Goal: Contribute content: Contribute content

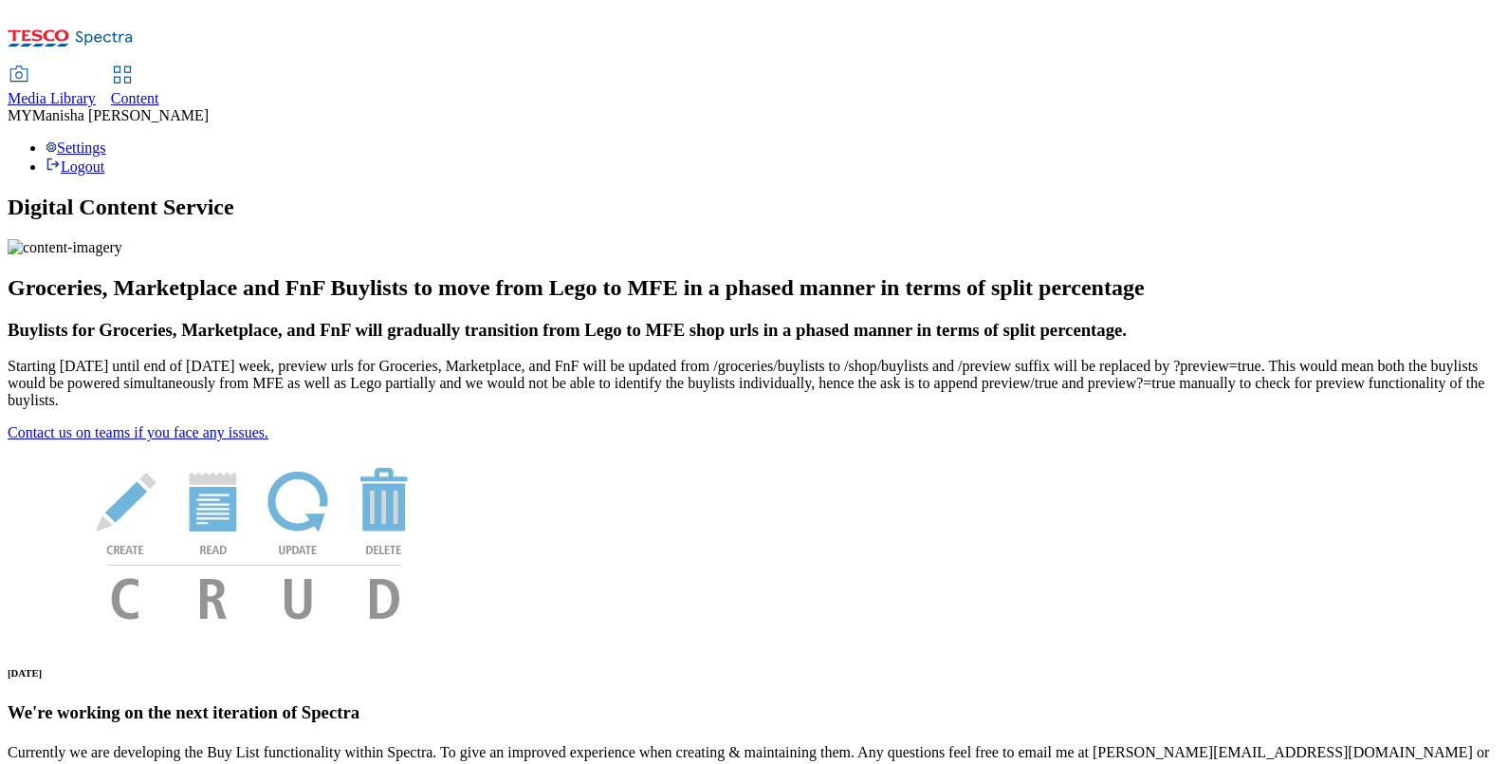
click at [134, 64] on icon at bounding box center [122, 75] width 23 height 23
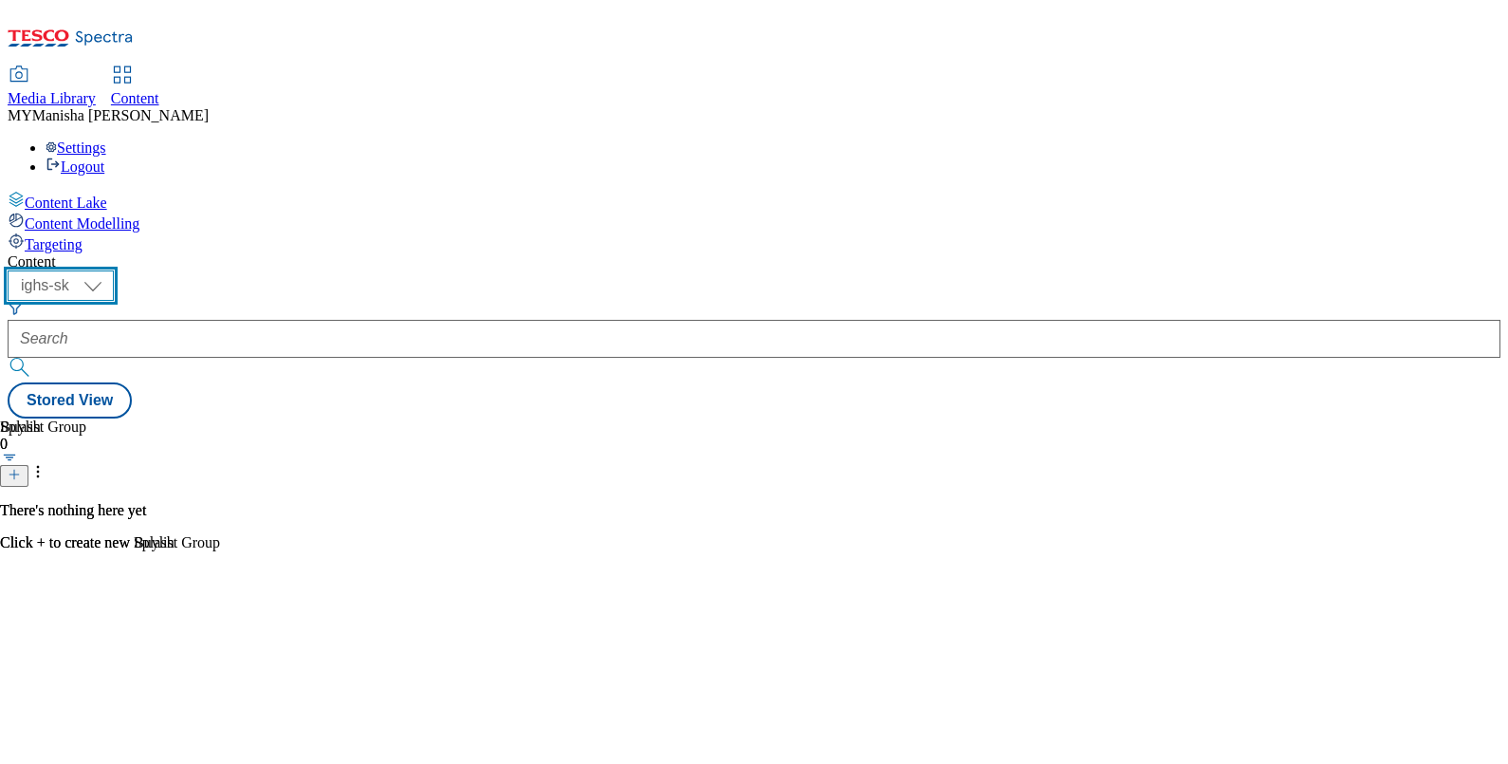
click at [114, 270] on select "ighs-cz ighs-hu ighs-sk" at bounding box center [61, 285] width 106 height 30
select select "ighs-hu"
click at [114, 270] on select "ighs-cz ighs-hu ighs-sk" at bounding box center [61, 285] width 106 height 30
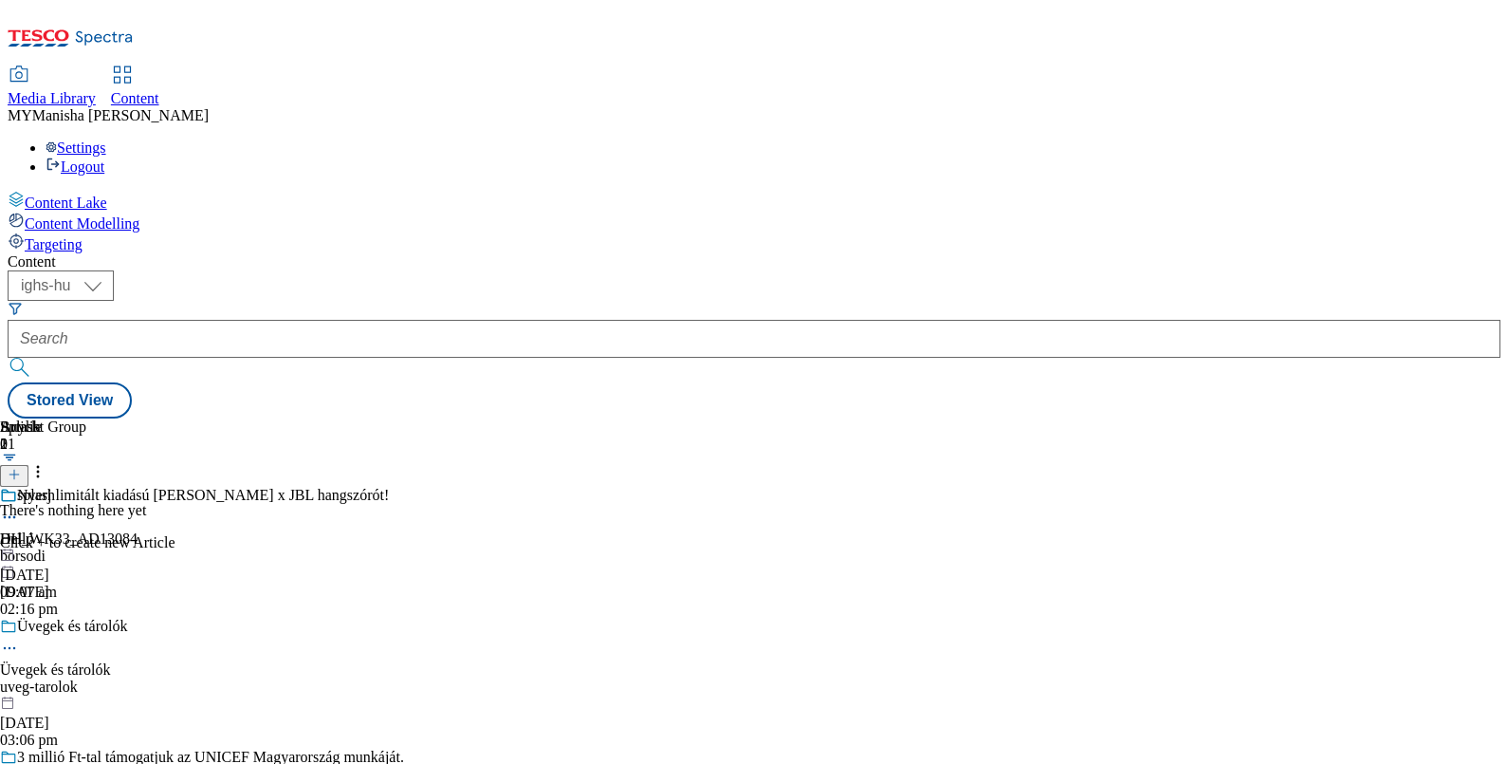
click at [19, 474] on line at bounding box center [13, 474] width 9 height 0
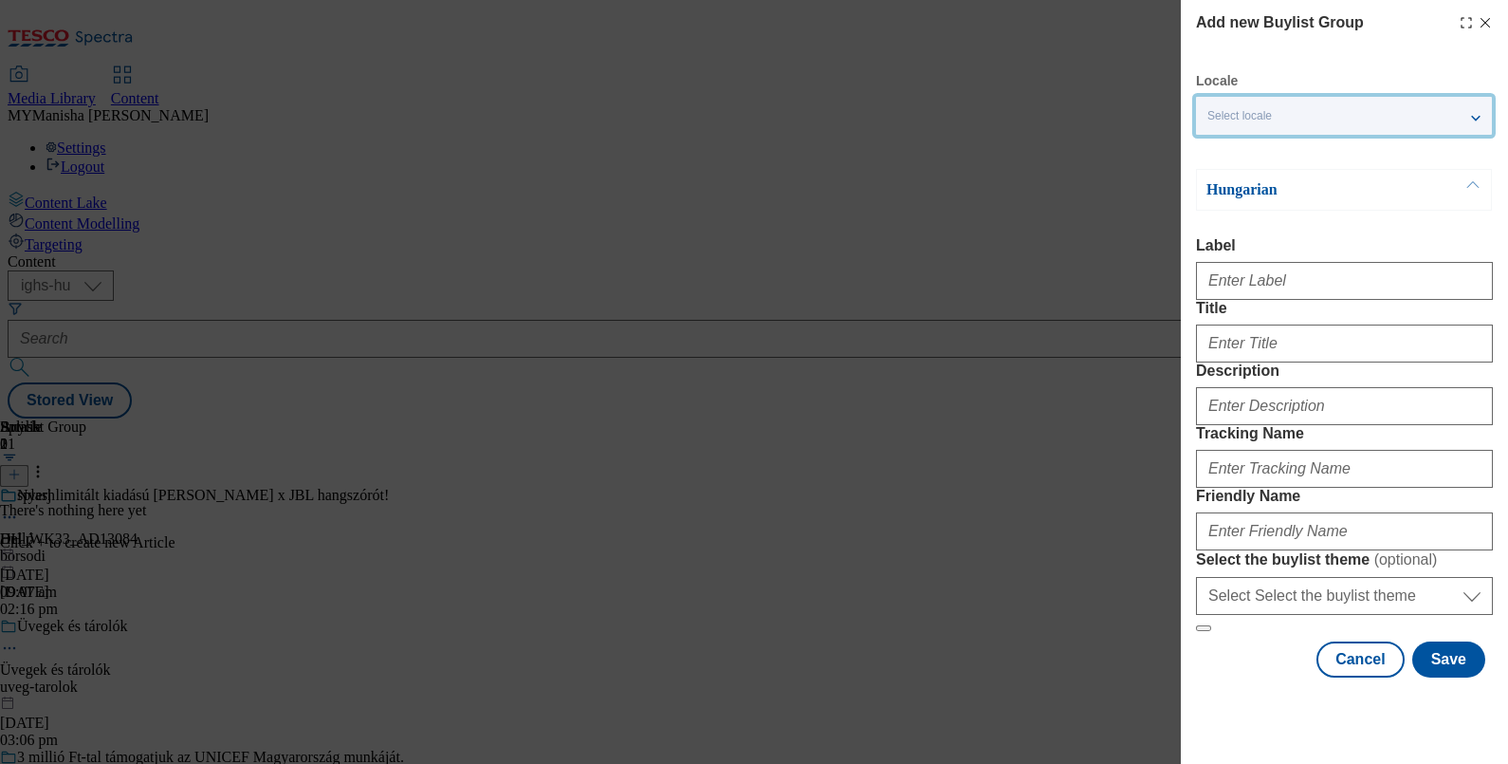
click at [1433, 106] on div "Select locale" at bounding box center [1344, 116] width 296 height 38
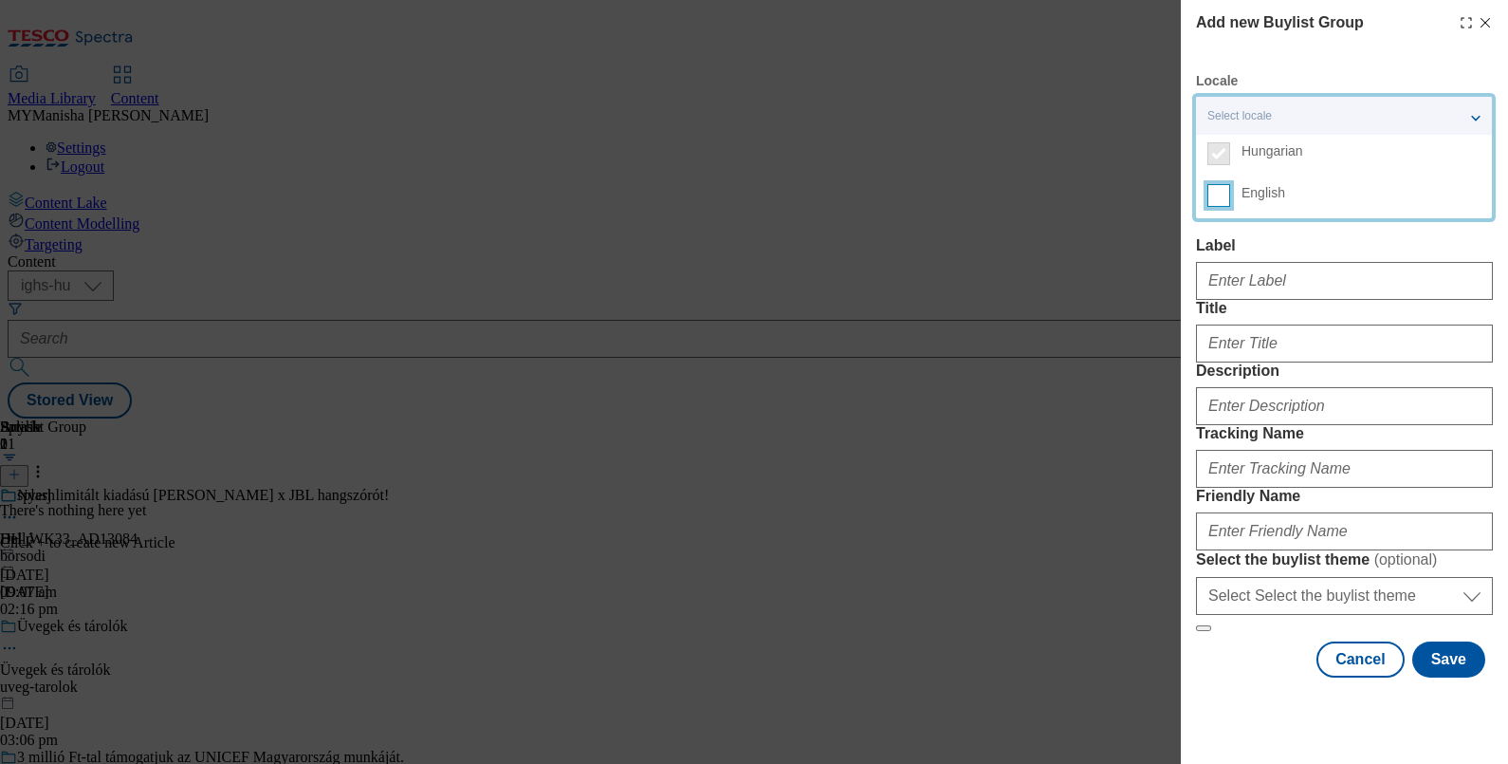
click at [1223, 192] on input "English" at bounding box center [1218, 195] width 23 height 23
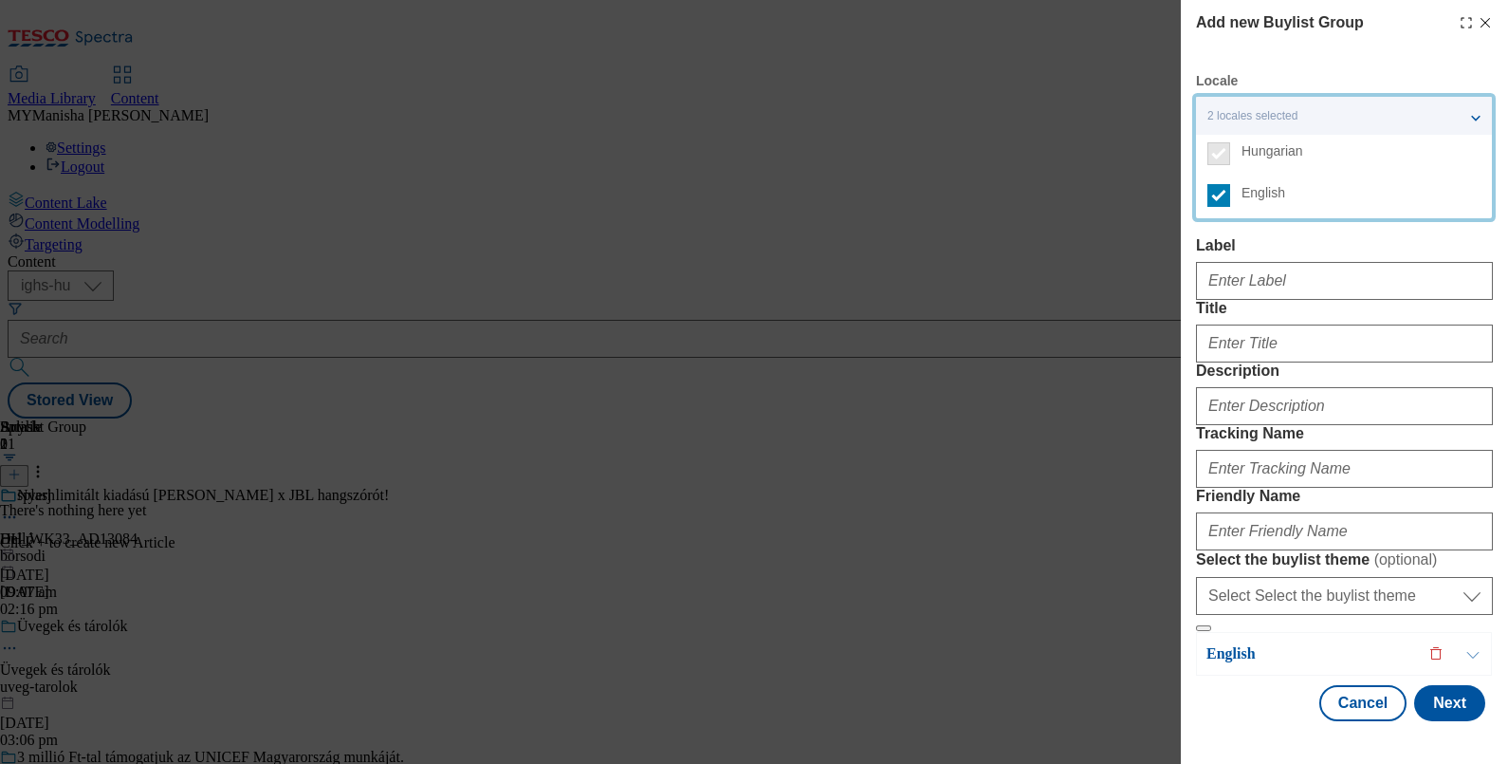
click at [1292, 233] on div "Hungarian Label Title Description Tracking Name Friendly Name Select the buylis…" at bounding box center [1344, 400] width 297 height 463
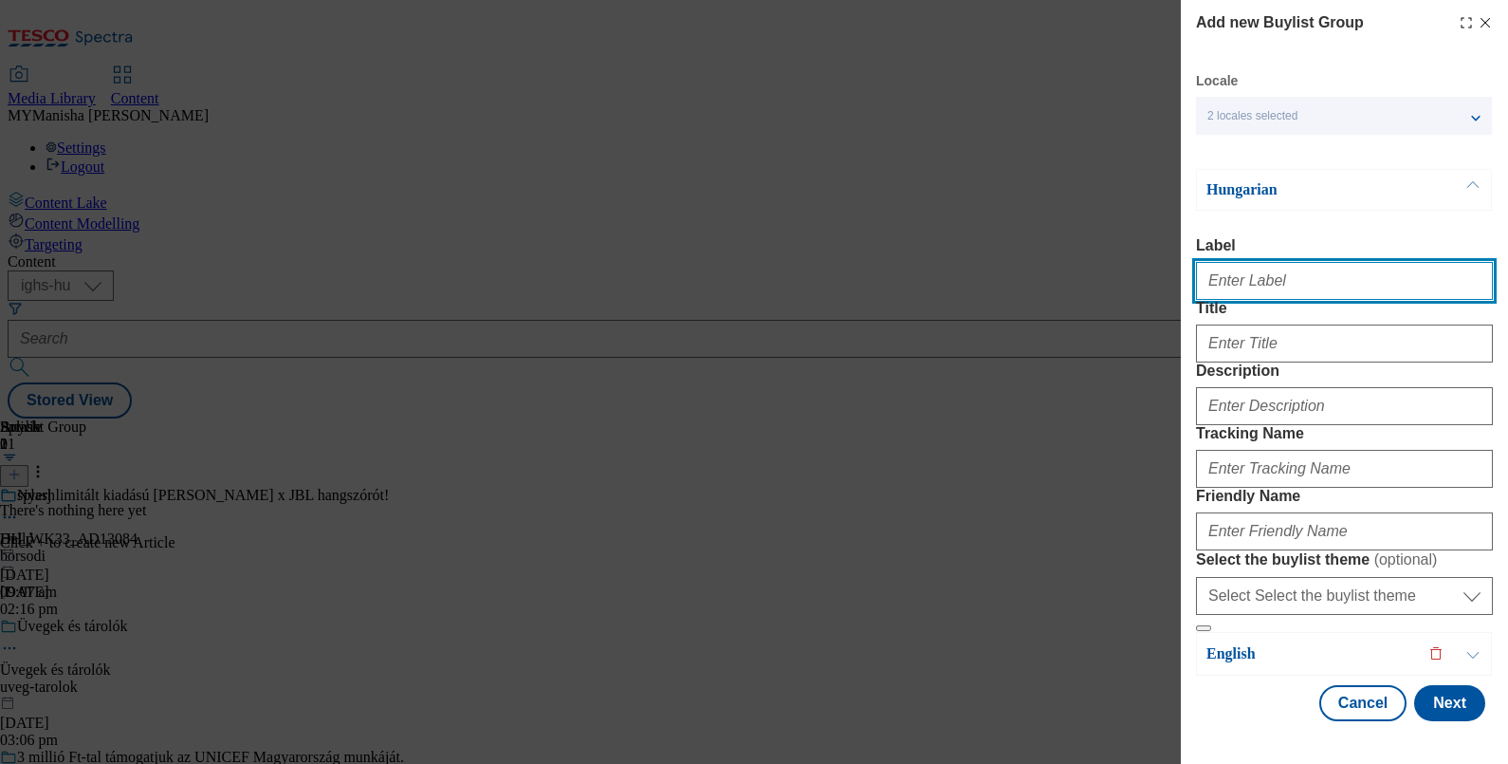
click at [1247, 285] on input "Label" at bounding box center [1344, 281] width 297 height 38
paste input "Fedezd fel meglévő és új kínálatunkat"
type input "Fedezd fel meglévő és új kínálatunkat"
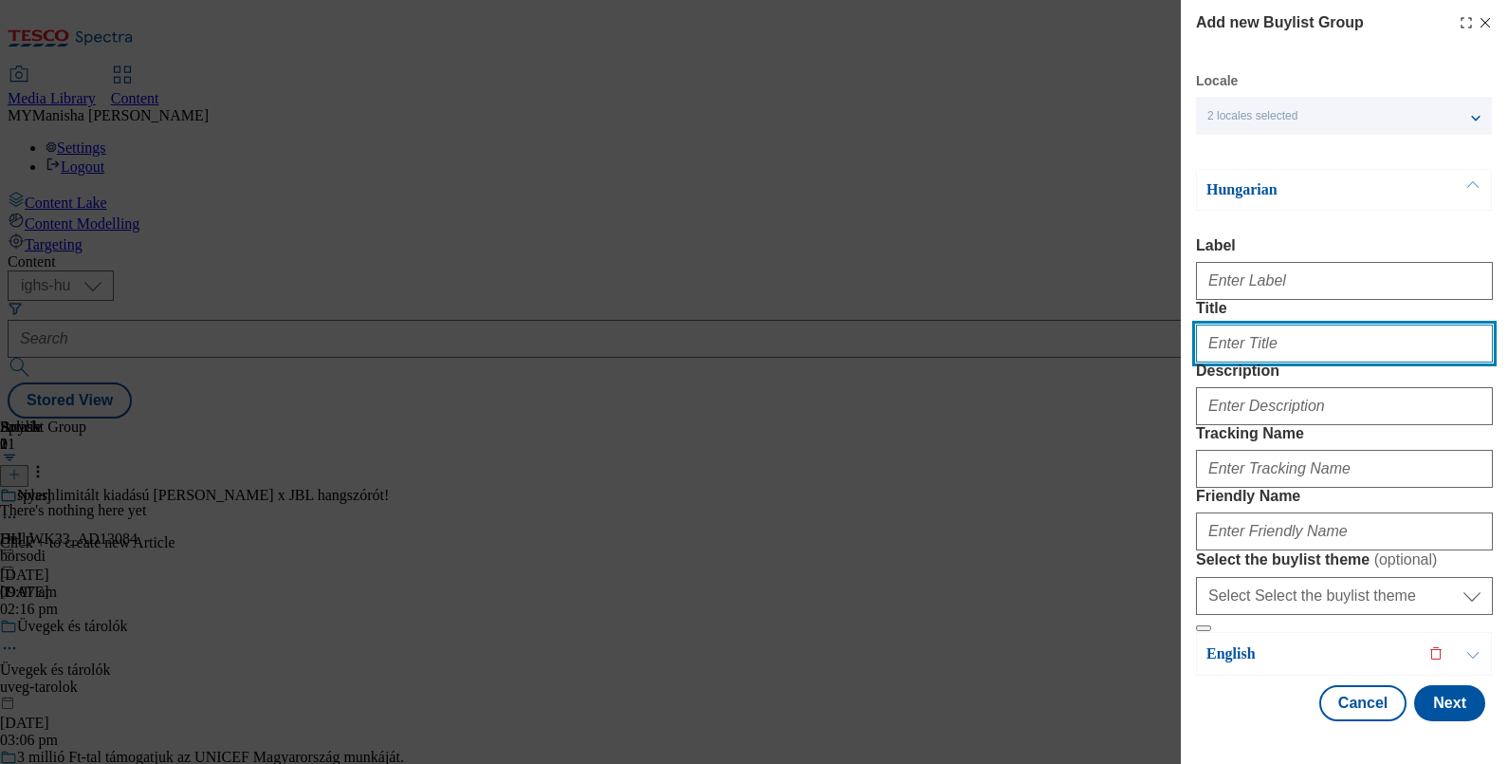
click at [1277, 362] on input "Title" at bounding box center [1344, 343] width 297 height 38
paste input "Fedezd fel meglévő és új kínálatunkat"
type input "Fedezd fel meglévő és új kínálatunkat"
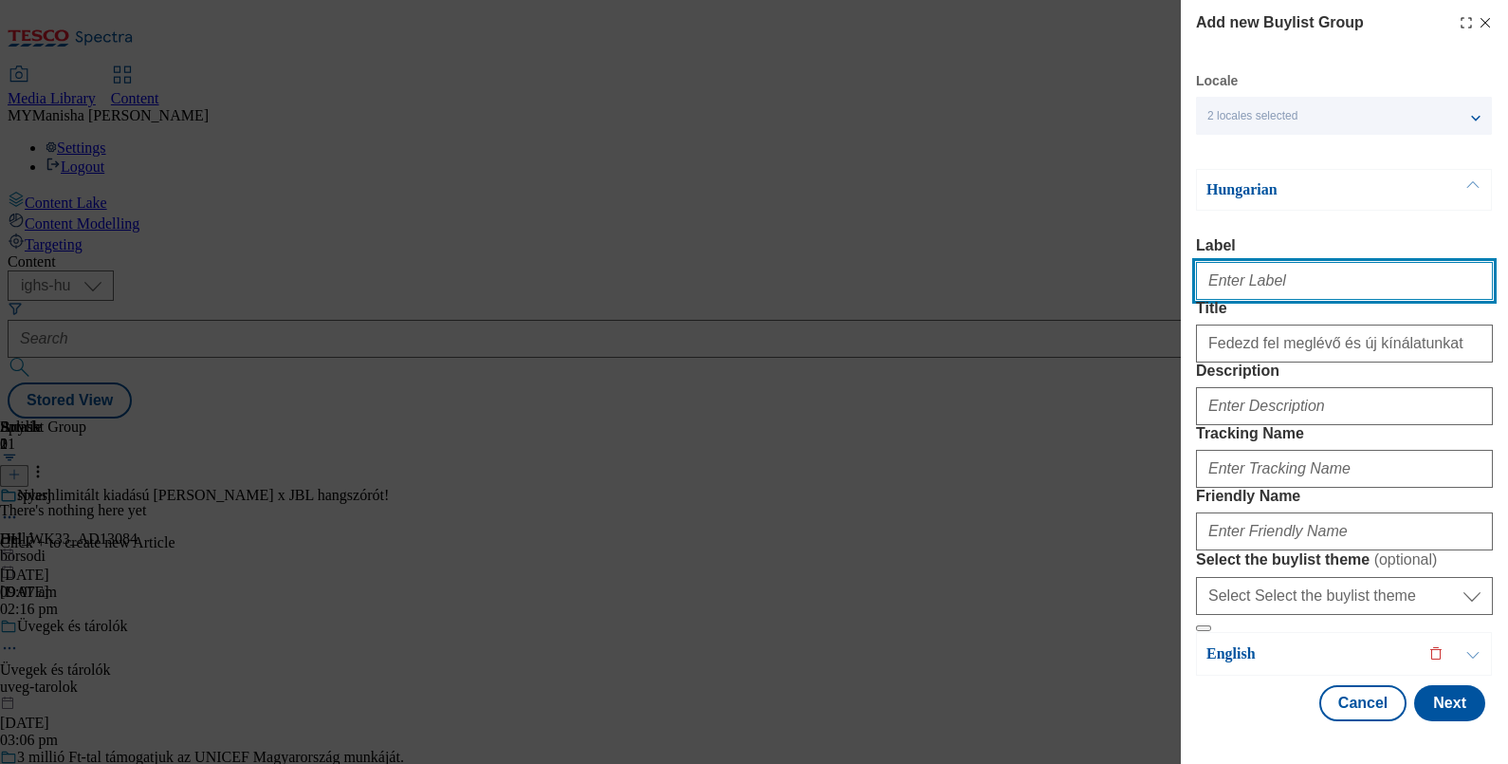
click at [1238, 297] on input "Label" at bounding box center [1344, 281] width 297 height 38
paste input "Discover our existing and new selection"
type input "Discover our existing and new selection"
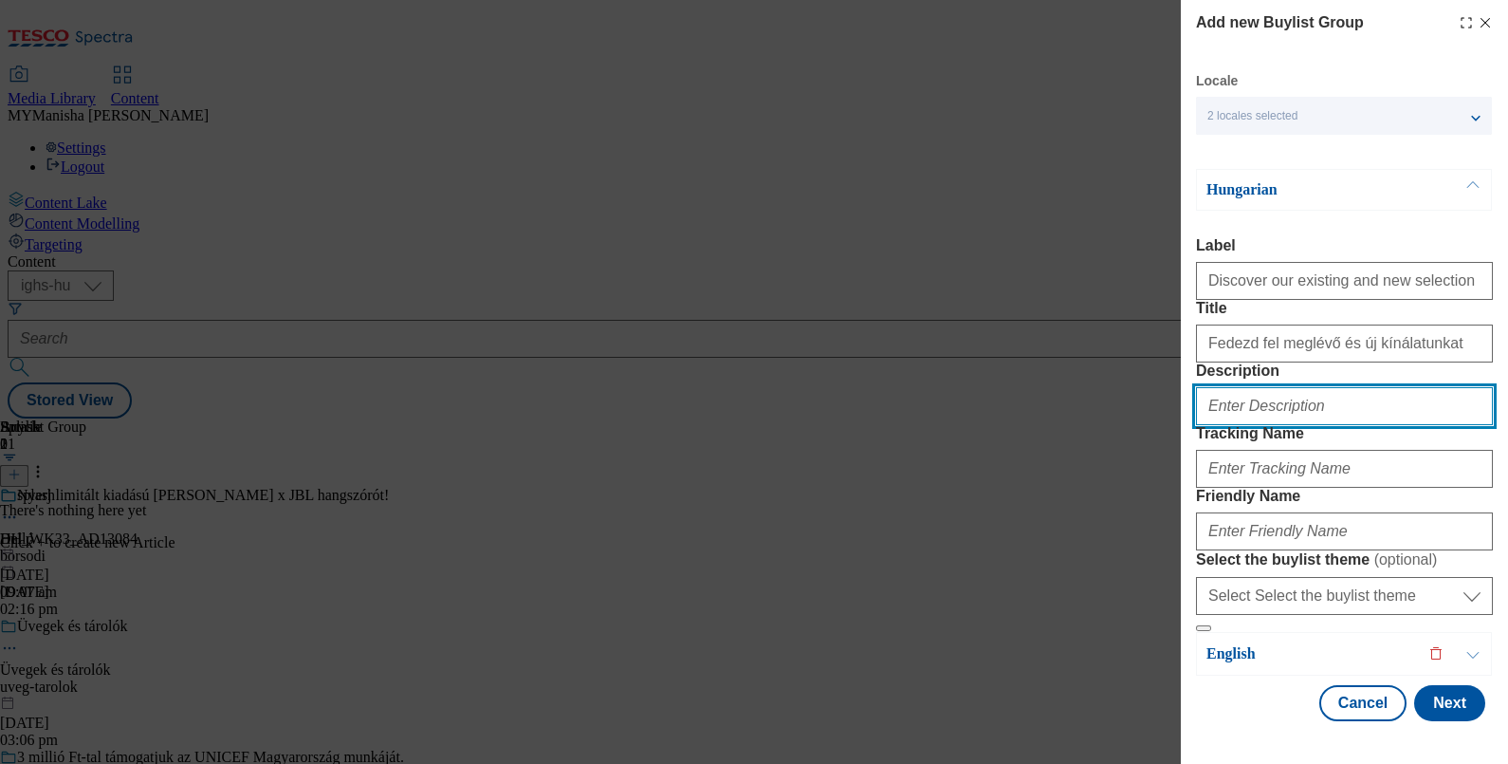
paste input "Discover our existing and new selection"
type input "Discover our existing and new selection"
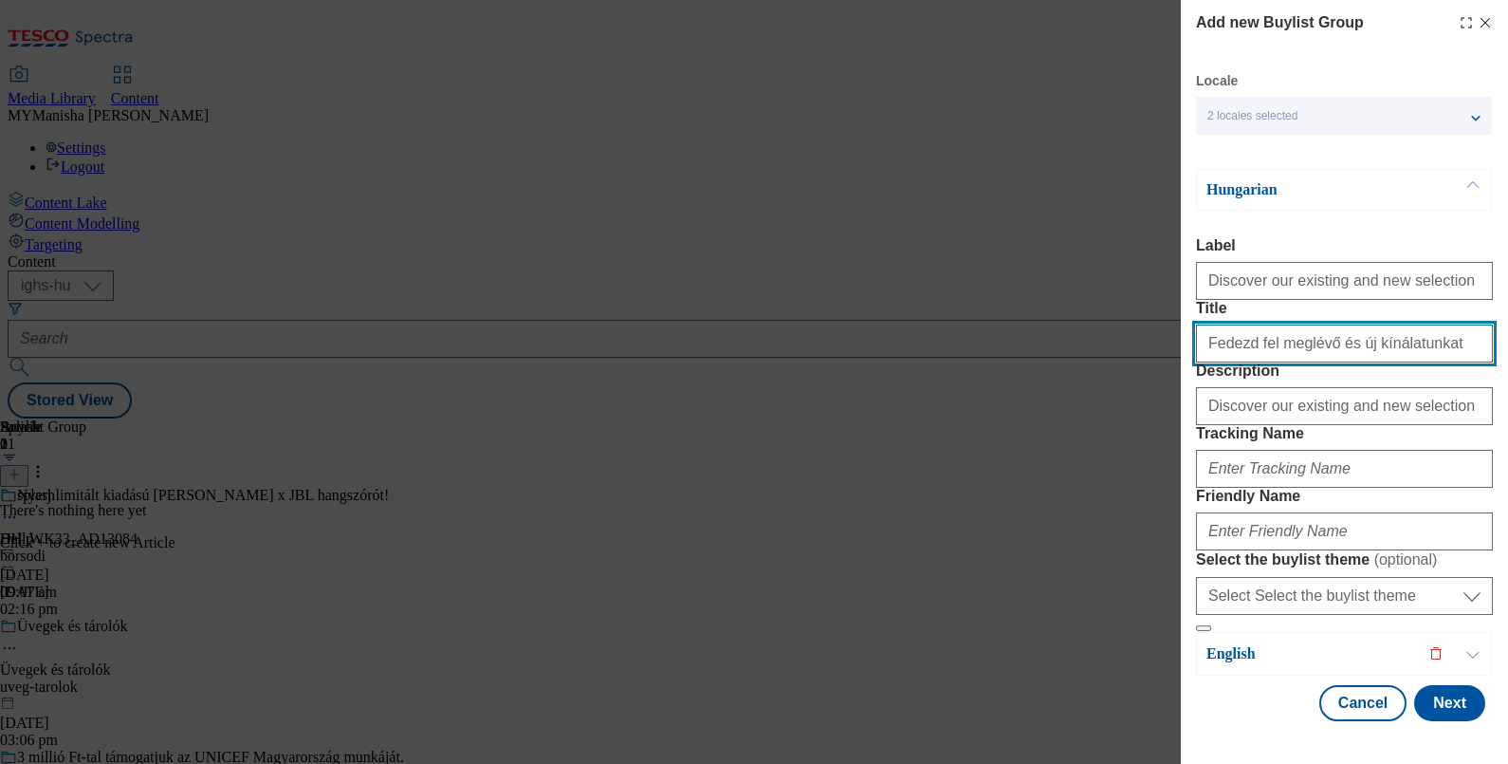
click at [1262, 362] on input "Fedezd fel meglévő és új kínálatunkat" at bounding box center [1344, 343] width 297 height 38
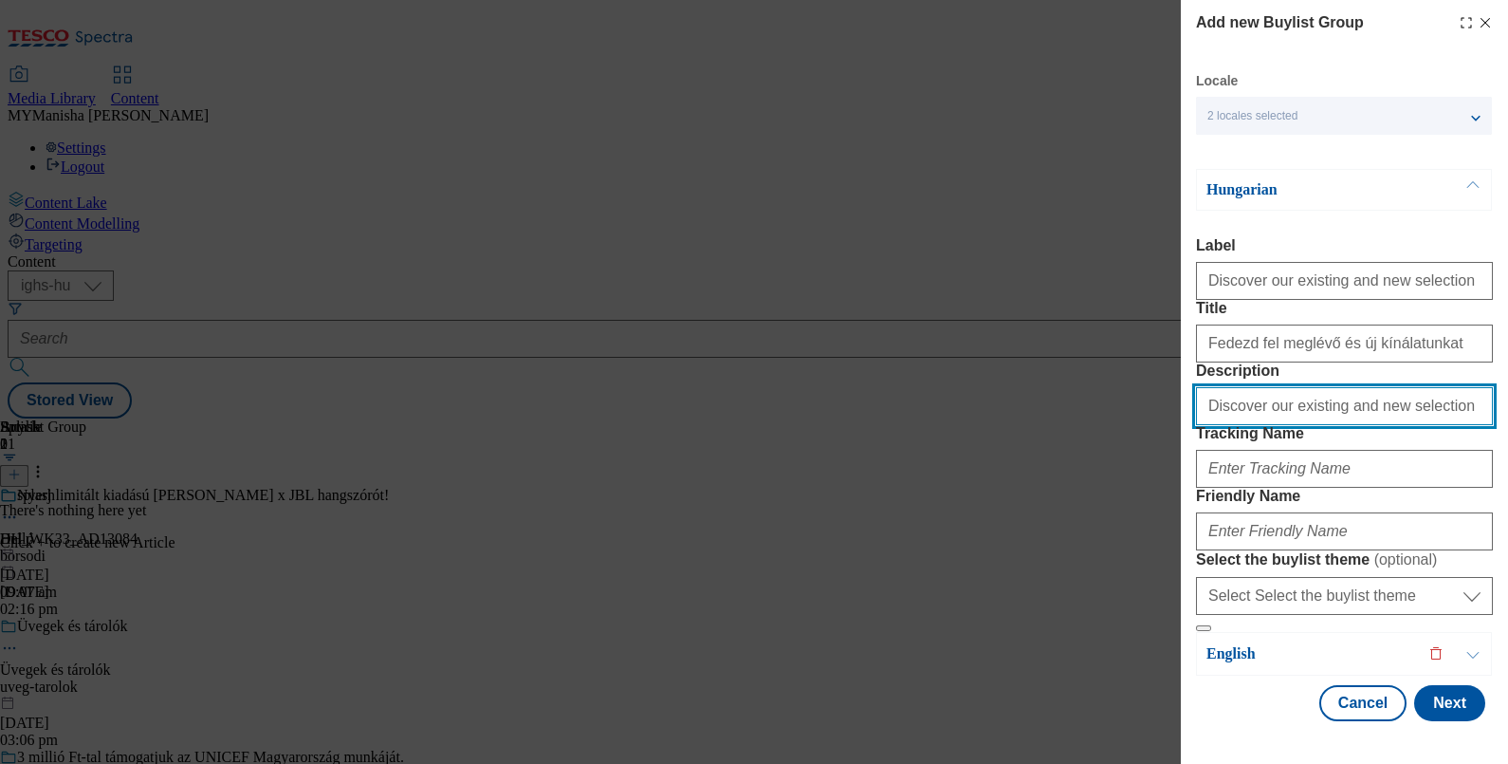
click at [1371, 425] on input "Discover our existing and new selection" at bounding box center [1344, 406] width 297 height 38
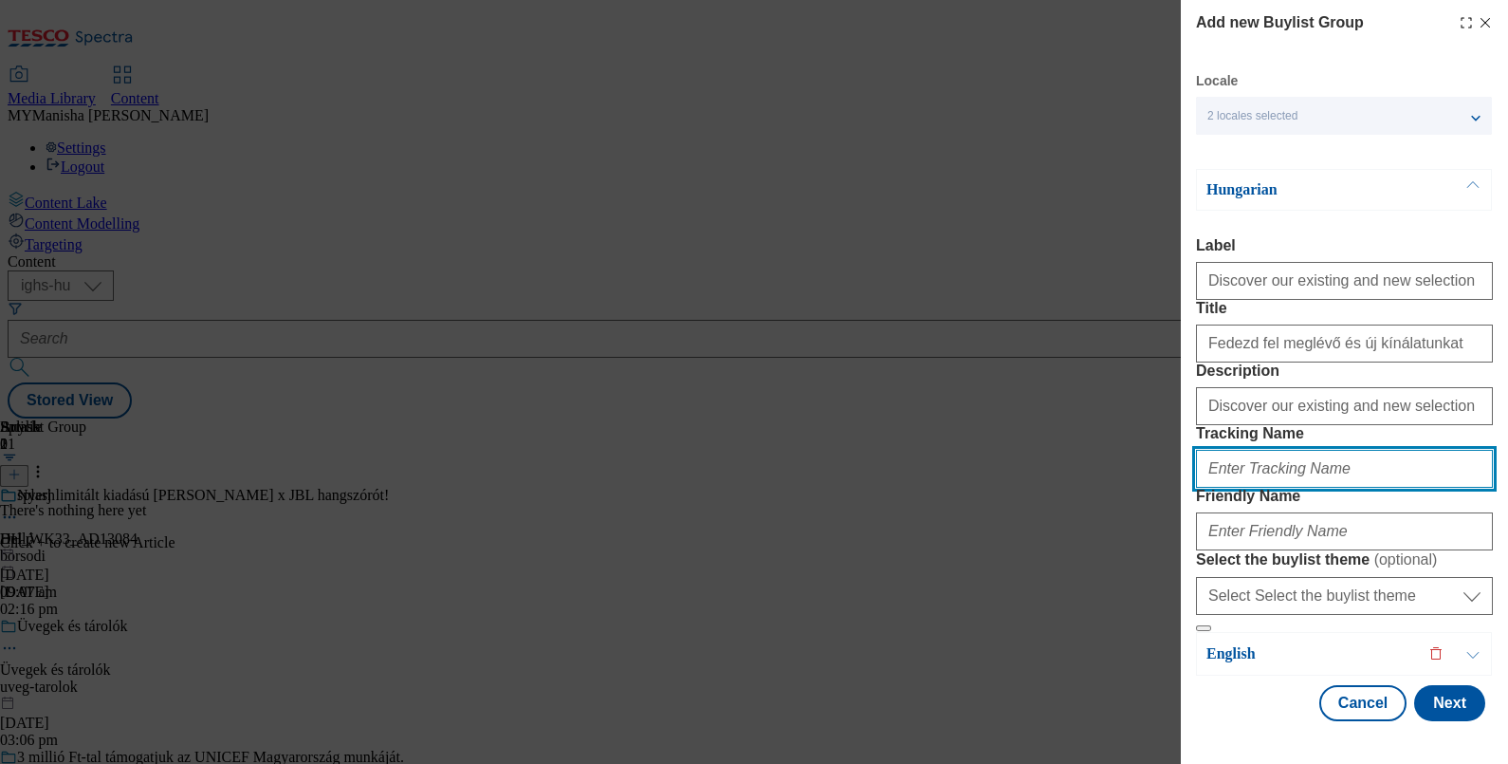
click at [1256, 488] on input "Tracking Name" at bounding box center [1344, 469] width 297 height 38
click at [1254, 450] on input "existing-and-new-selection" at bounding box center [1344, 469] width 297 height 38
type input "Existing and new selection"
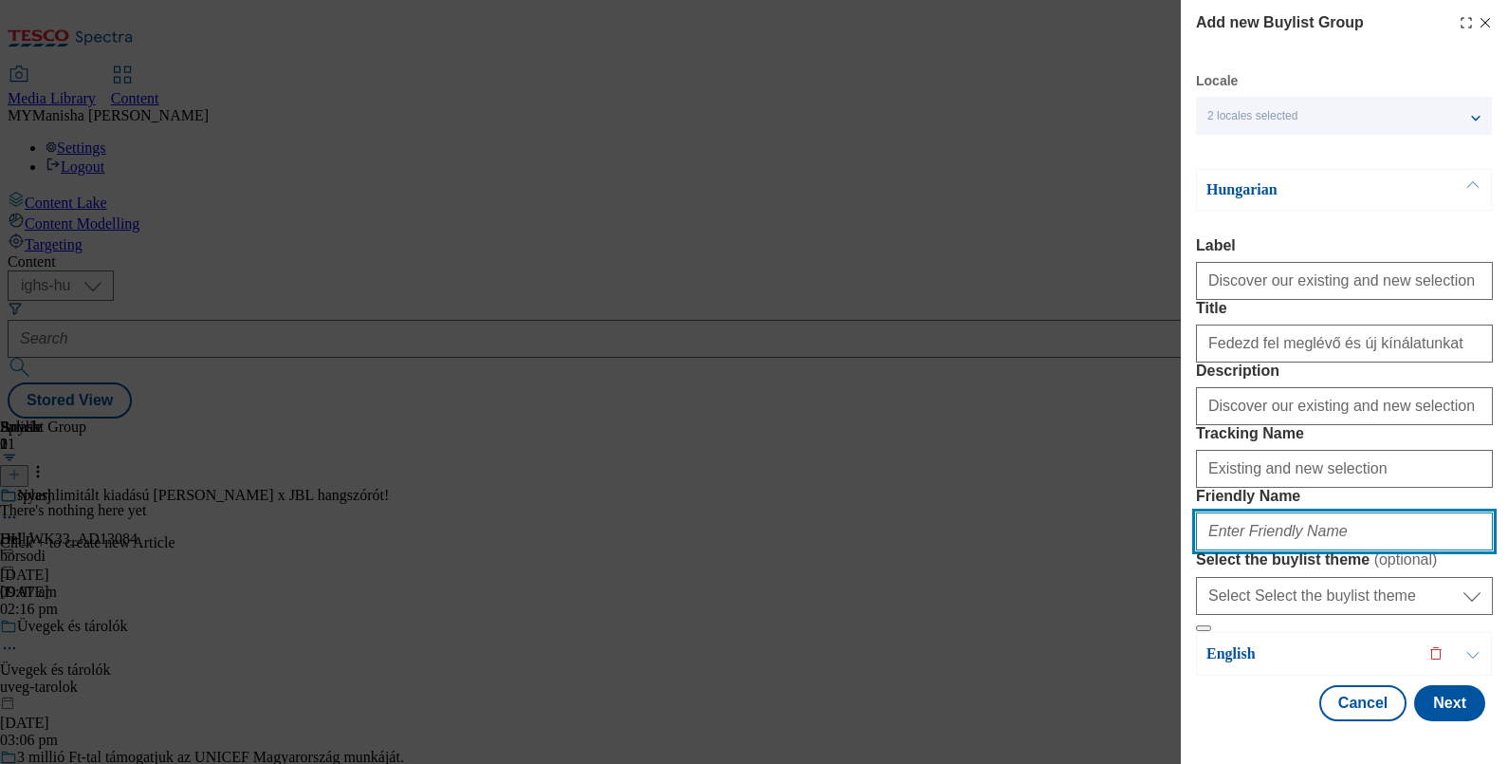
click at [1248, 512] on input "Friendly Name" at bounding box center [1344, 531] width 297 height 38
type input "existing-and-new-selection"
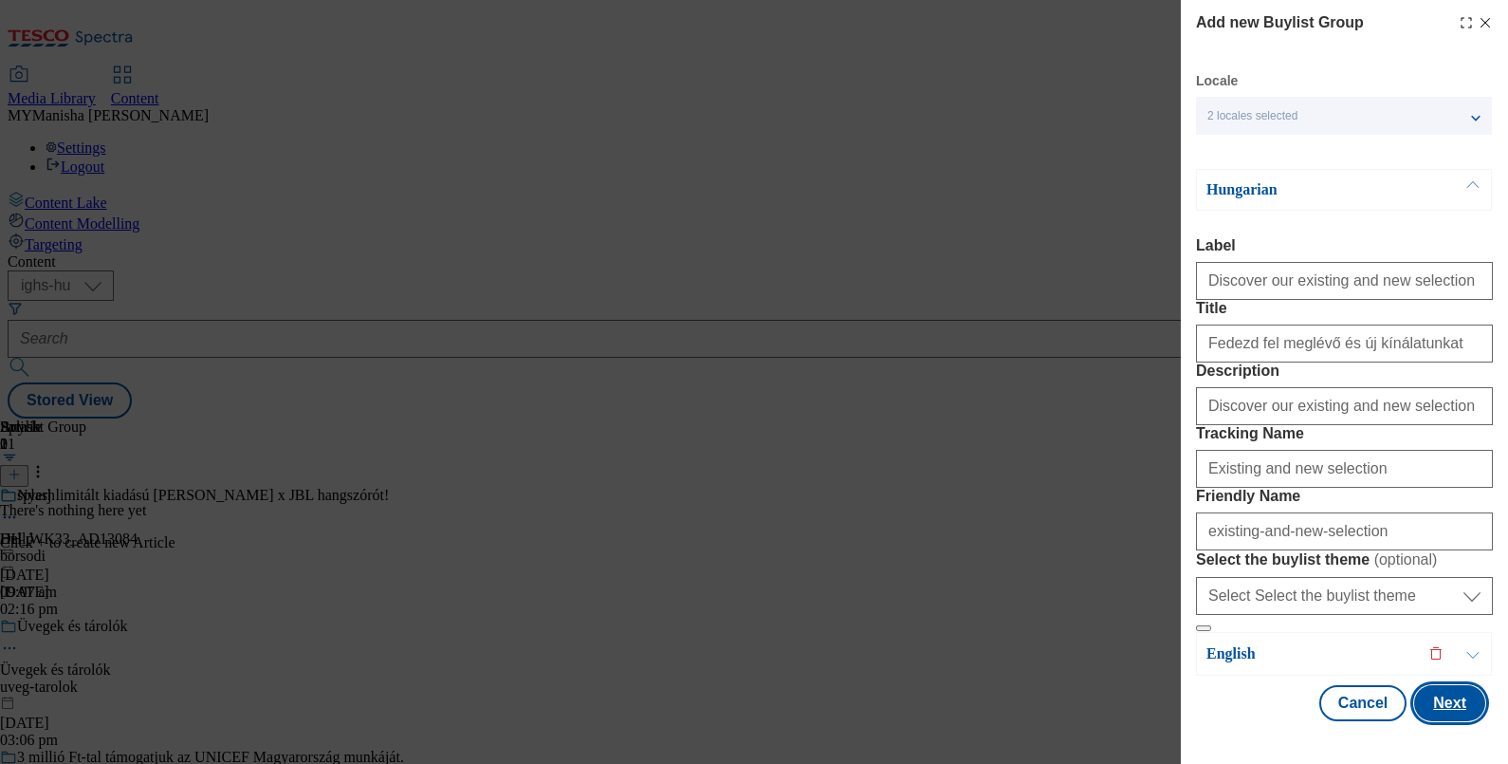
click at [1427, 702] on button "Next" at bounding box center [1449, 703] width 71 height 36
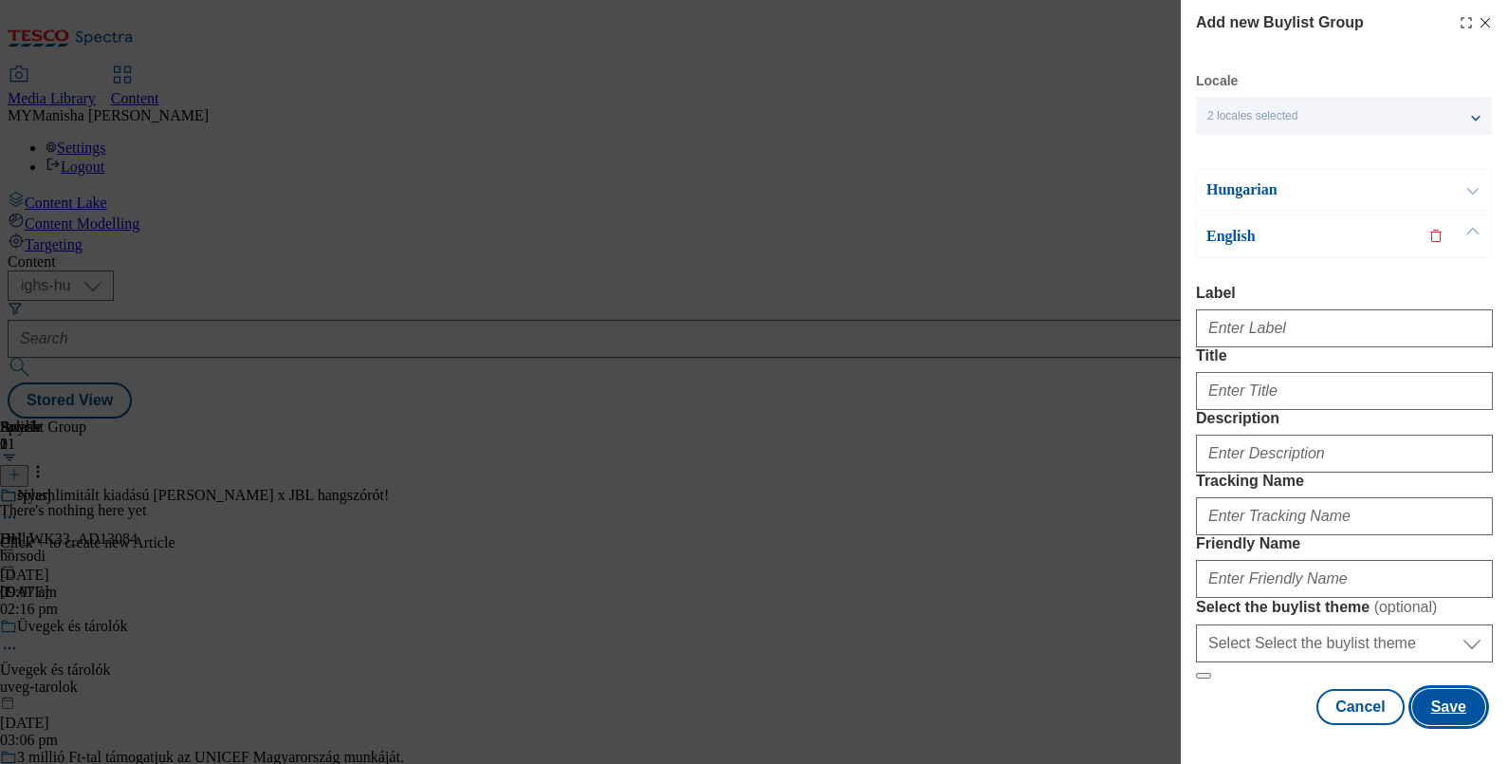
click at [1228, 309] on input "Label" at bounding box center [1344, 328] width 297 height 38
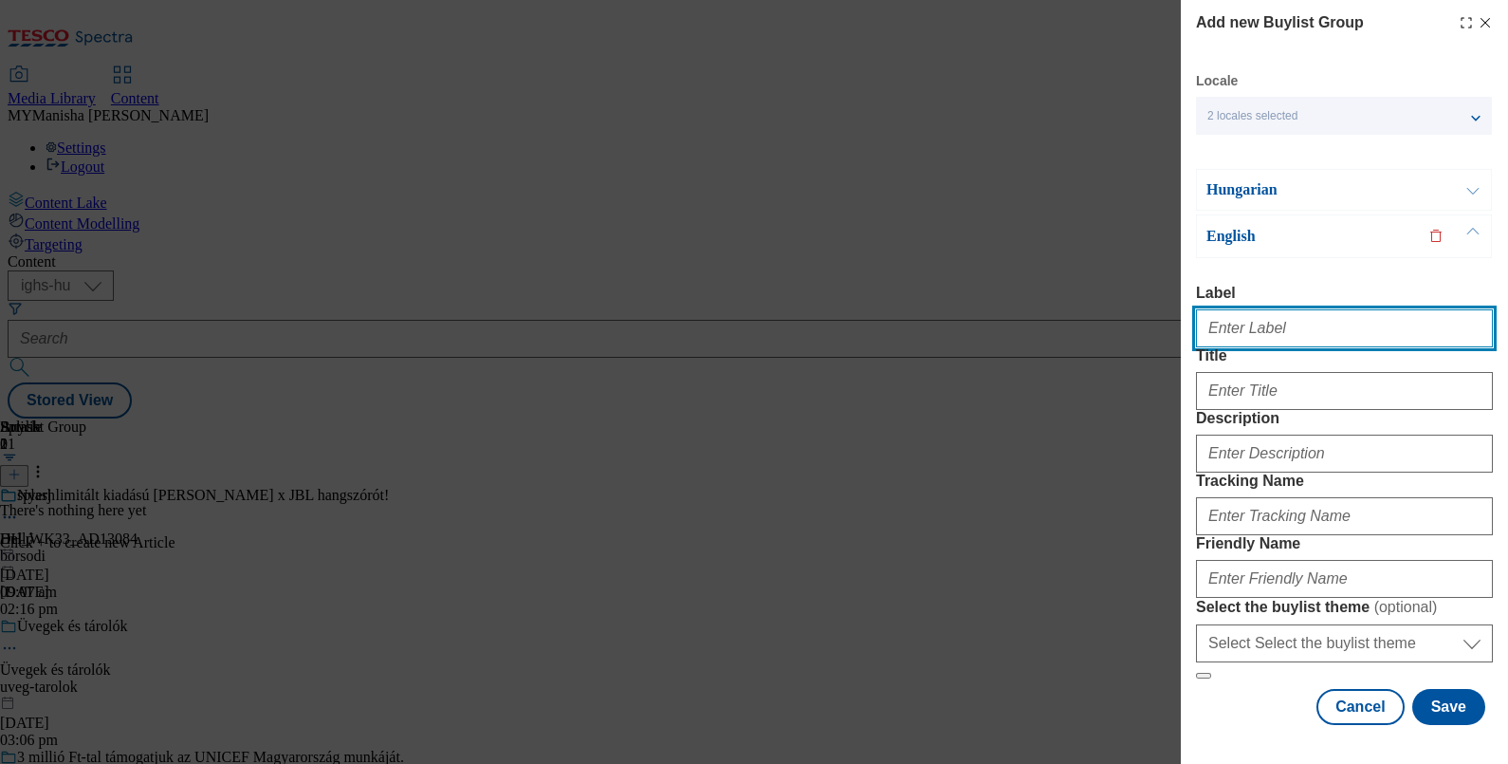
paste input "Discover our existing and new selection"
type input "Discover our existing and new selection"
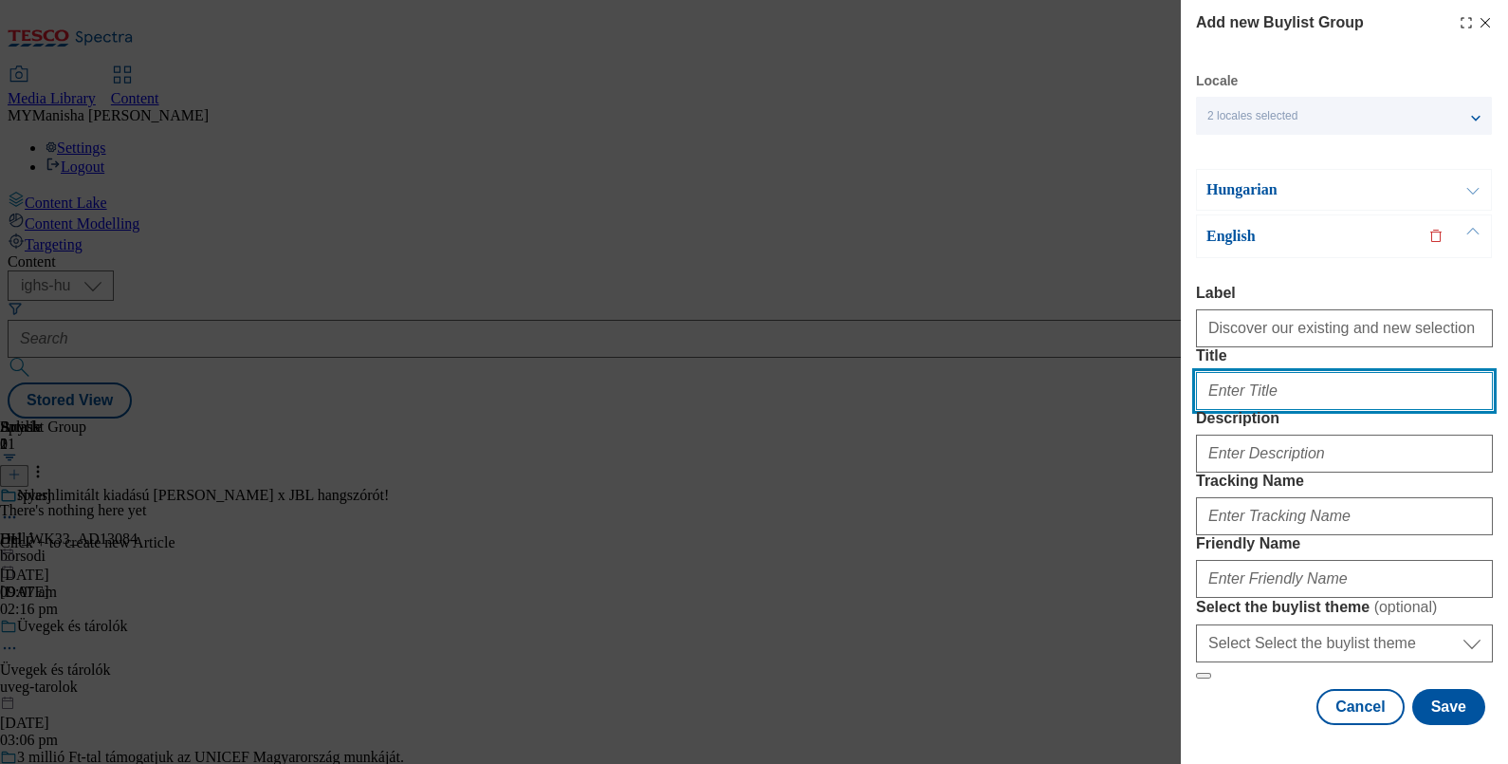
paste input "Discover our existing and new selection"
type input "Discover our existing and new selection"
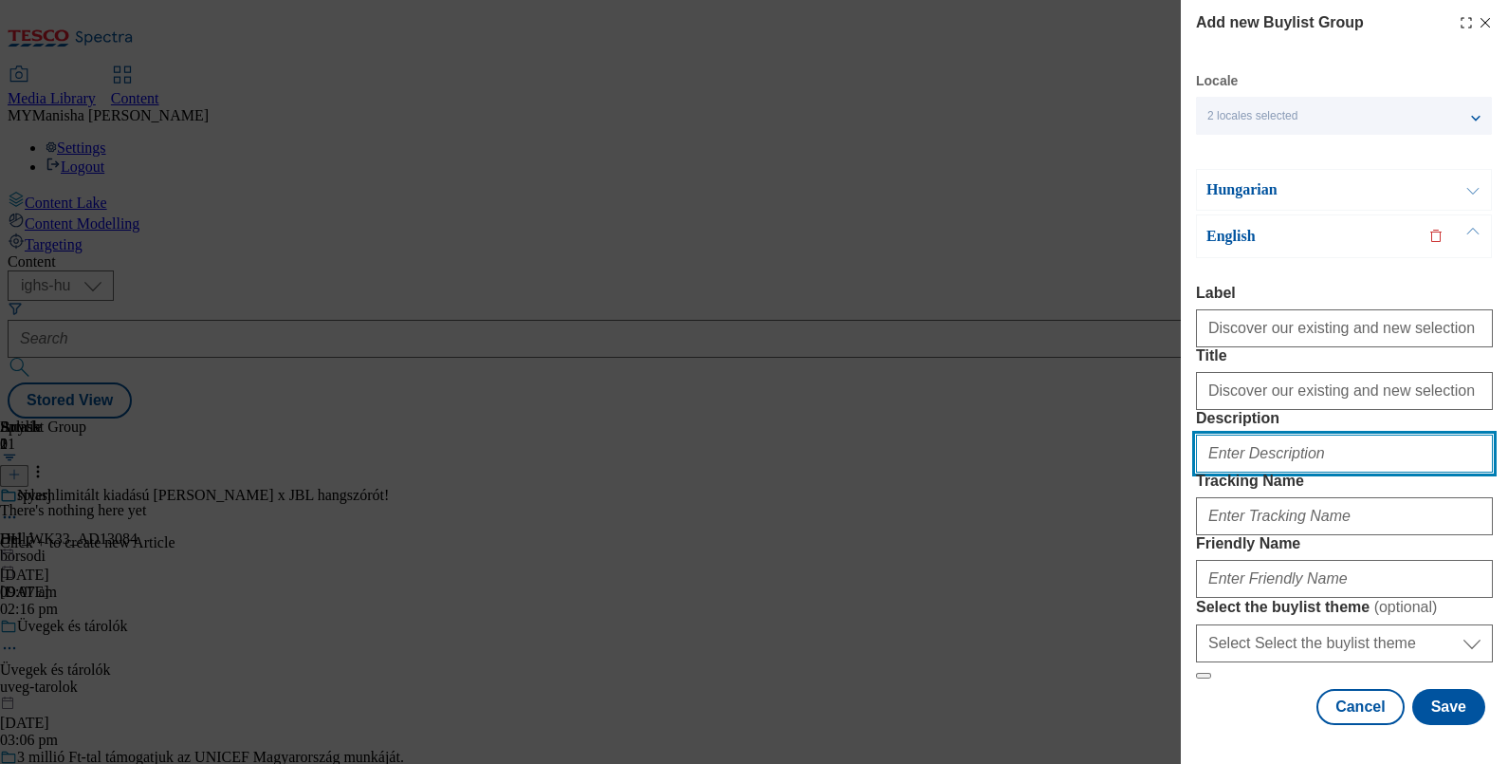
paste input "Discover our existing and new selection"
type input "Discover our existing and new selection"
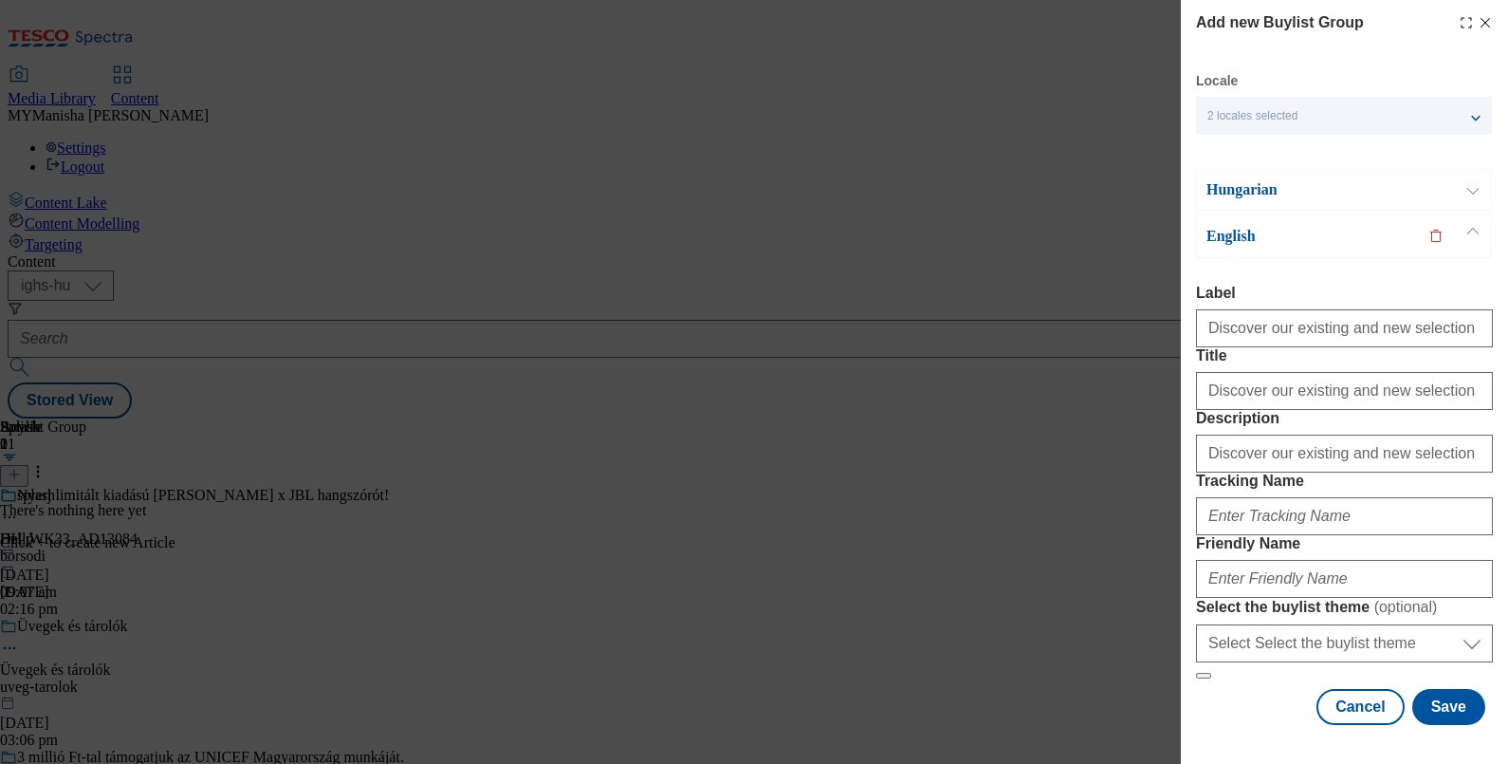
click at [1482, 193] on button "Modal" at bounding box center [1473, 190] width 36 height 40
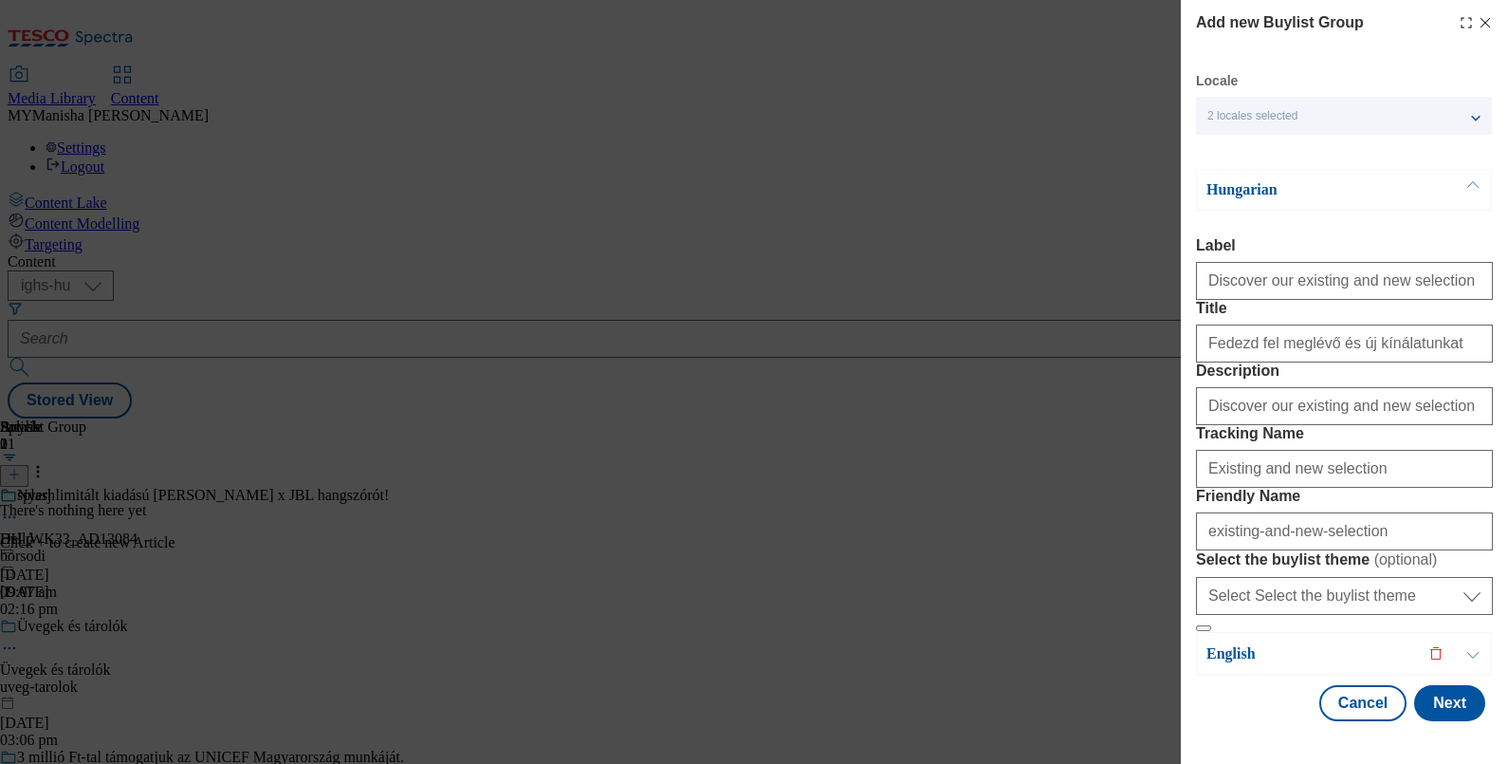
scroll to position [181, 0]
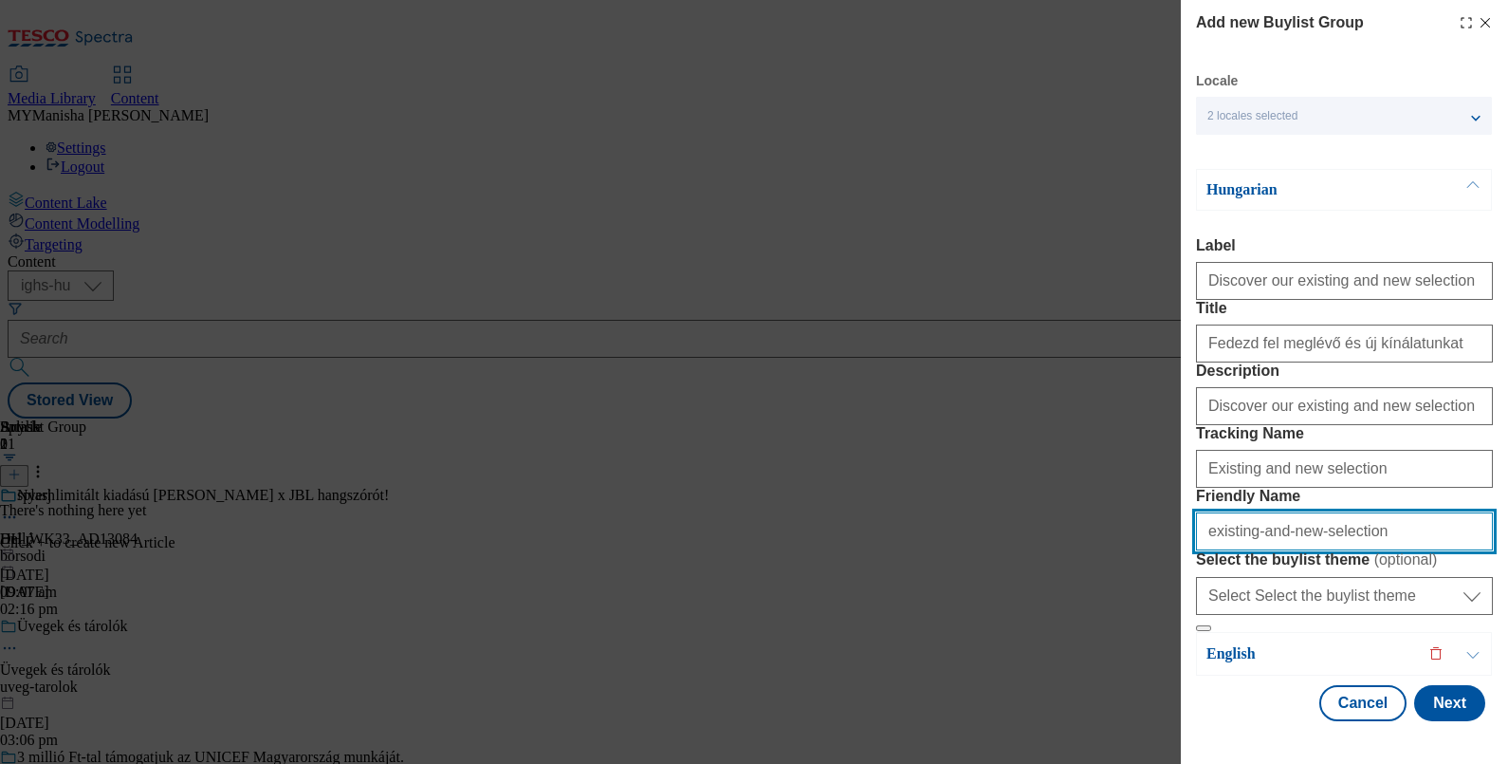
click at [1306, 512] on input "existing-and-new-selection" at bounding box center [1344, 531] width 297 height 38
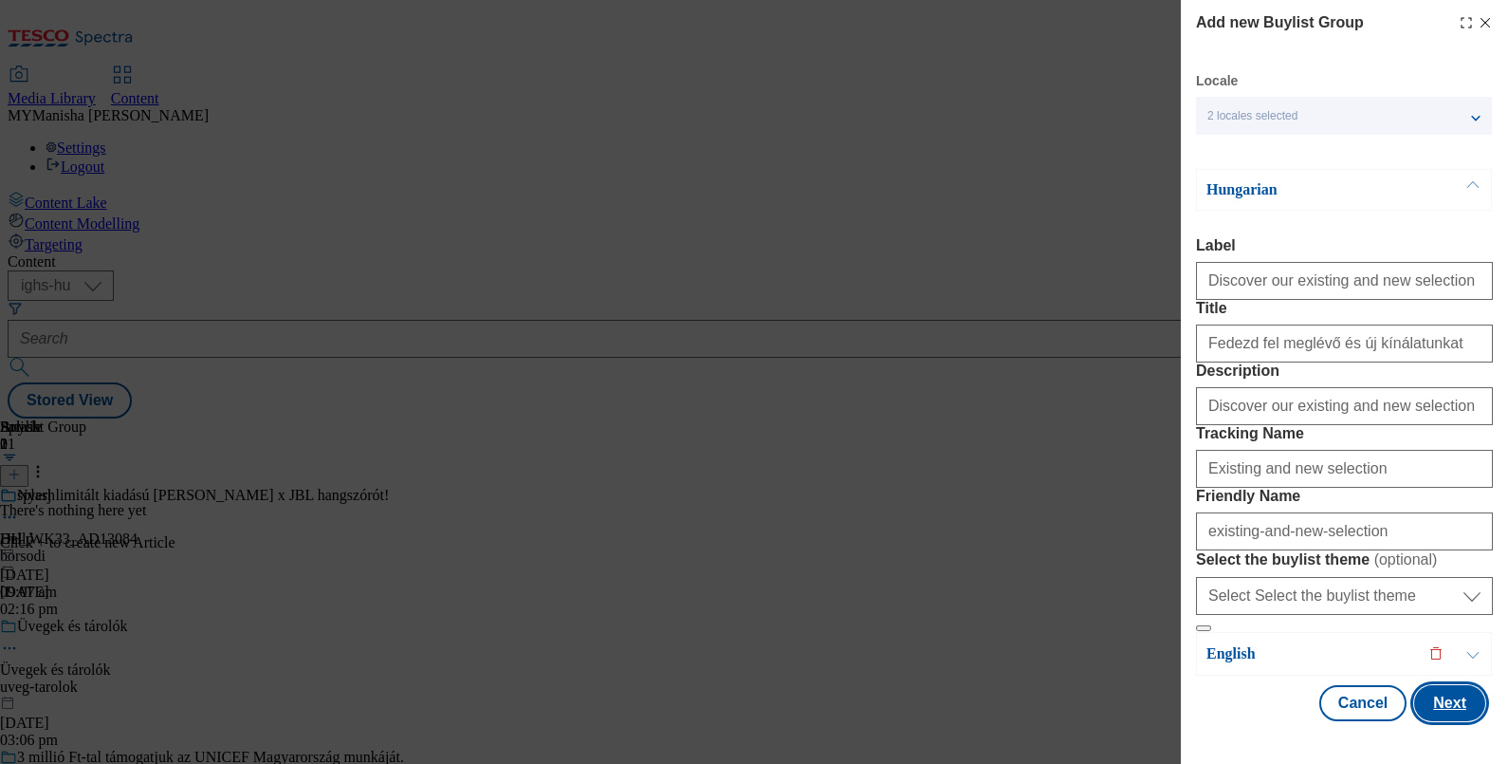
click at [1436, 692] on button "Next" at bounding box center [1449, 703] width 71 height 36
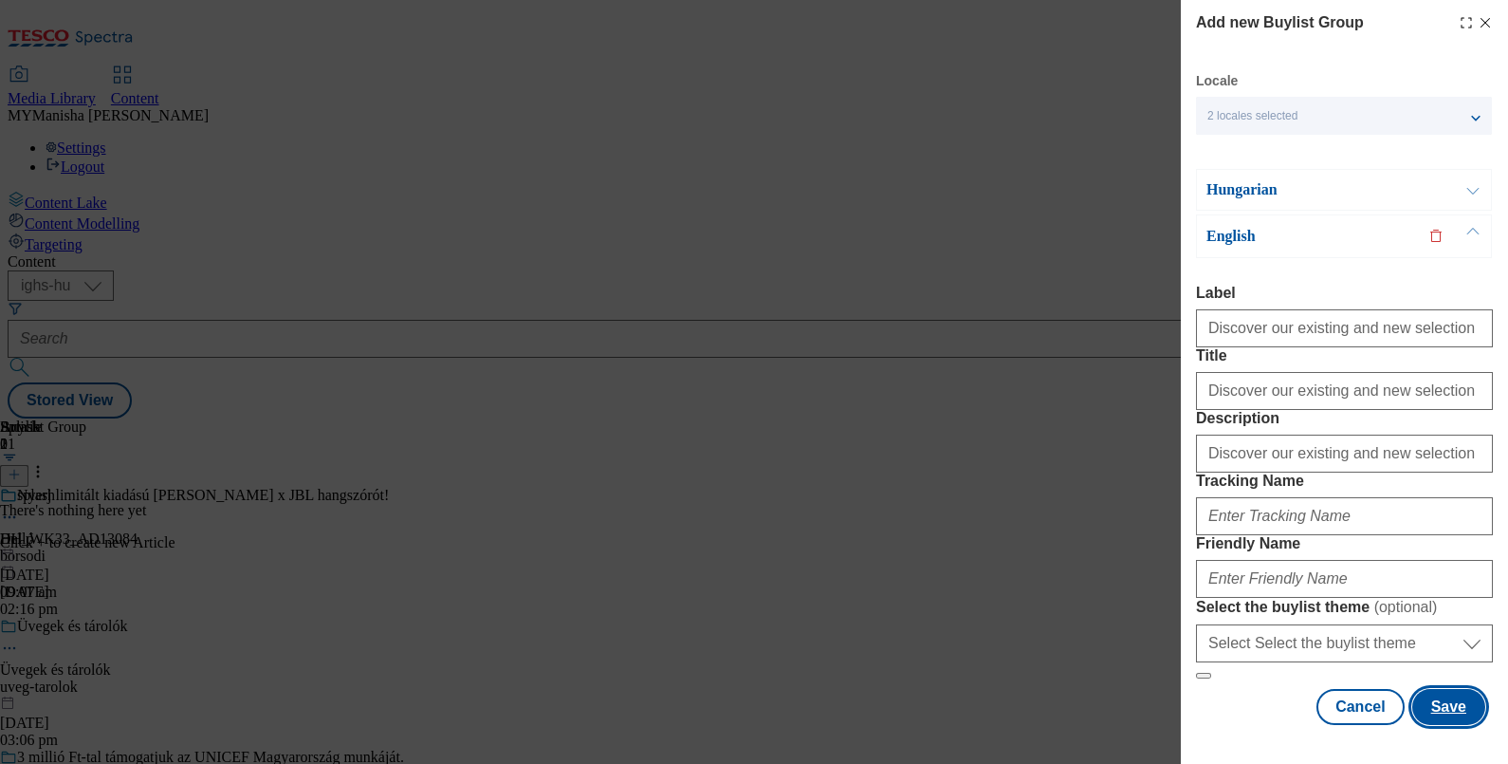
scroll to position [184, 0]
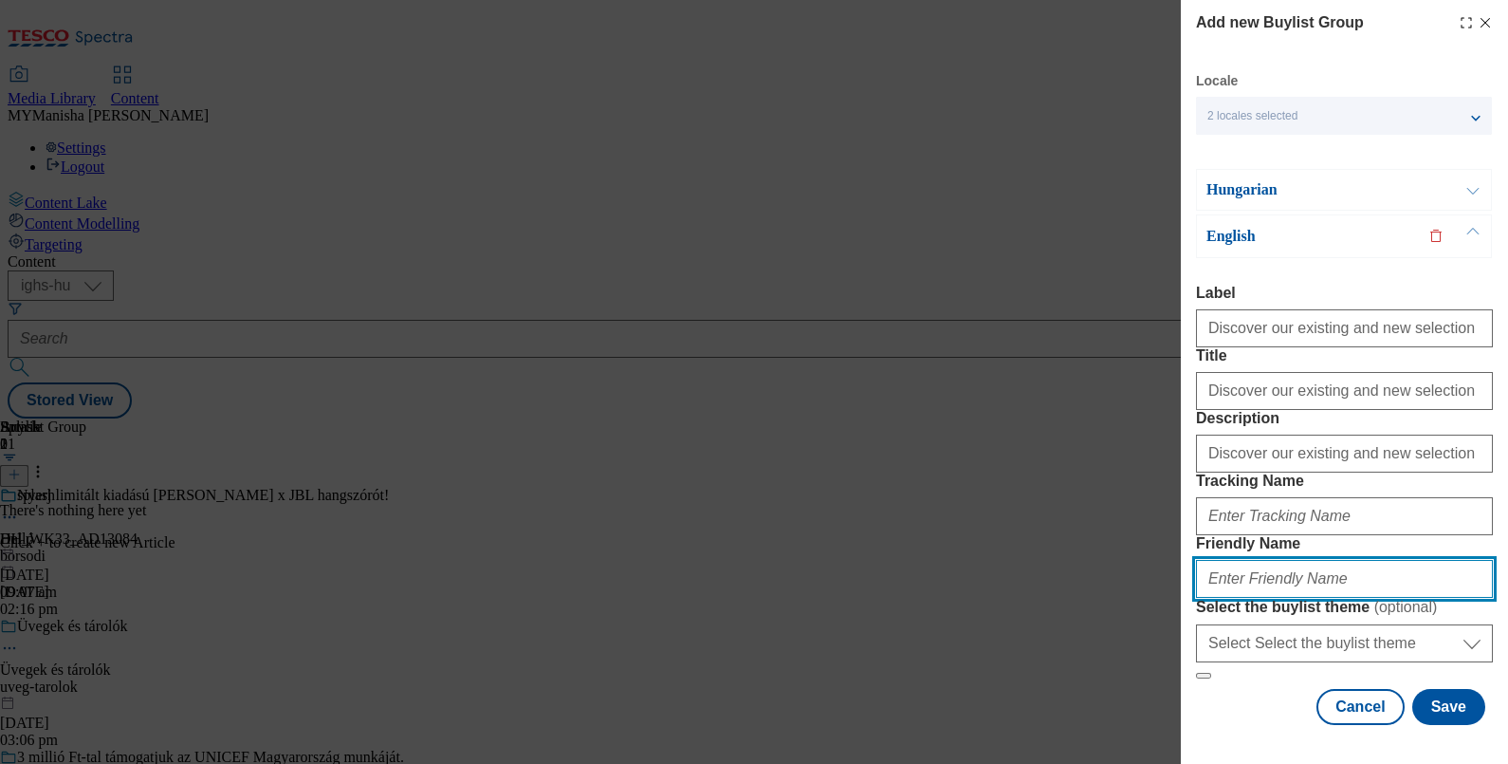
click at [1238, 560] on input "Friendly Name" at bounding box center [1344, 579] width 297 height 38
paste input "existing-and-new-selection"
type input "existing-and-new-selection"
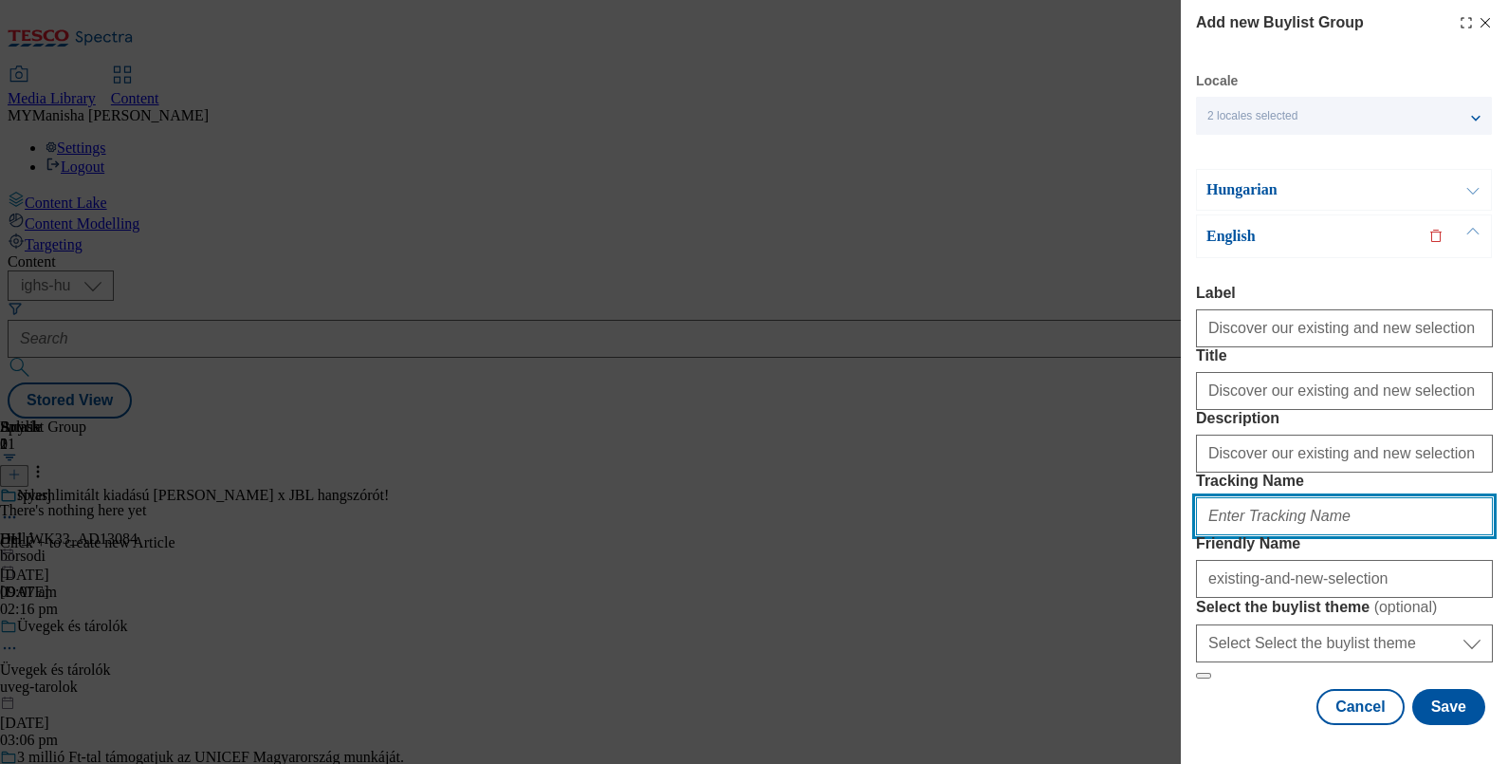
click at [1257, 497] on input "Tracking Name" at bounding box center [1344, 516] width 297 height 38
type input "Existing and new selection"
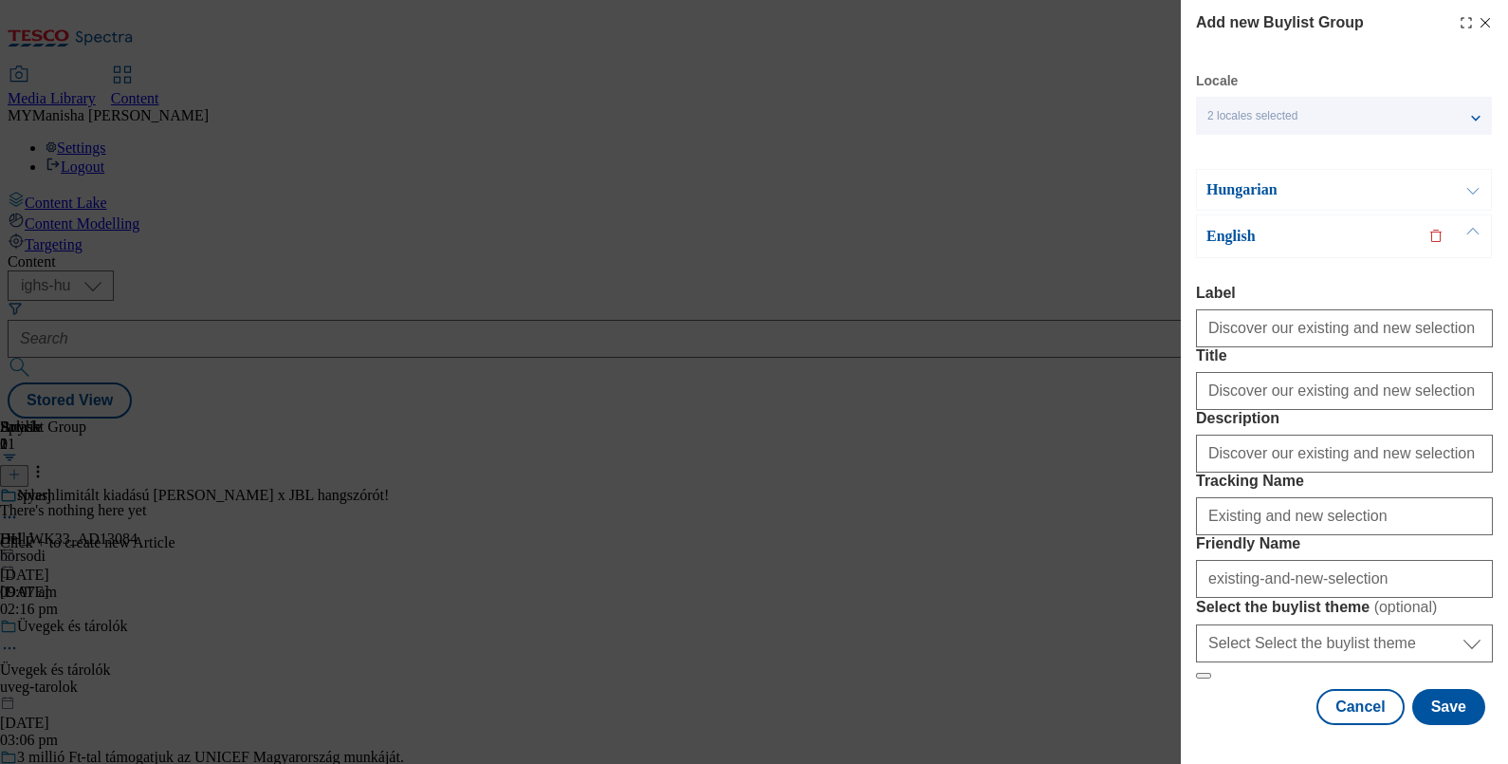
click at [1480, 183] on button "Modal" at bounding box center [1473, 190] width 36 height 40
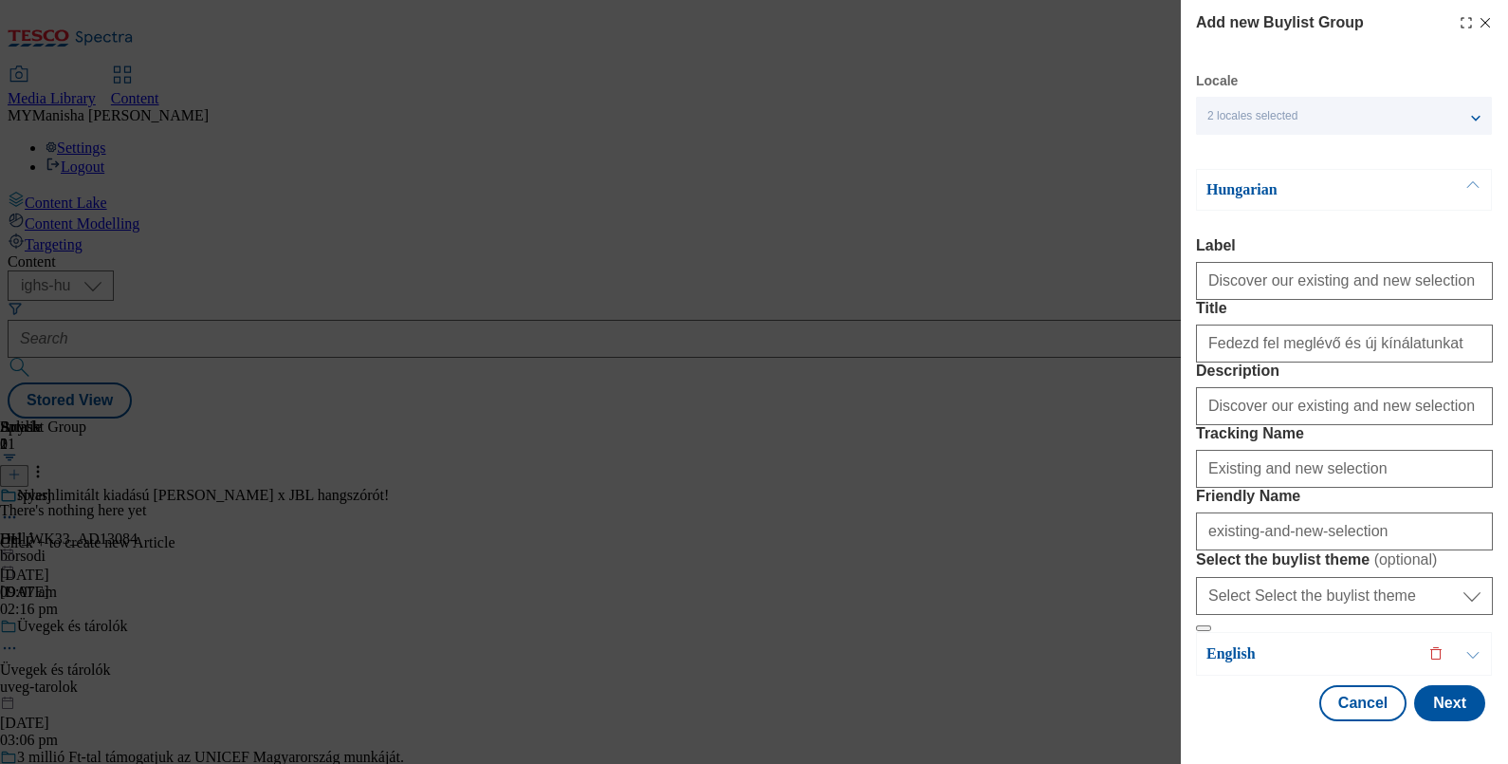
scroll to position [181, 0]
click at [1423, 697] on button "Next" at bounding box center [1449, 703] width 71 height 36
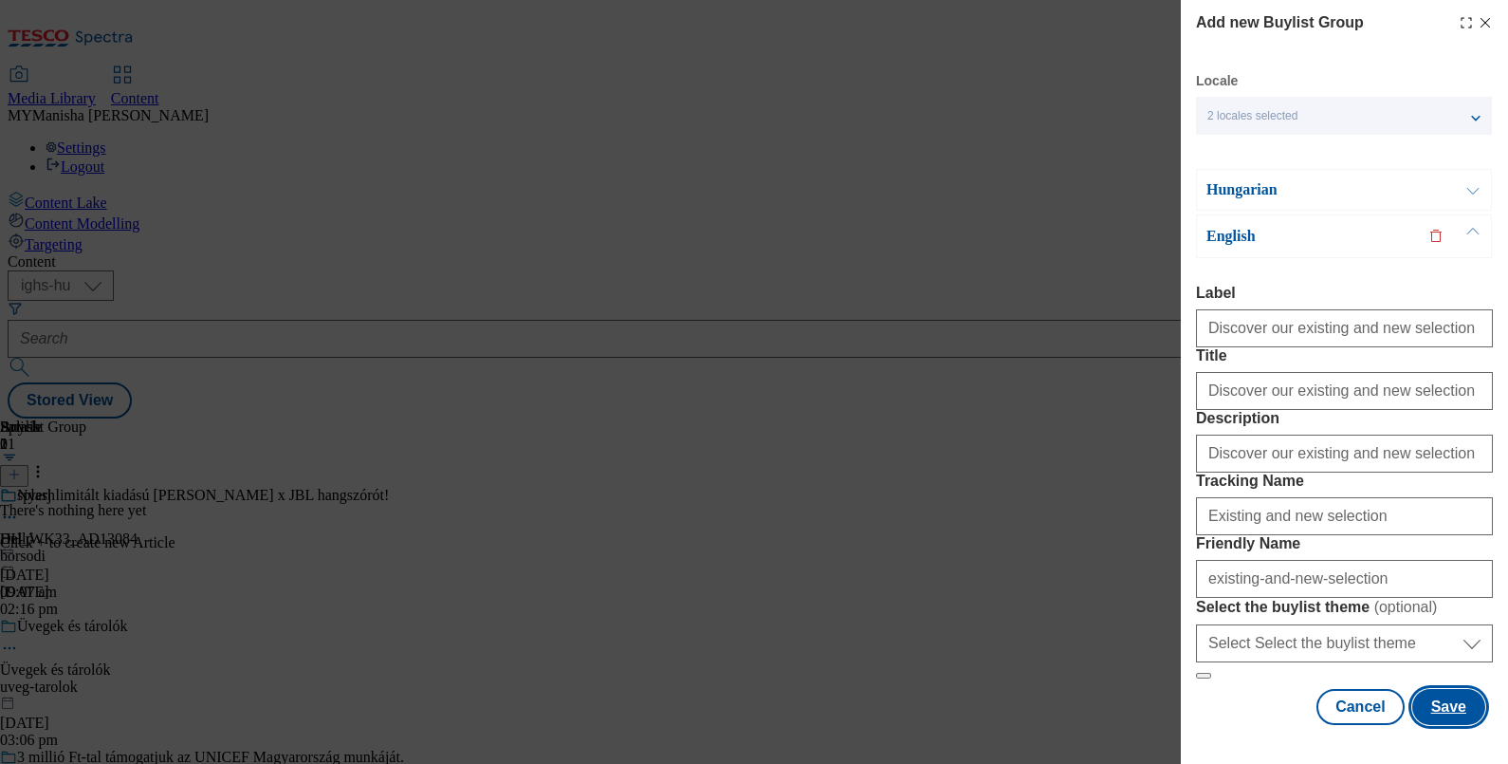
scroll to position [184, 4]
click at [1419, 704] on button "Save" at bounding box center [1448, 707] width 73 height 36
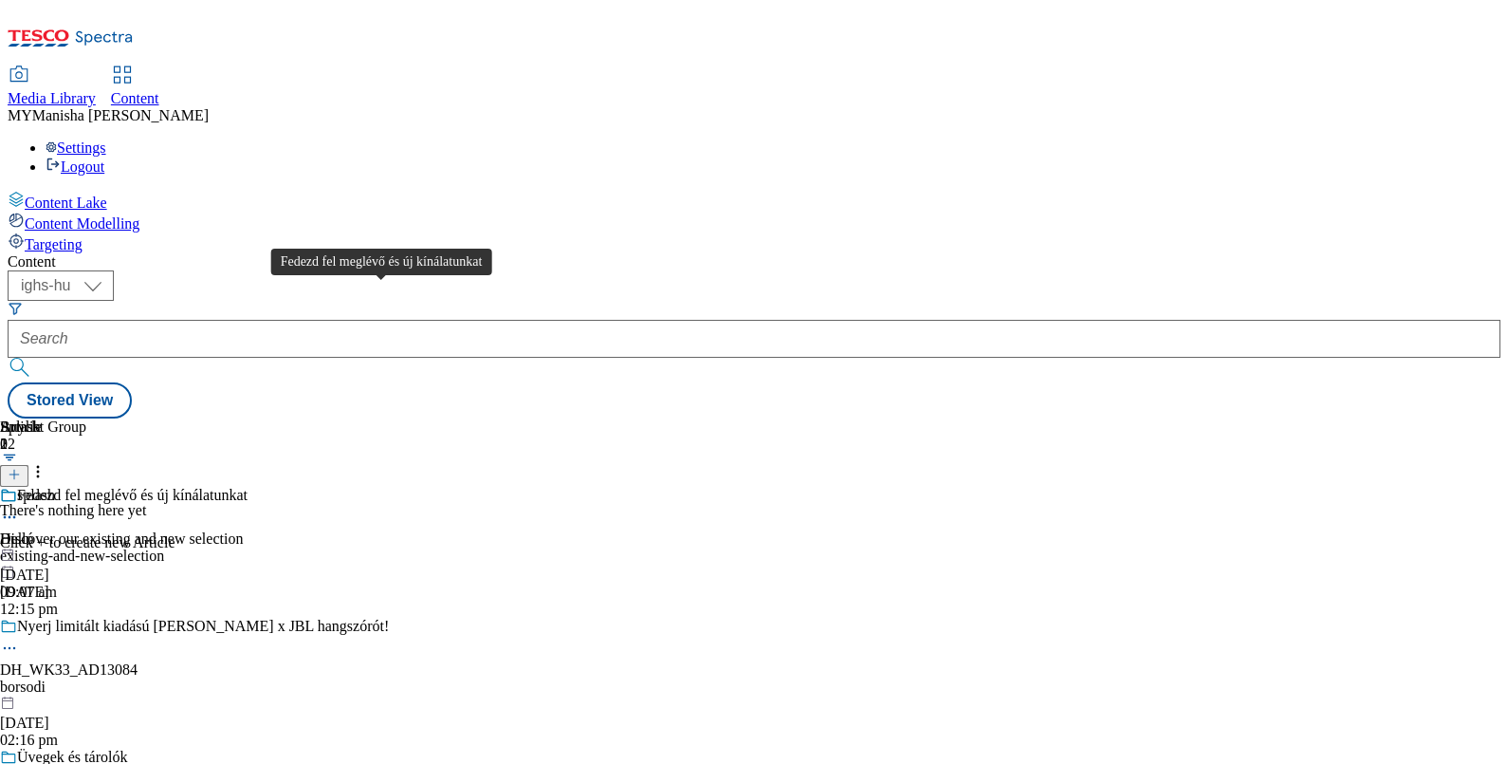
click at [248, 487] on div "Fedezd fel meglévő és új kínálatunkat" at bounding box center [132, 495] width 230 height 17
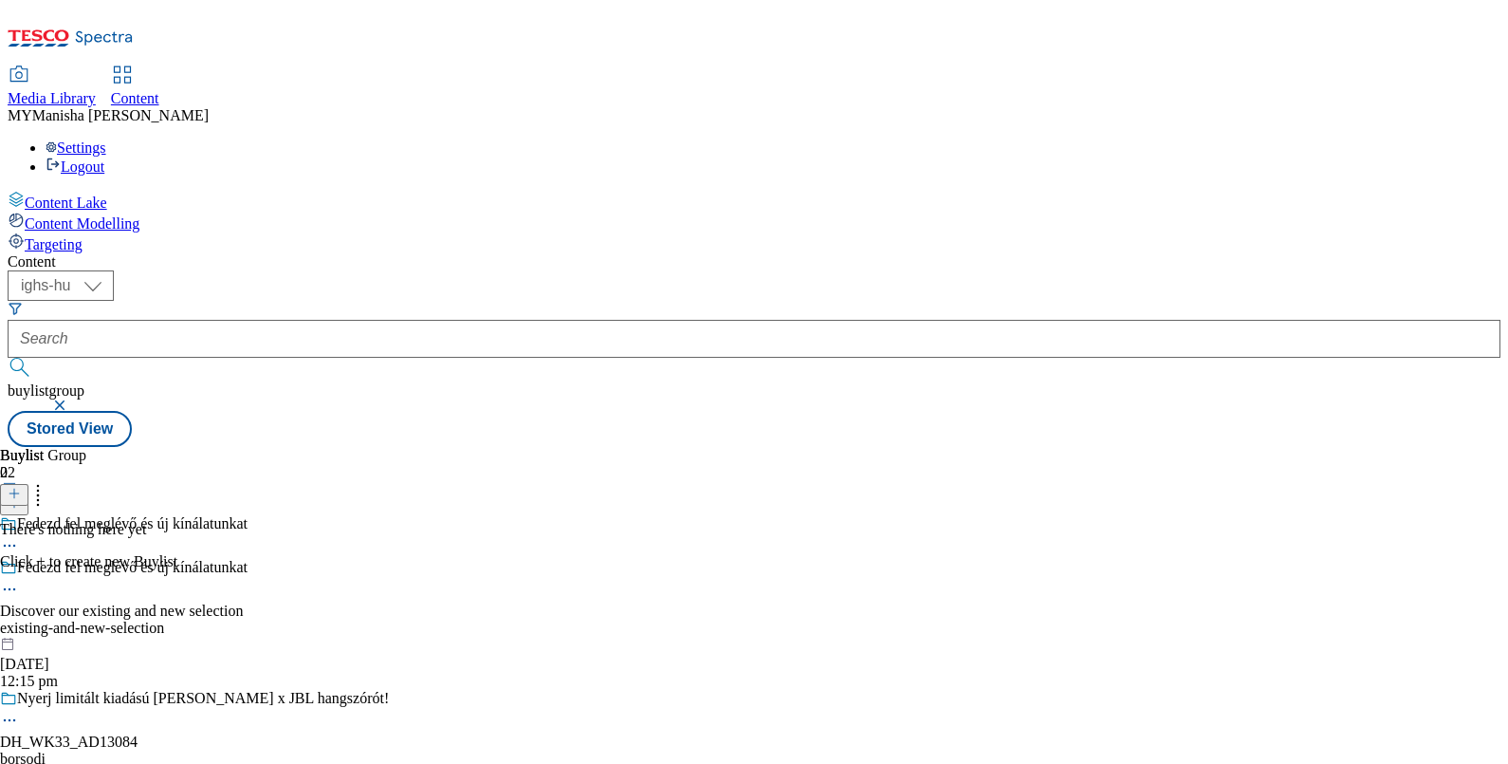
click at [21, 487] on icon at bounding box center [14, 493] width 13 height 13
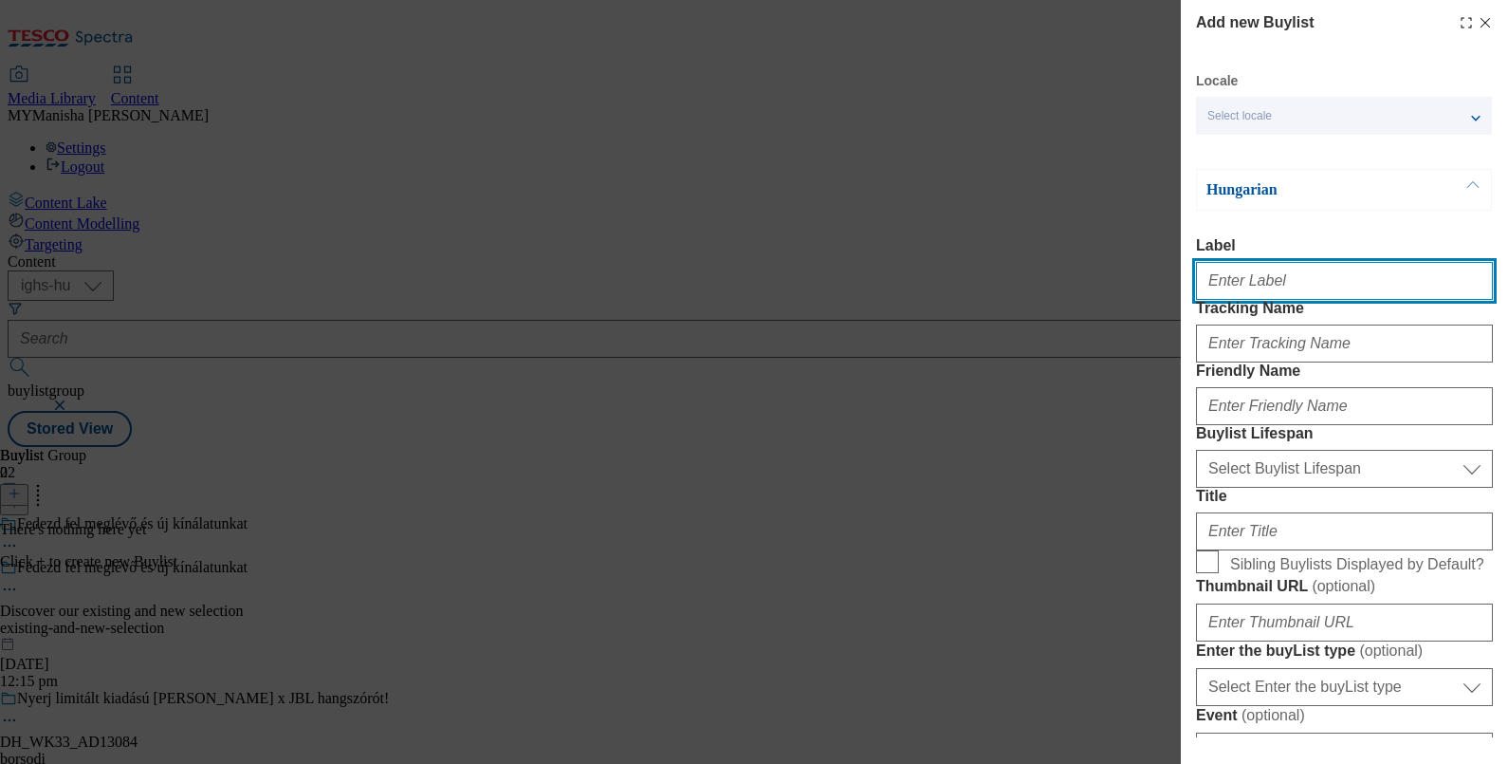
click at [1225, 284] on input "Label" at bounding box center [1344, 281] width 297 height 38
type input "Discover our meat offer!"
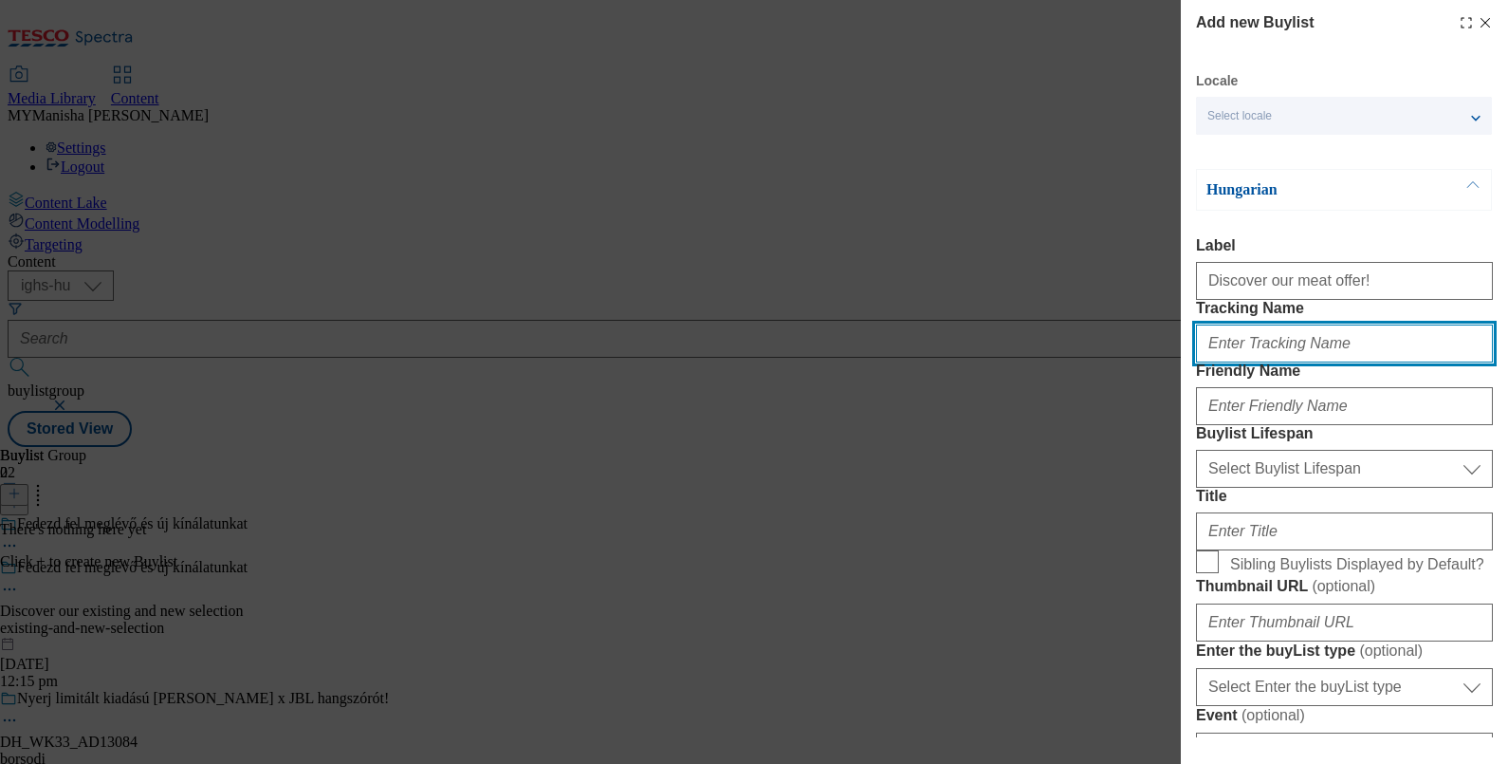
type input "Meat"
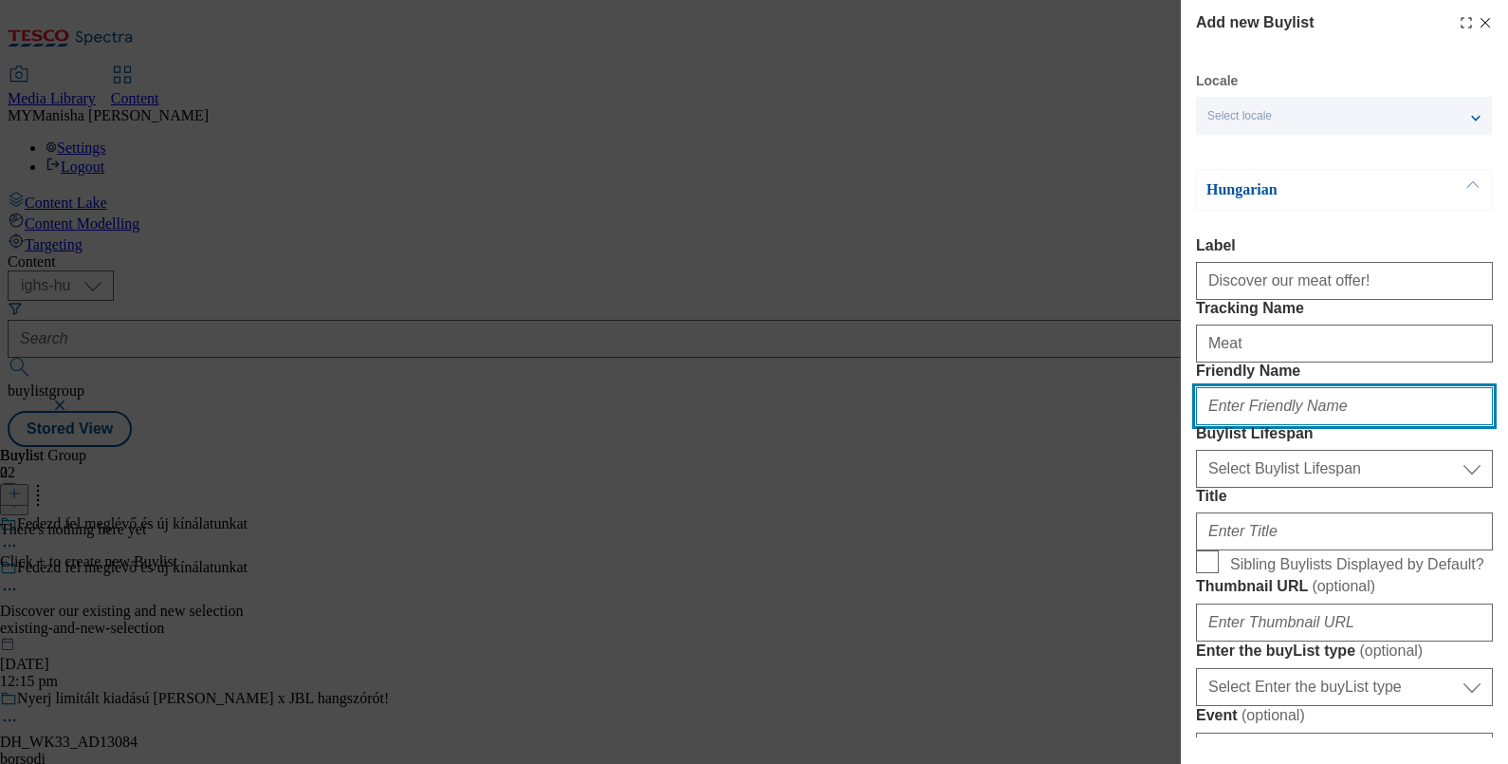
type input "meat"
type input "Discover our meat offer!"
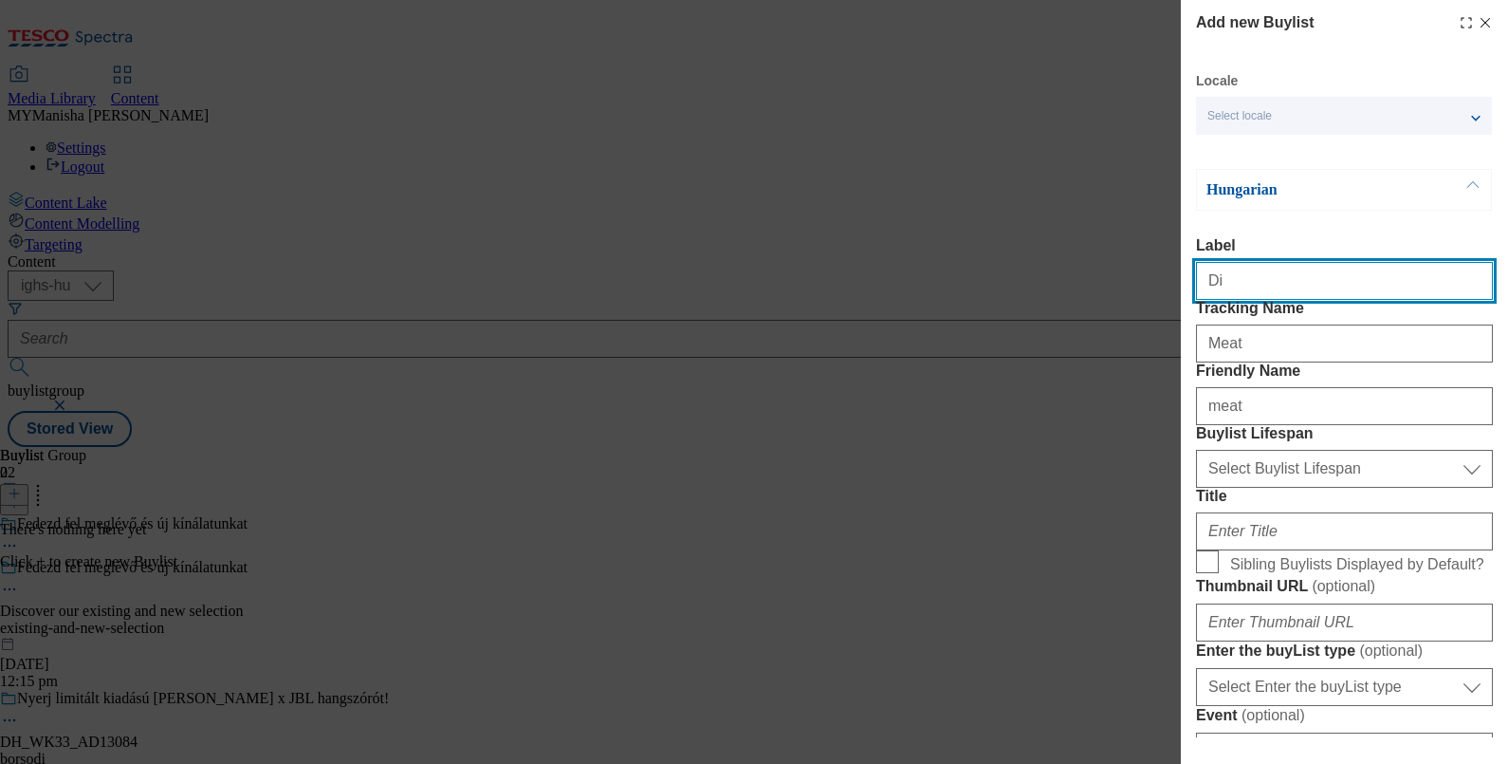
type input "D"
paste input "Discover our existing and new selection"
type input "Discover our existing and new selection"
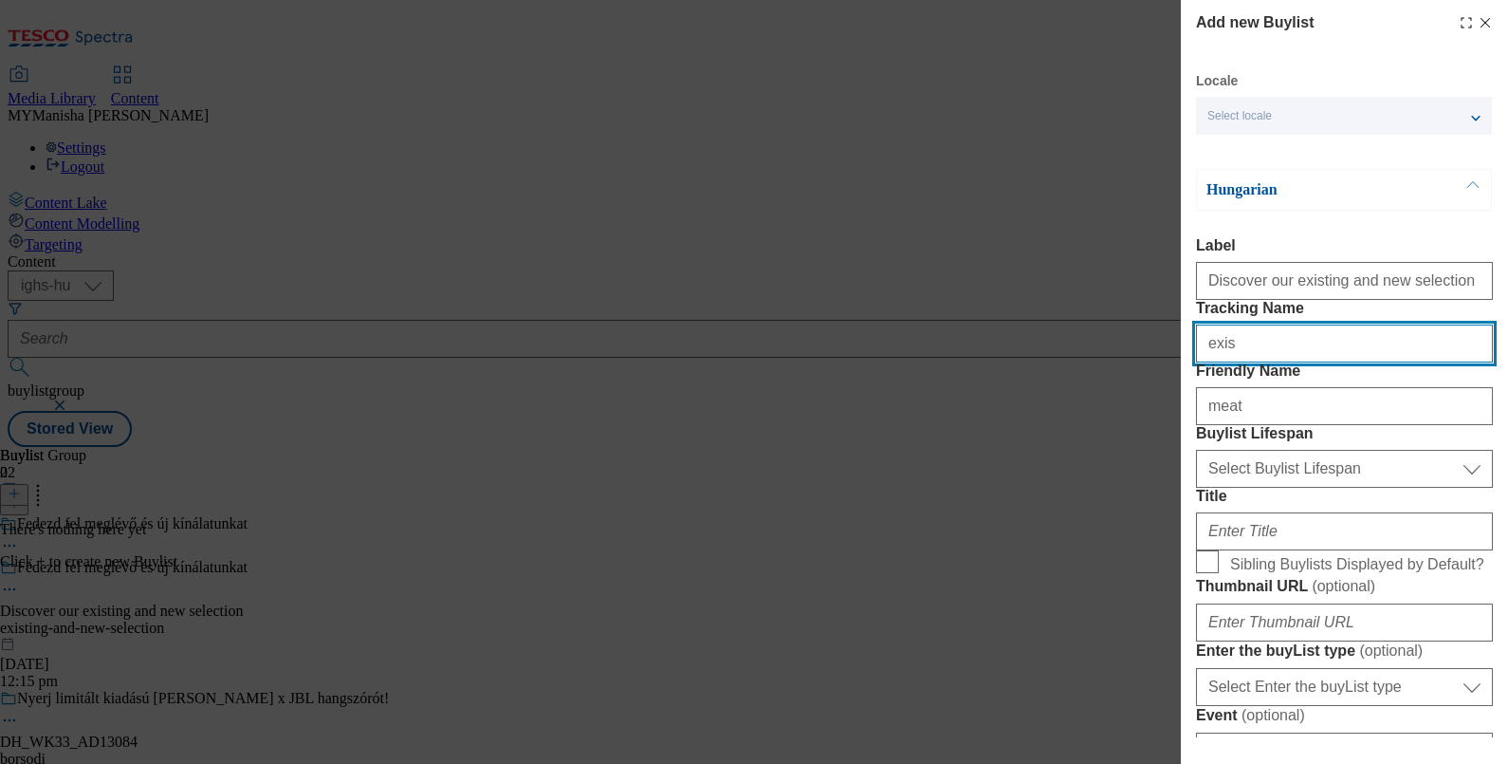
type input "Existing and new selection"
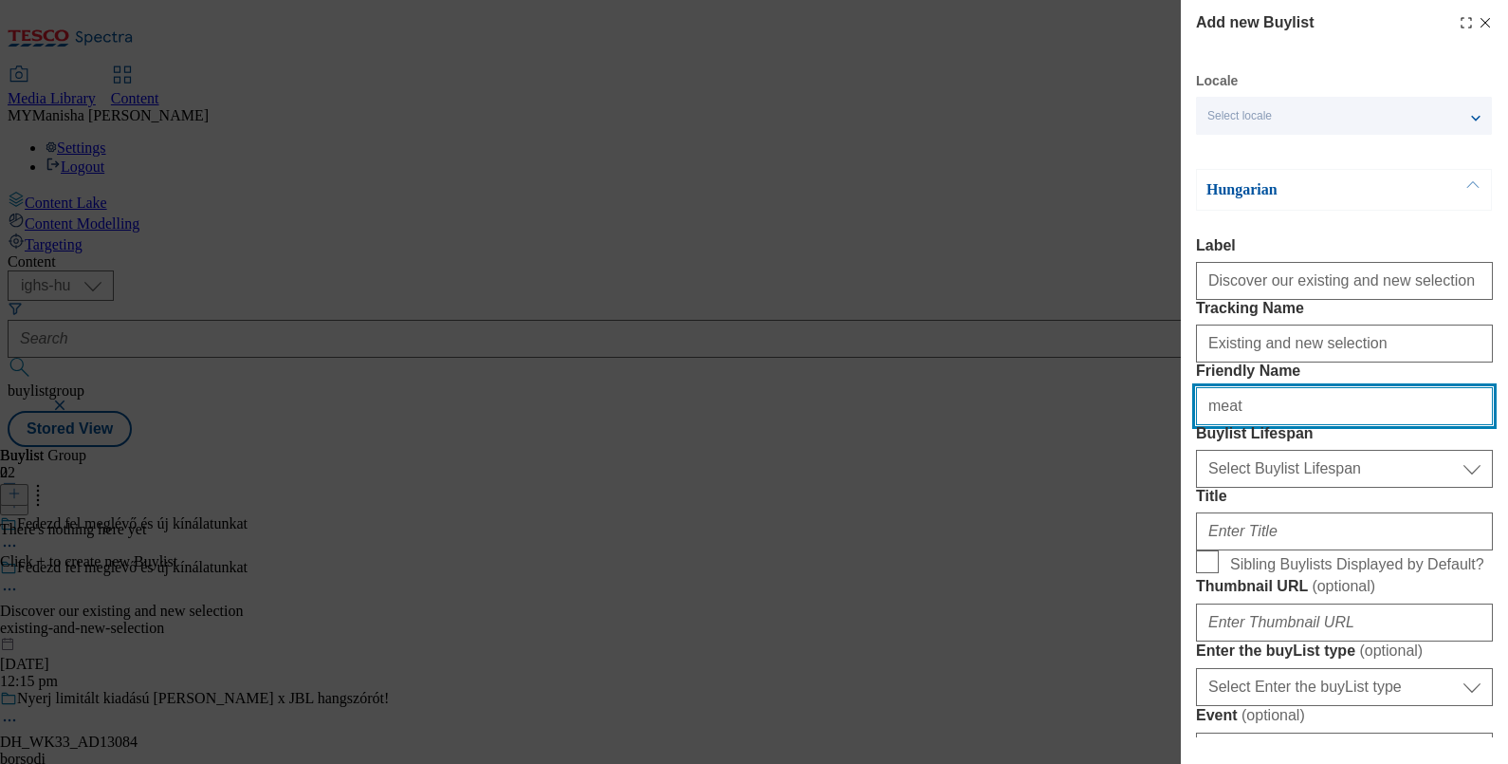
click at [1214, 425] on input "meat" at bounding box center [1344, 406] width 297 height 38
type input "m"
type input "existing-and-new-selection"
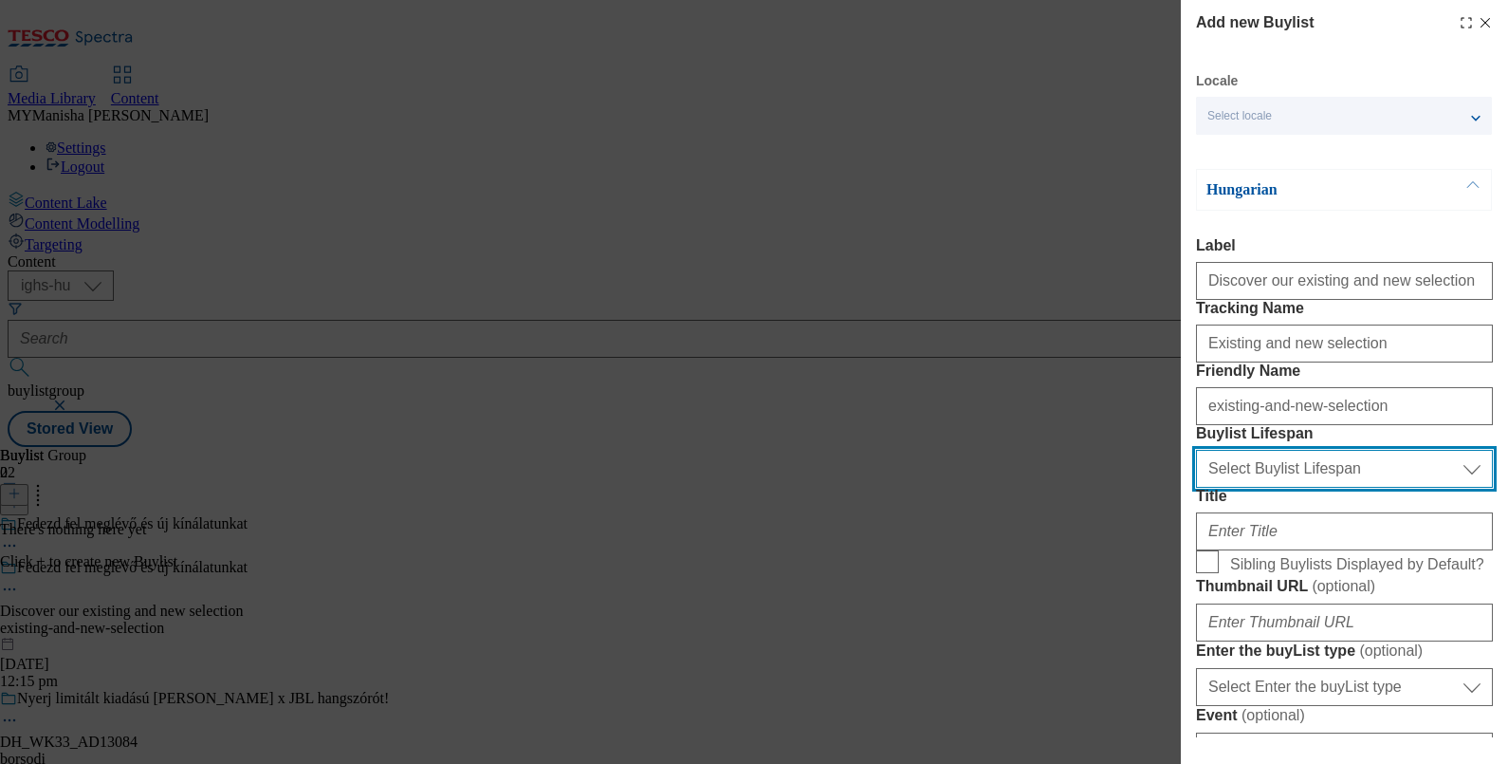
click at [1226, 488] on select "Select Buylist Lifespan evergreen seasonal tactical" at bounding box center [1344, 469] width 297 height 38
select select "evergreen"
click at [1196, 488] on select "Select Buylist Lifespan evergreen seasonal tactical" at bounding box center [1344, 469] width 297 height 38
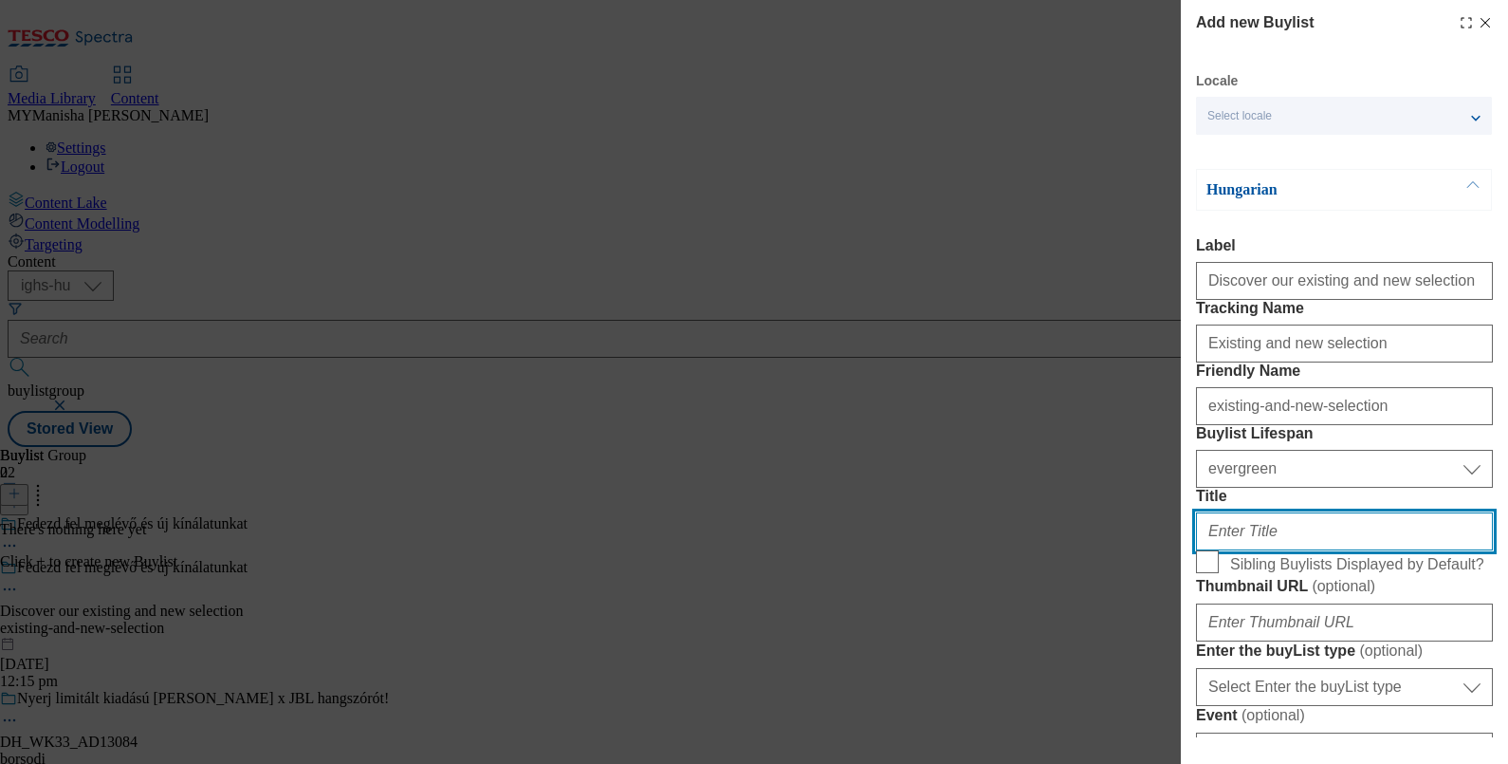
click at [1257, 550] on input "Title" at bounding box center [1344, 531] width 297 height 38
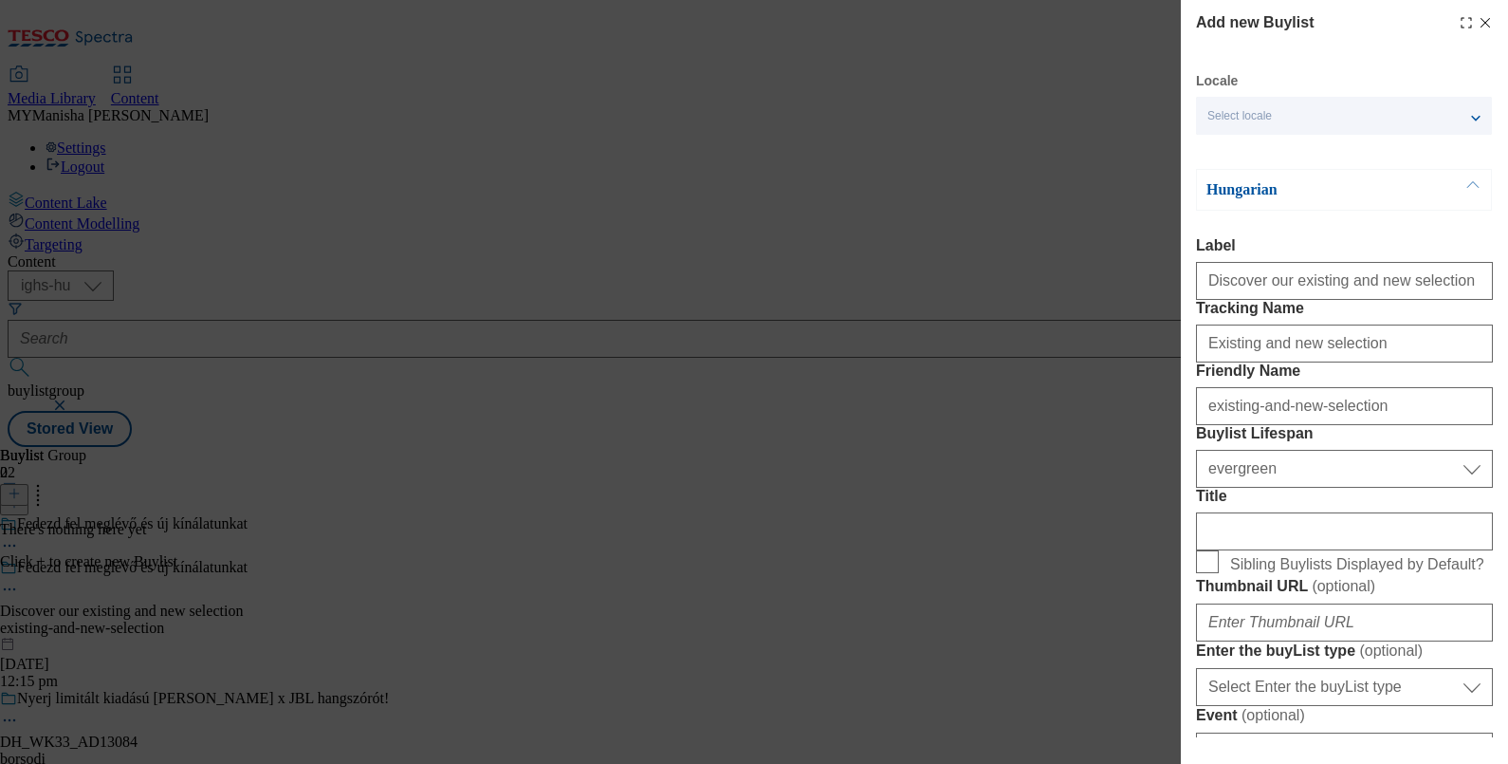
click at [1478, 177] on button "Modal" at bounding box center [1473, 190] width 36 height 40
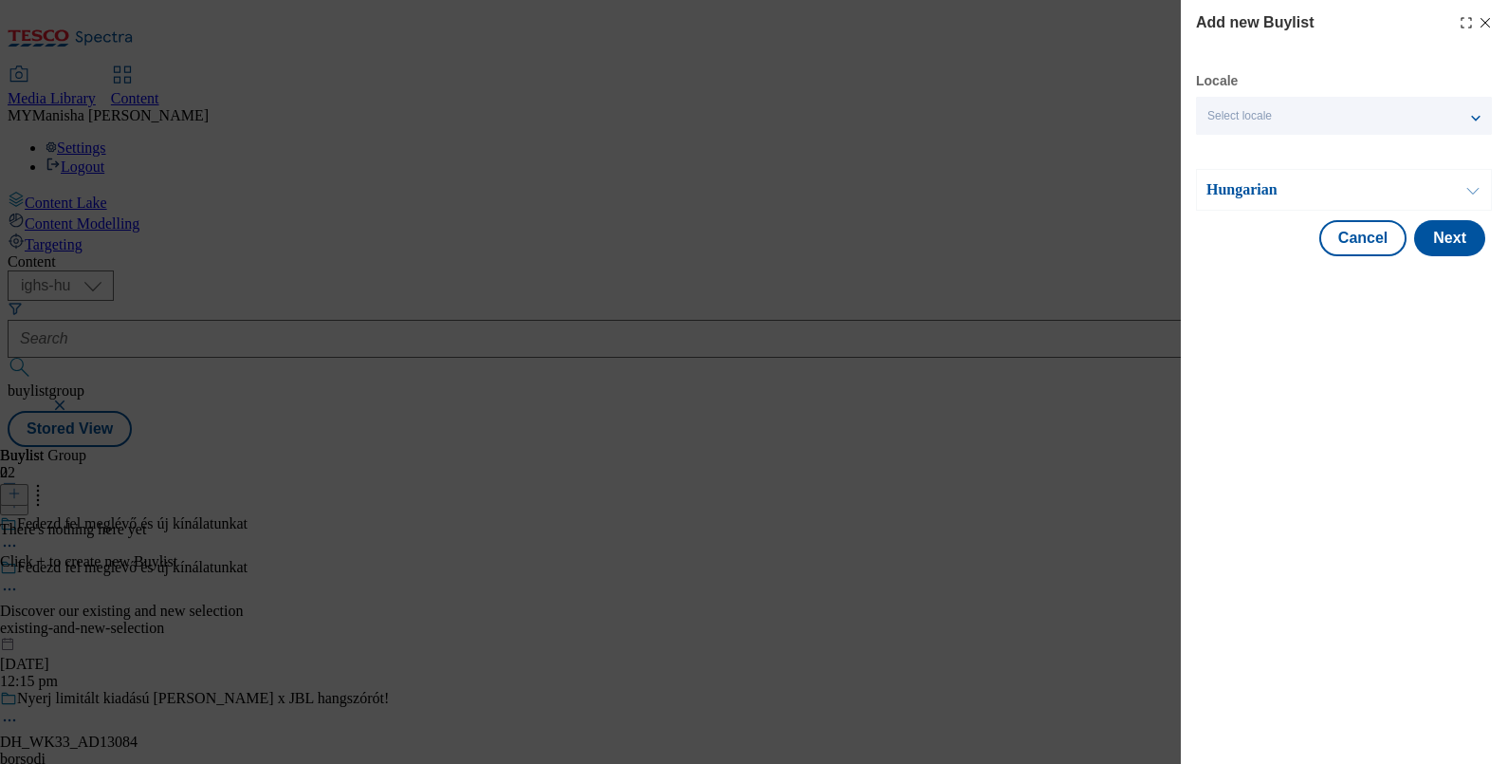
click at [1457, 178] on button "Modal" at bounding box center [1473, 190] width 36 height 40
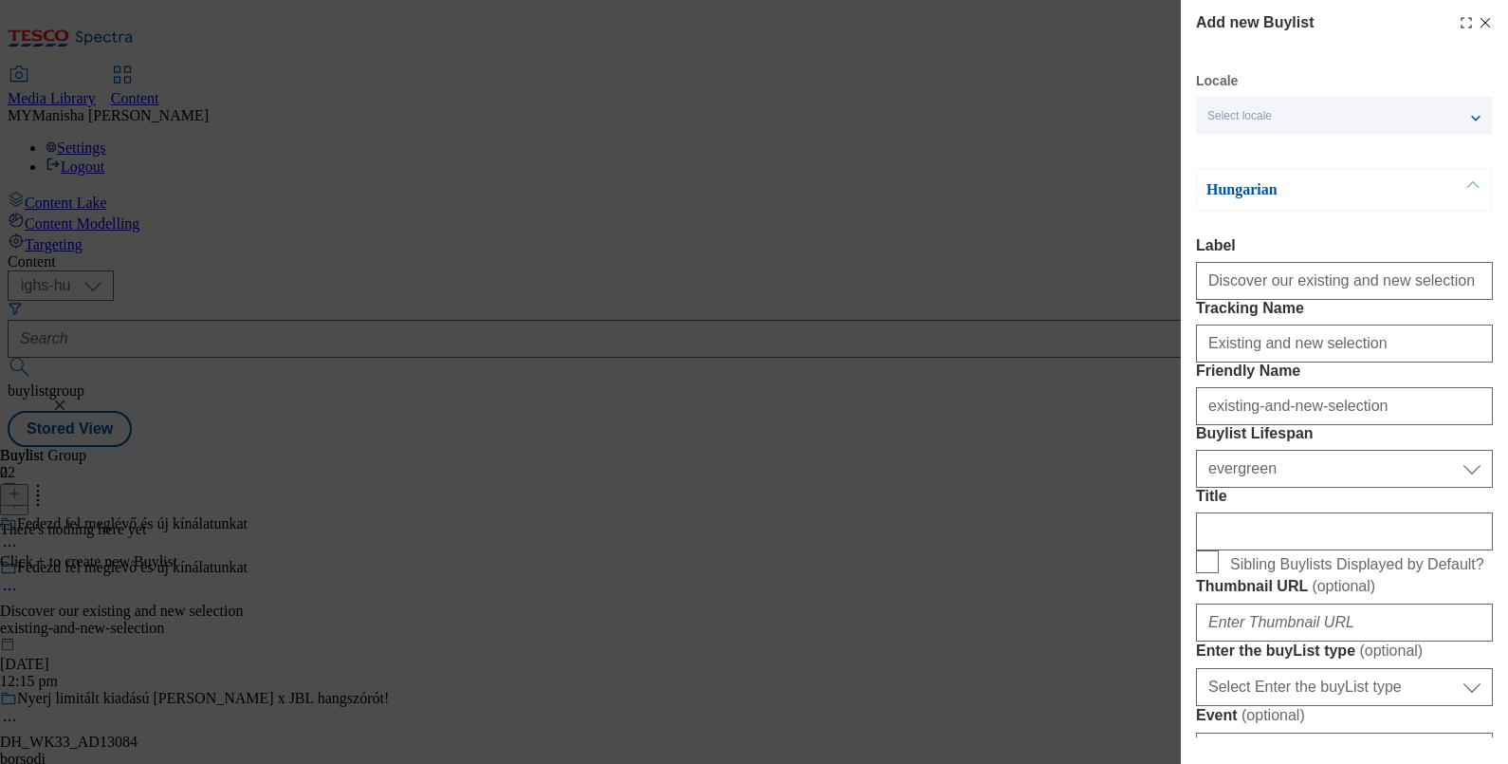
click at [1475, 105] on div "Select locale" at bounding box center [1344, 116] width 296 height 38
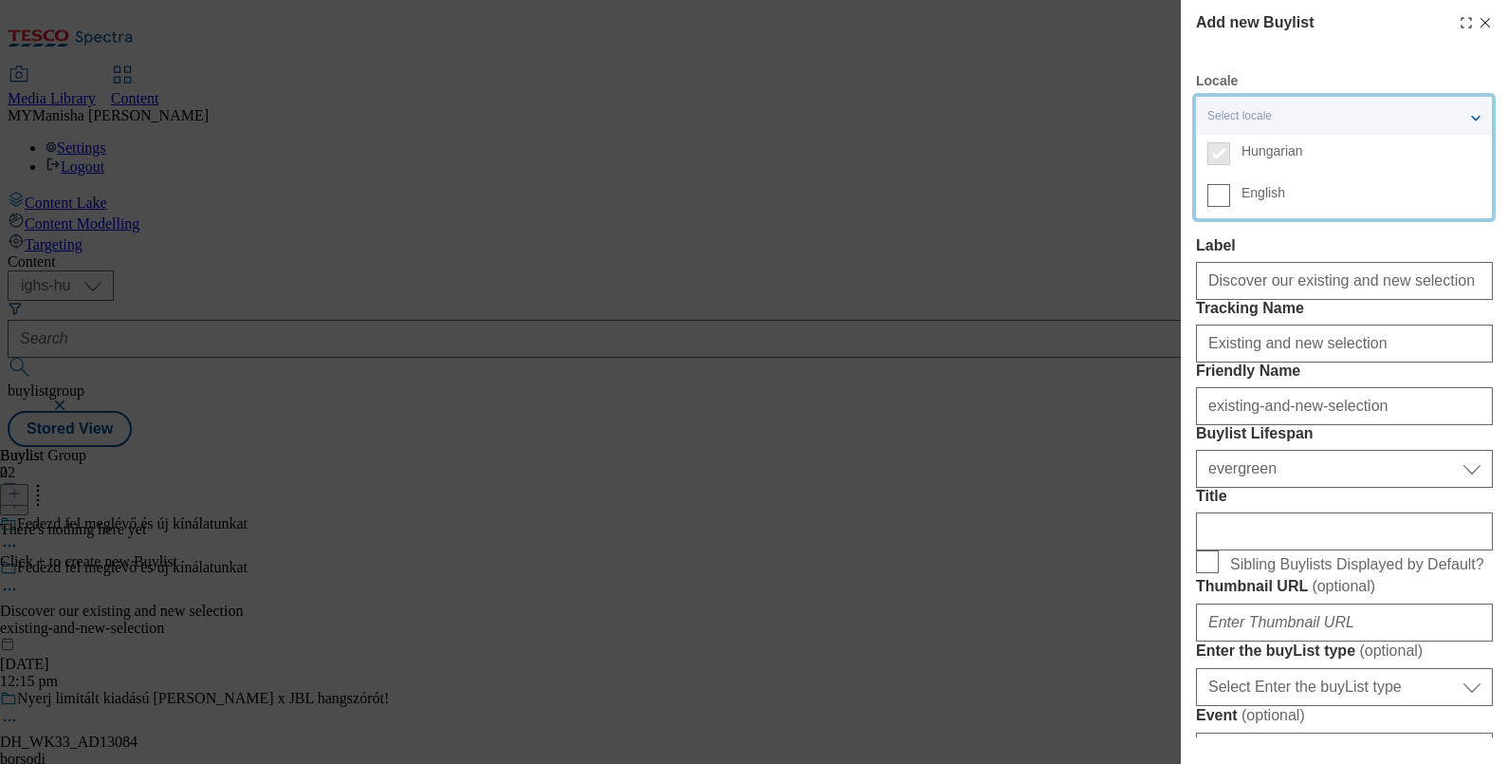
click at [1234, 199] on label "English" at bounding box center [1344, 197] width 296 height 42
click at [1230, 199] on input "English" at bounding box center [1218, 195] width 23 height 23
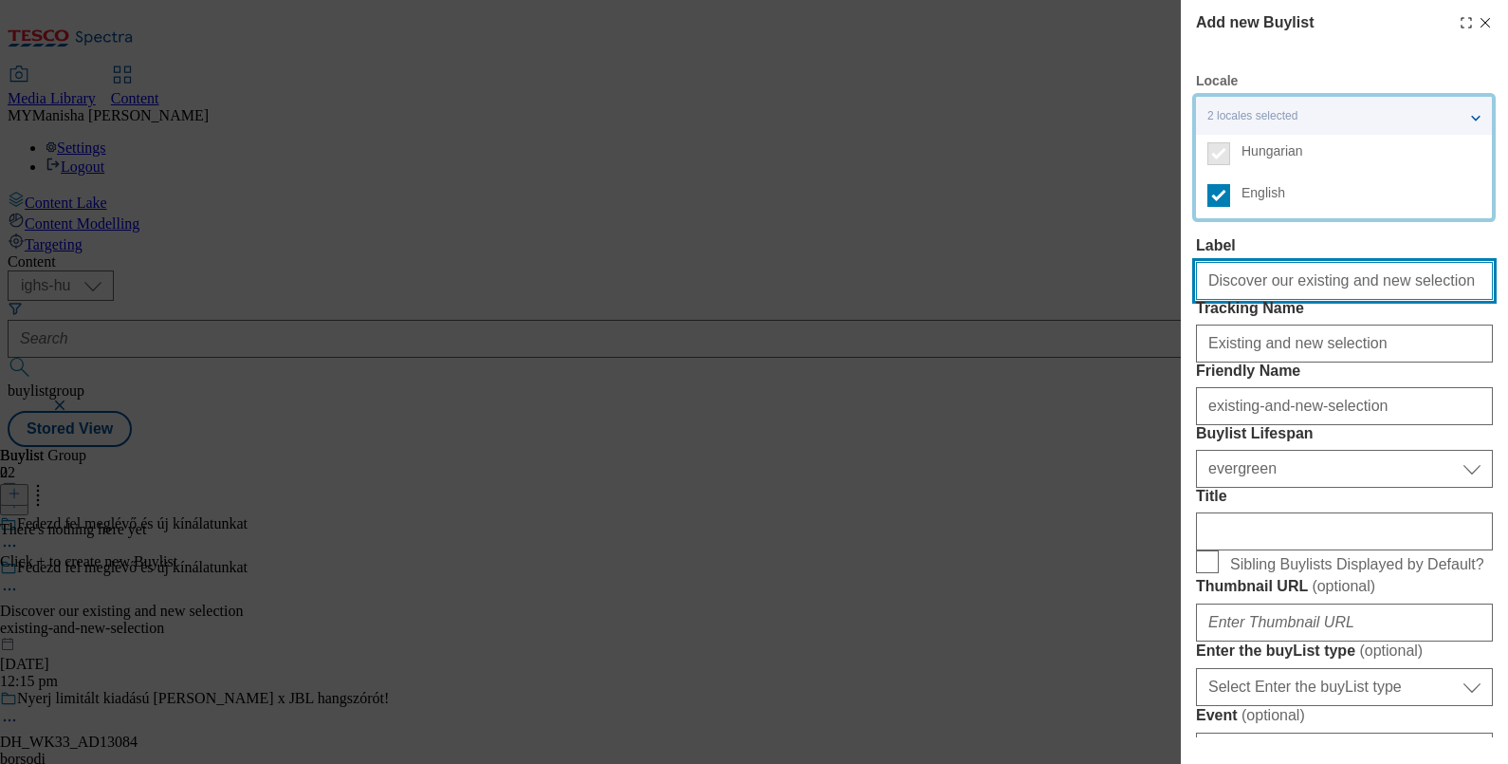
click at [1391, 291] on input "Discover our existing and new selection" at bounding box center [1344, 281] width 297 height 38
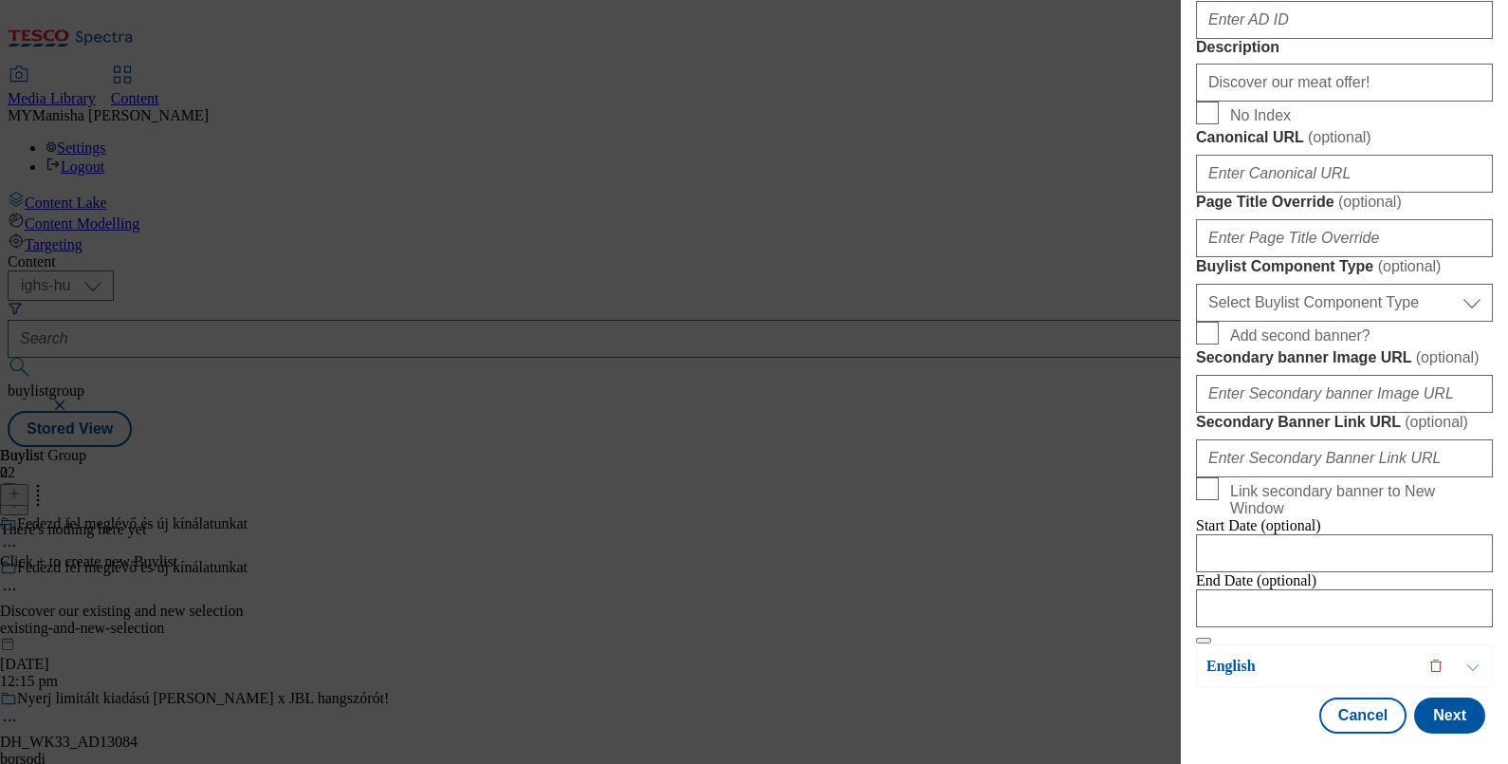
scroll to position [955, 2]
click at [1352, 101] on input "Discover our meat offer!" at bounding box center [1344, 83] width 297 height 38
paste input "existing and new selection"
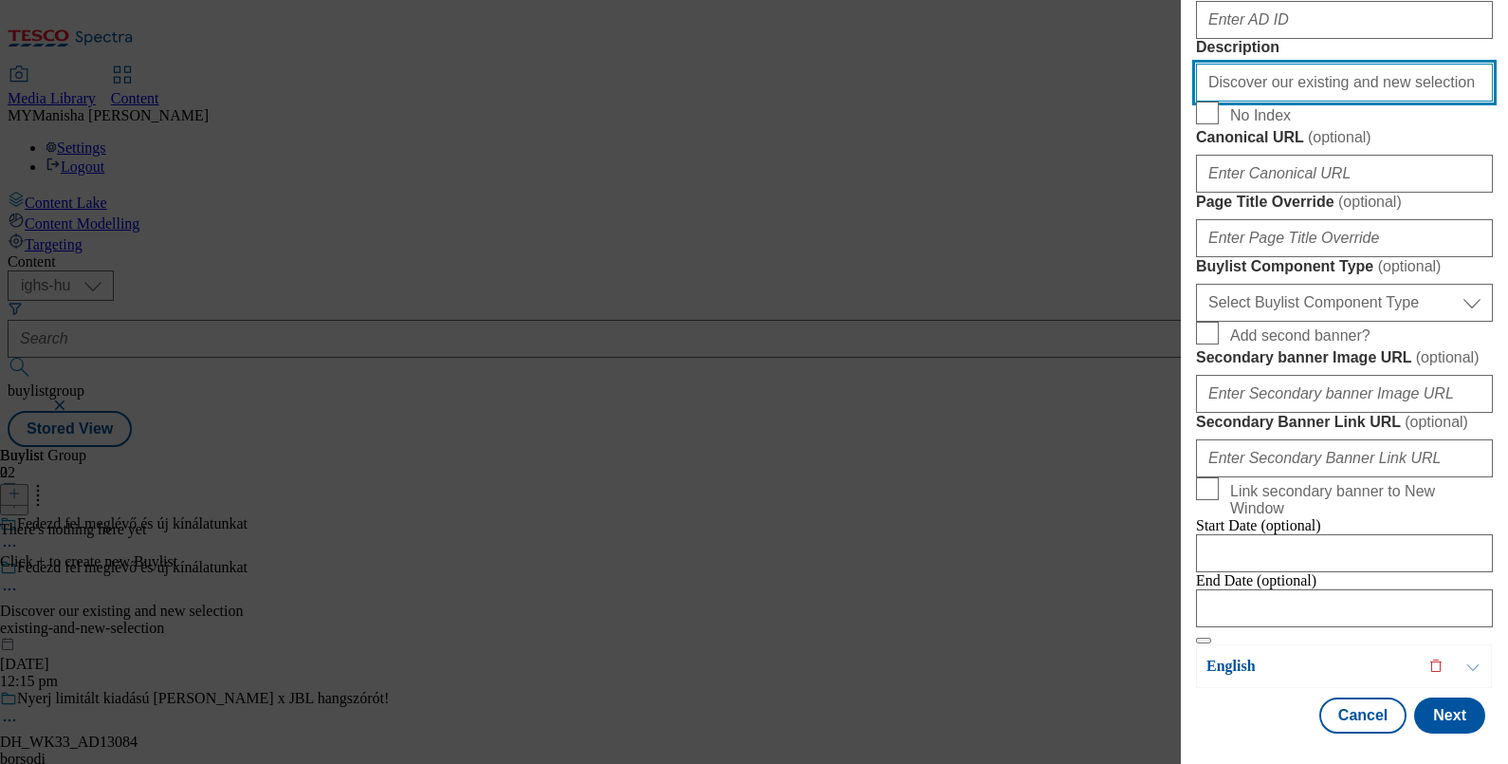
scroll to position [1630, 2]
type input "Discover our existing and new selection"
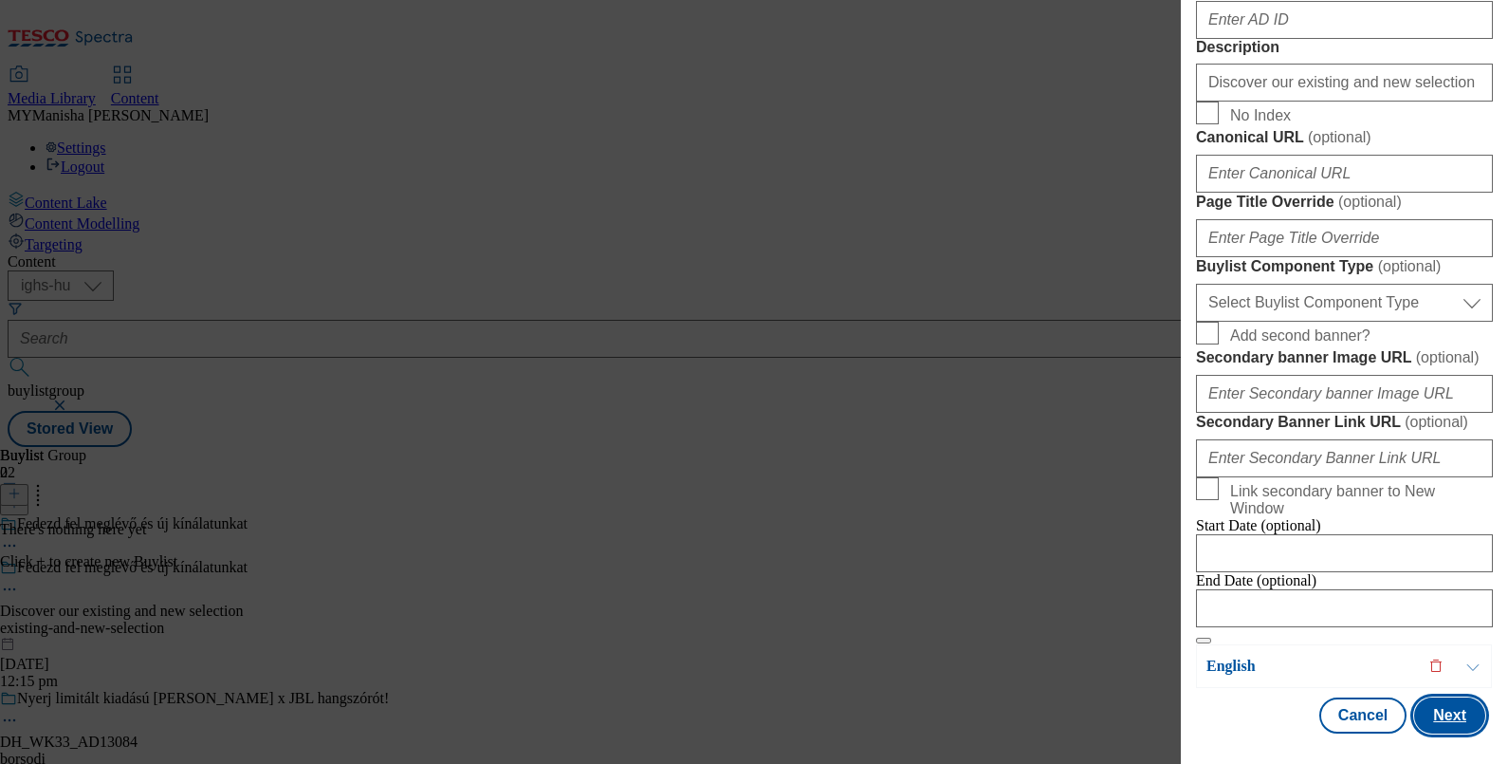
click at [1434, 697] on button "Next" at bounding box center [1449, 715] width 71 height 36
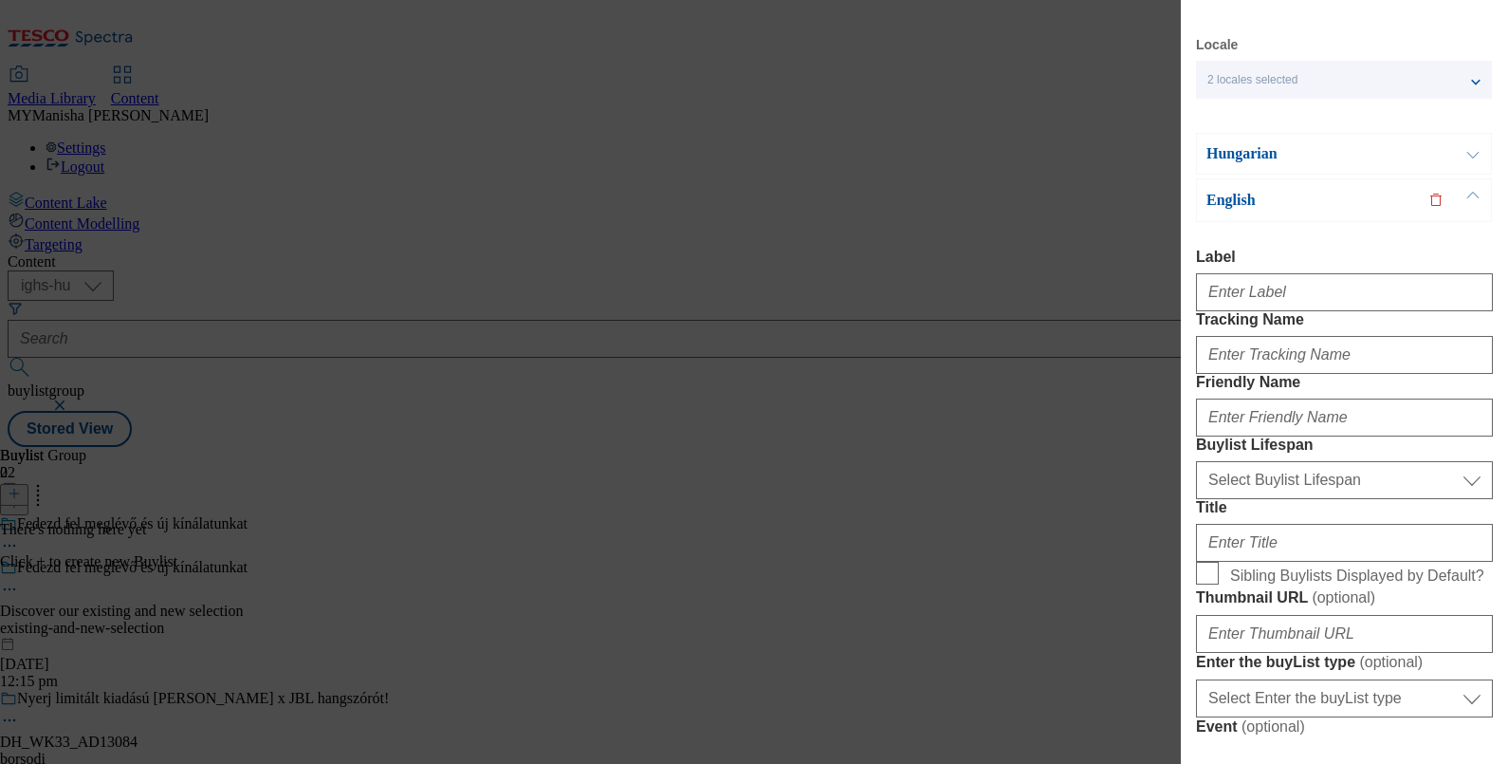
scroll to position [0, 2]
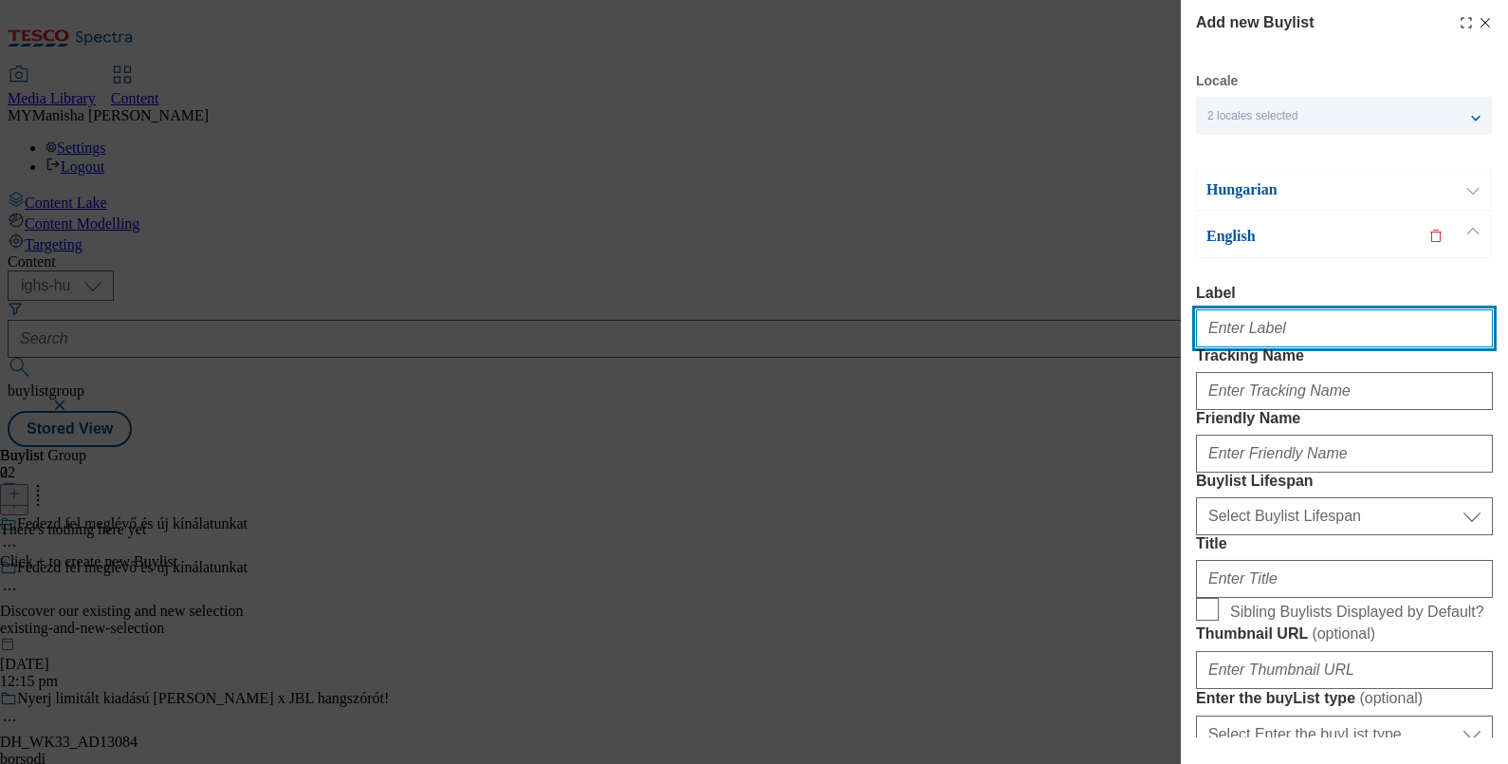
click at [1295, 328] on input "Label" at bounding box center [1344, 328] width 297 height 38
paste input "Discover our existing and new selection"
type input "Discover our existing and new selection"
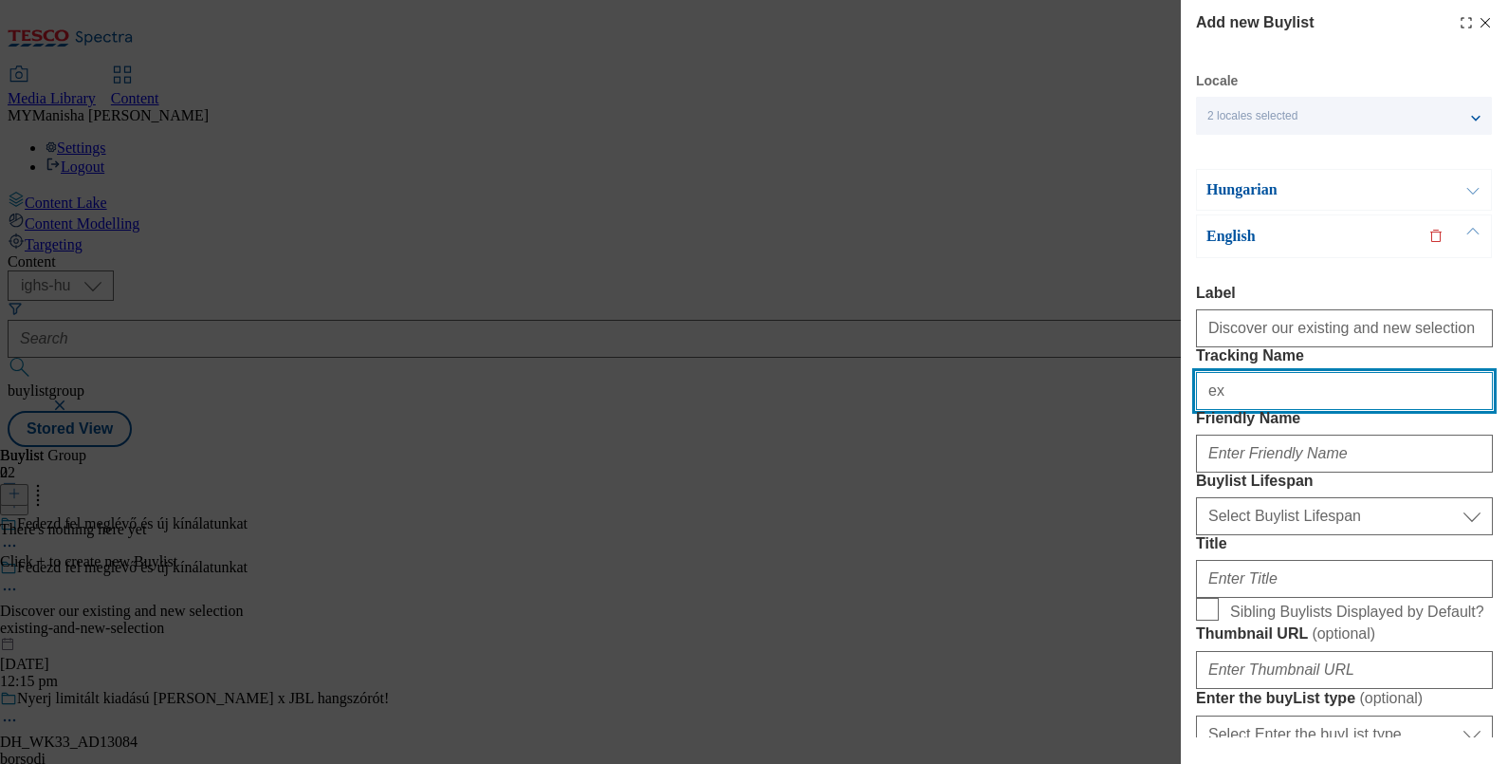
type input "Existing and new selection"
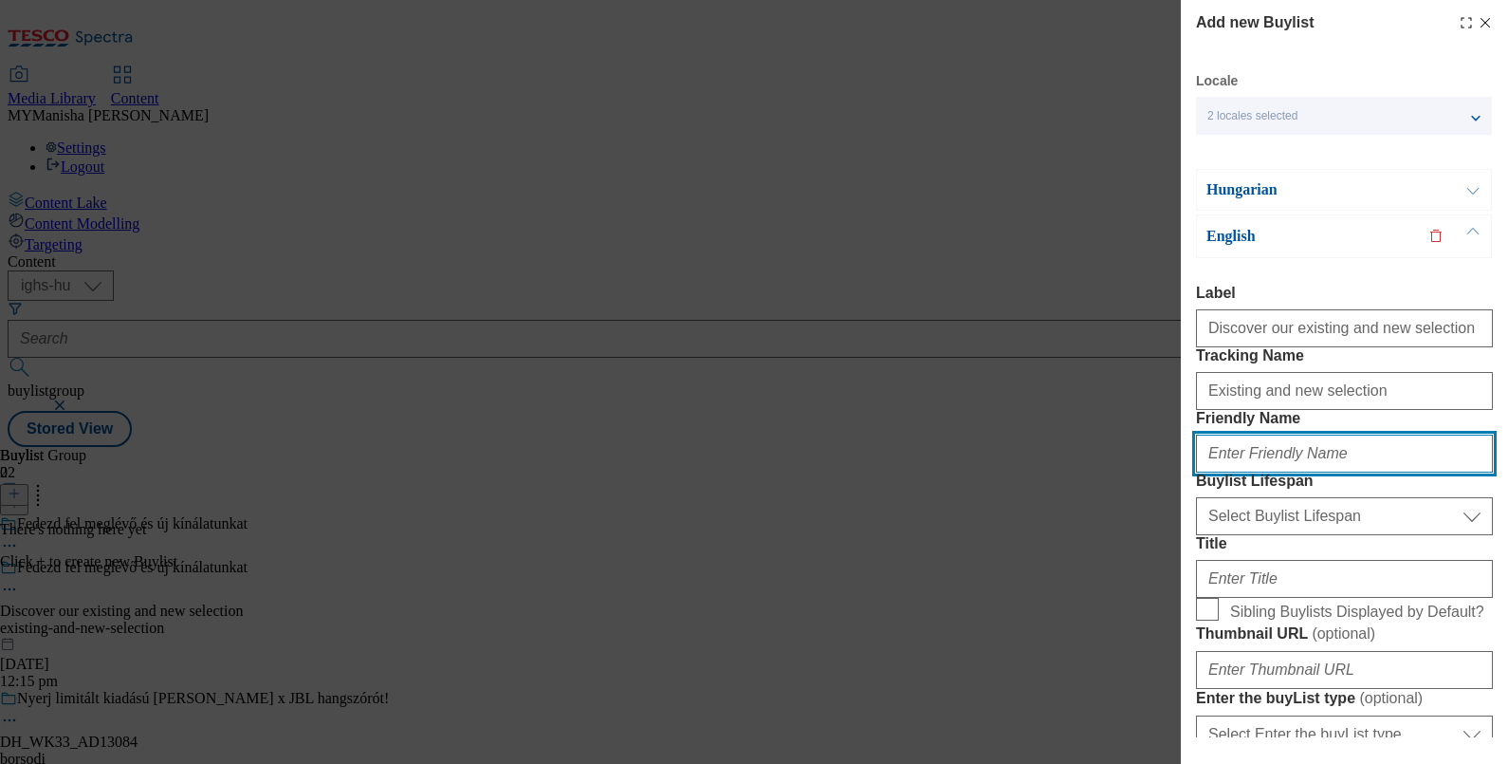
type input "existing-and-new-selection"
type input "Discover our existing and new selection"
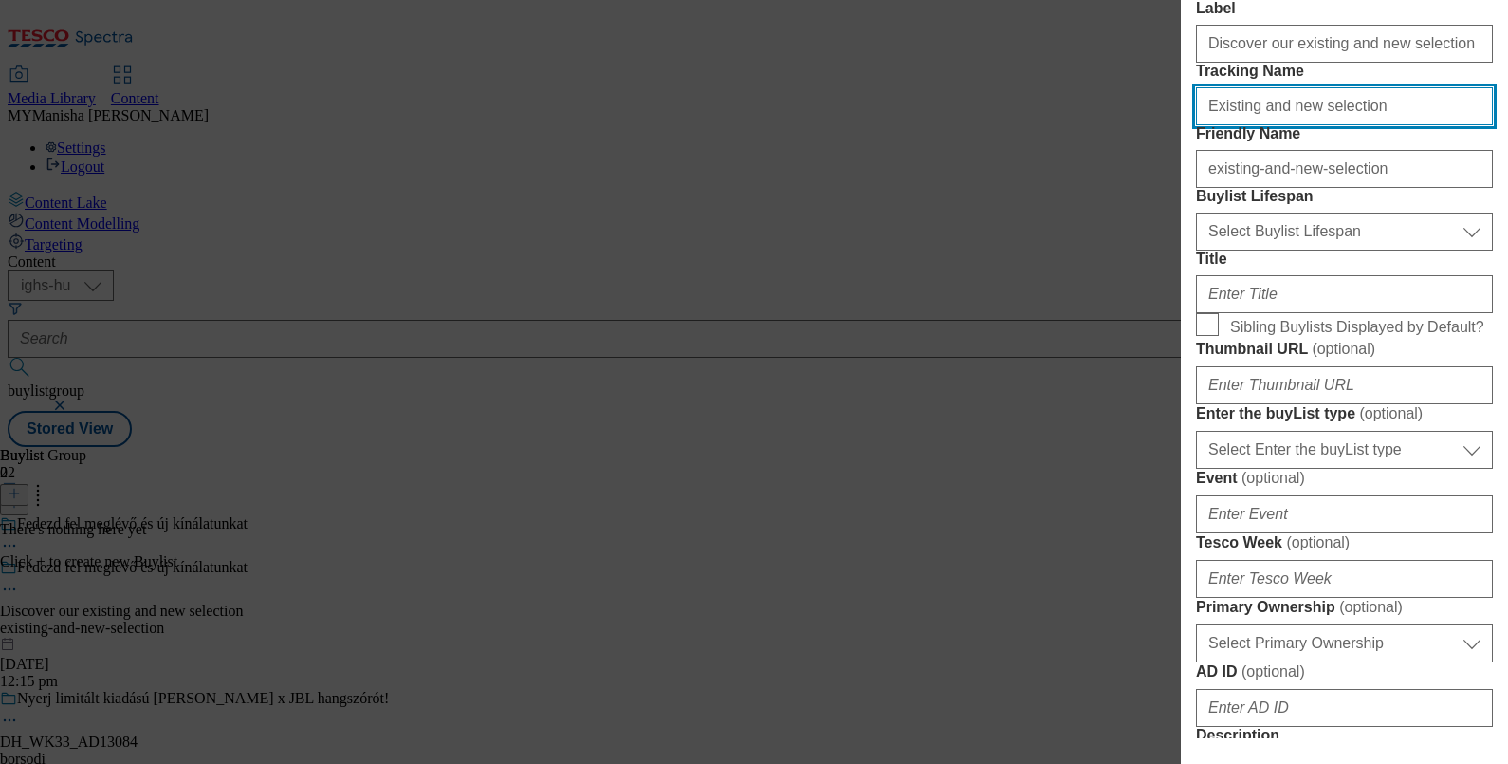
scroll to position [289, 2]
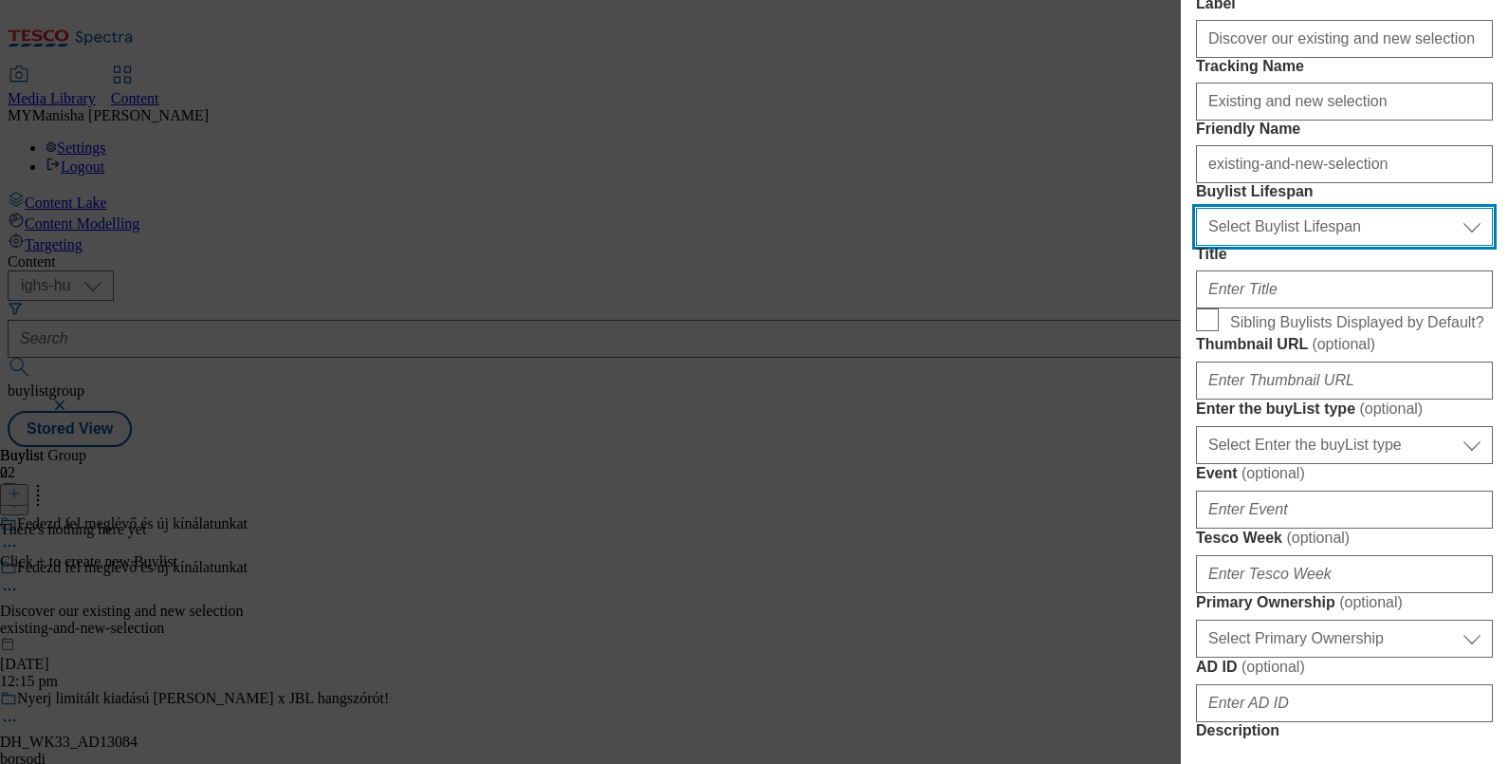
click at [1320, 246] on select "Select Buylist Lifespan evergreen seasonal tactical" at bounding box center [1344, 227] width 297 height 38
select select "evergreen"
click at [1196, 246] on select "Select Buylist Lifespan evergreen seasonal tactical" at bounding box center [1344, 227] width 297 height 38
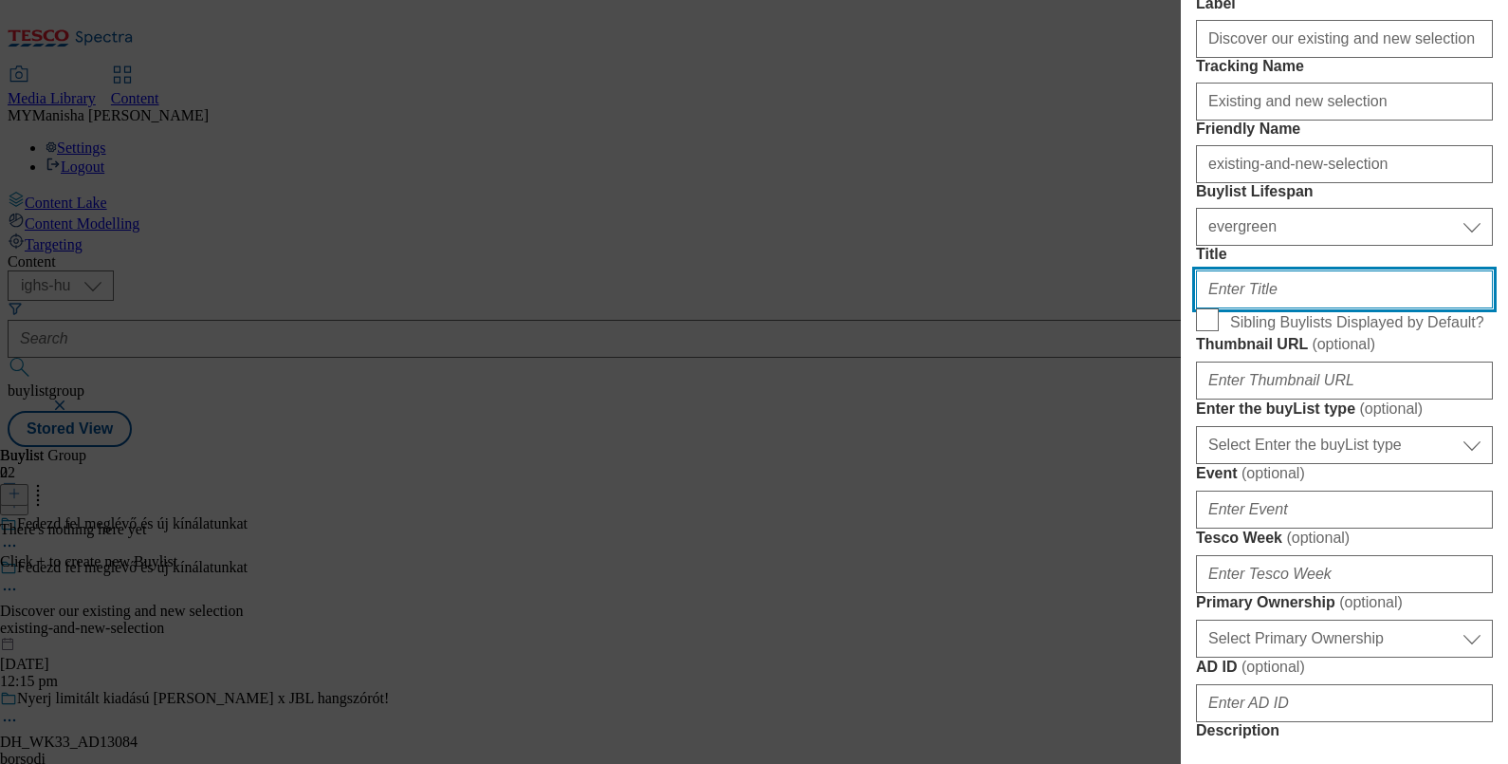
click at [1294, 308] on input "Title" at bounding box center [1344, 289] width 297 height 38
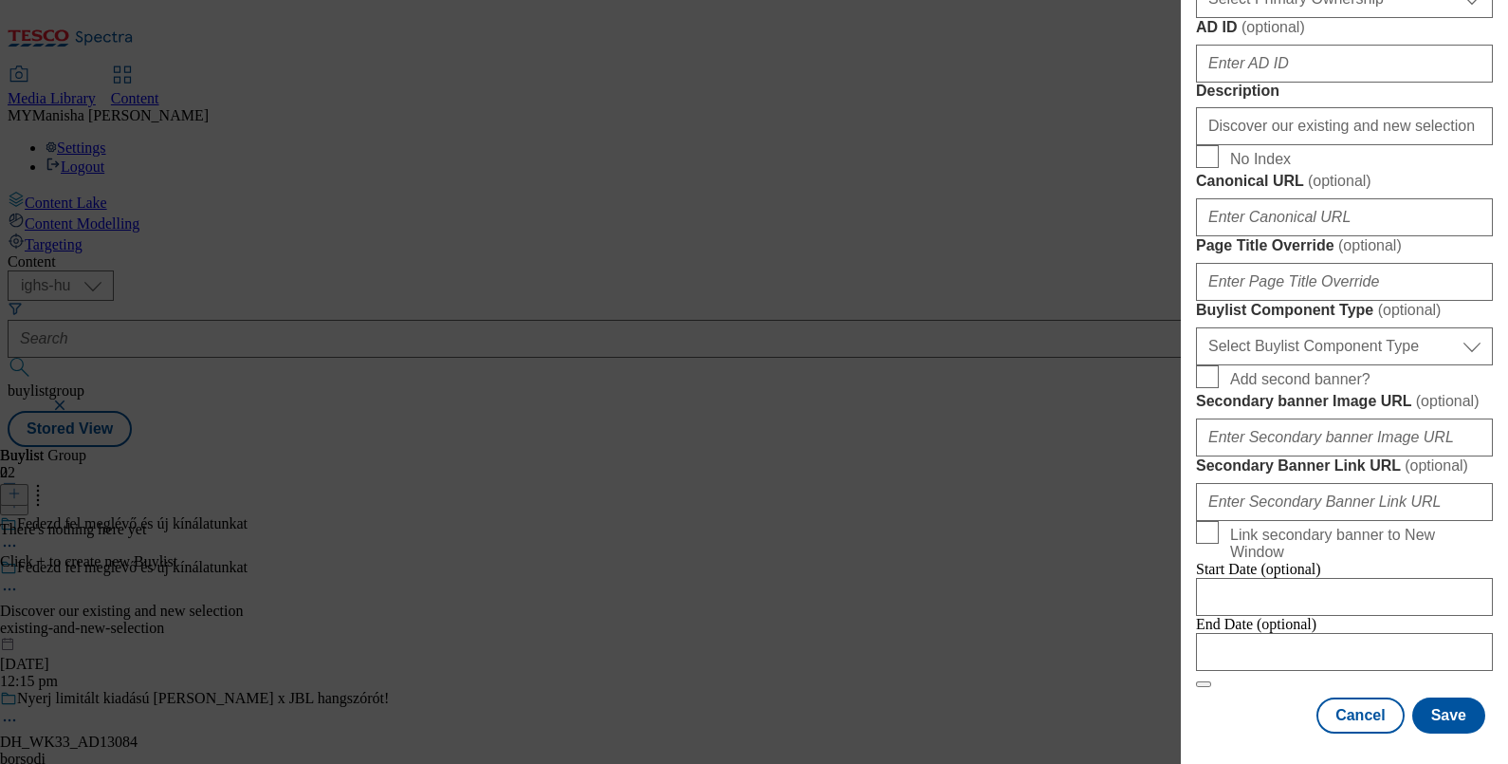
scroll to position [1634, 2]
click at [1433, 699] on button "Save" at bounding box center [1448, 715] width 73 height 36
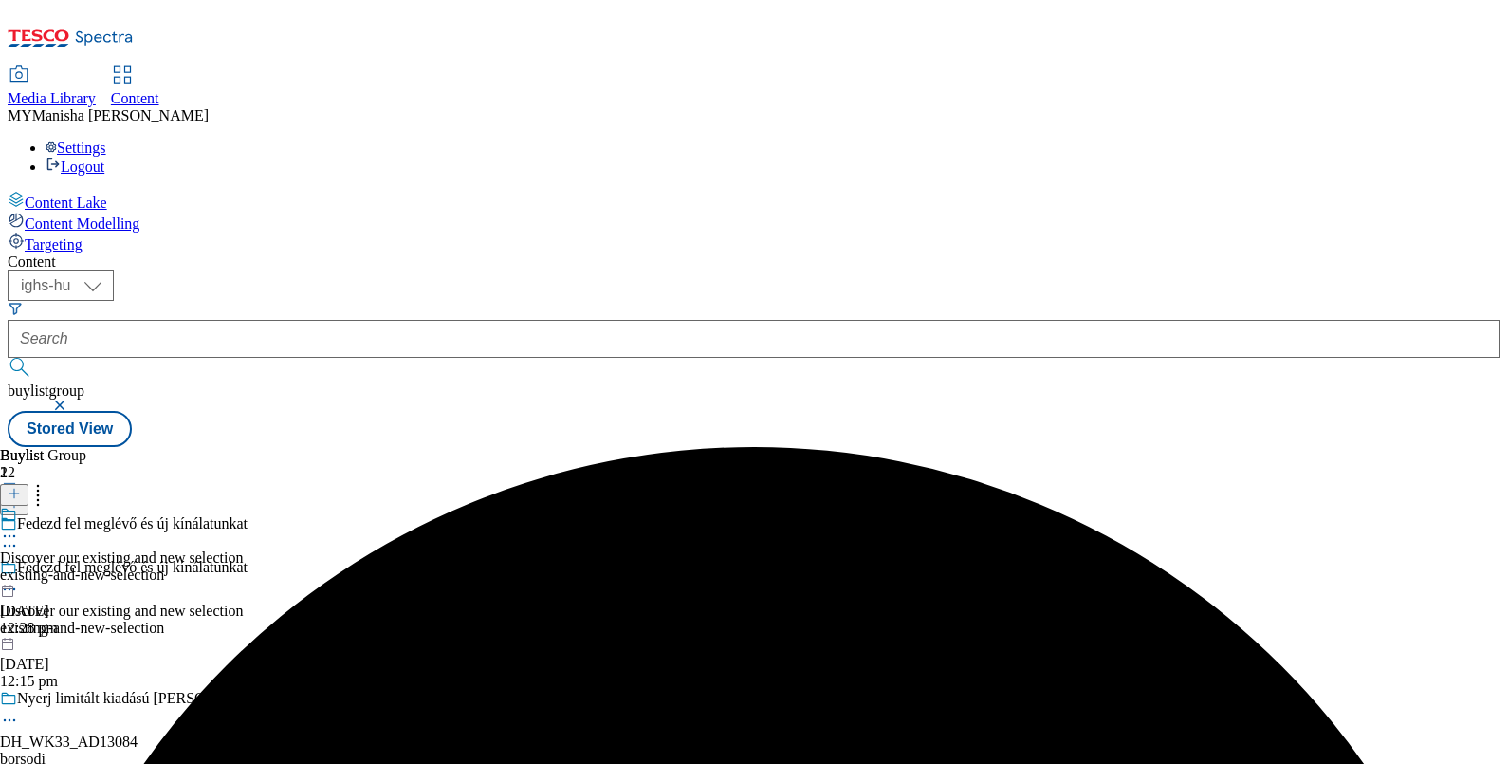
click at [19, 526] on icon at bounding box center [9, 535] width 19 height 19
click at [243, 549] on div "Discover our existing and new selection" at bounding box center [121, 557] width 243 height 17
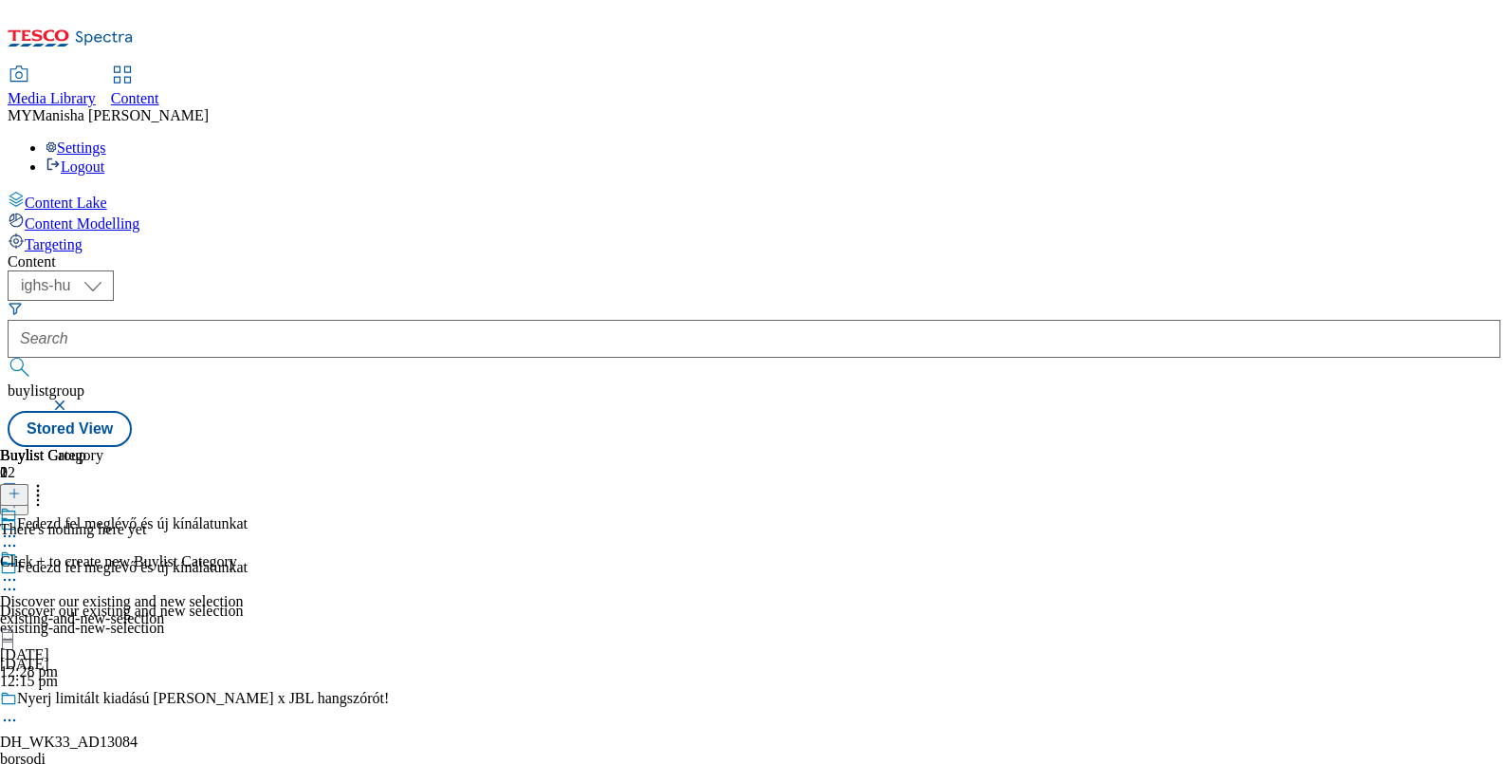
click at [21, 487] on icon at bounding box center [14, 493] width 13 height 13
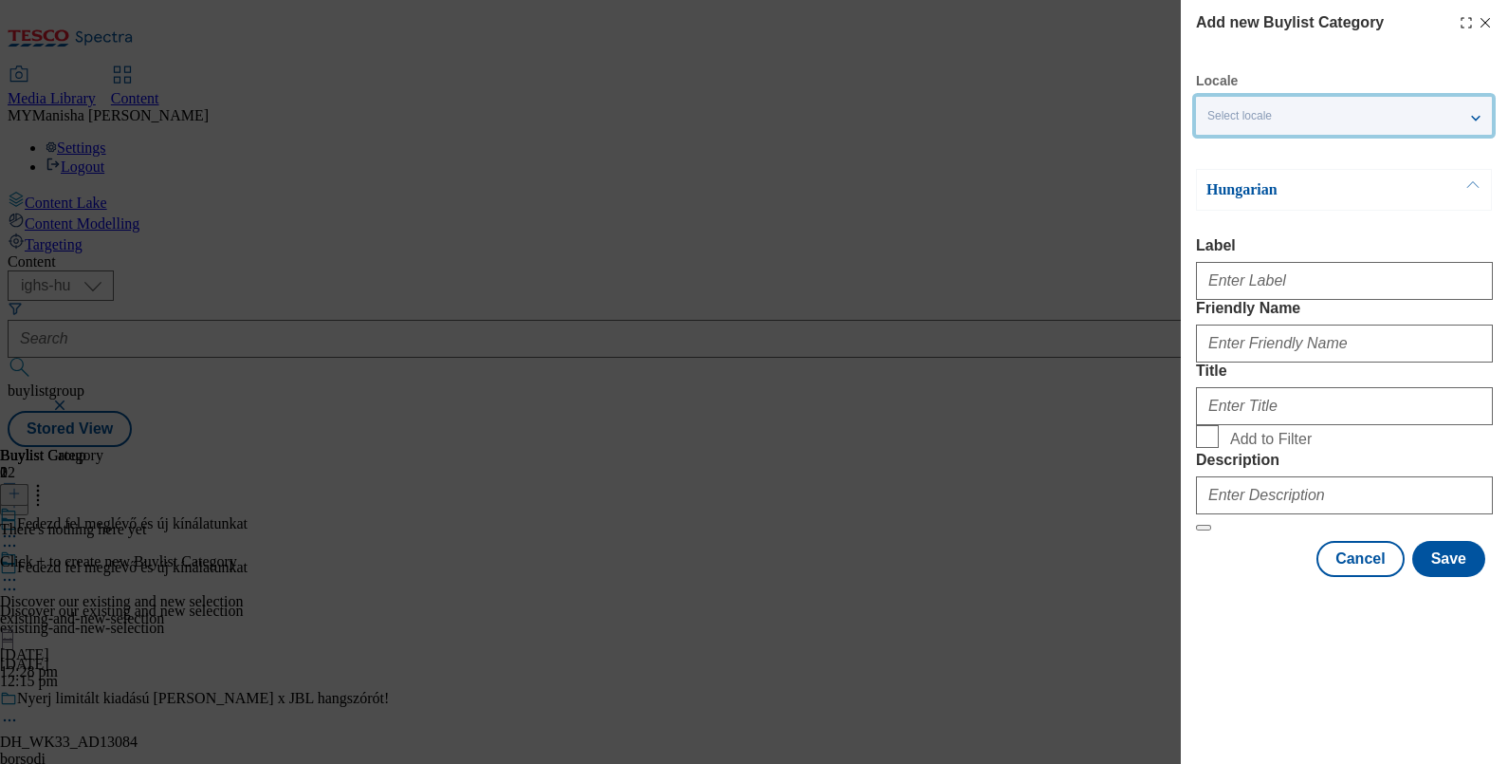
click at [1399, 119] on div "Select locale" at bounding box center [1344, 116] width 296 height 38
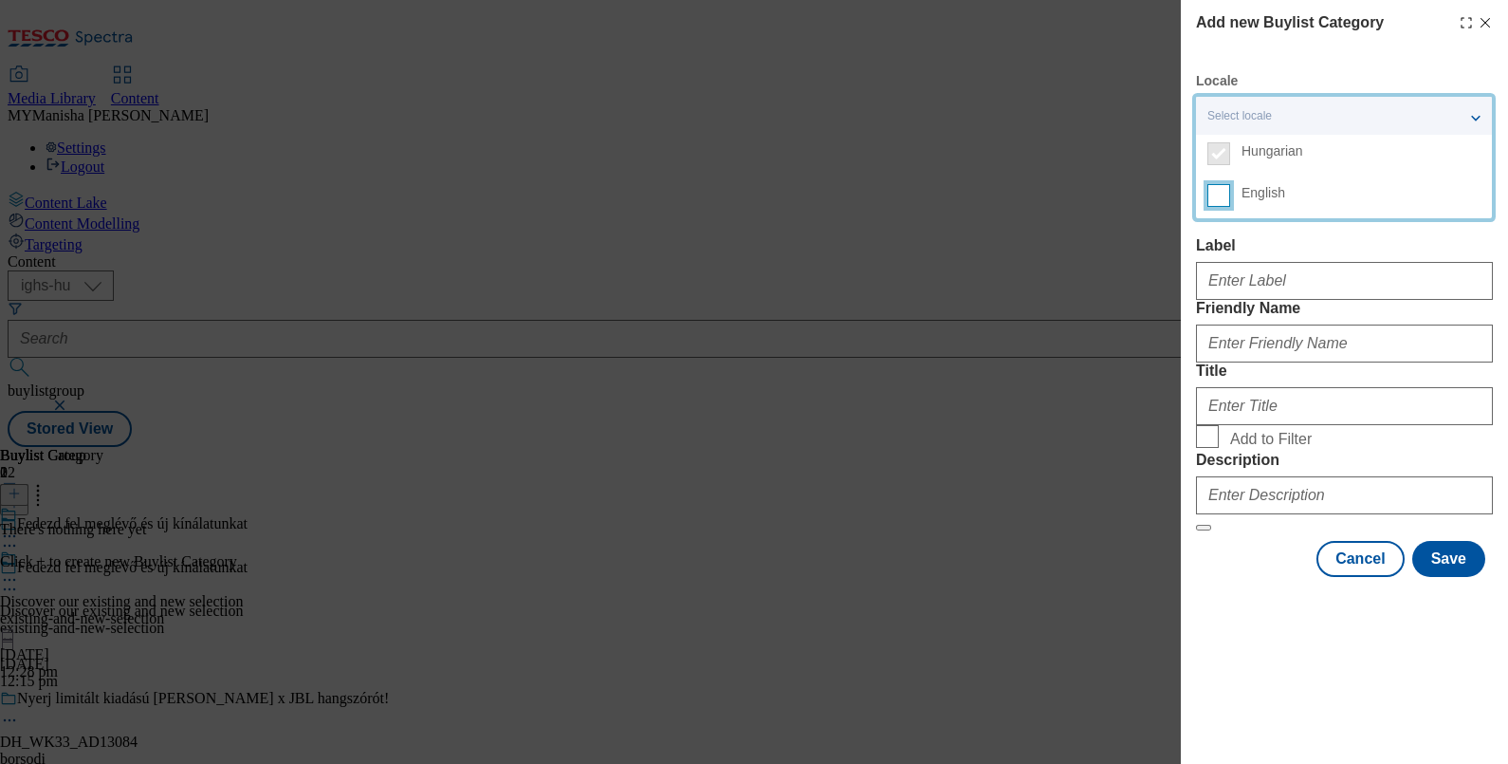
click at [1211, 188] on input "English" at bounding box center [1218, 195] width 23 height 23
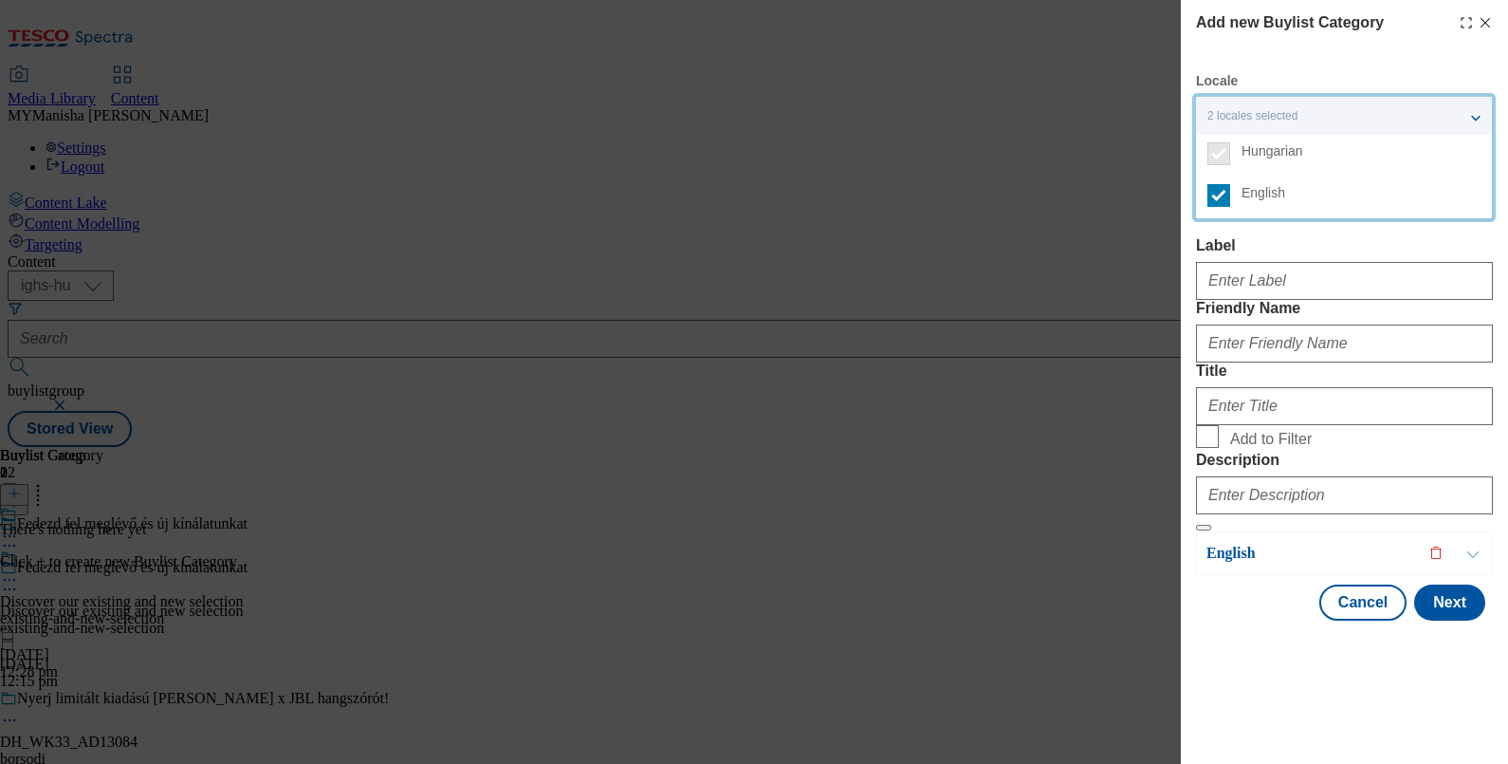
click at [1262, 245] on label "Label" at bounding box center [1344, 245] width 297 height 17
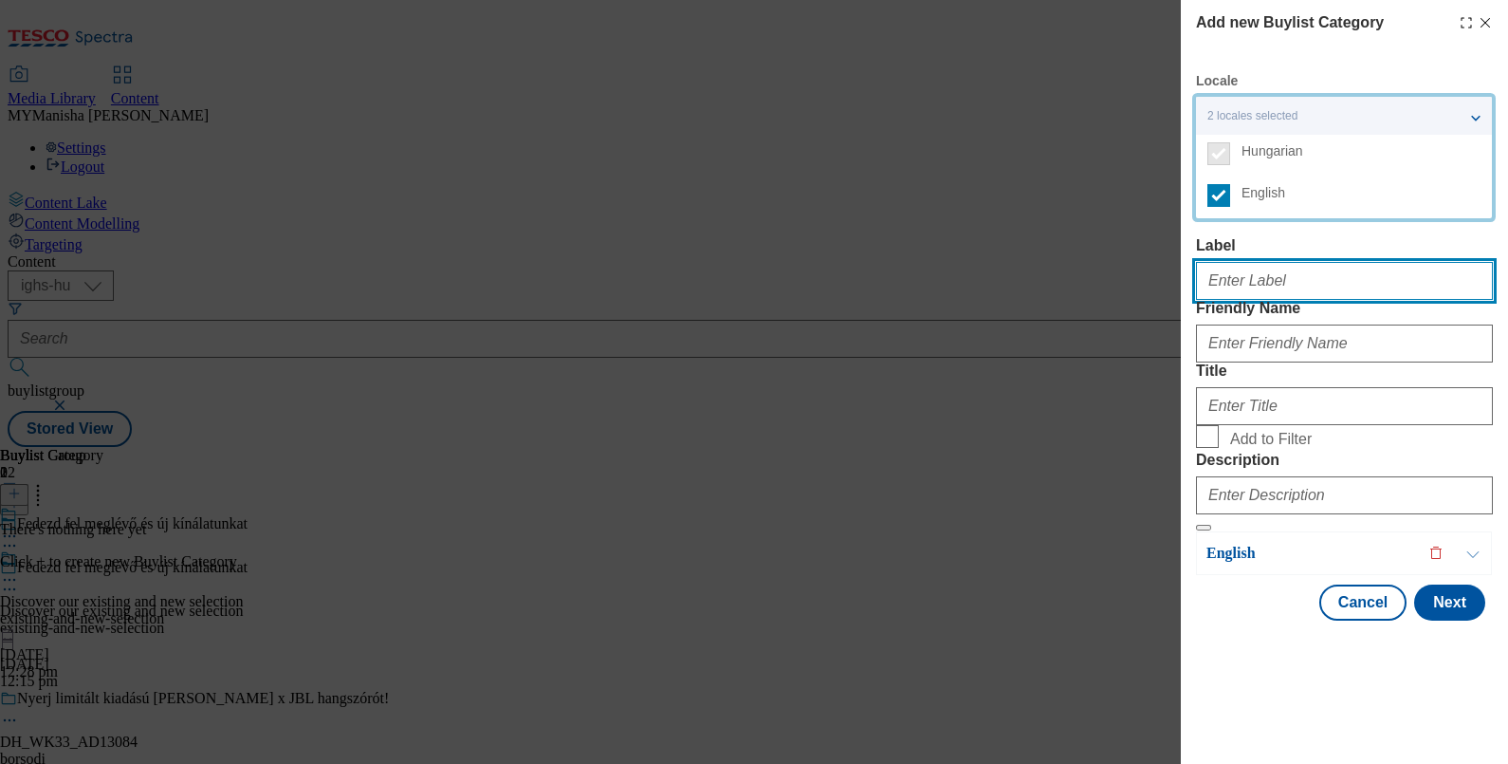
click at [1262, 262] on input "Label" at bounding box center [1344, 281] width 297 height 38
click at [1297, 283] on input "Label" at bounding box center [1344, 281] width 297 height 38
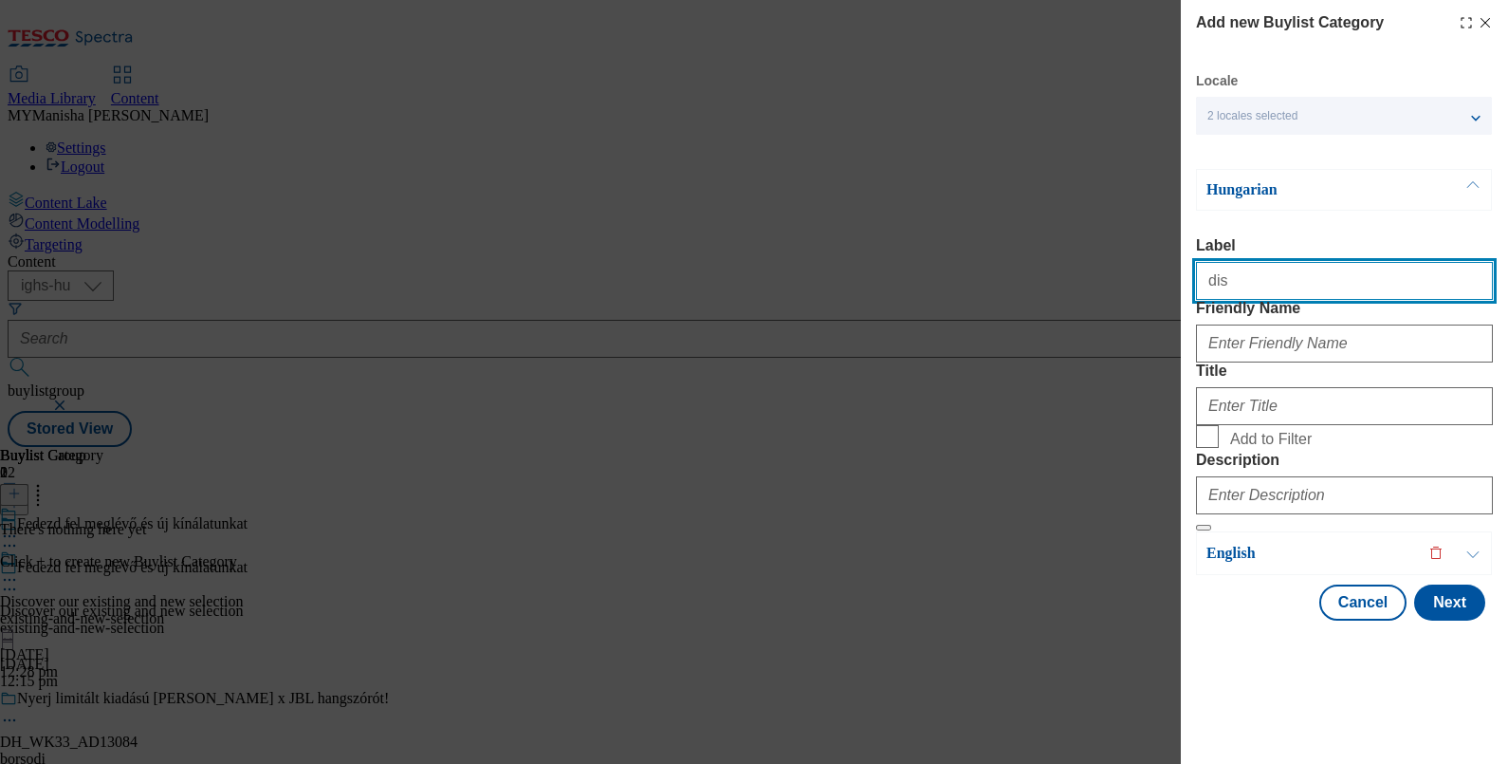
type input "Discover our existing and new selection"
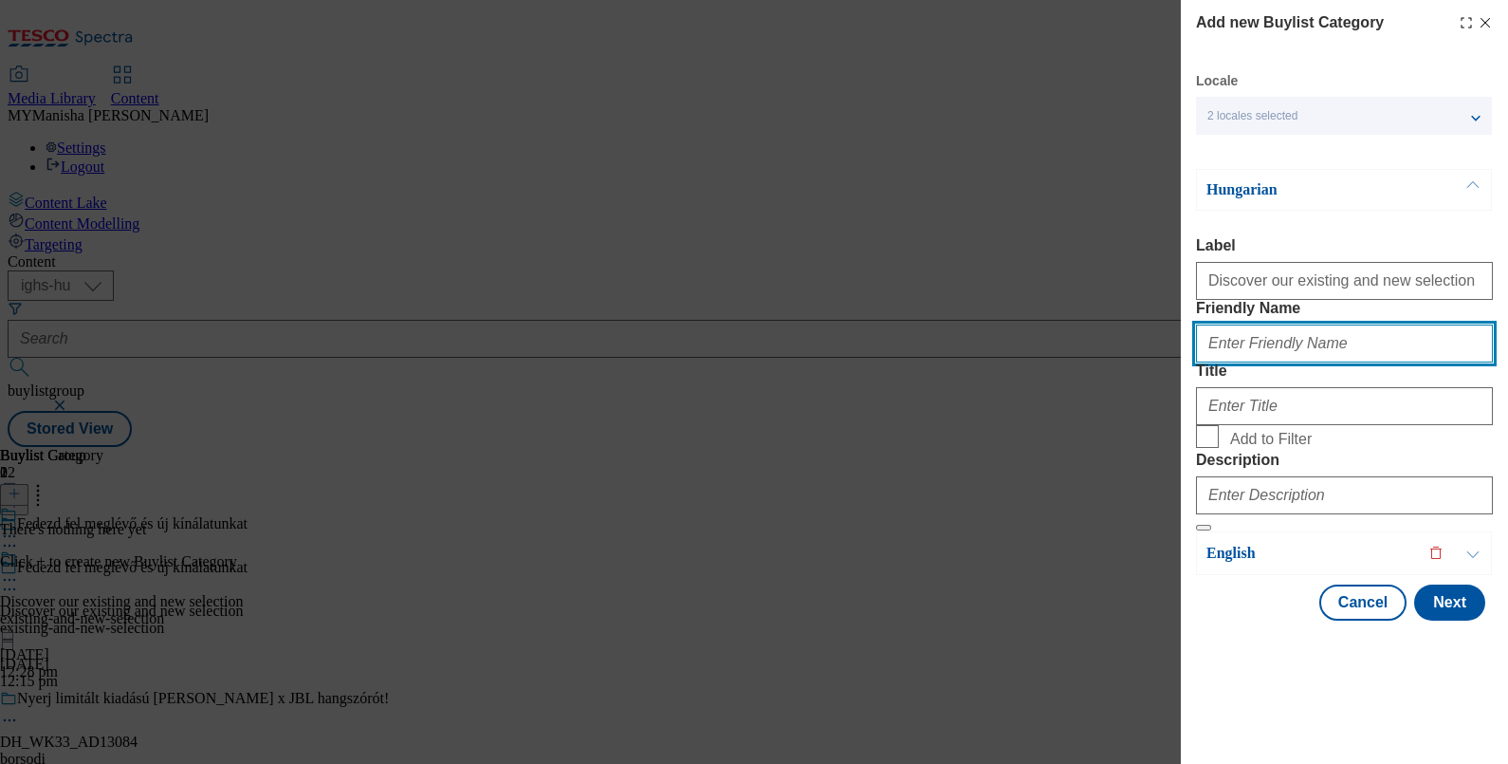
click at [1260, 362] on input "Friendly Name" at bounding box center [1344, 343] width 297 height 38
type input "d"
type input "existing-and-new-selection"
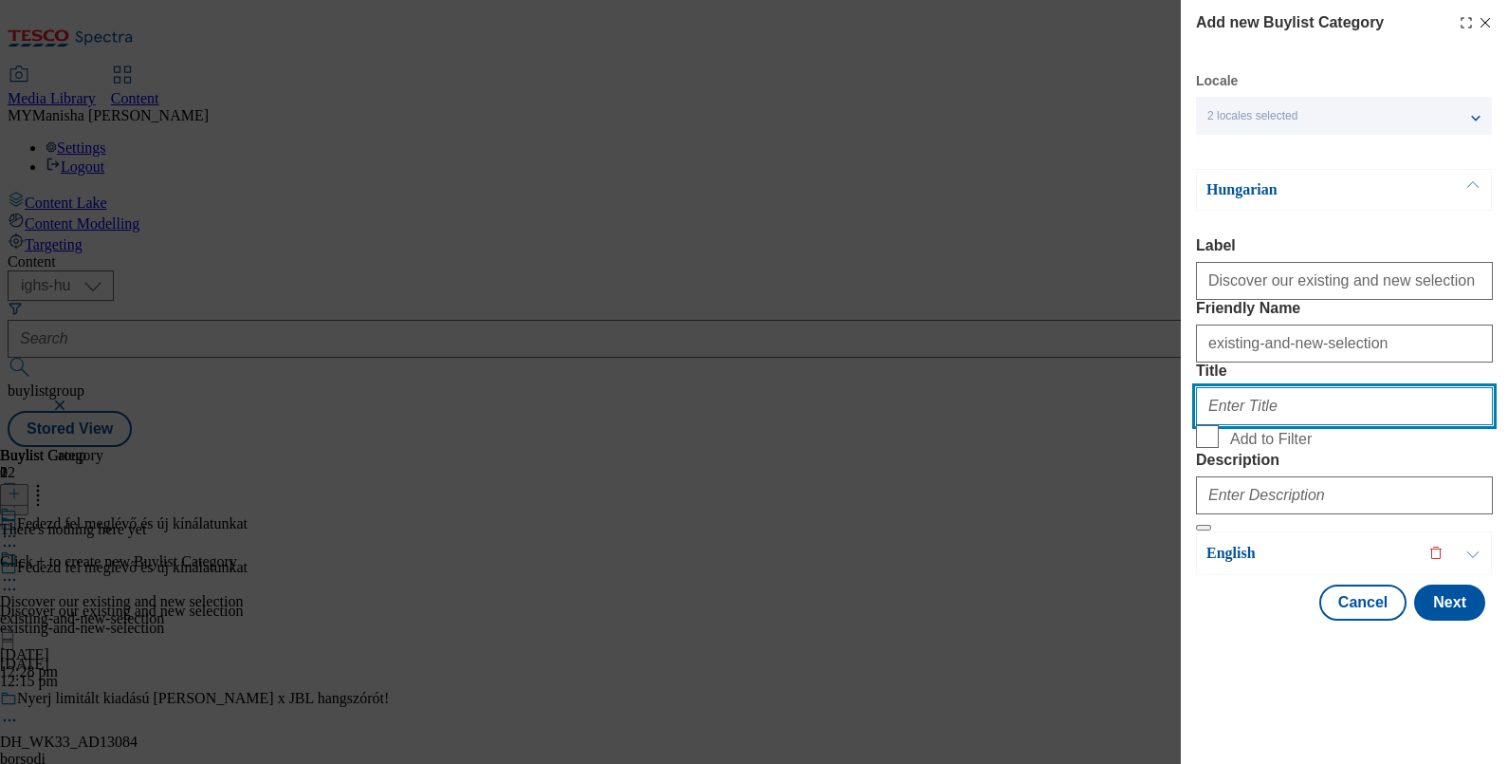
click at [1296, 425] on input "Title" at bounding box center [1344, 406] width 297 height 38
click at [1269, 425] on input "Title" at bounding box center [1344, 406] width 297 height 38
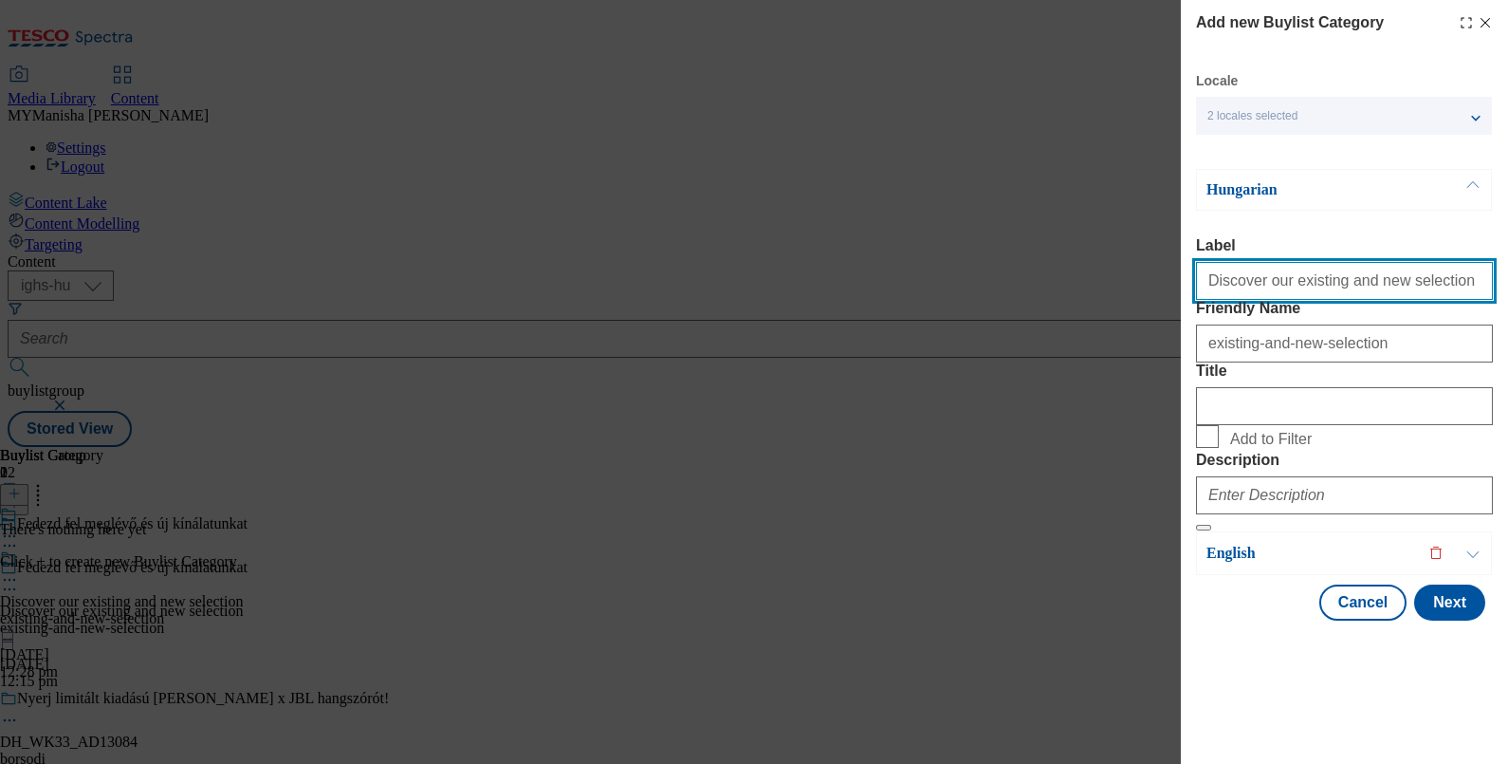
click at [1381, 262] on input "Discover our existing and new selection" at bounding box center [1344, 281] width 297 height 38
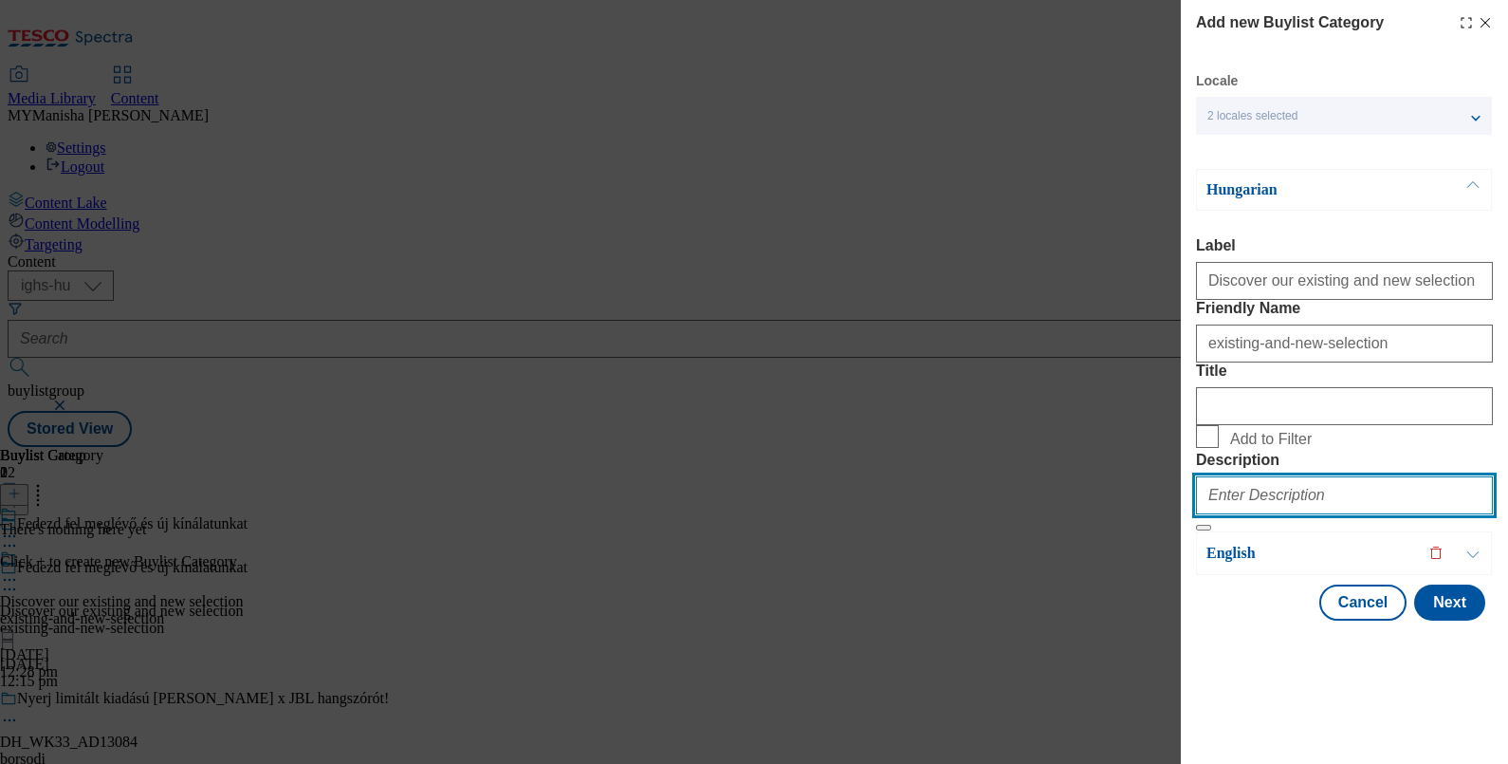
click at [1270, 514] on input "Description" at bounding box center [1344, 495] width 297 height 38
paste input "Discover our existing and new selection"
type input "Discover our existing and new selection"
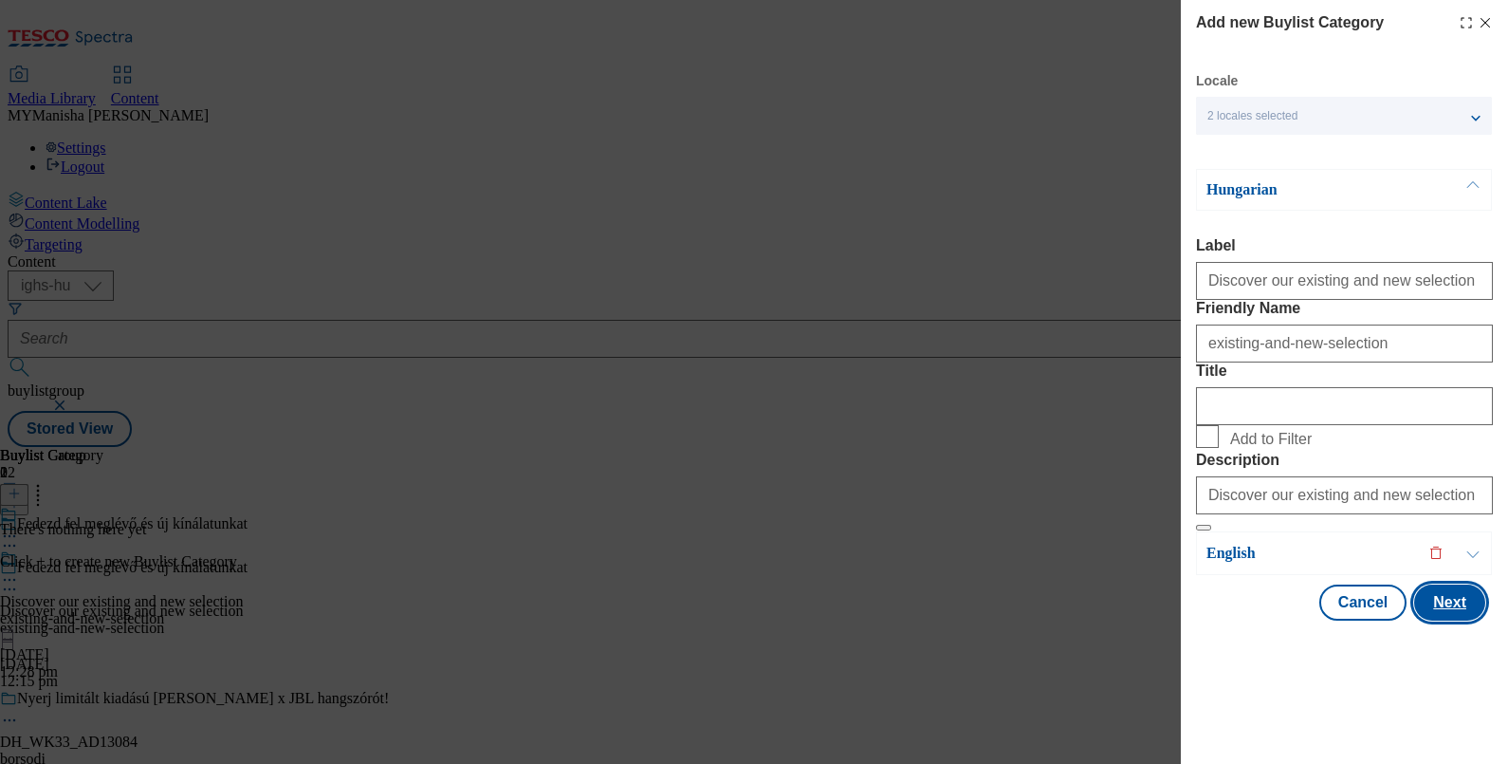
click at [1431, 620] on button "Next" at bounding box center [1449, 602] width 71 height 36
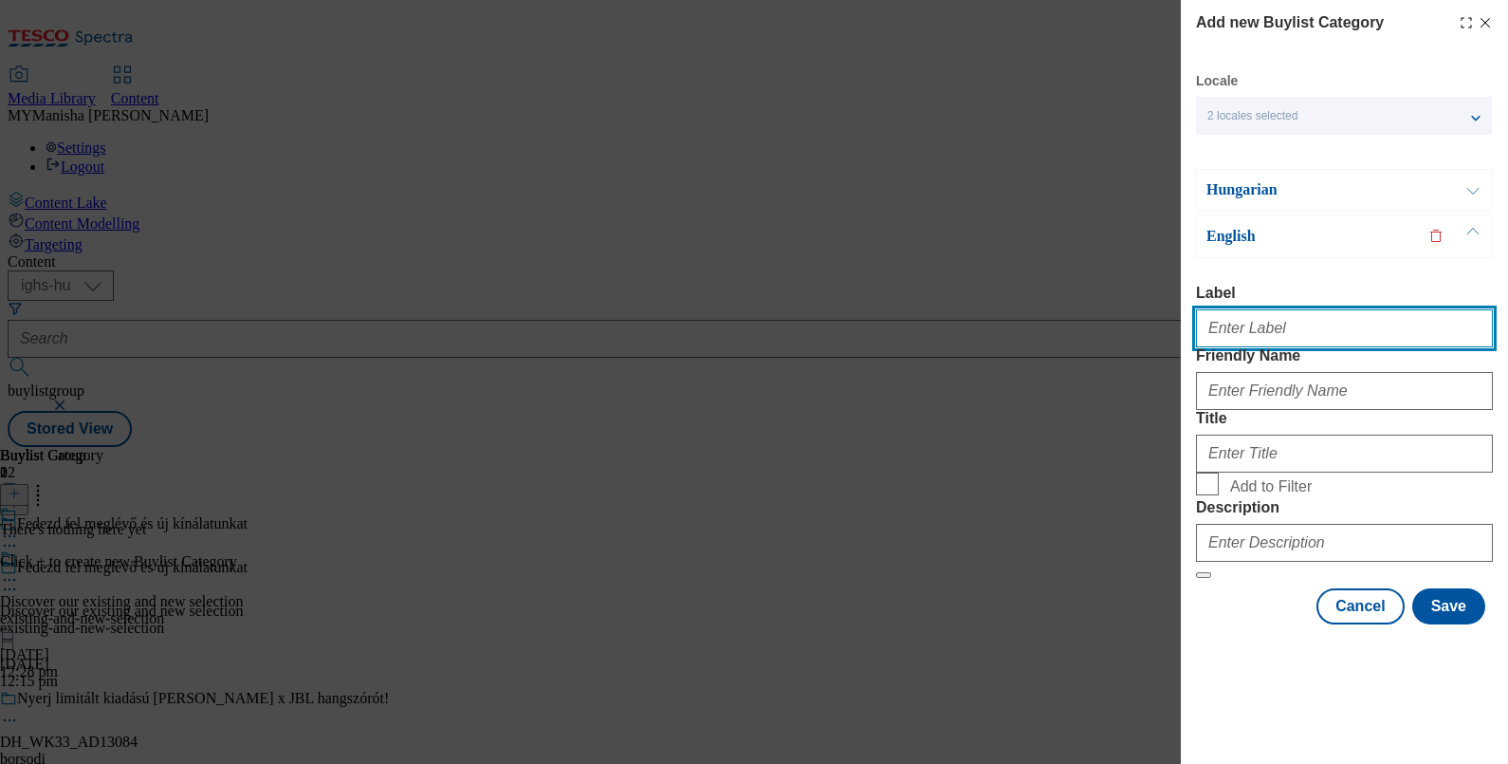
click at [1224, 309] on input "Label" at bounding box center [1344, 328] width 297 height 38
paste input "Discover our existing and new selection"
type input "Discover our existing and new selection"
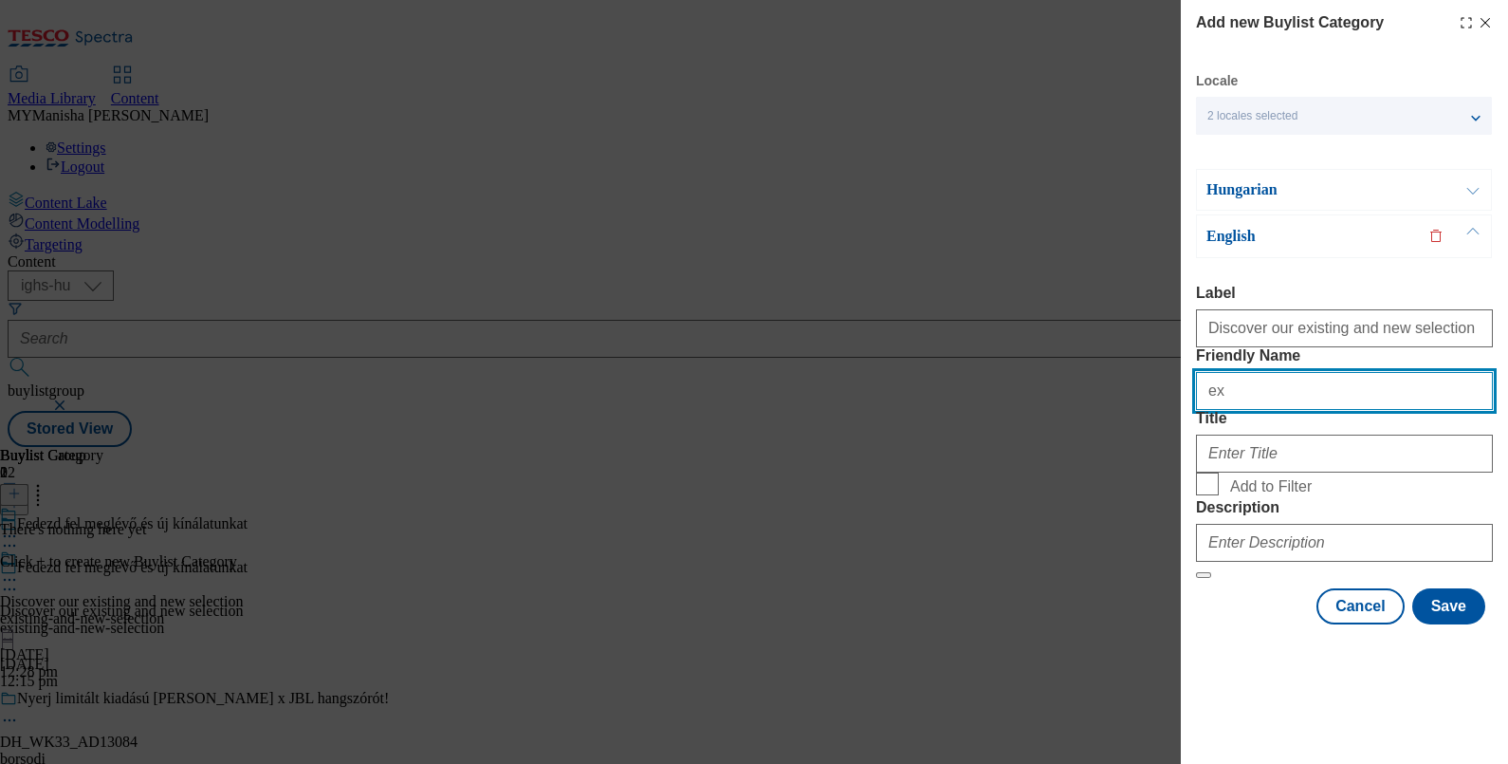
type input "existing-and-new-selection"
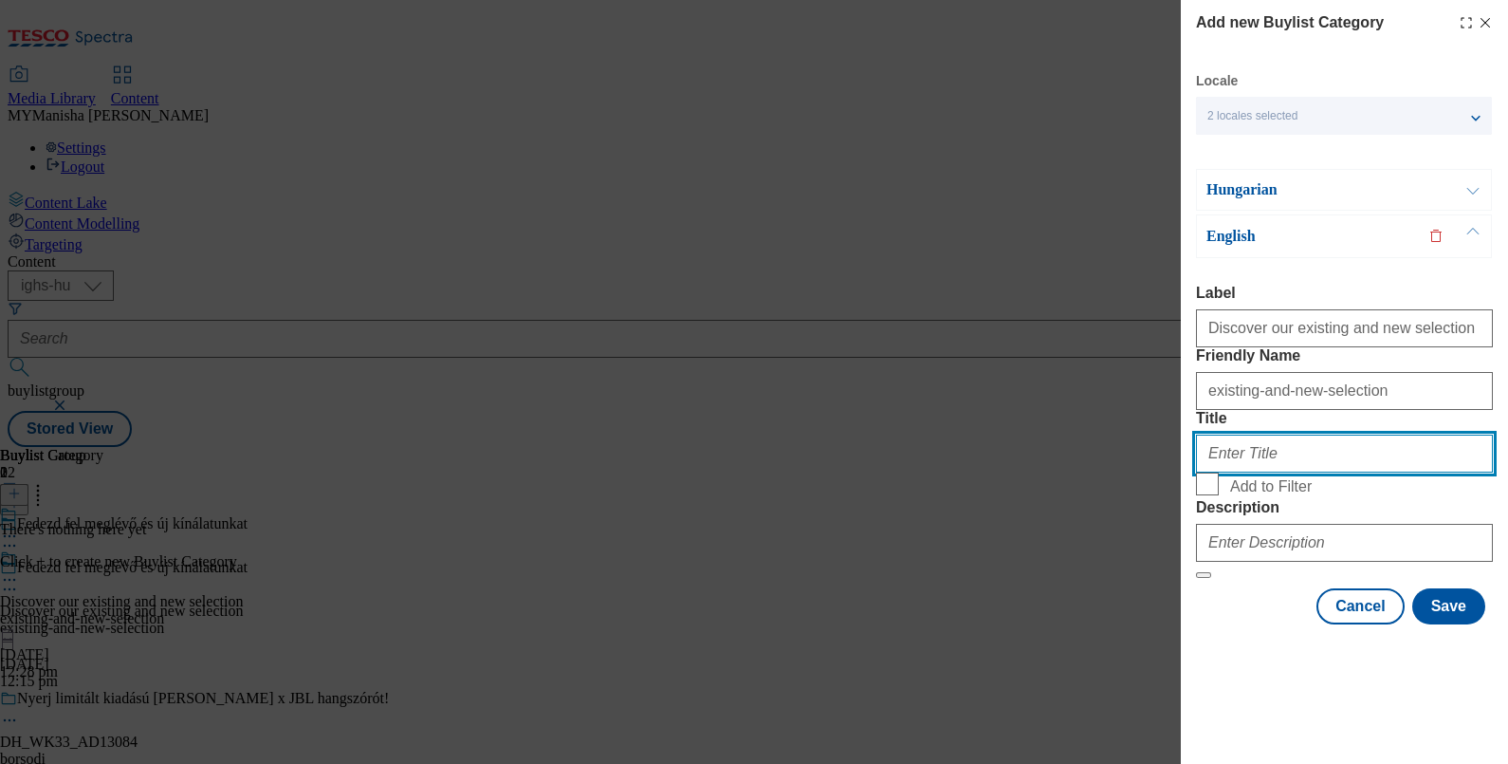
click at [1251, 472] on input "Title" at bounding box center [1344, 453] width 297 height 38
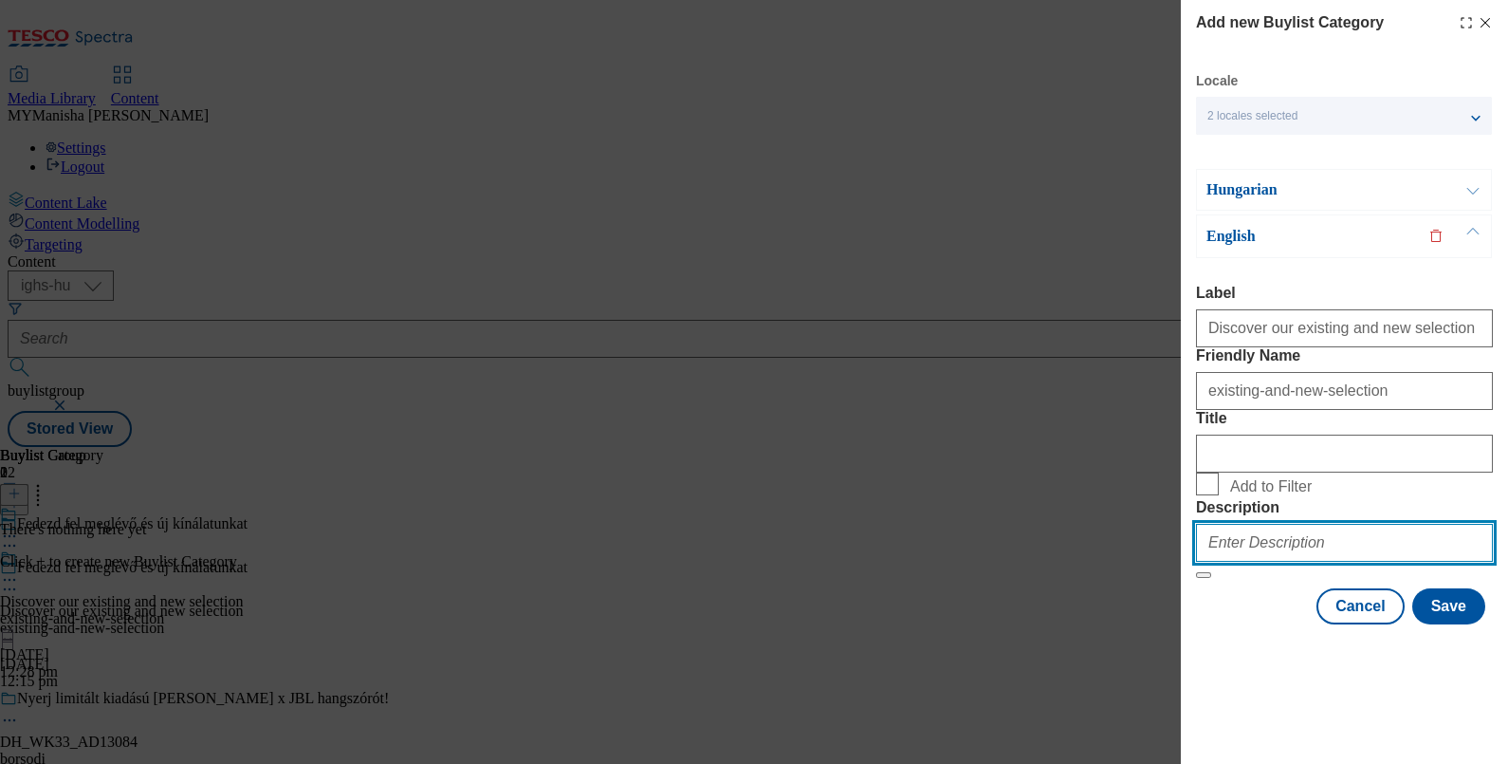
click at [1254, 562] on input "Description" at bounding box center [1344, 543] width 297 height 38
paste input "Discover our existing and new selection"
type input "Discover our existing and new selection"
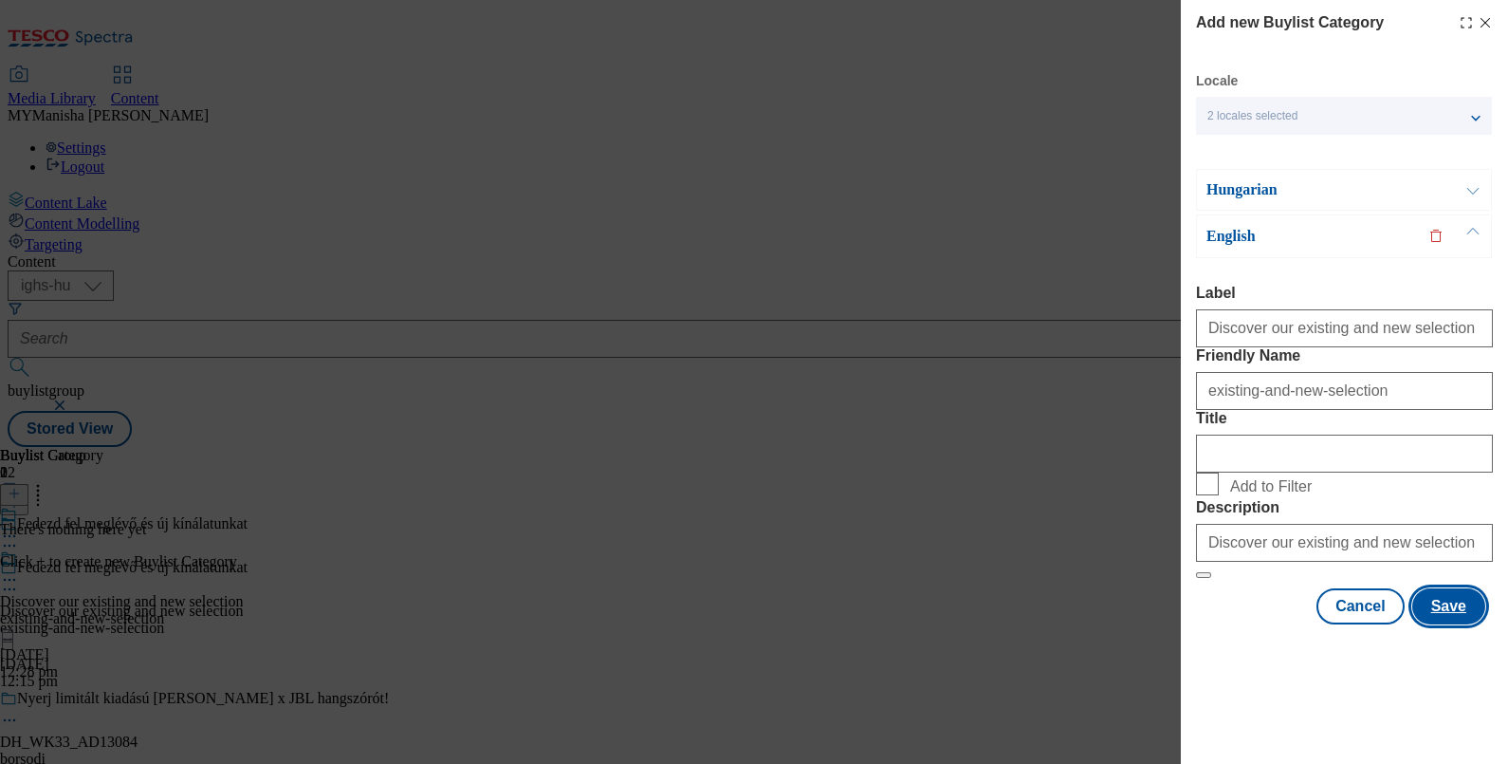
click at [1423, 624] on button "Save" at bounding box center [1448, 606] width 73 height 36
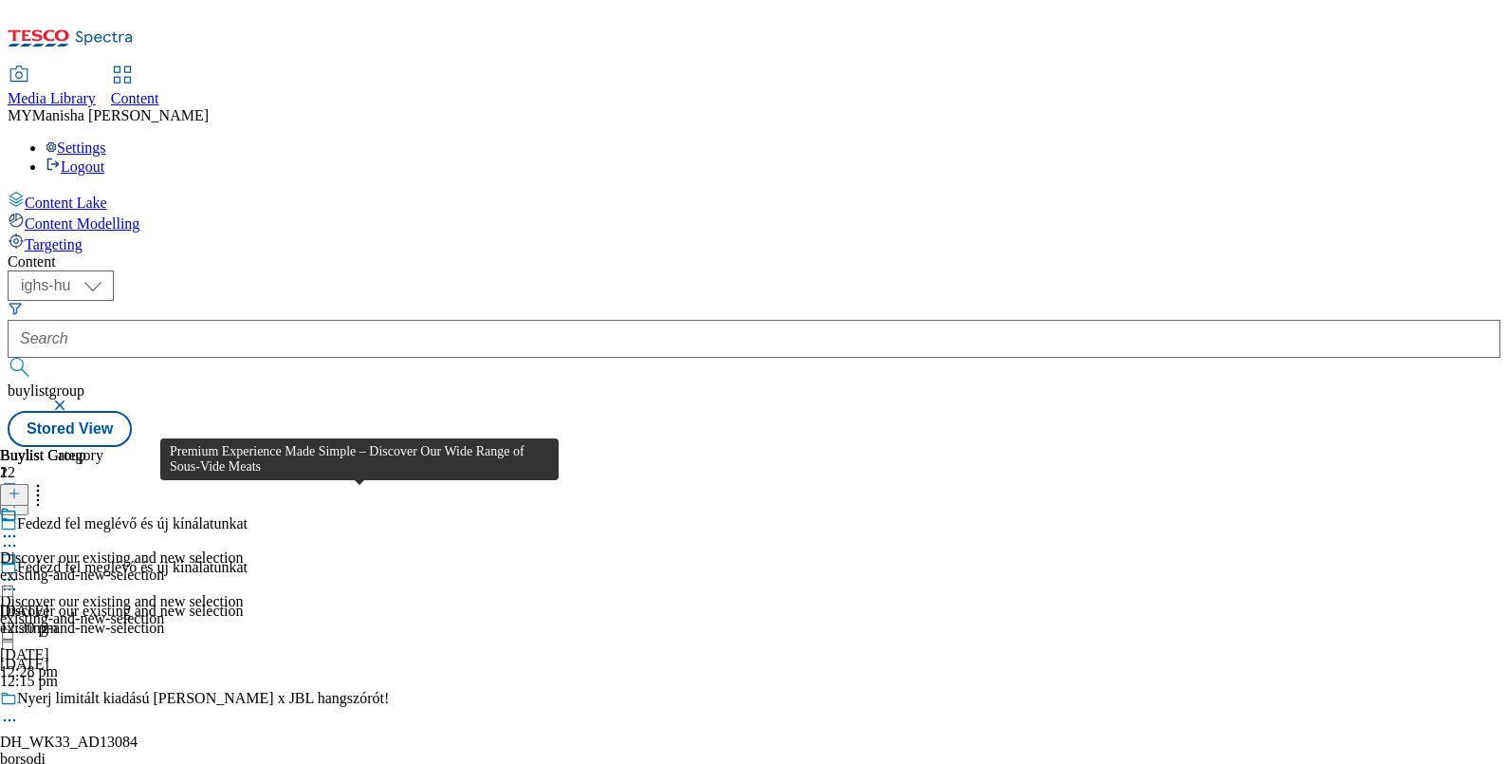
scroll to position [685, 0]
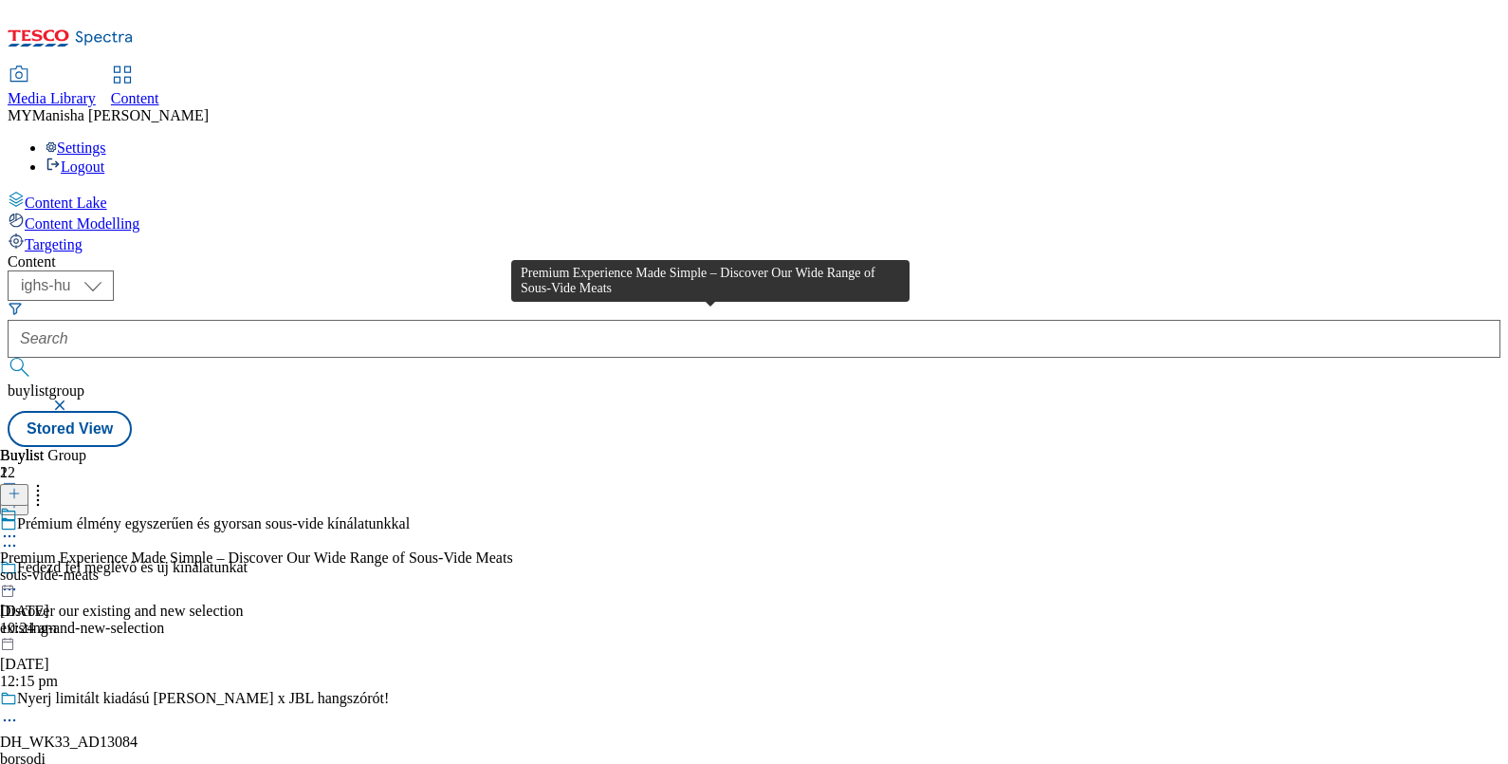
click at [513, 549] on div "Premium Experience Made Simple – Discover Our Wide Range of Sous-Vide Meats" at bounding box center [256, 557] width 513 height 17
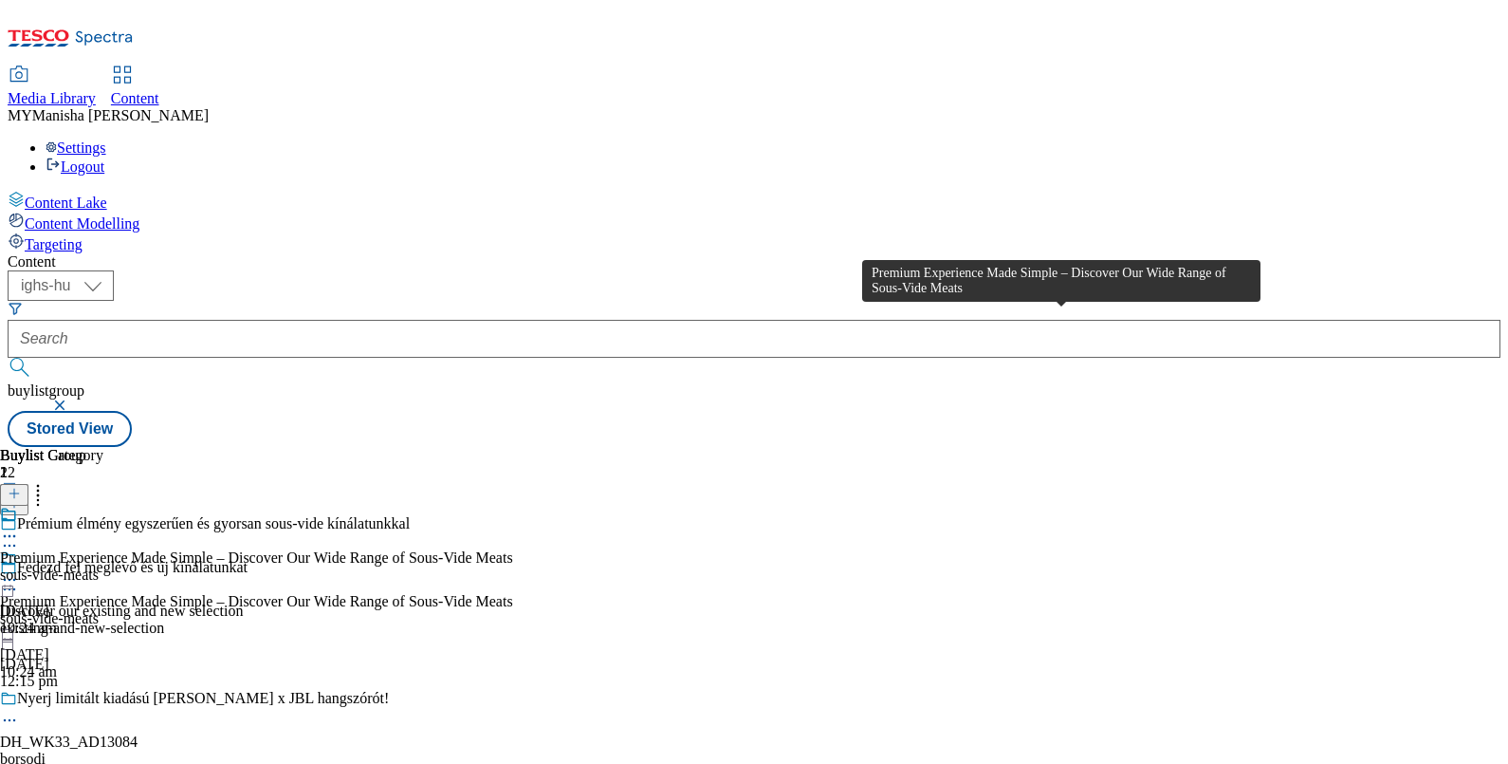
click at [513, 549] on div "Premium Experience Made Simple – Discover Our Wide Range of Sous-Vide Meats" at bounding box center [256, 557] width 513 height 17
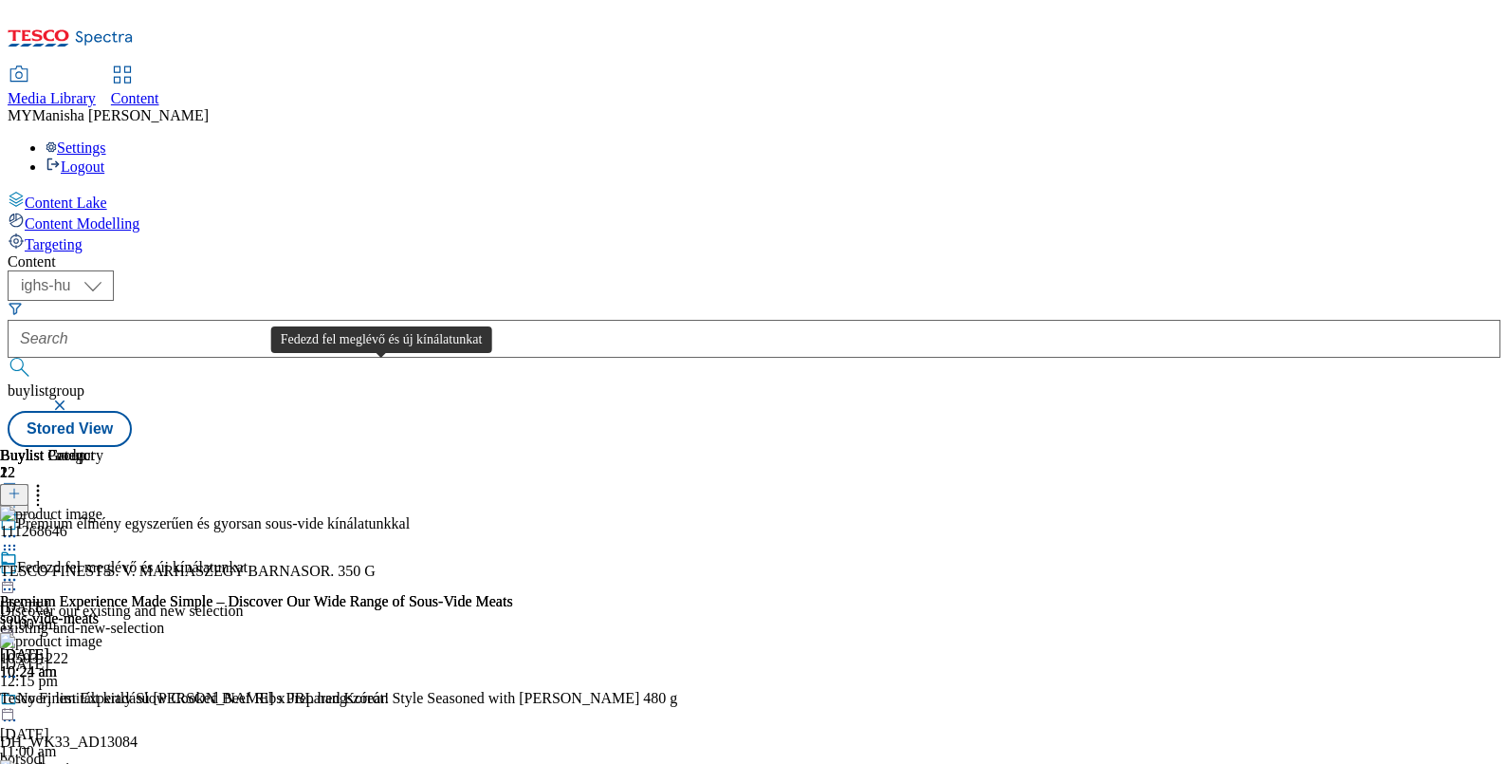
click at [248, 559] on div "Fedezd fel meglévő és új kínálatunkat" at bounding box center [132, 567] width 230 height 17
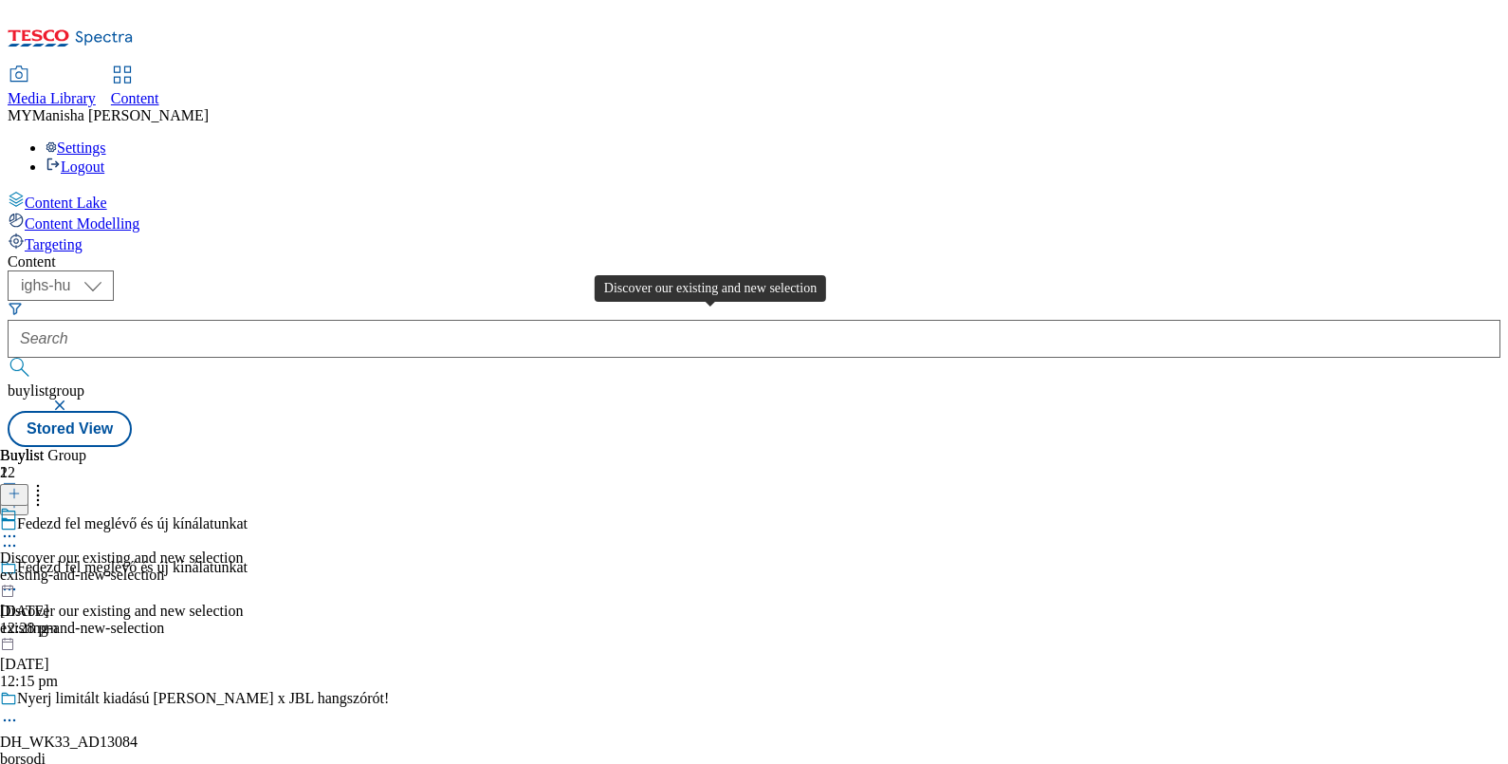
click at [243, 549] on div "Discover our existing and new selection" at bounding box center [121, 557] width 243 height 17
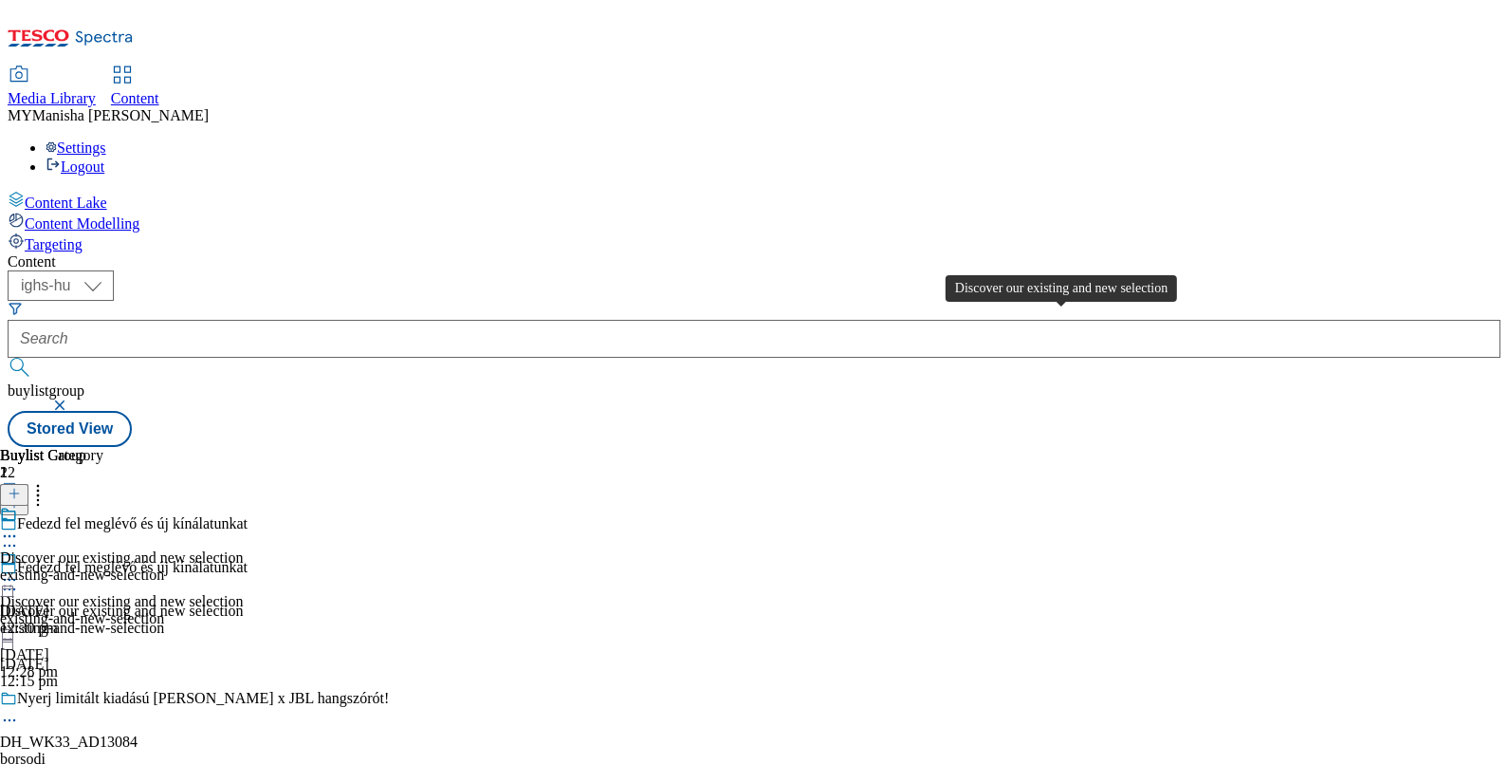
click at [243, 549] on div "Discover our existing and new selection" at bounding box center [121, 557] width 243 height 17
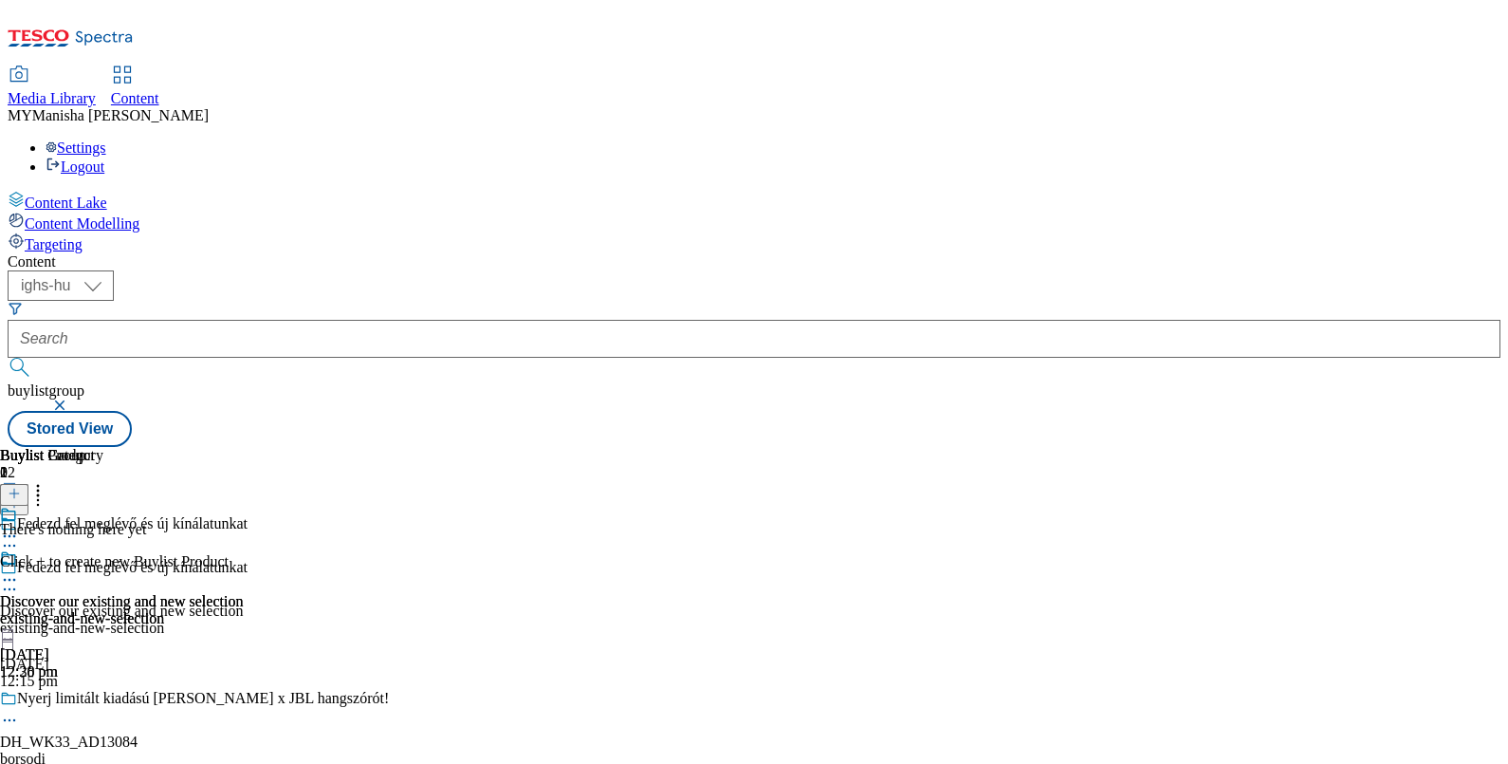
scroll to position [0, 175]
click at [21, 487] on icon at bounding box center [14, 493] width 13 height 13
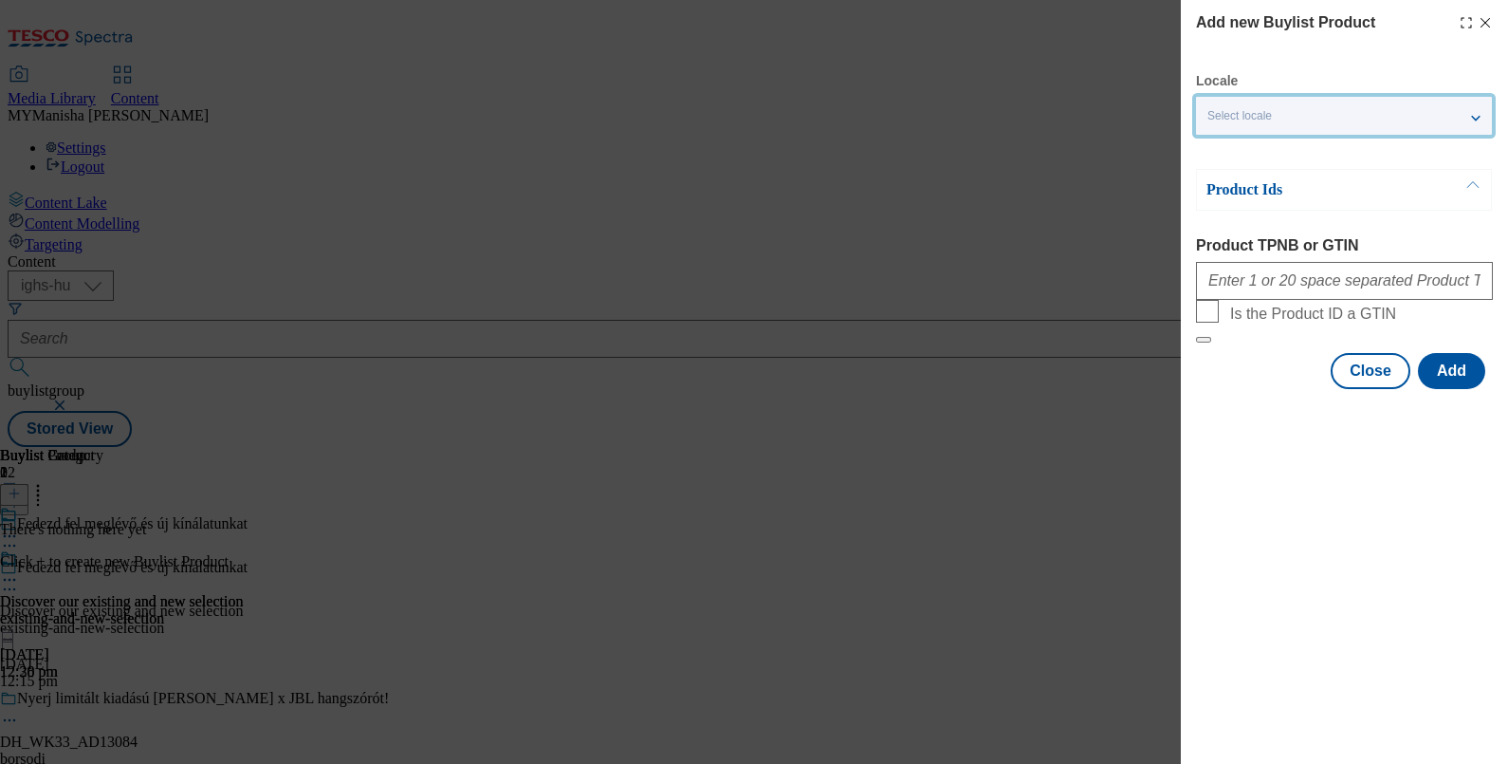
click at [1302, 107] on div "Select locale" at bounding box center [1344, 116] width 296 height 38
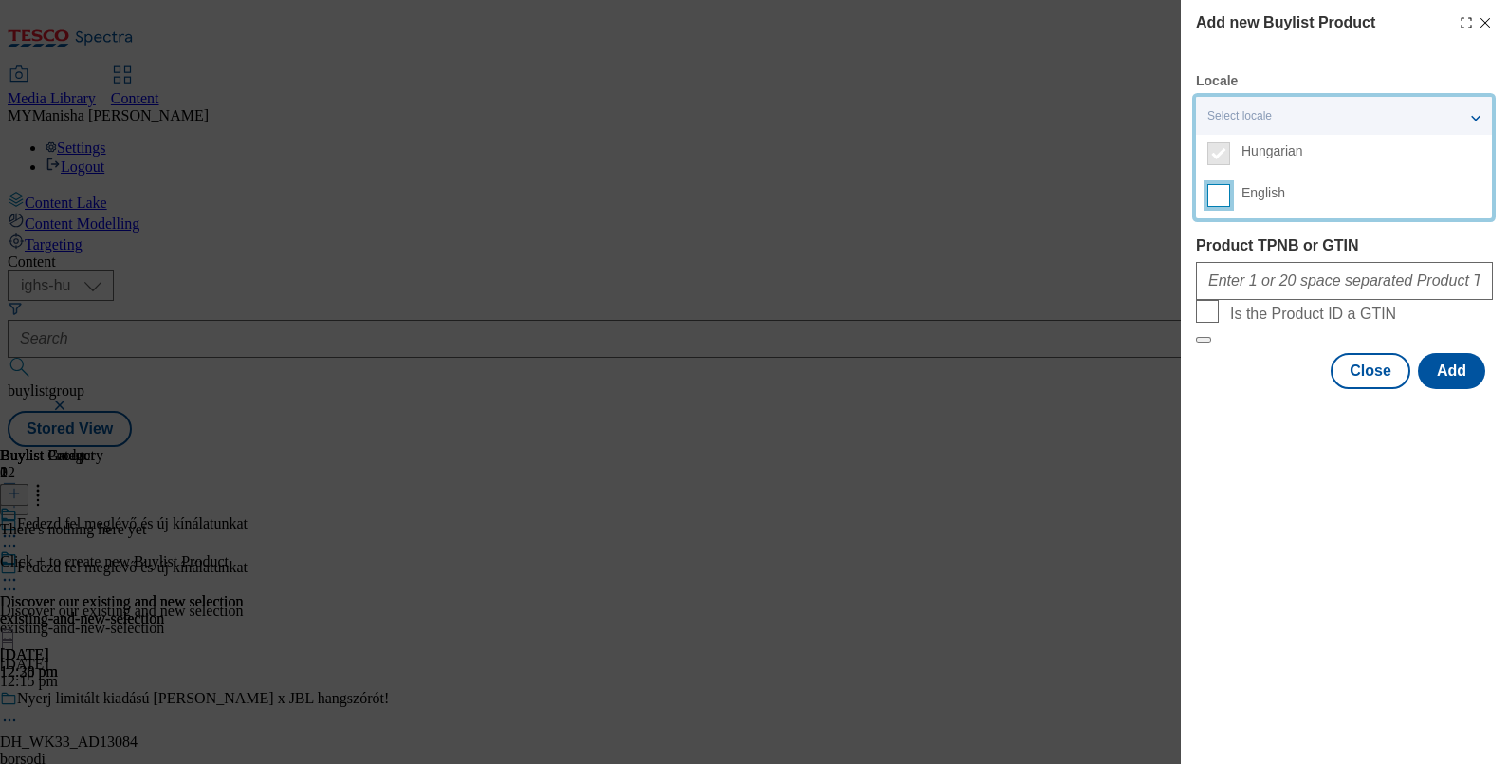
click at [1219, 193] on input "English" at bounding box center [1218, 195] width 23 height 23
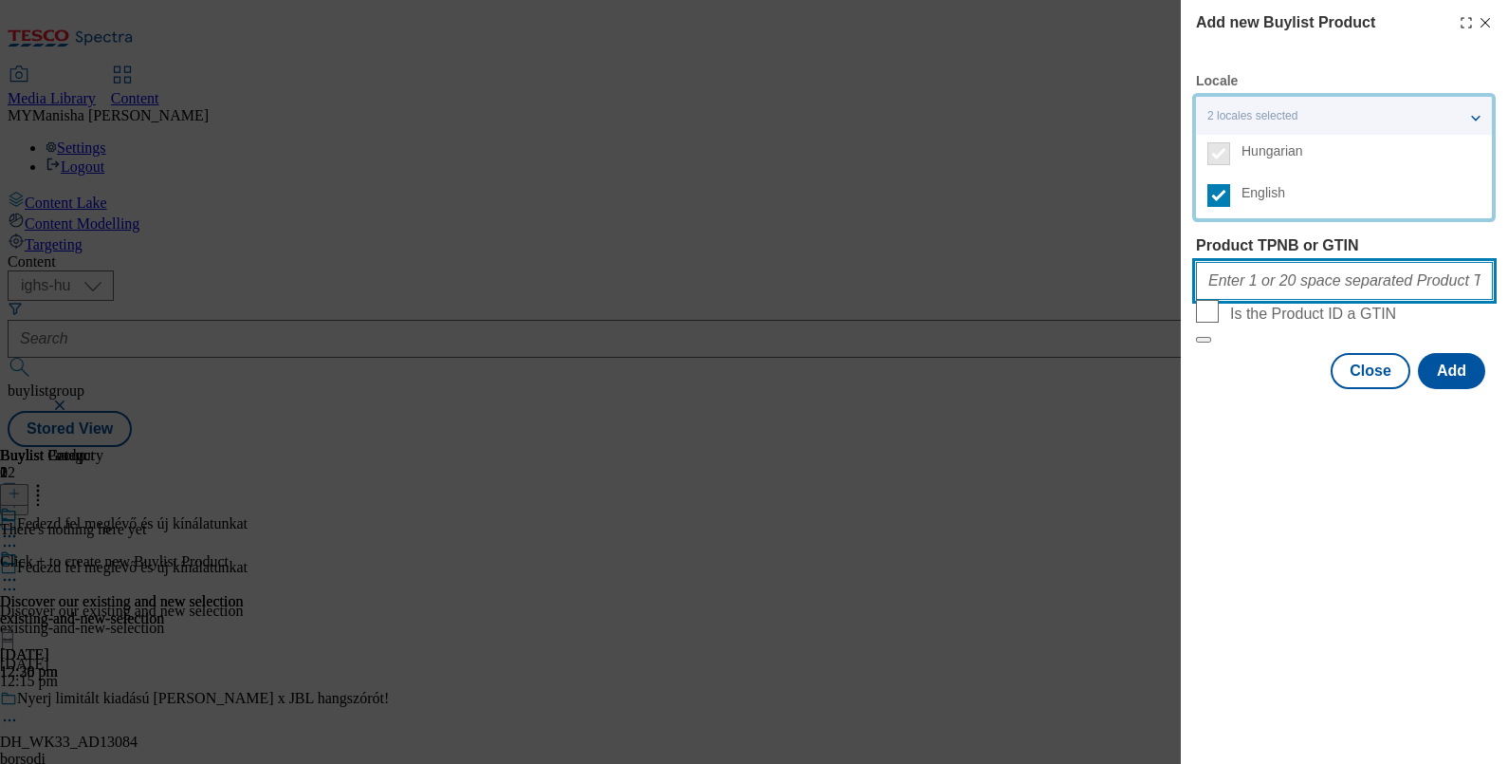
click at [1251, 288] on input "Product TPNB or GTIN" at bounding box center [1344, 281] width 297 height 38
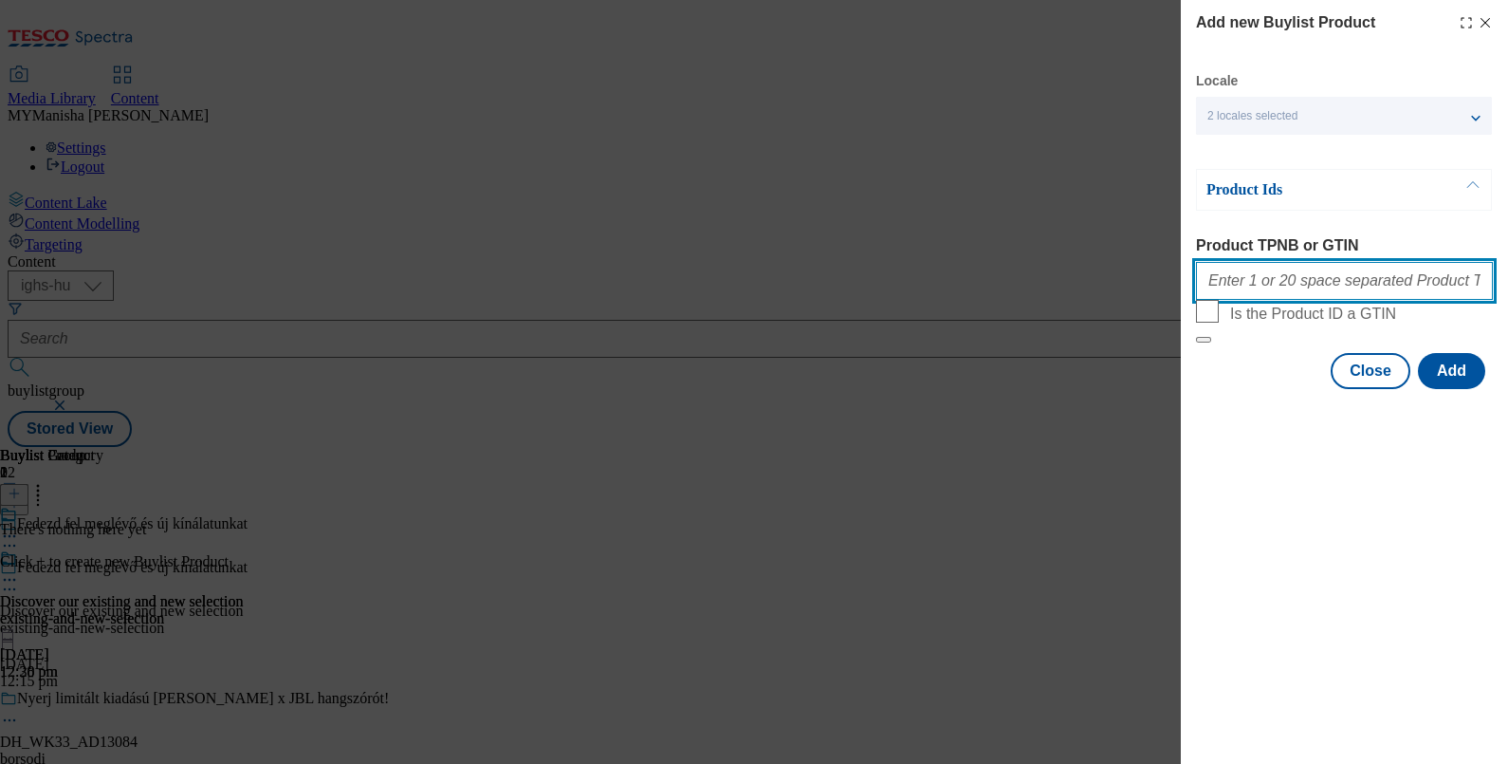
paste input "111268623 111268632 111268566 111268628 205388123 205388130 210956041 220282086…"
type input "111268623 111268632 111268566 111268628 205388123 205388130 210956041 220282086…"
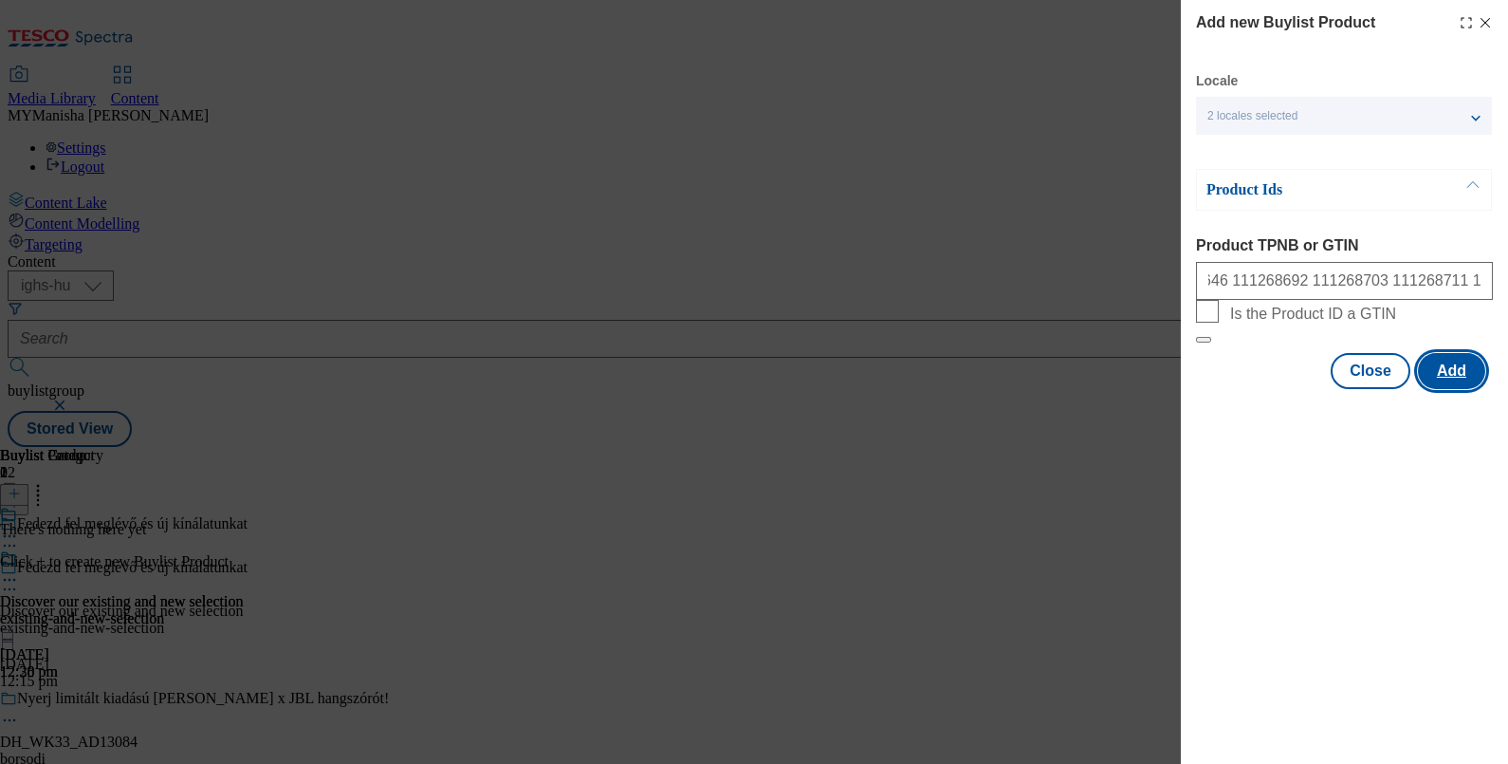
scroll to position [0, 0]
click at [1450, 389] on button "Add" at bounding box center [1451, 371] width 67 height 36
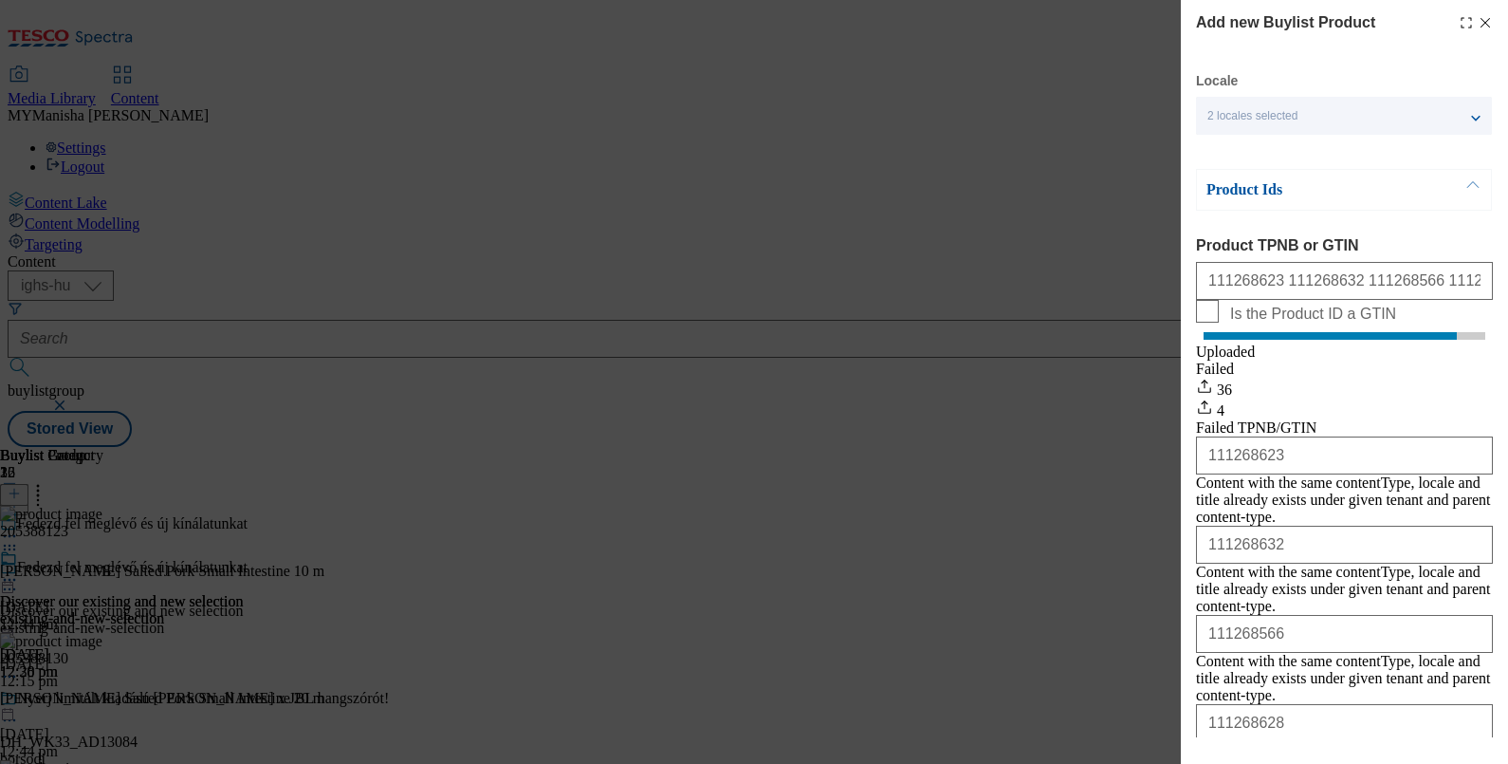
scroll to position [102, 0]
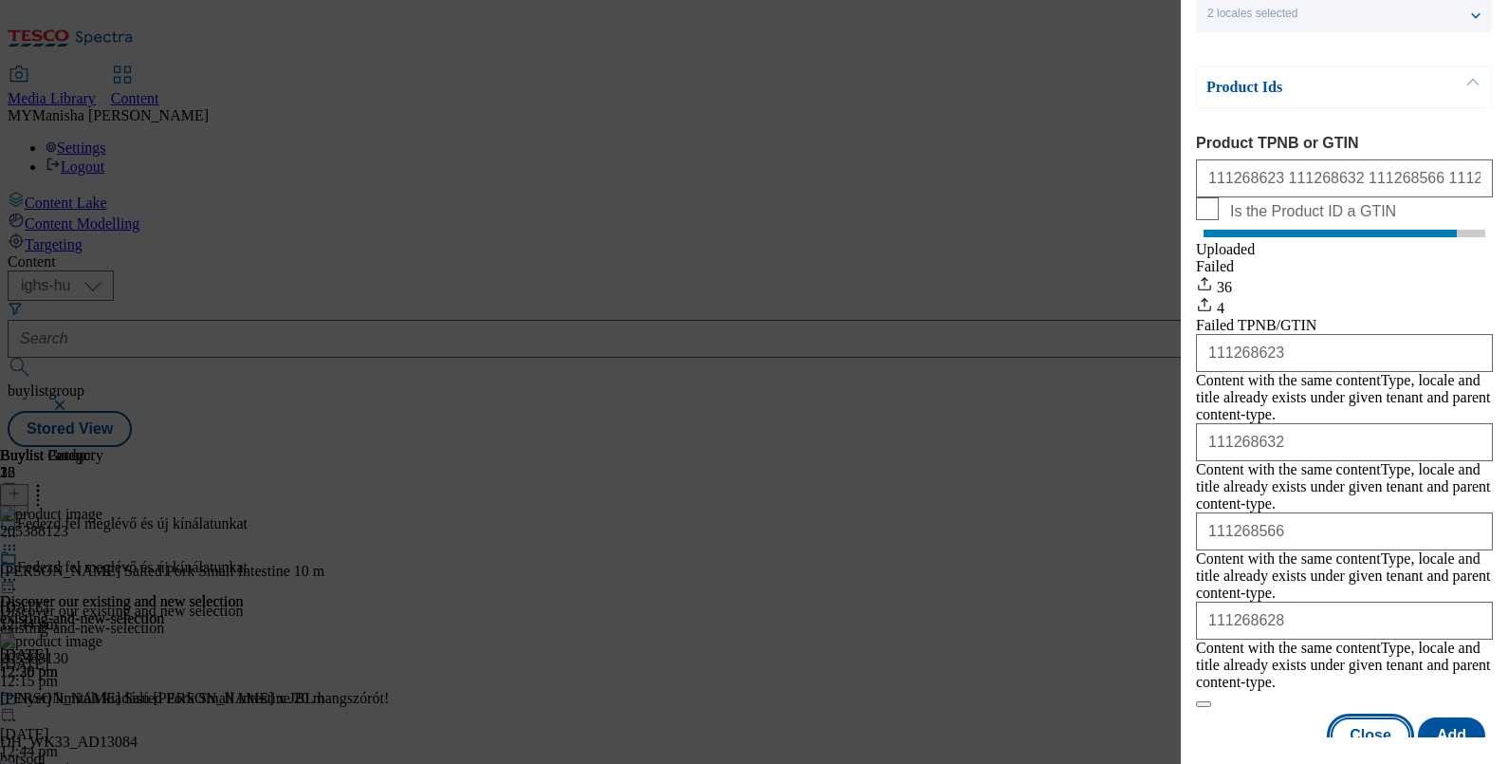
click at [1337, 717] on button "Close" at bounding box center [1371, 735] width 80 height 36
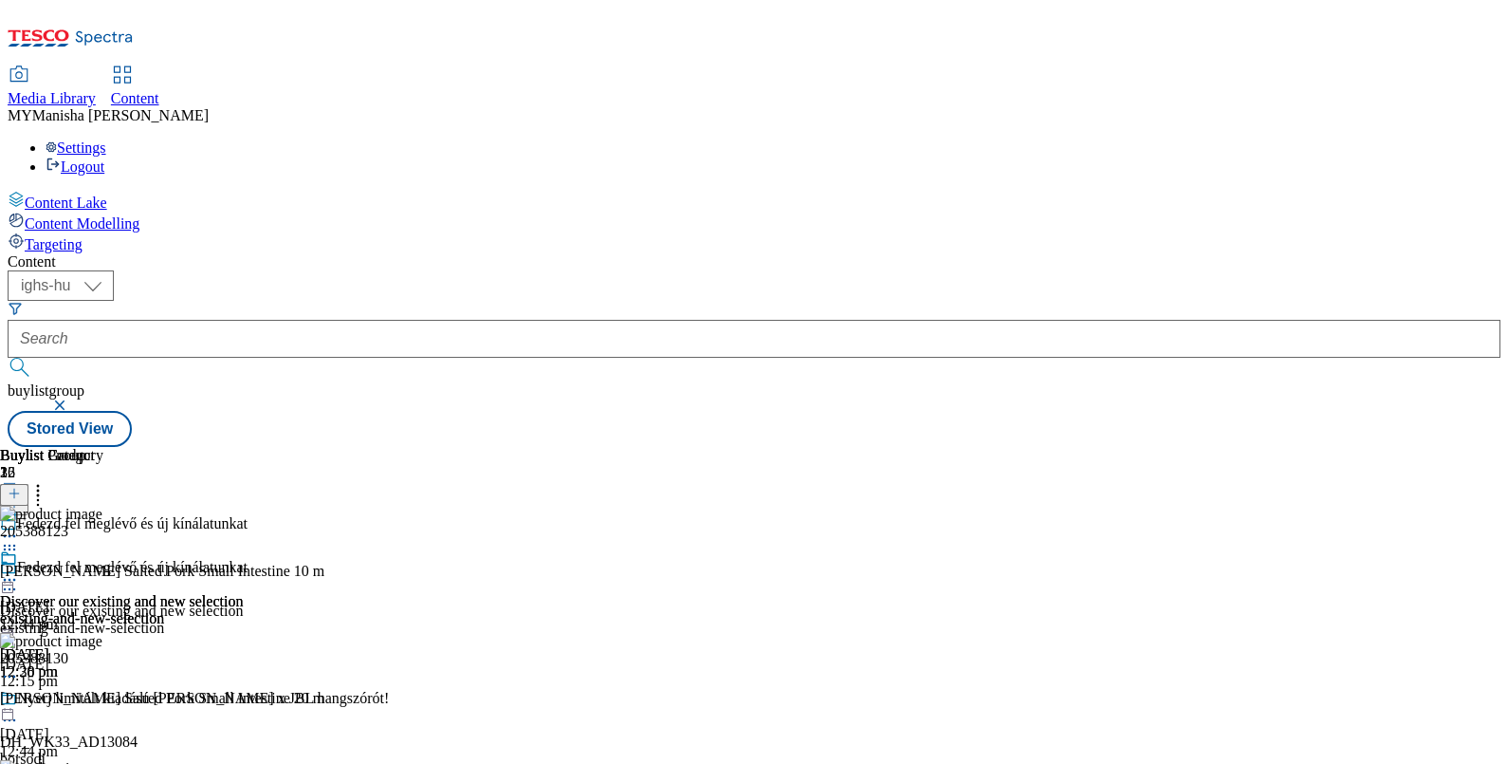
click at [21, 496] on icon at bounding box center [14, 502] width 13 height 13
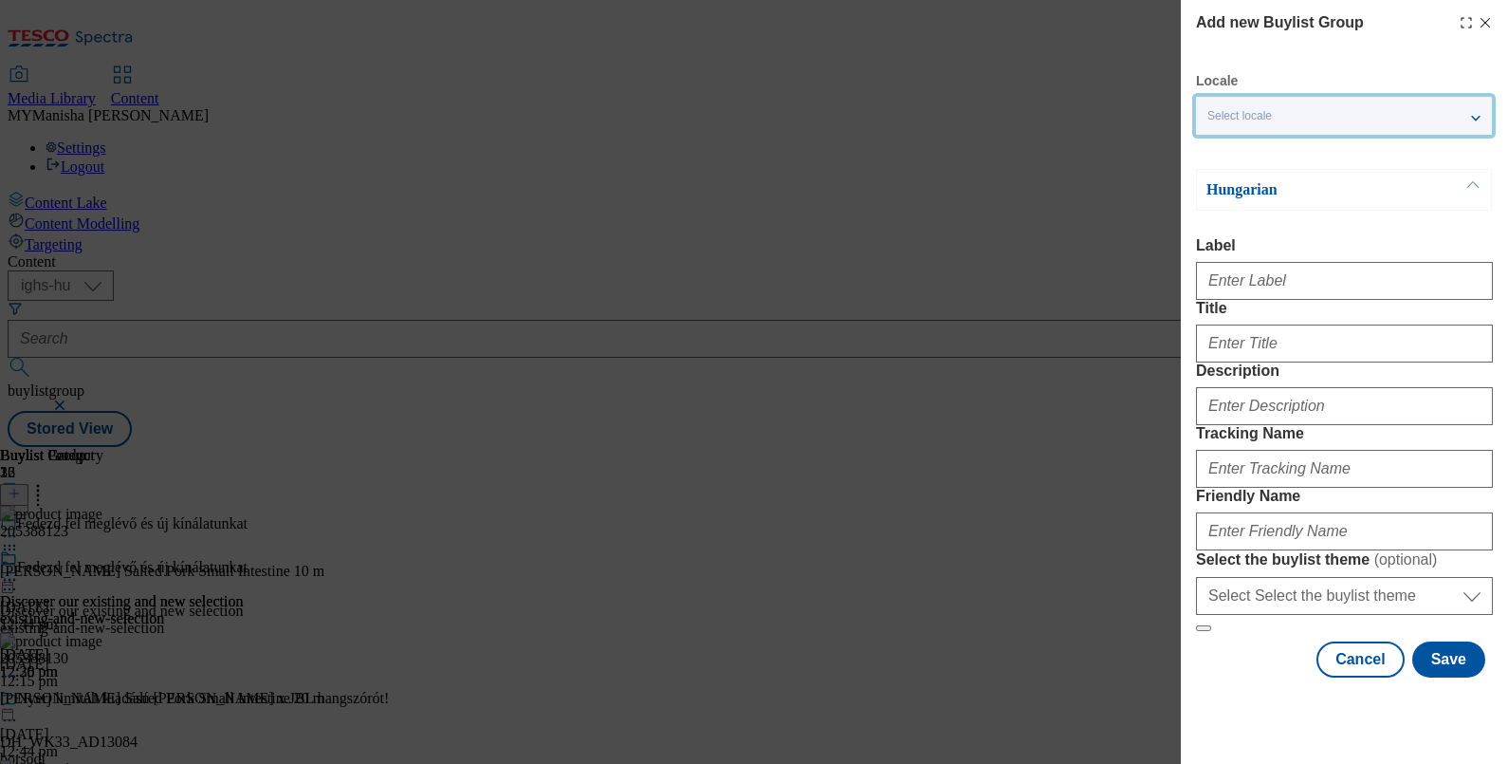
click at [1291, 113] on div "Select locale" at bounding box center [1344, 116] width 296 height 38
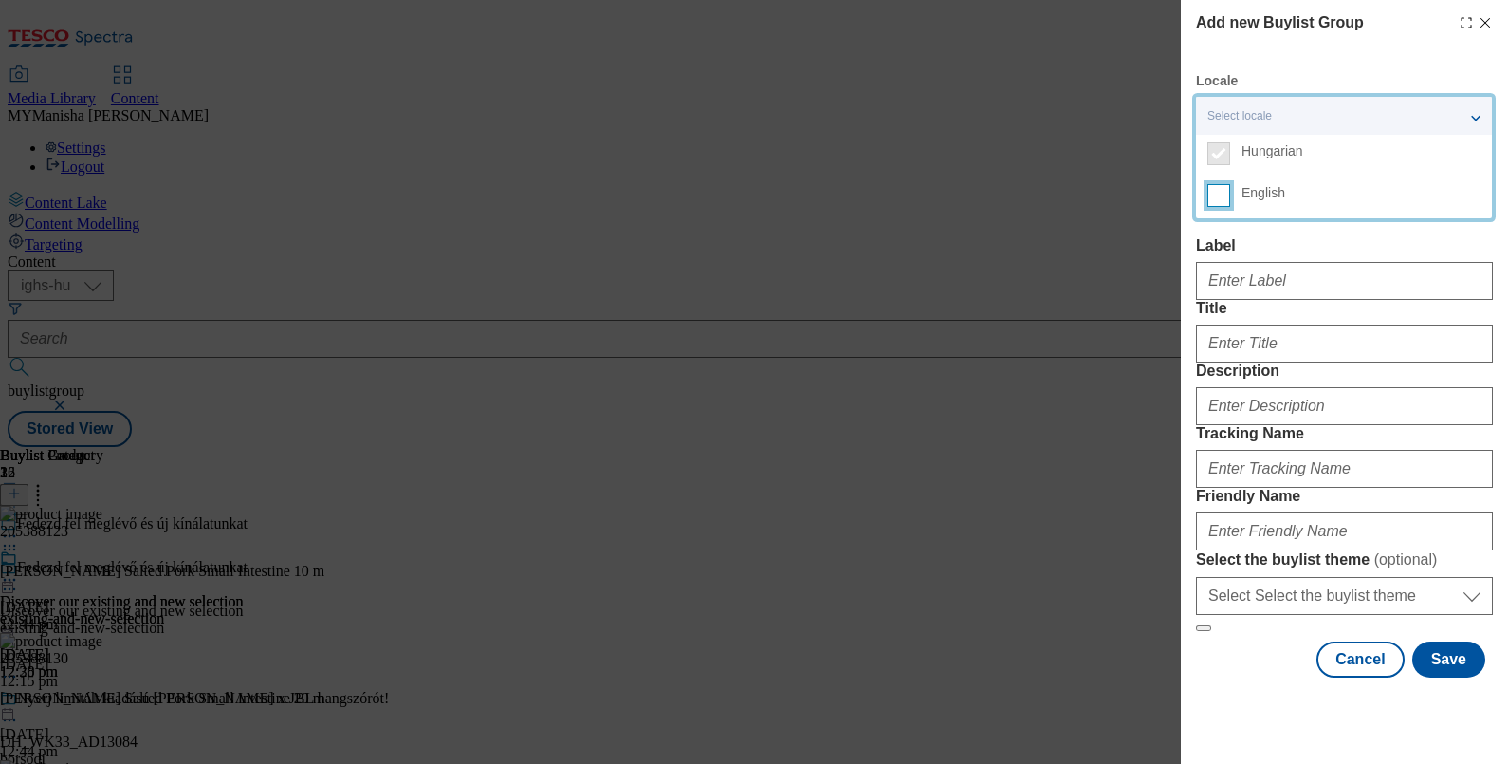
click at [1216, 206] on input "English" at bounding box center [1218, 195] width 23 height 23
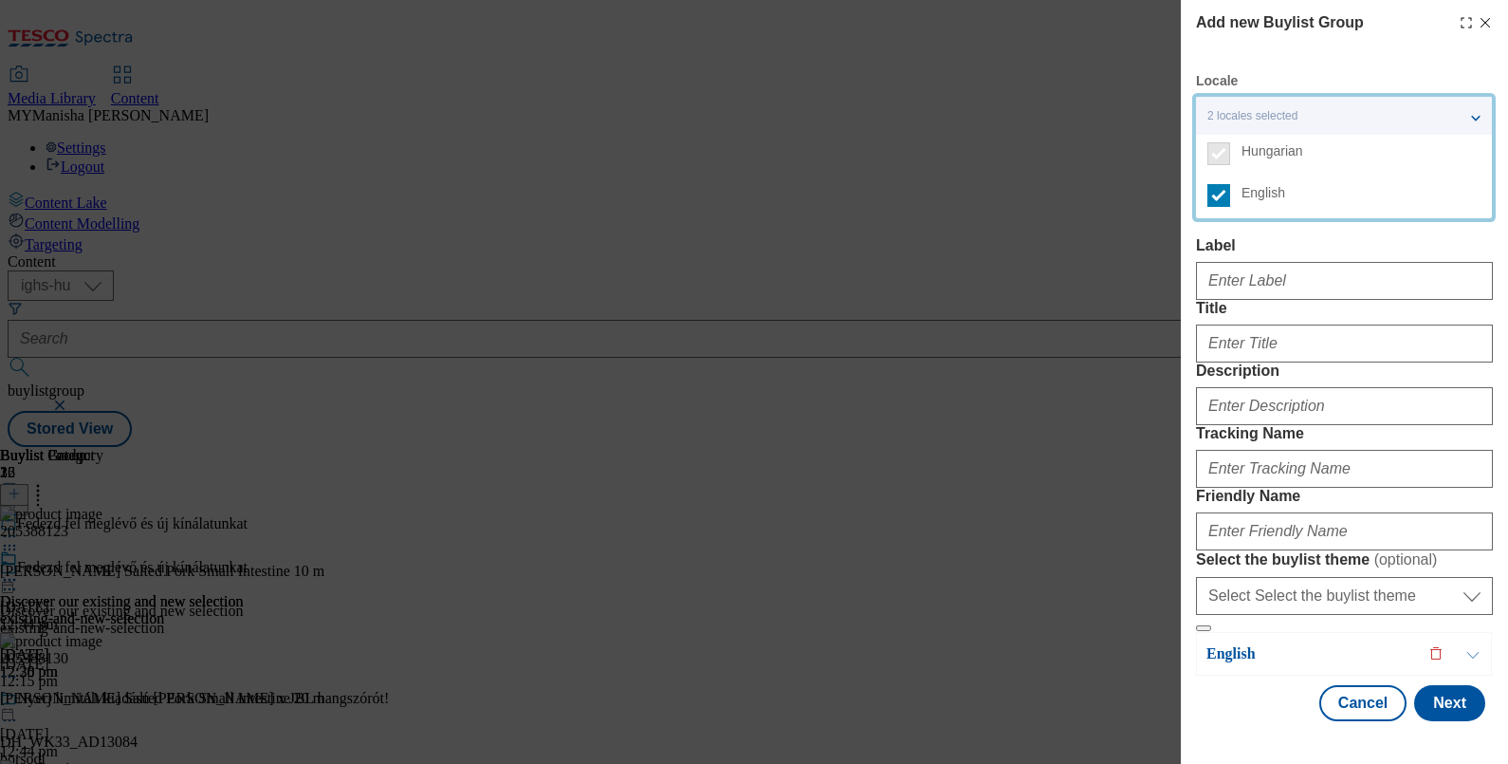
click at [1248, 241] on label "Label" at bounding box center [1344, 245] width 297 height 17
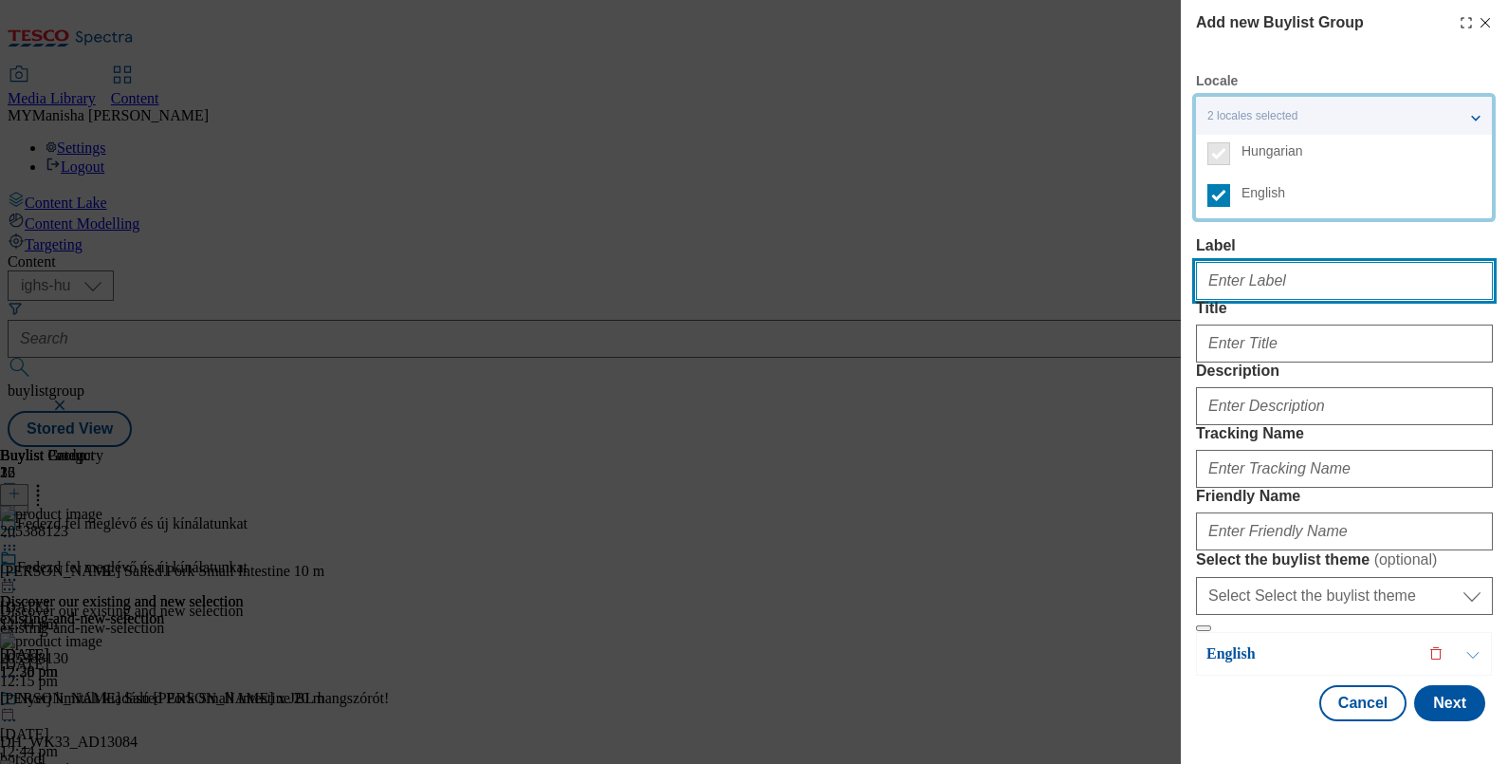
click at [1248, 262] on input "Label" at bounding box center [1344, 281] width 297 height 38
click at [1260, 275] on input "Label" at bounding box center [1344, 281] width 297 height 38
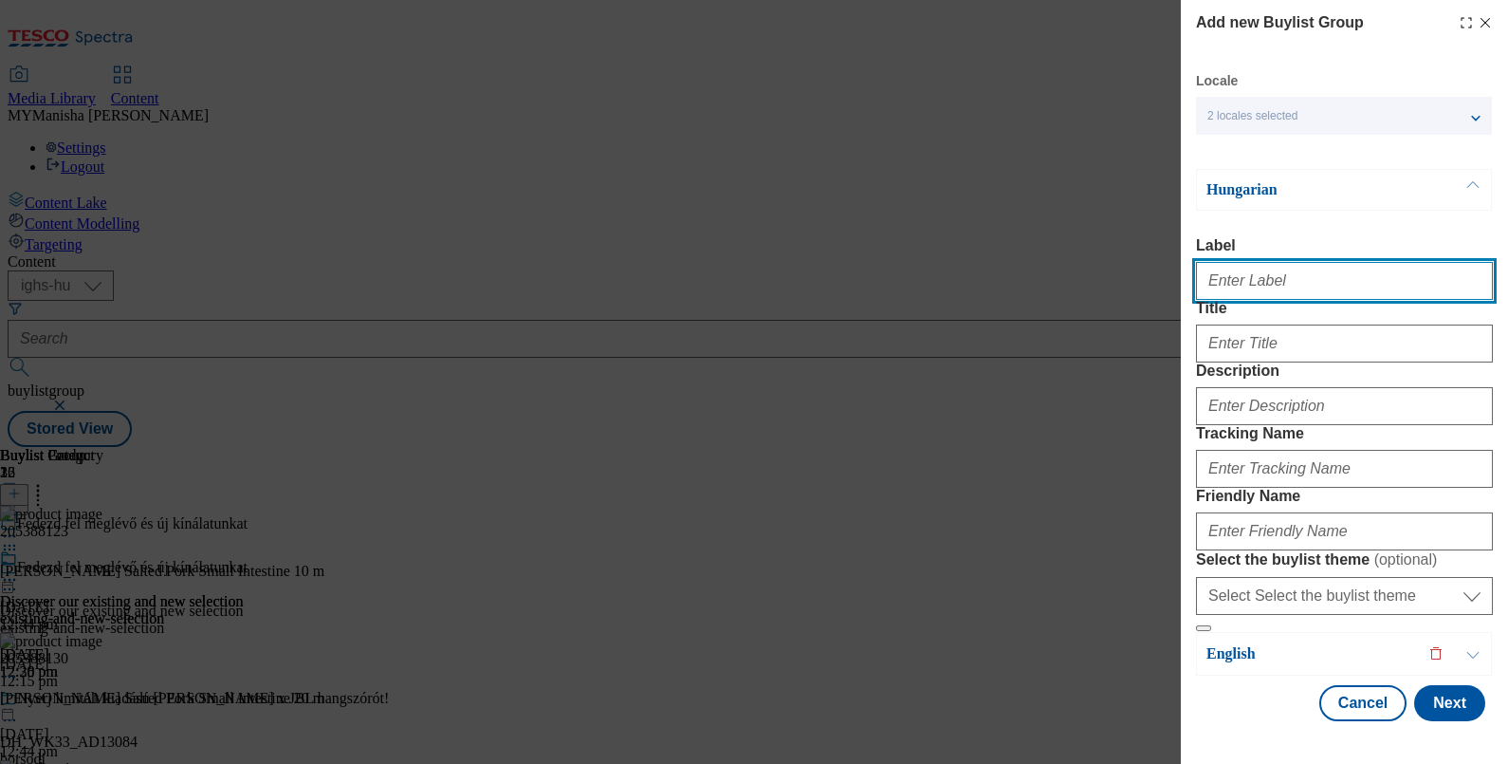
paste input "Our weekly meat and fish offers"
type input "Our weekly meat and fish offers"
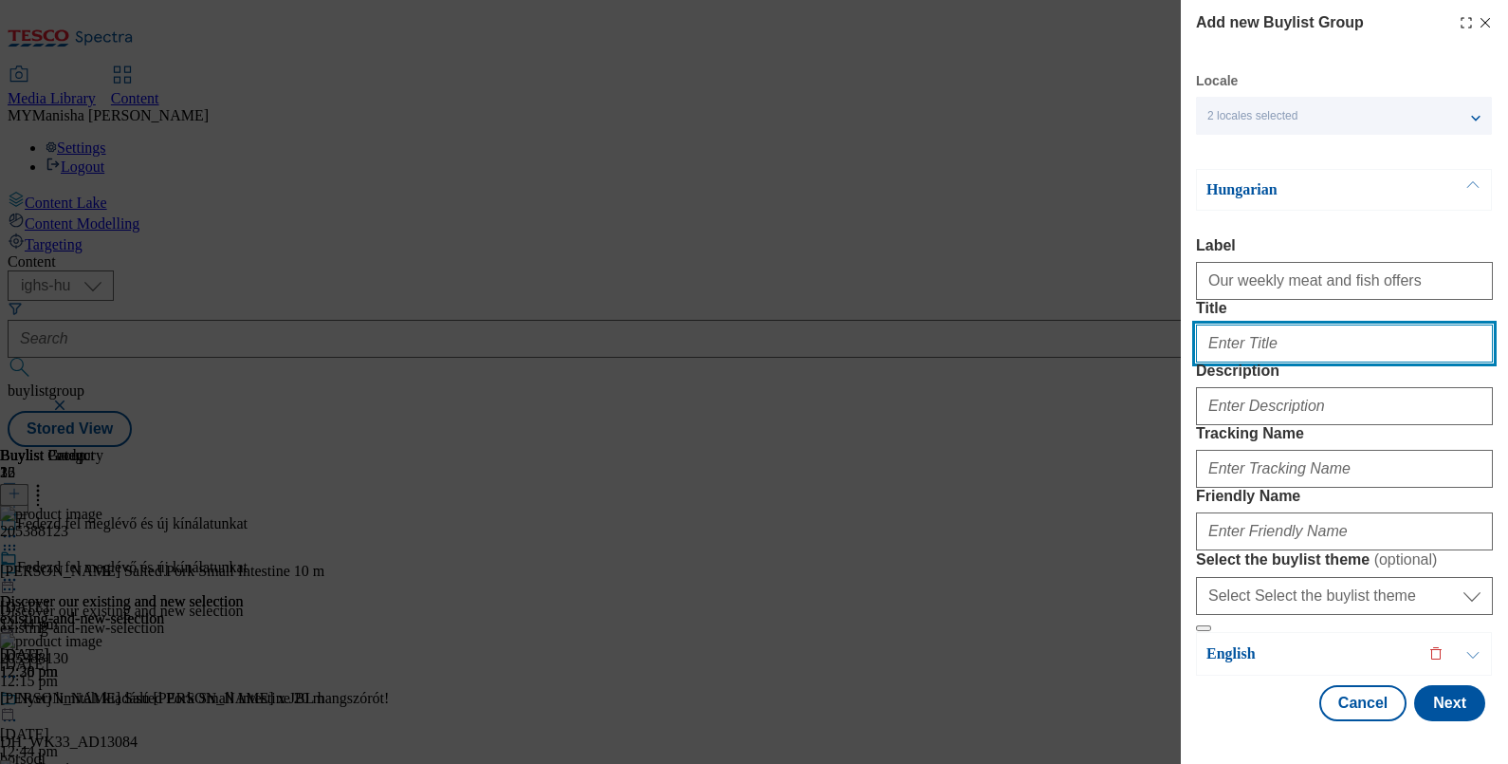
paste input "Our weekly meat and fish offers"
type input "Our weekly meat and fish offers"
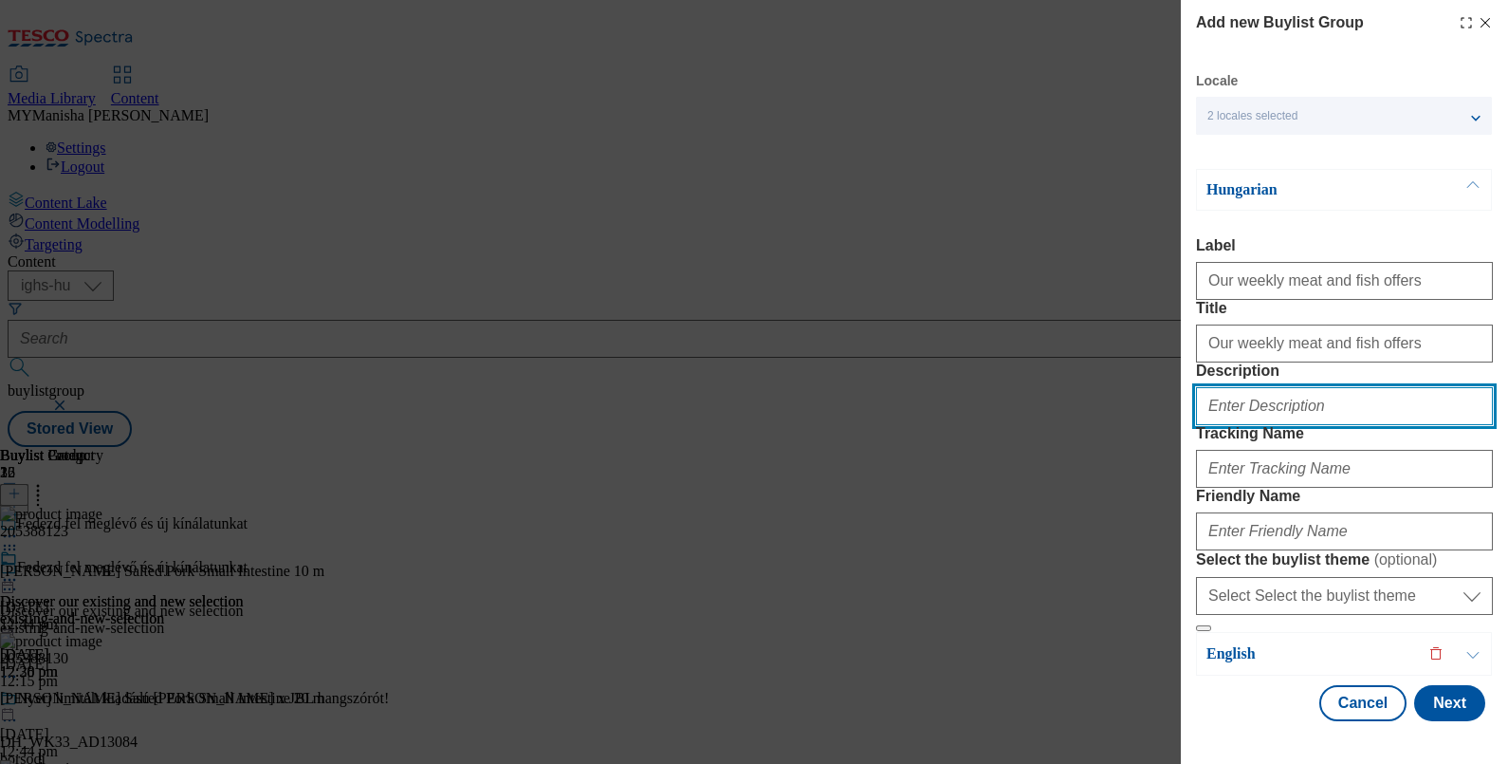
paste input "Our weekly meat and fish offers"
type input "Our weekly meat and fish offers"
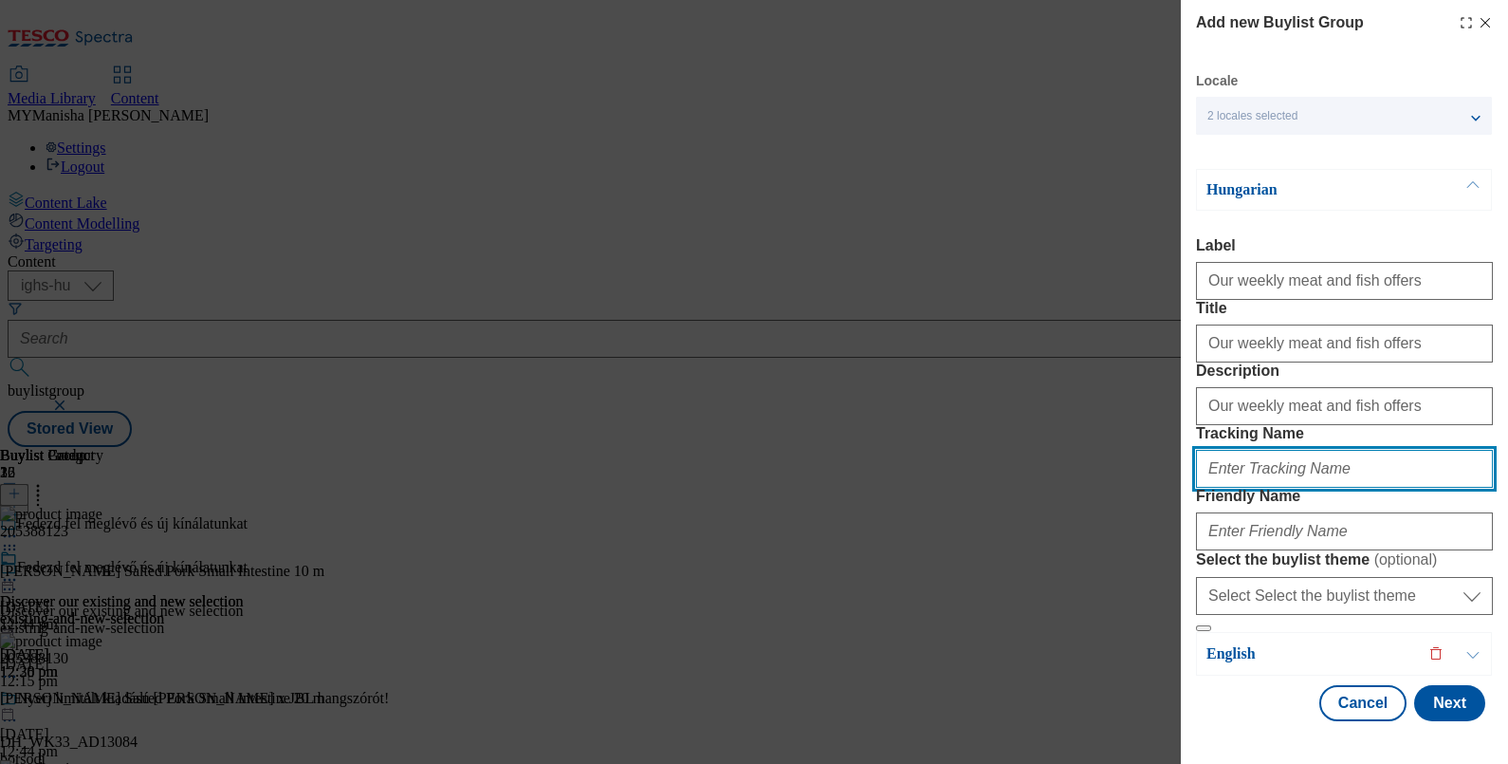
click at [1244, 450] on input "Tracking Name" at bounding box center [1344, 469] width 297 height 38
type input "m"
type input "Meat and Fish"
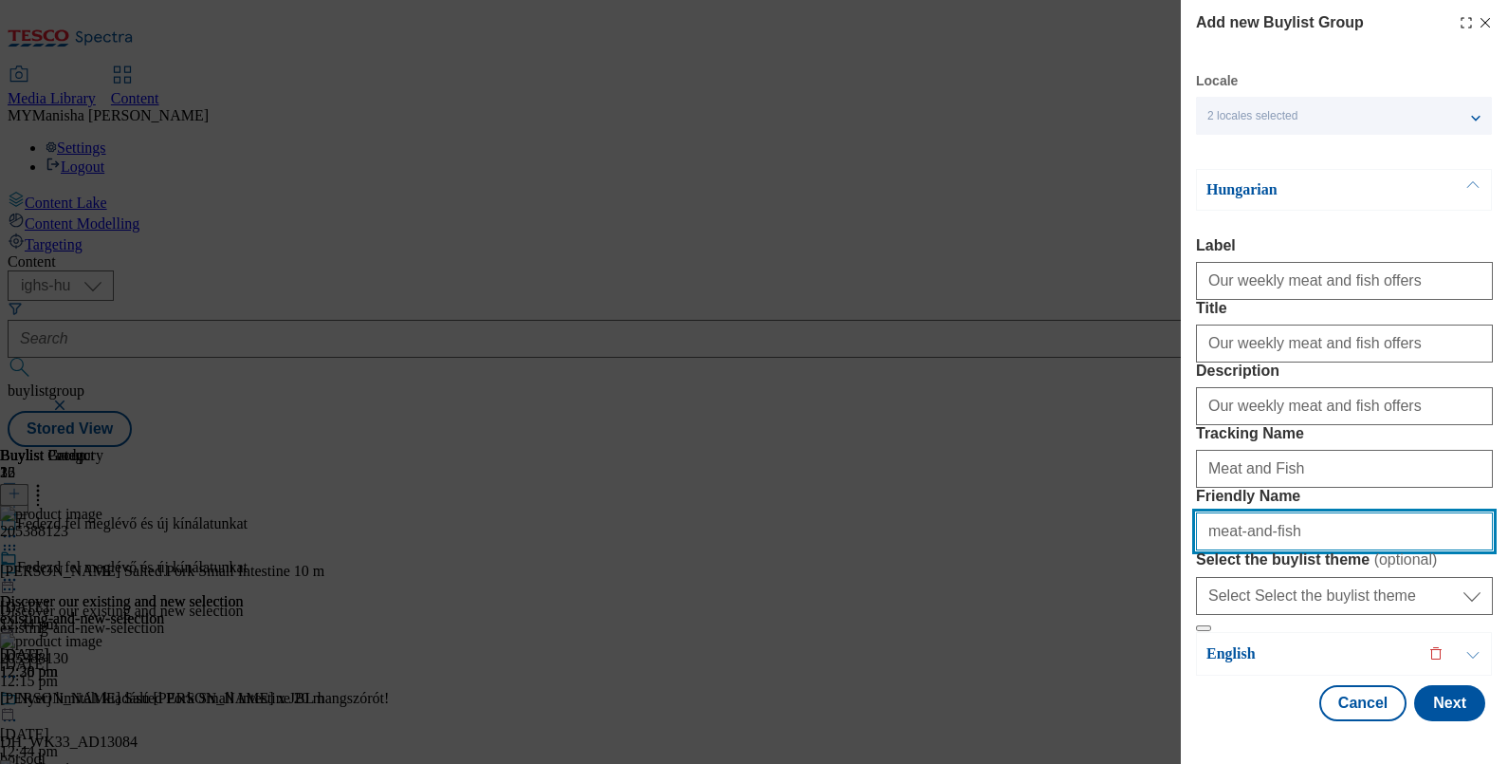
scroll to position [62, 0]
type input "meat-and-fish"
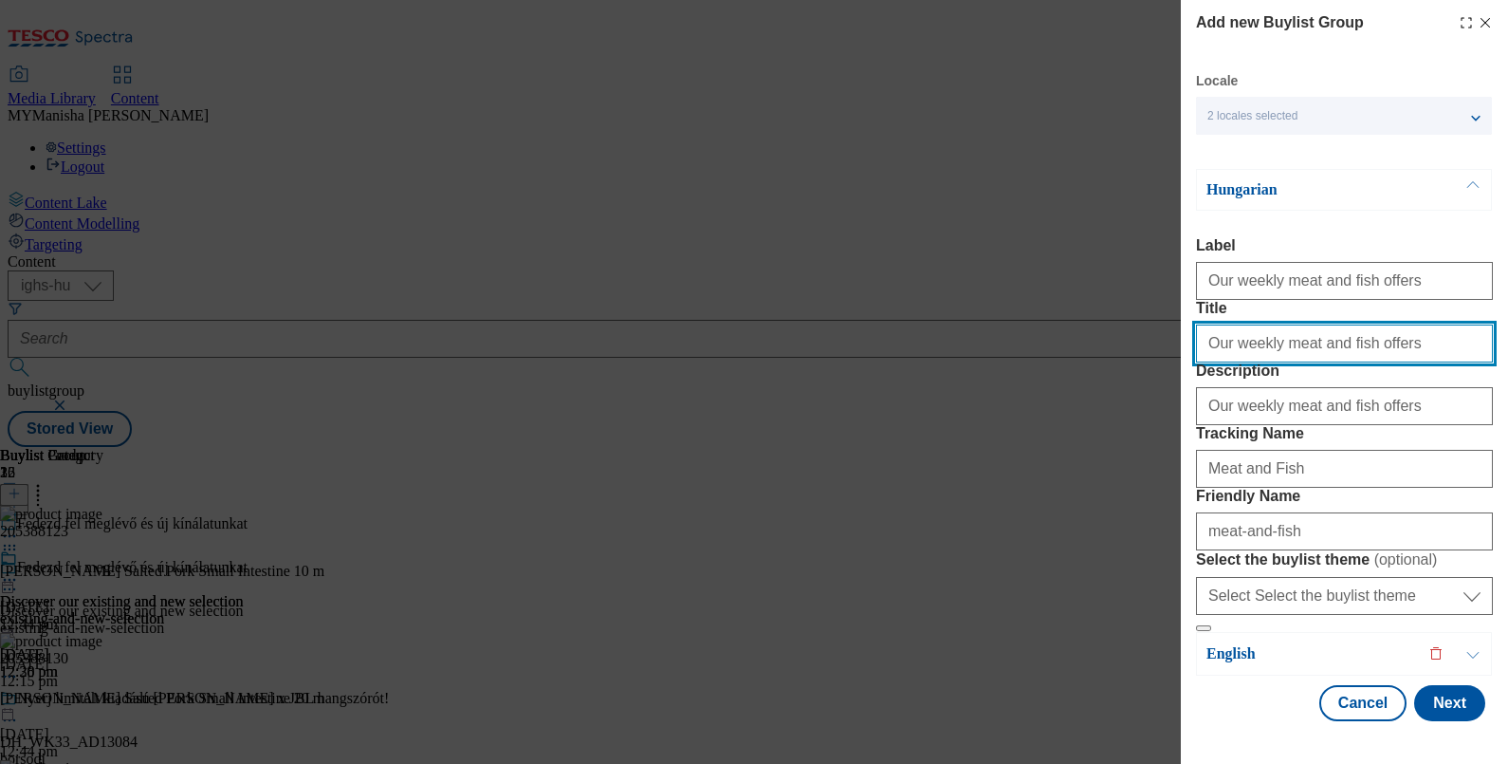
click at [1337, 328] on input "Our weekly meat and fish offers" at bounding box center [1344, 343] width 297 height 38
paste input "Heti hús- és halajánlataink"
type input "Heti hús- és halajánlataink"
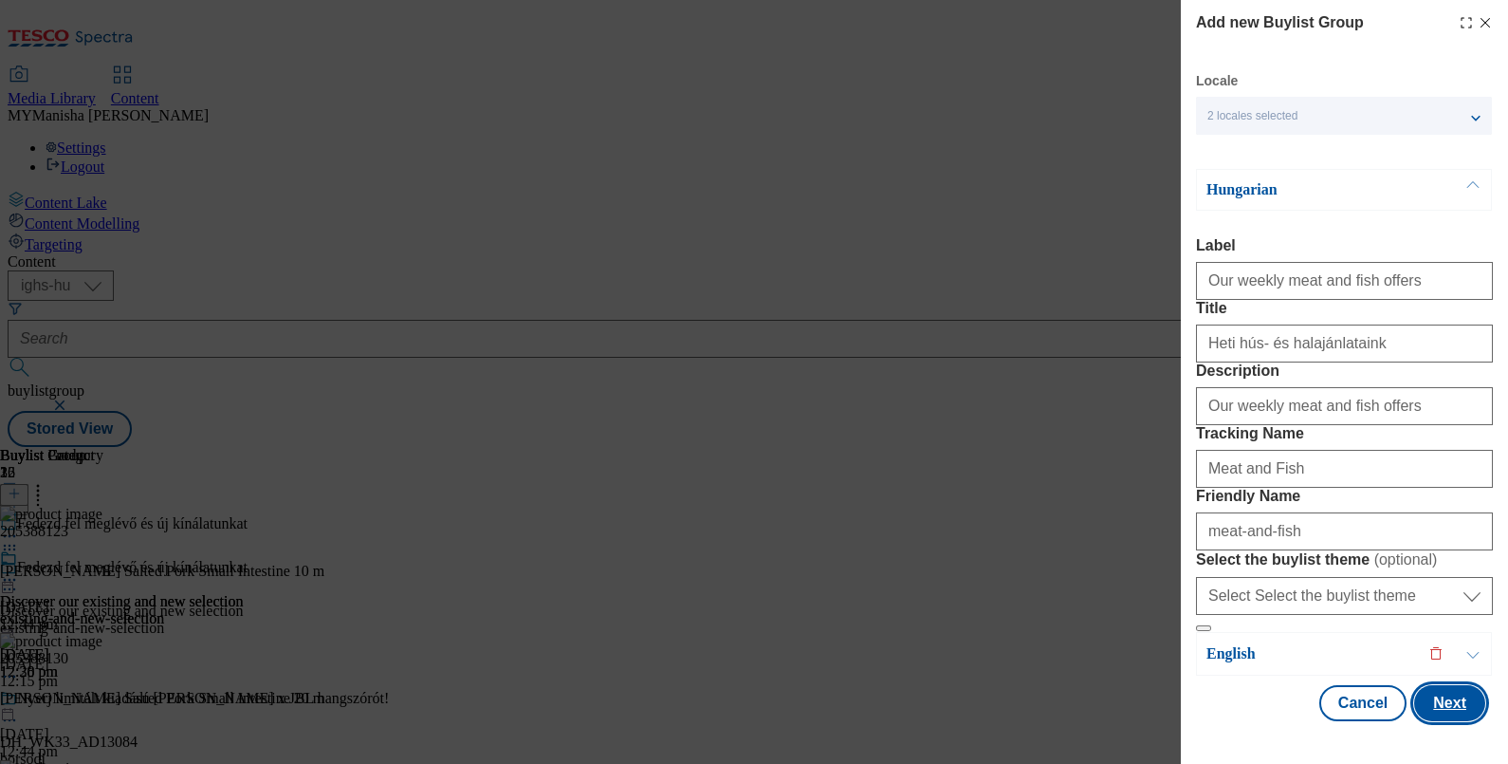
click at [1438, 702] on button "Next" at bounding box center [1449, 703] width 71 height 36
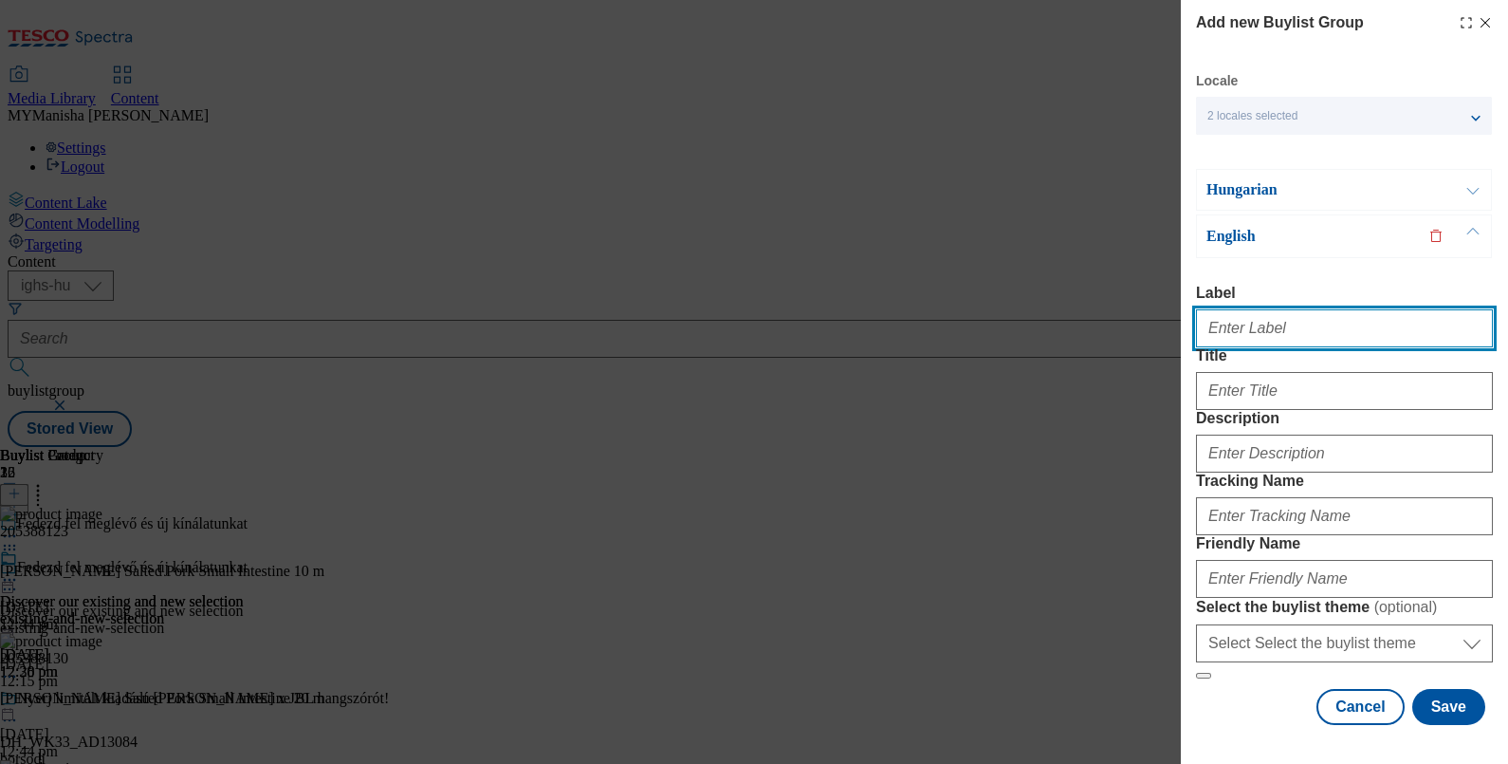
click at [1292, 309] on input "Label" at bounding box center [1344, 328] width 297 height 38
type input "Our weekly meat and fish offers"
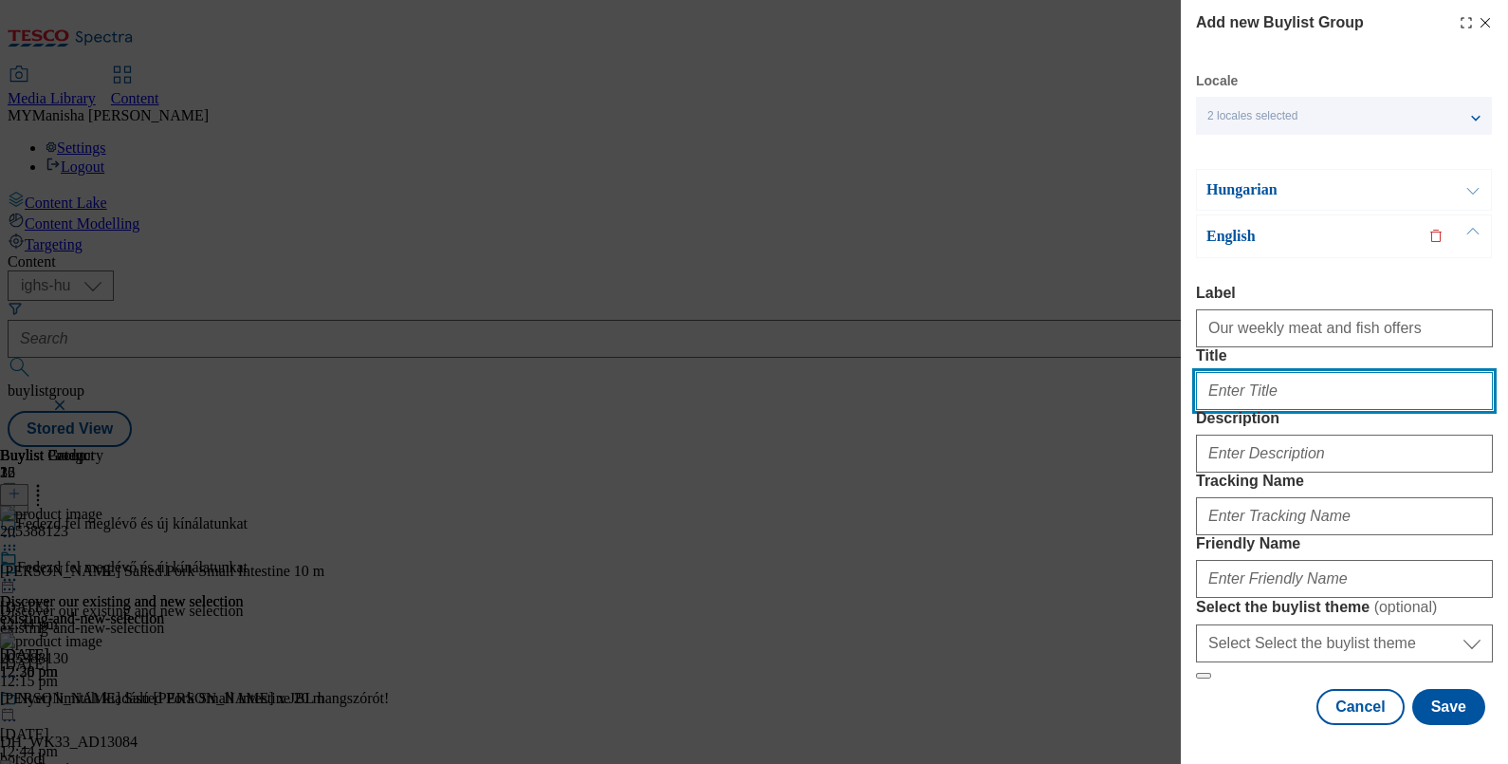
click at [1282, 372] on input "Title" at bounding box center [1344, 391] width 297 height 38
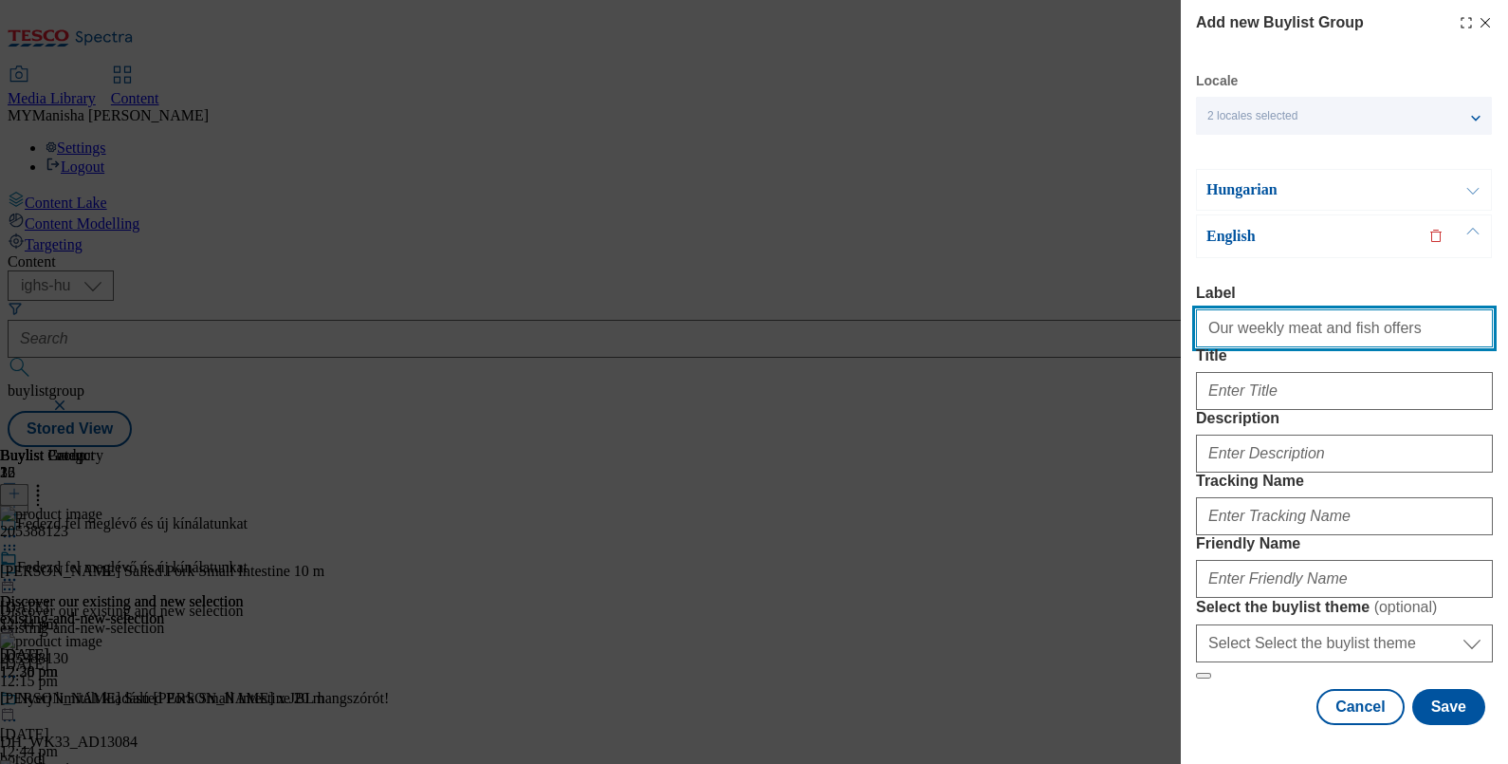
click at [1381, 309] on input "Our weekly meat and fish offers" at bounding box center [1344, 328] width 297 height 38
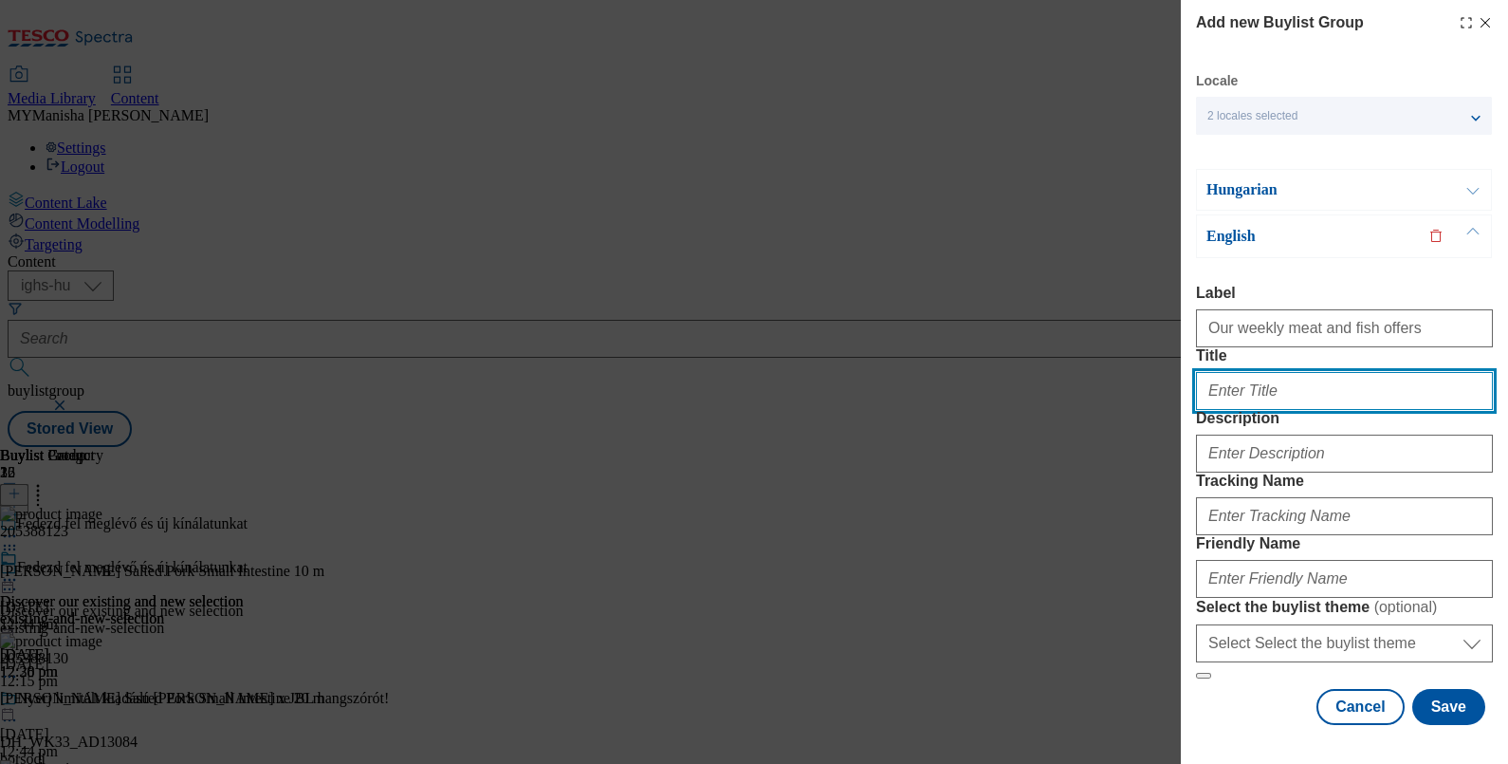
paste input "Our weekly meat and fish offers"
type input "Our weekly meat and fish offers"
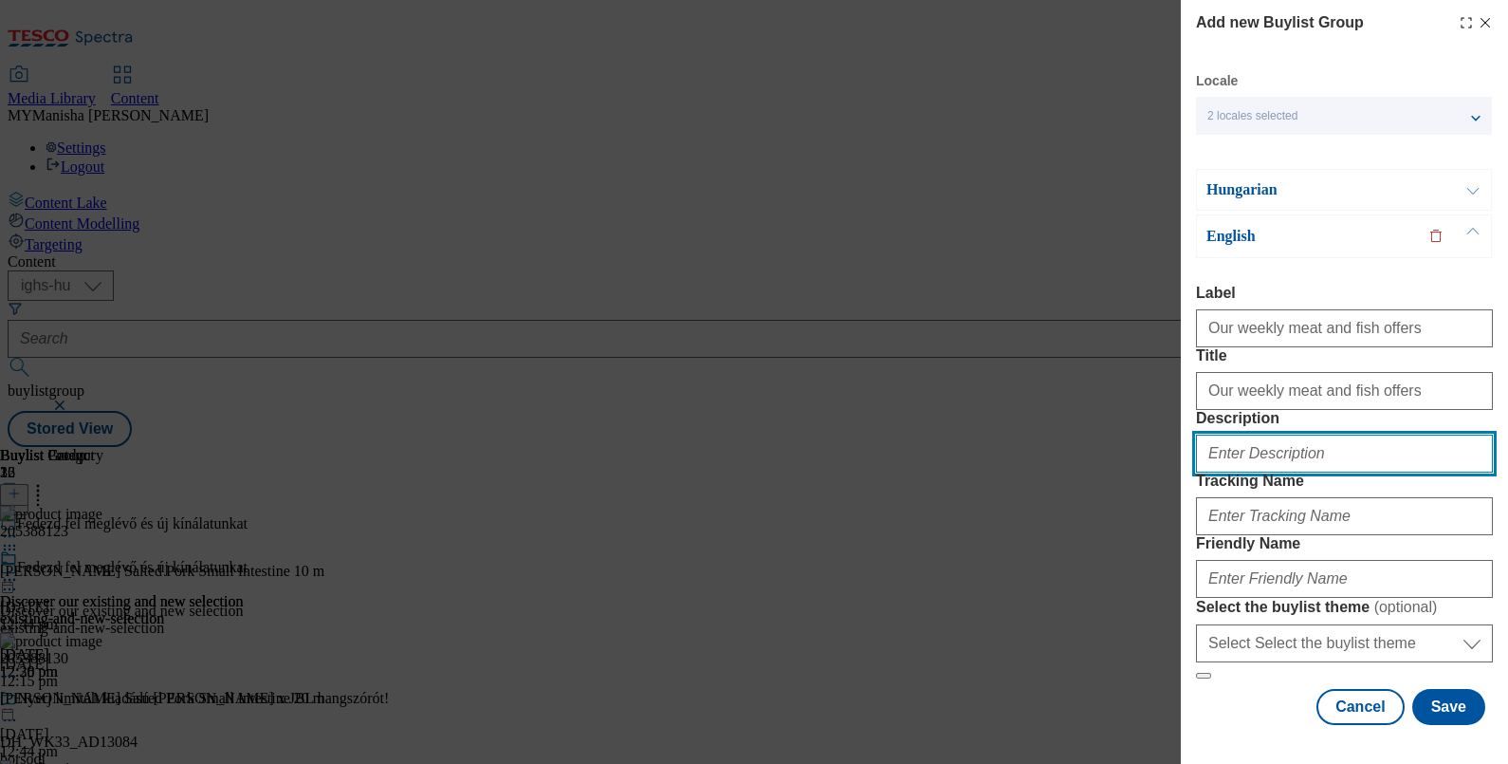
paste input "Our weekly meat and fish offers"
type input "Our weekly meat and fish offers"
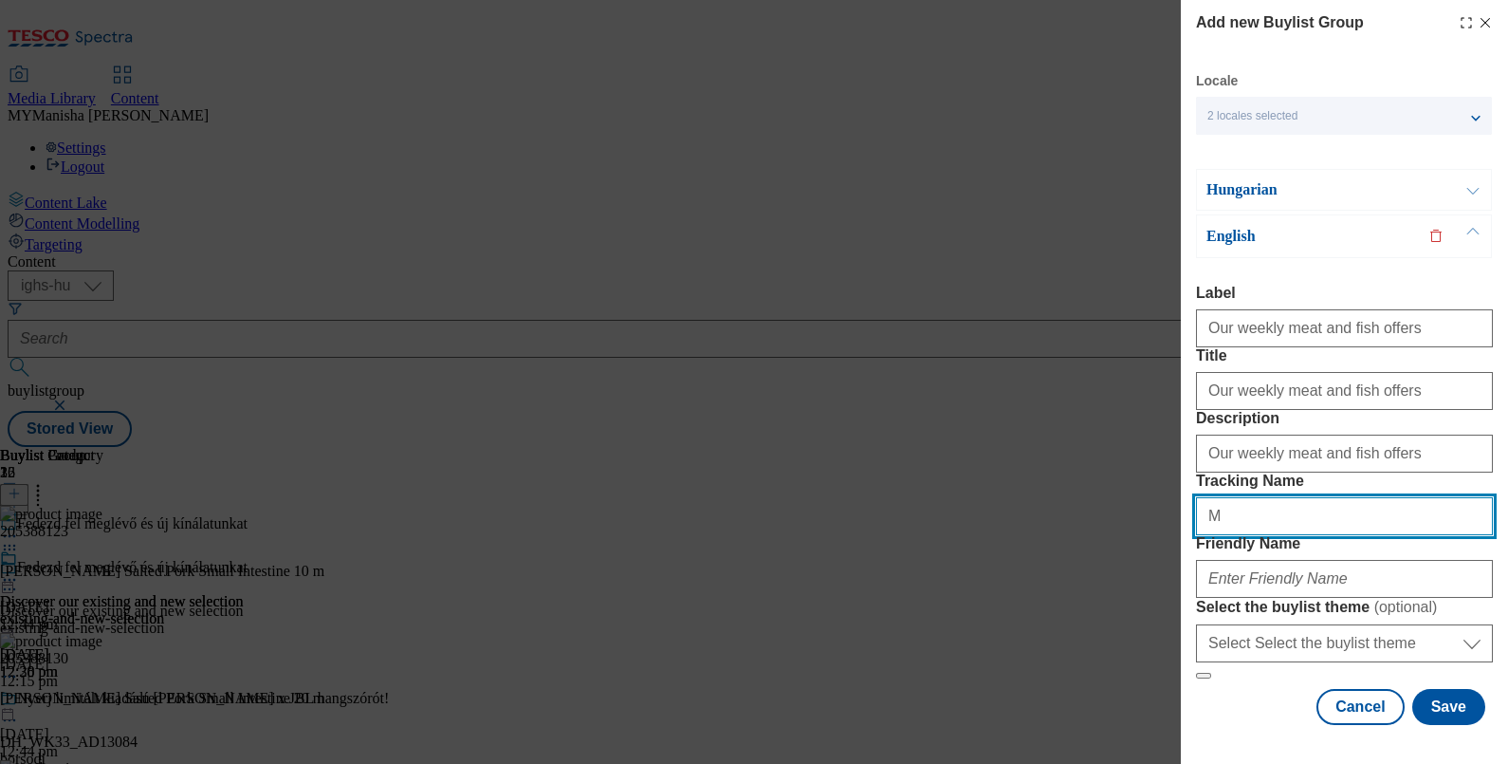
type input "Meat and Fish"
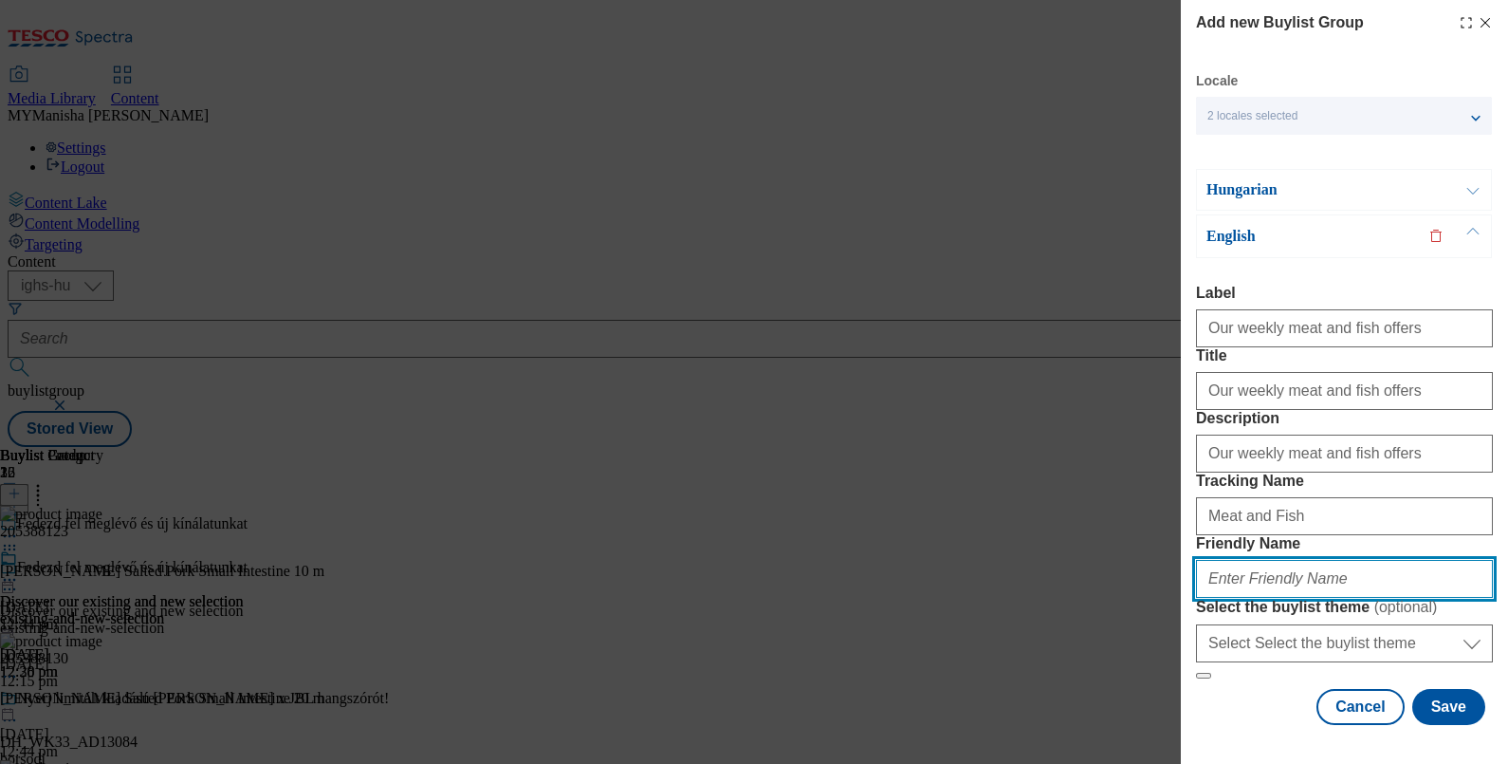
click at [1257, 560] on input "Friendly Name" at bounding box center [1344, 579] width 297 height 38
type input "meat-and-fish"
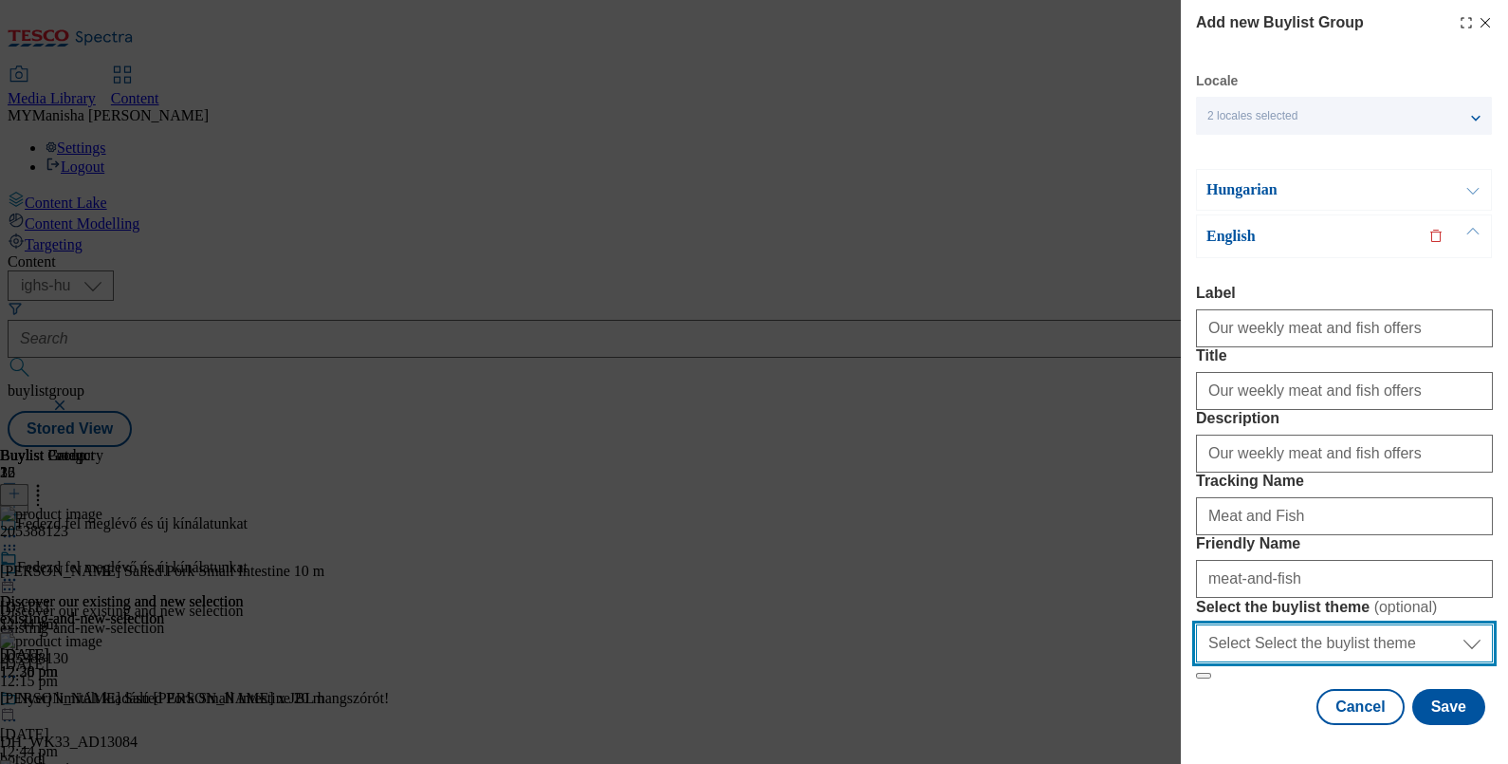
click at [1380, 624] on select "Select Select the buylist theme default fandf" at bounding box center [1344, 643] width 297 height 38
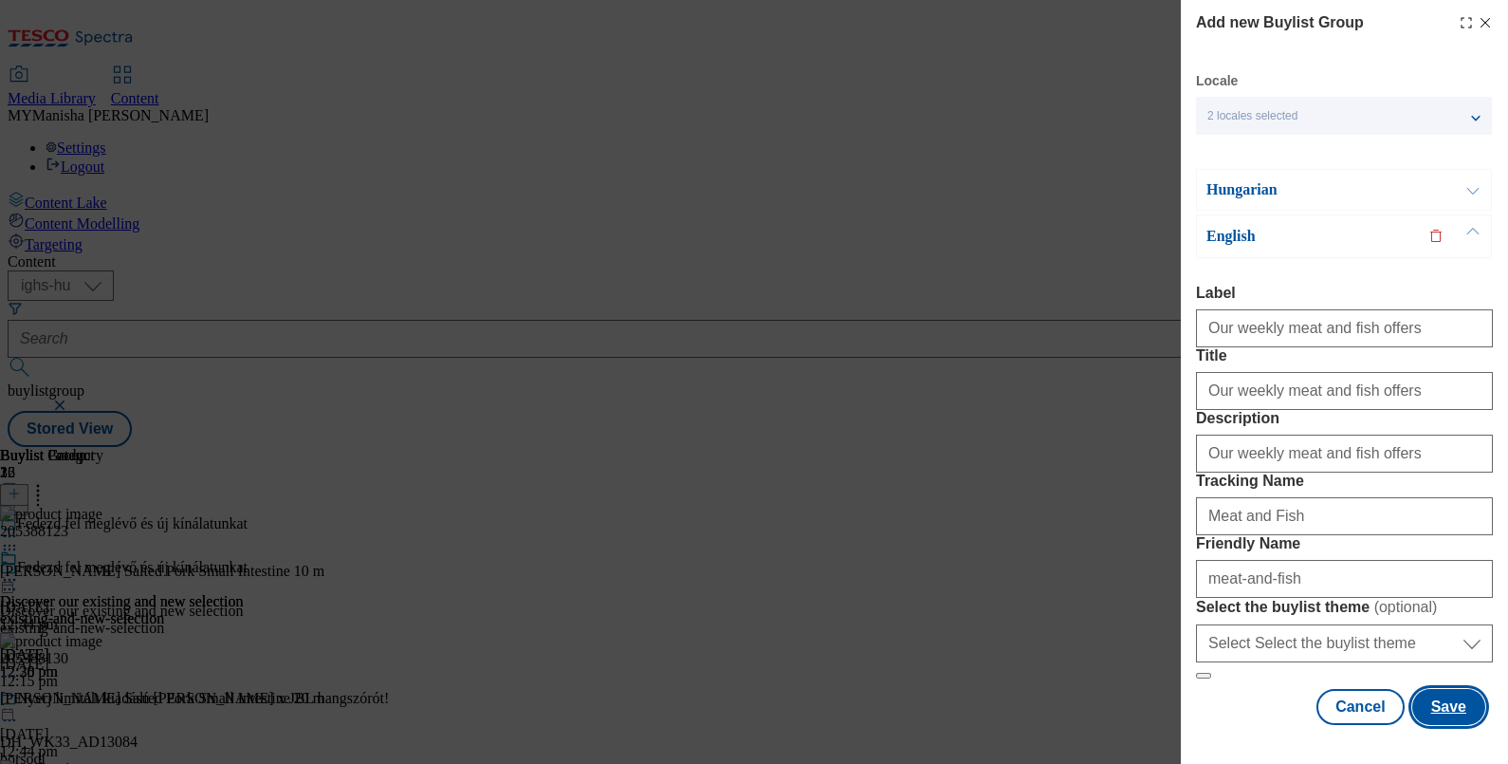
click at [1440, 692] on button "Save" at bounding box center [1448, 707] width 73 height 36
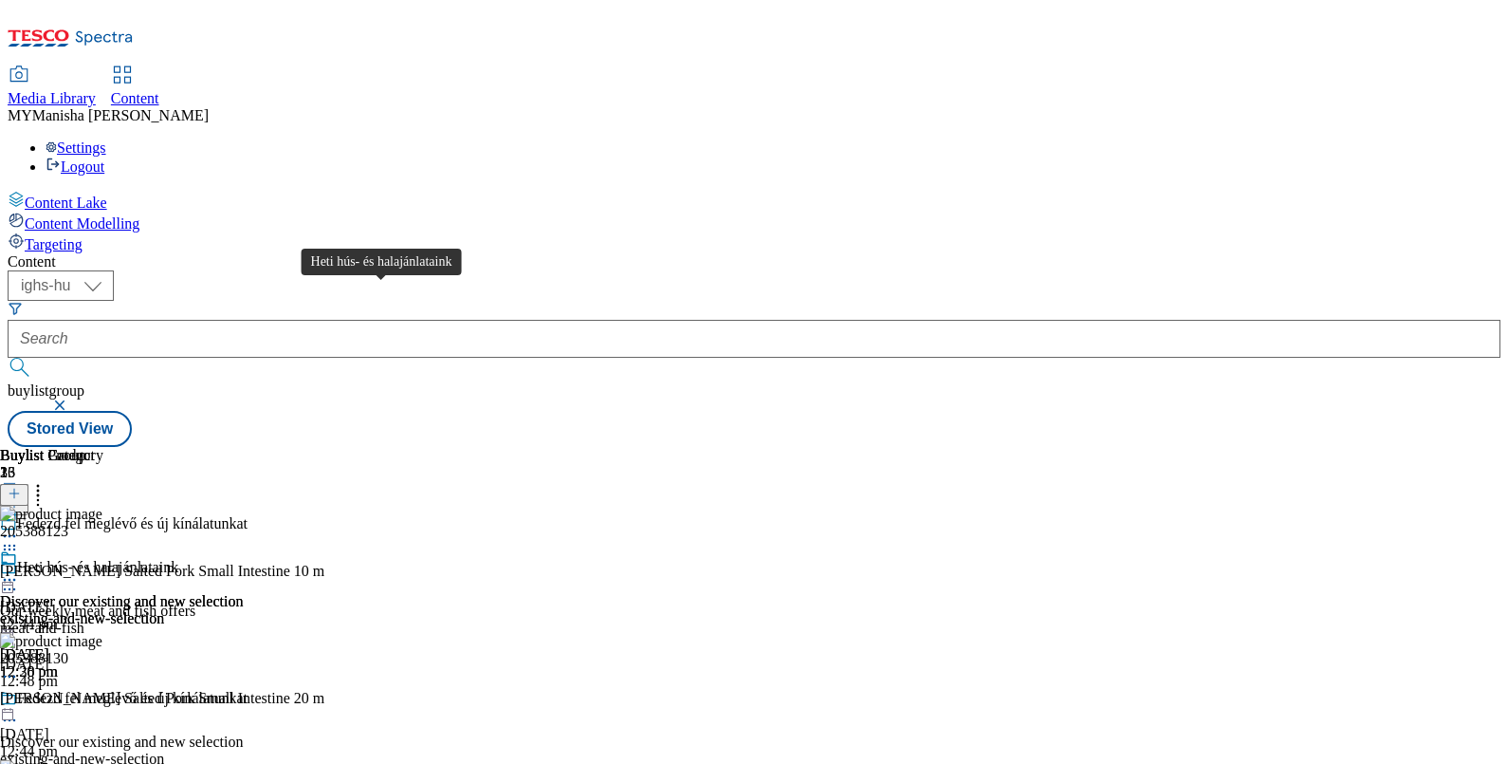
click at [178, 559] on div "Heti hús- és halajánlataink" at bounding box center [97, 567] width 161 height 17
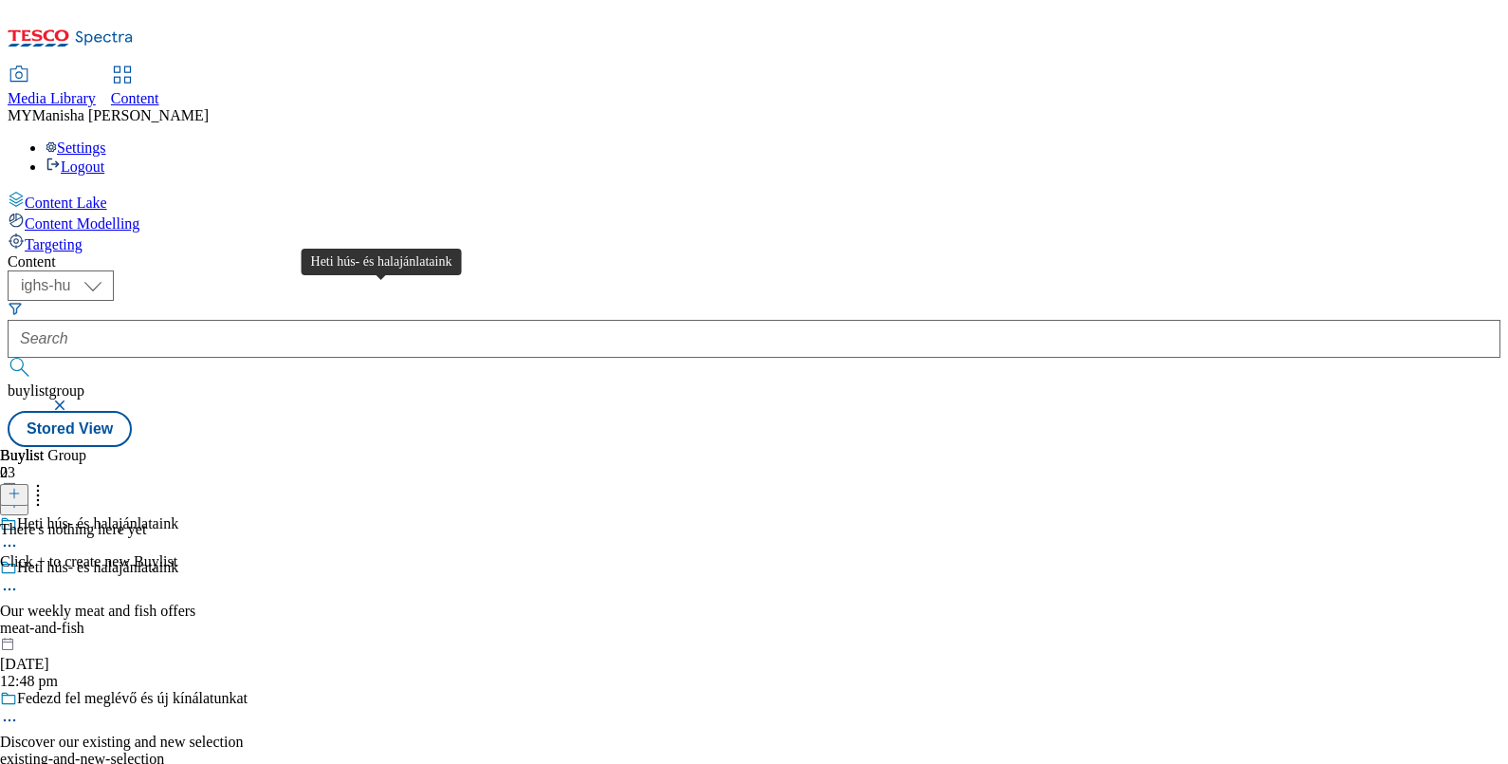
click at [178, 559] on div "Heti hús- és halajánlataink" at bounding box center [97, 567] width 161 height 17
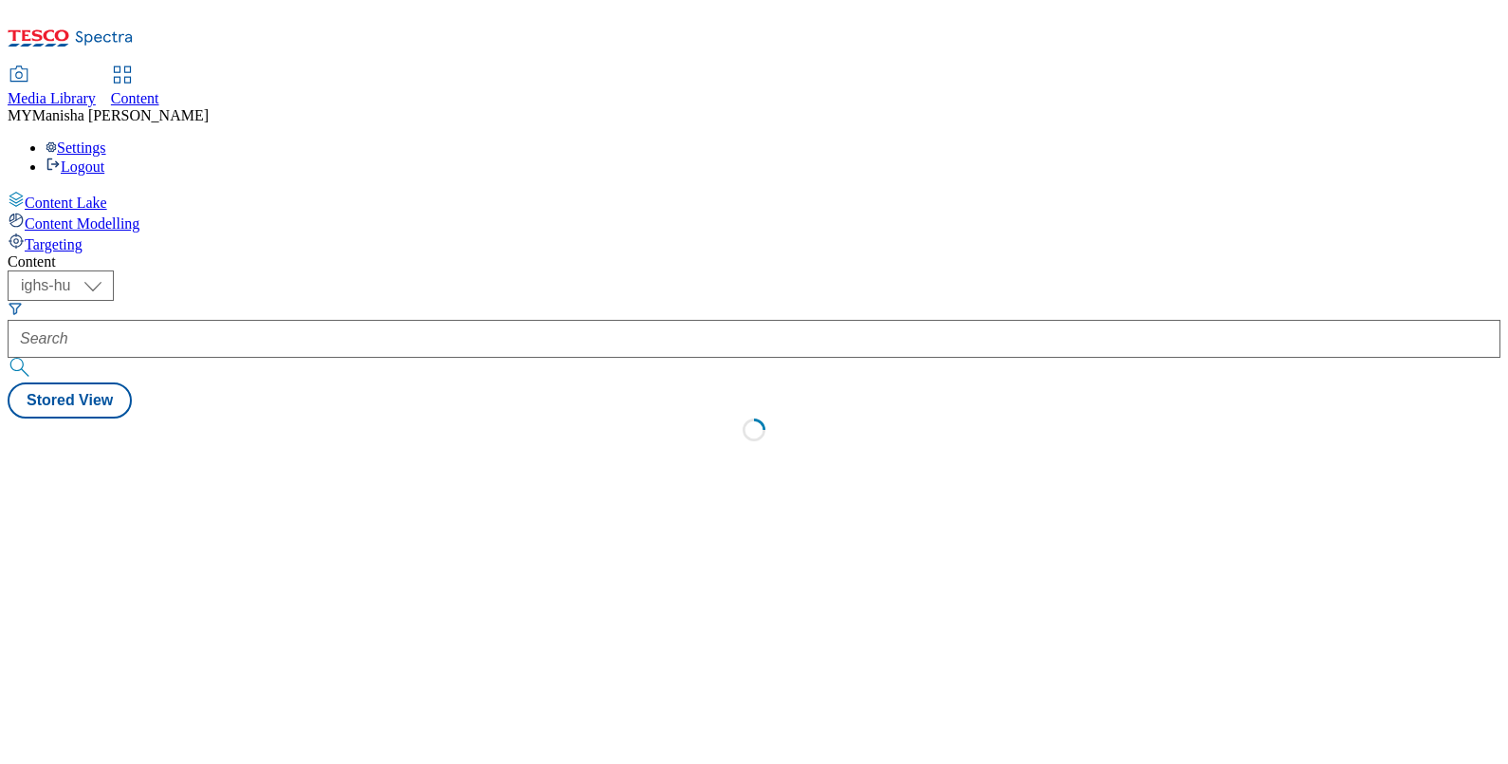
select select "ighs-hu"
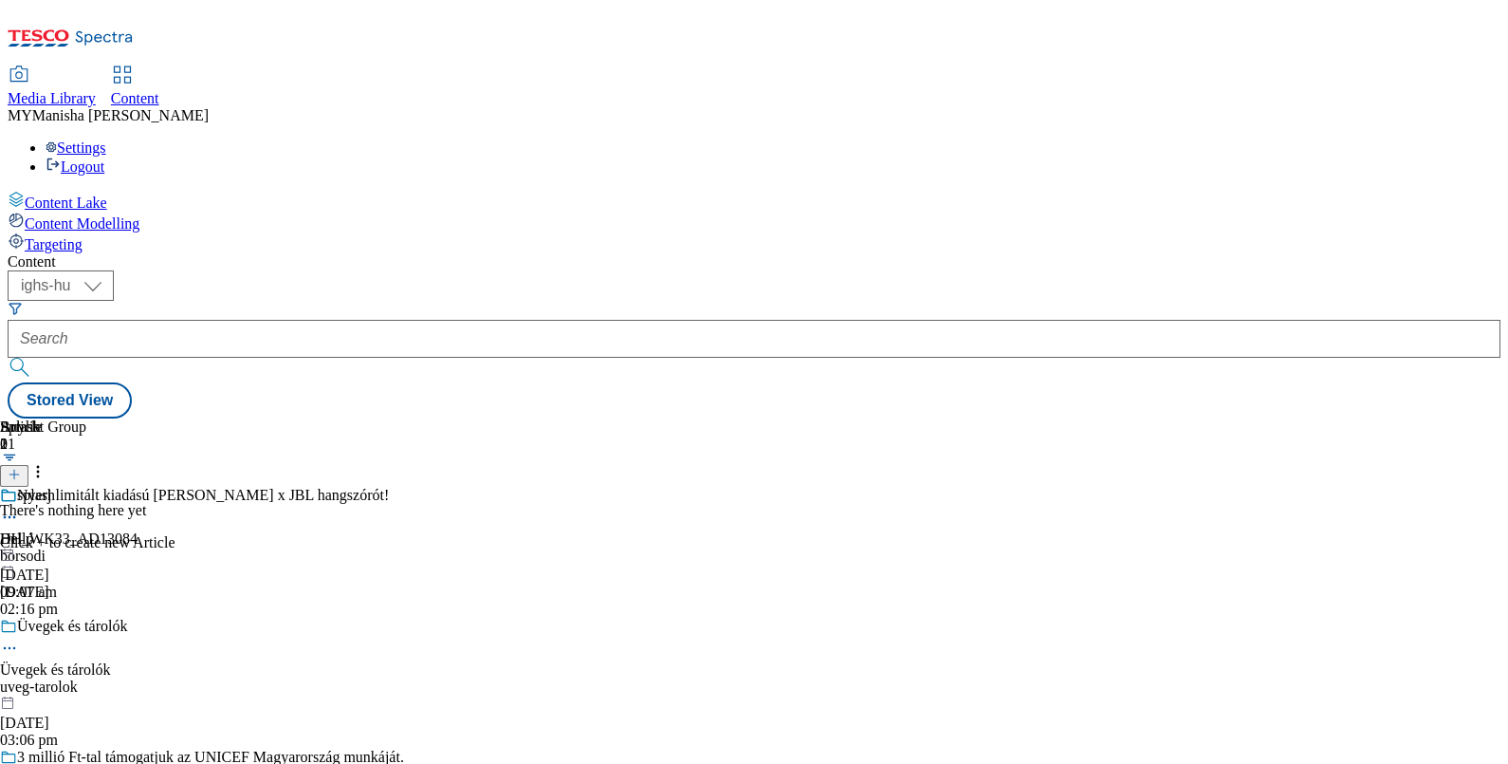
scroll to position [459, 0]
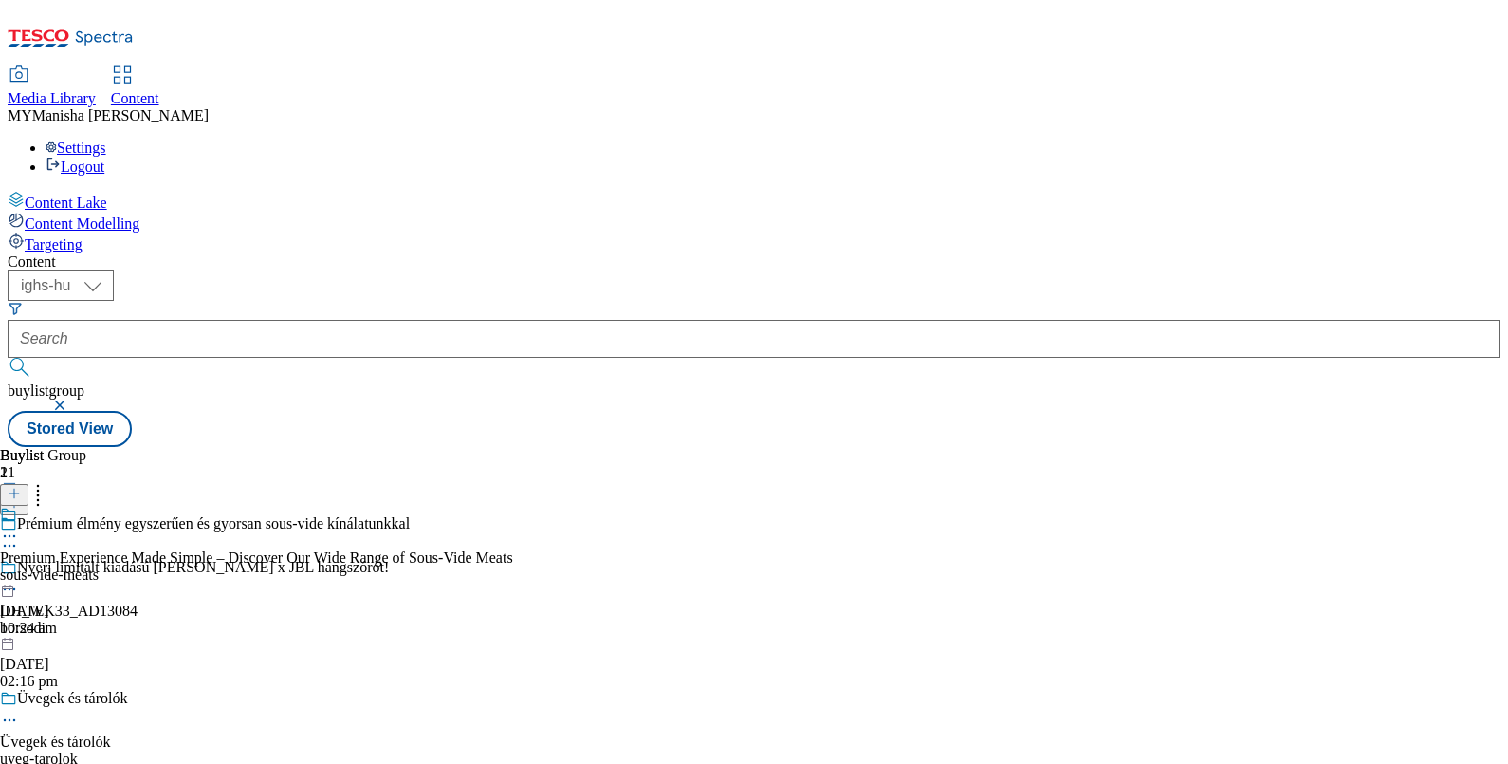
click at [19, 536] on icon at bounding box center [9, 545] width 19 height 19
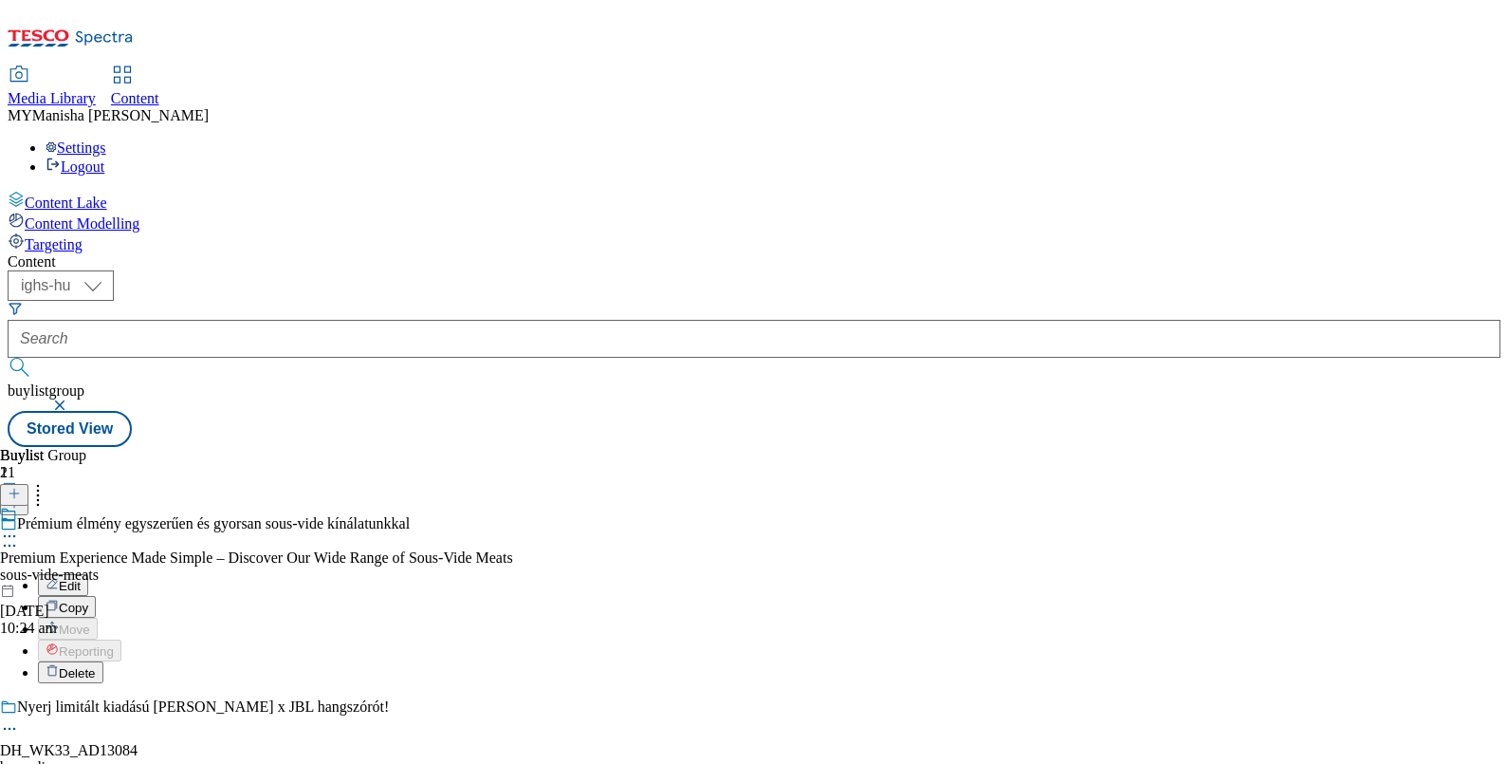
click at [460, 574] on li "Edit" at bounding box center [275, 585] width 475 height 22
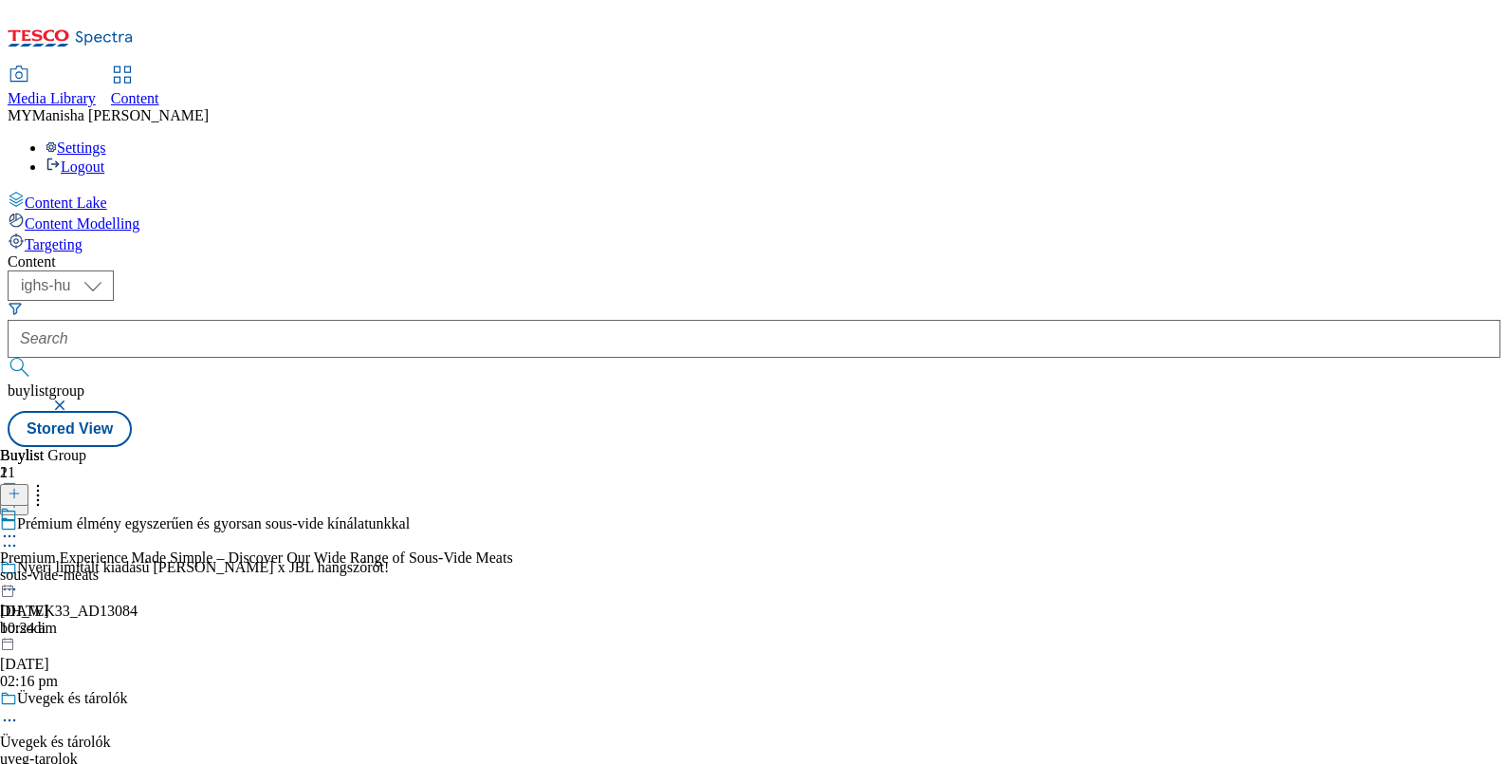
click at [19, 536] on icon at bounding box center [9, 545] width 19 height 19
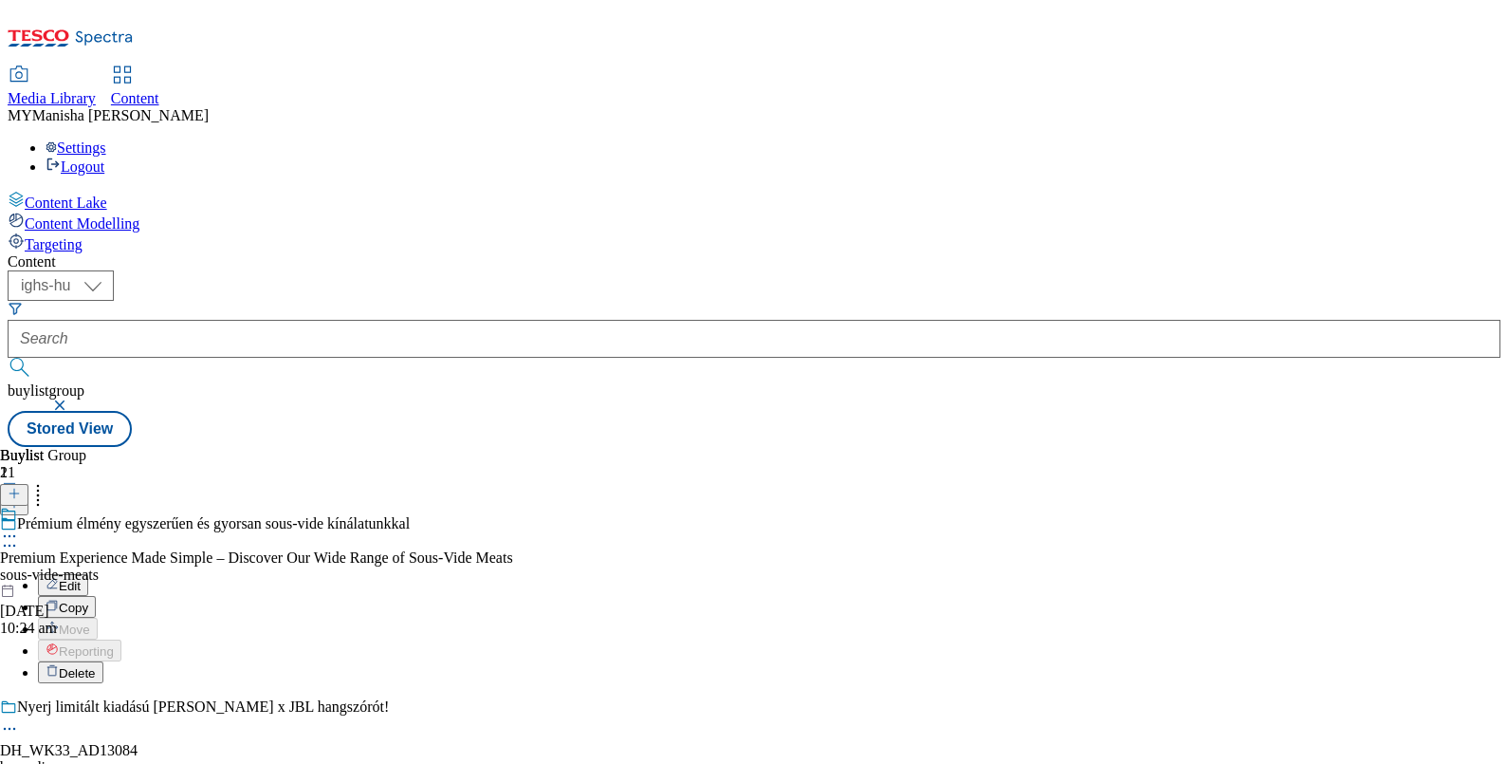
click at [81, 579] on span "Edit" at bounding box center [70, 586] width 22 height 14
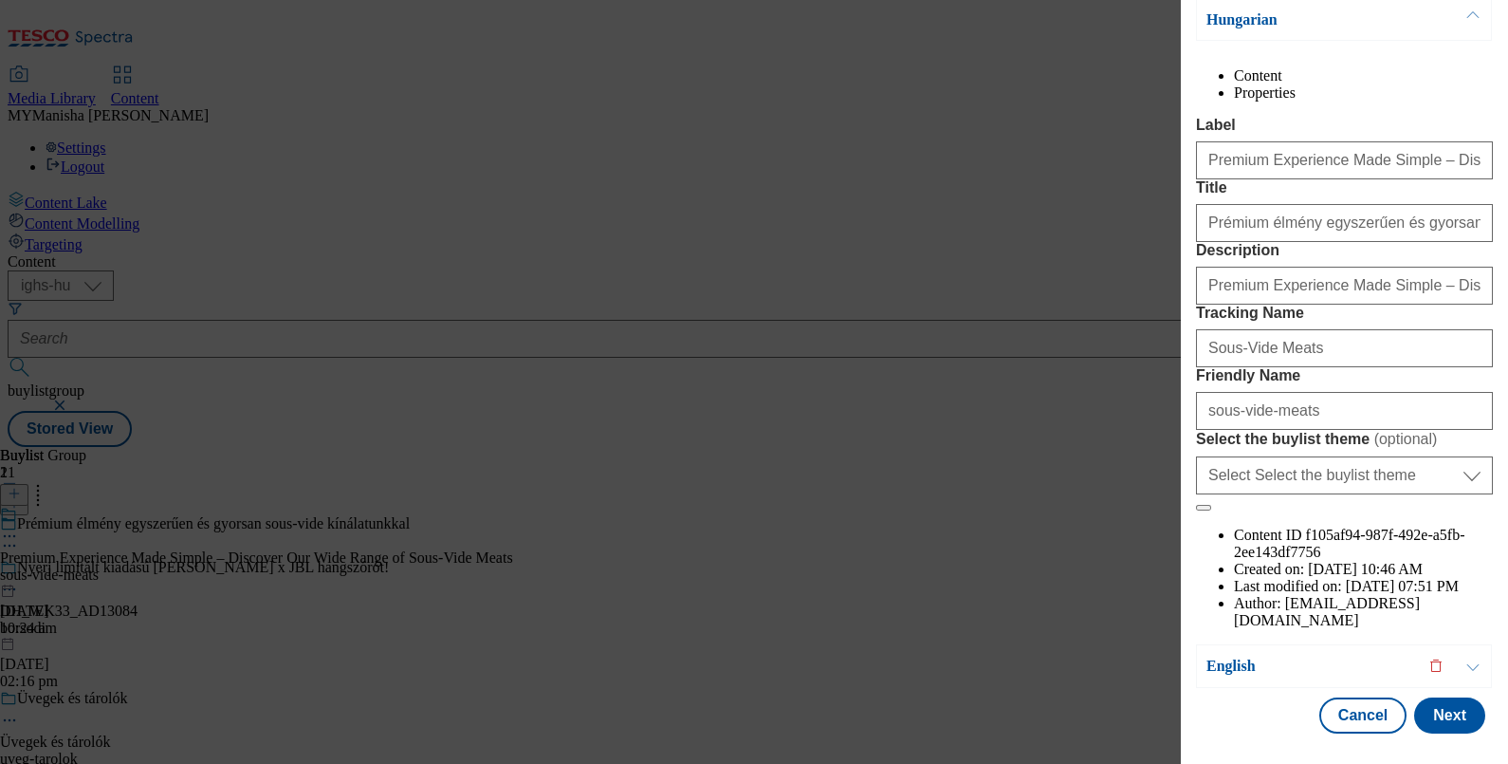
scroll to position [203, 0]
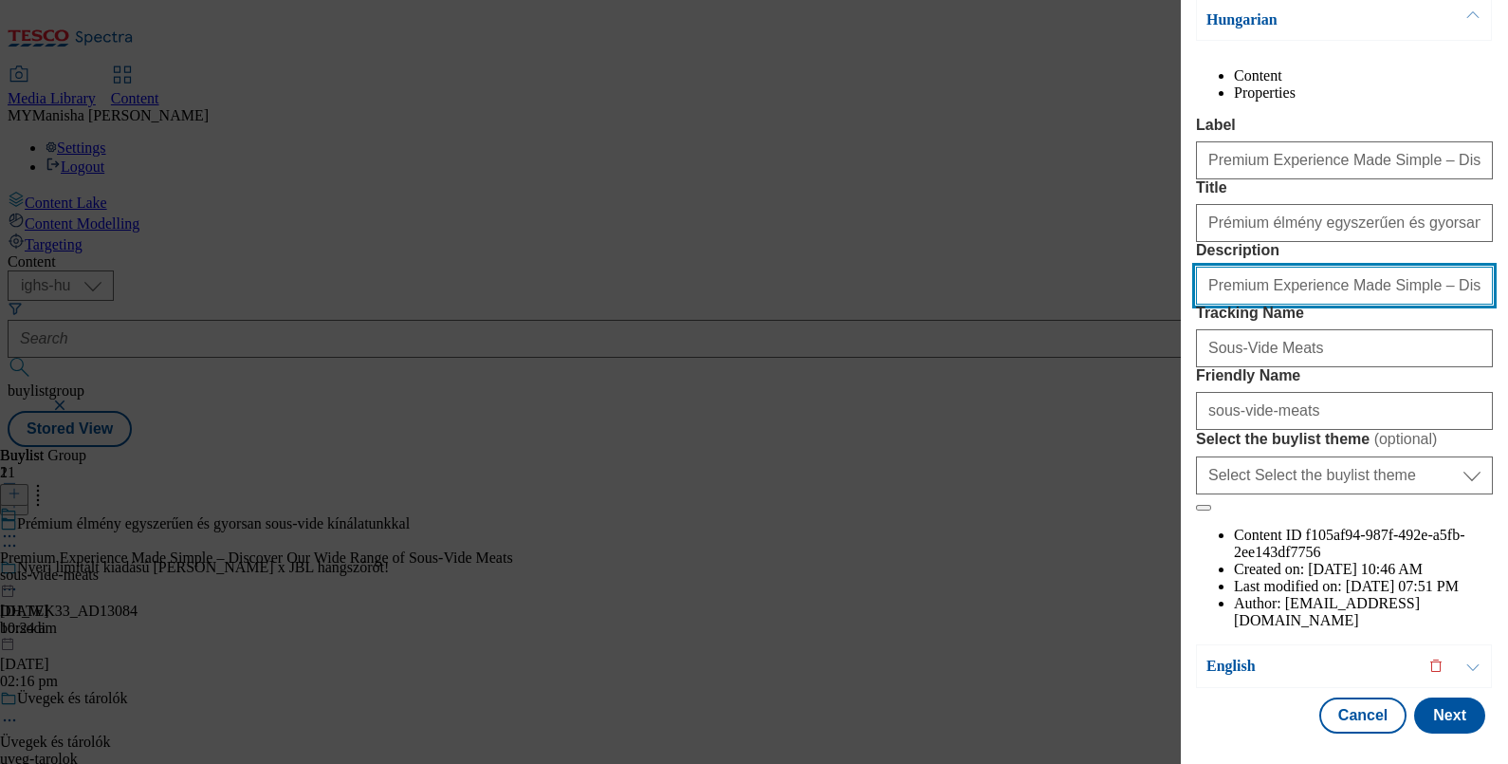
click at [1406, 304] on input "Premium Experience Made Simple – Discover Our Wide Range of Sous-Vide Meats" at bounding box center [1344, 286] width 297 height 38
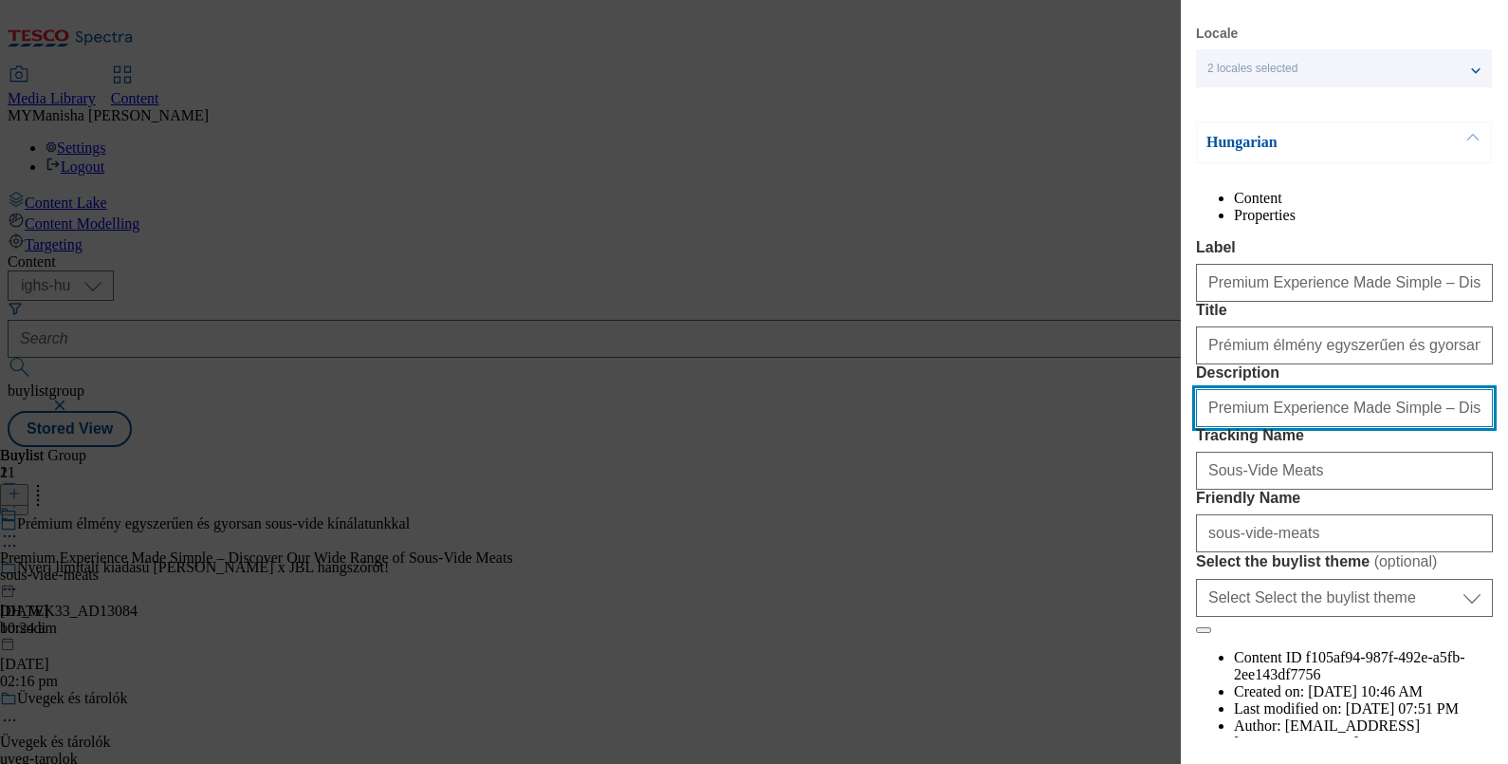
scroll to position [46, 4]
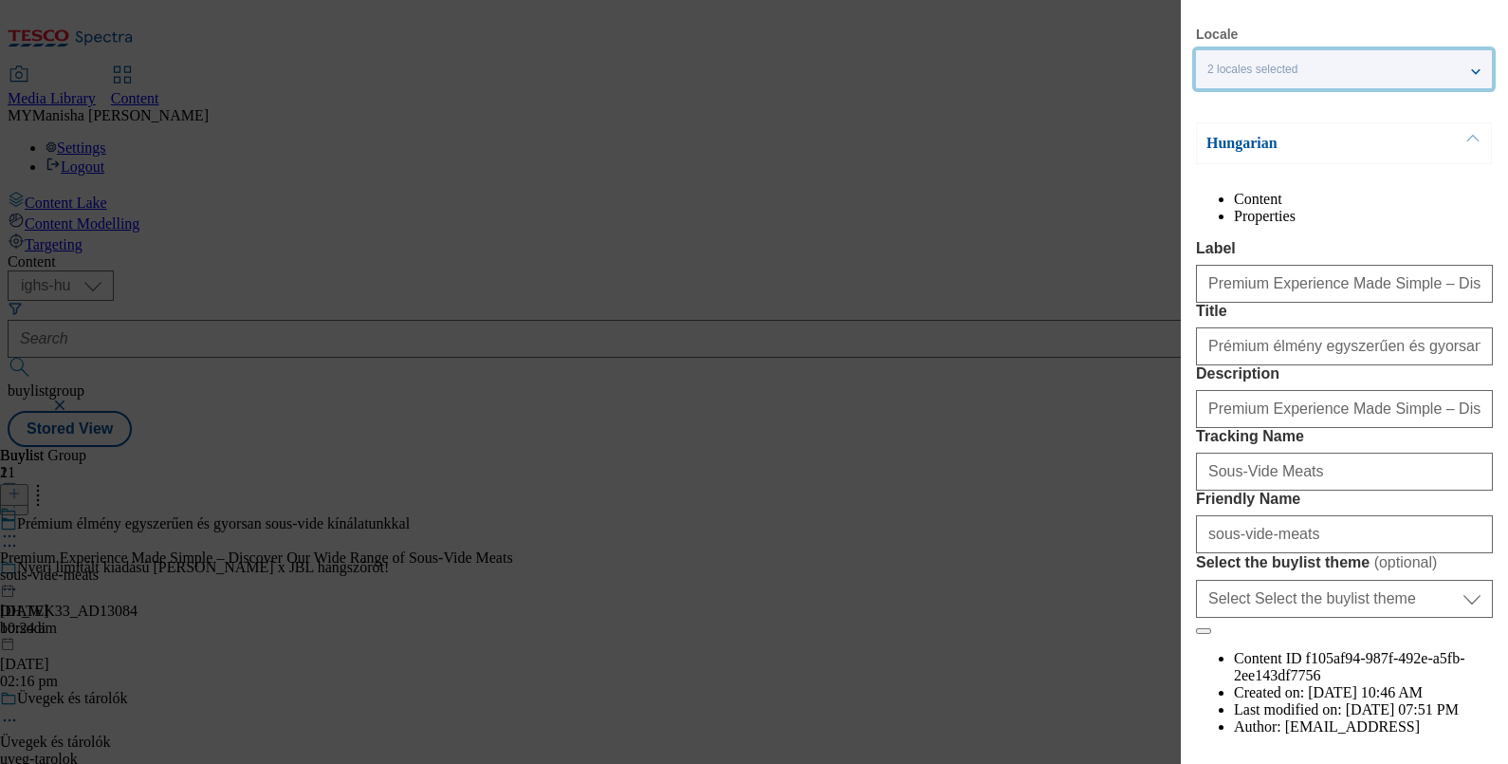
click at [1462, 73] on div "2 locales selected" at bounding box center [1344, 69] width 296 height 38
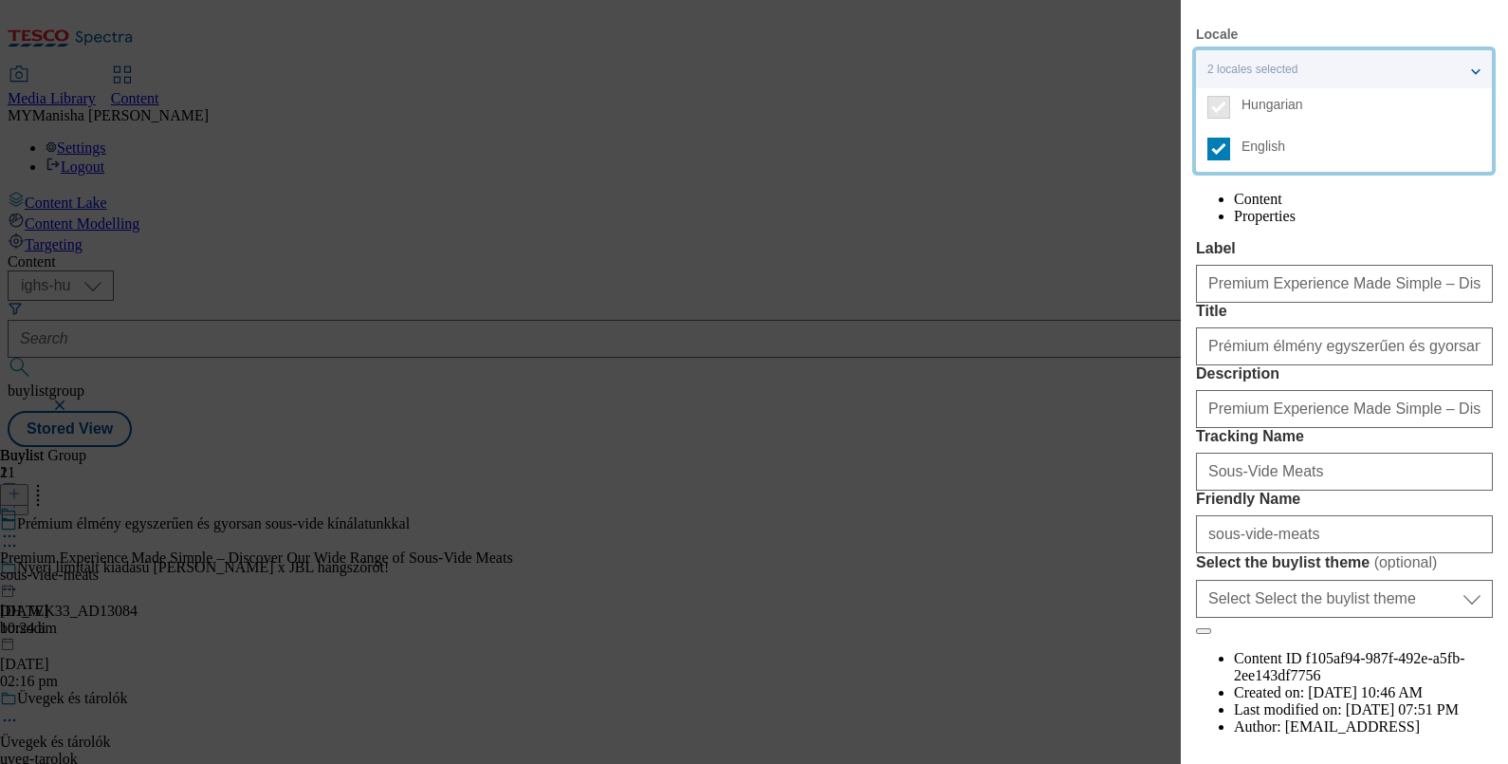
scroll to position [265, 0]
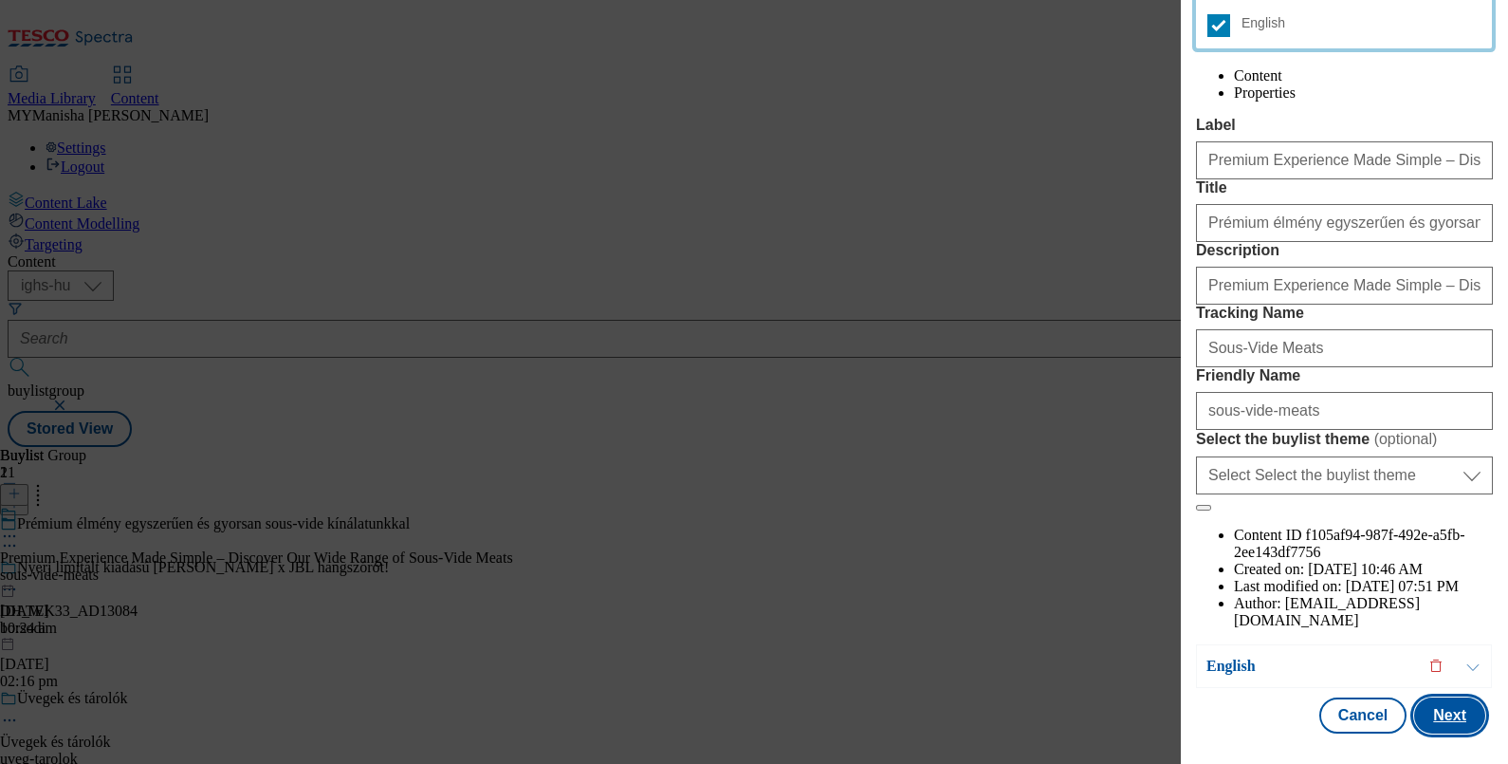
click at [1441, 707] on button "Next" at bounding box center [1449, 715] width 71 height 36
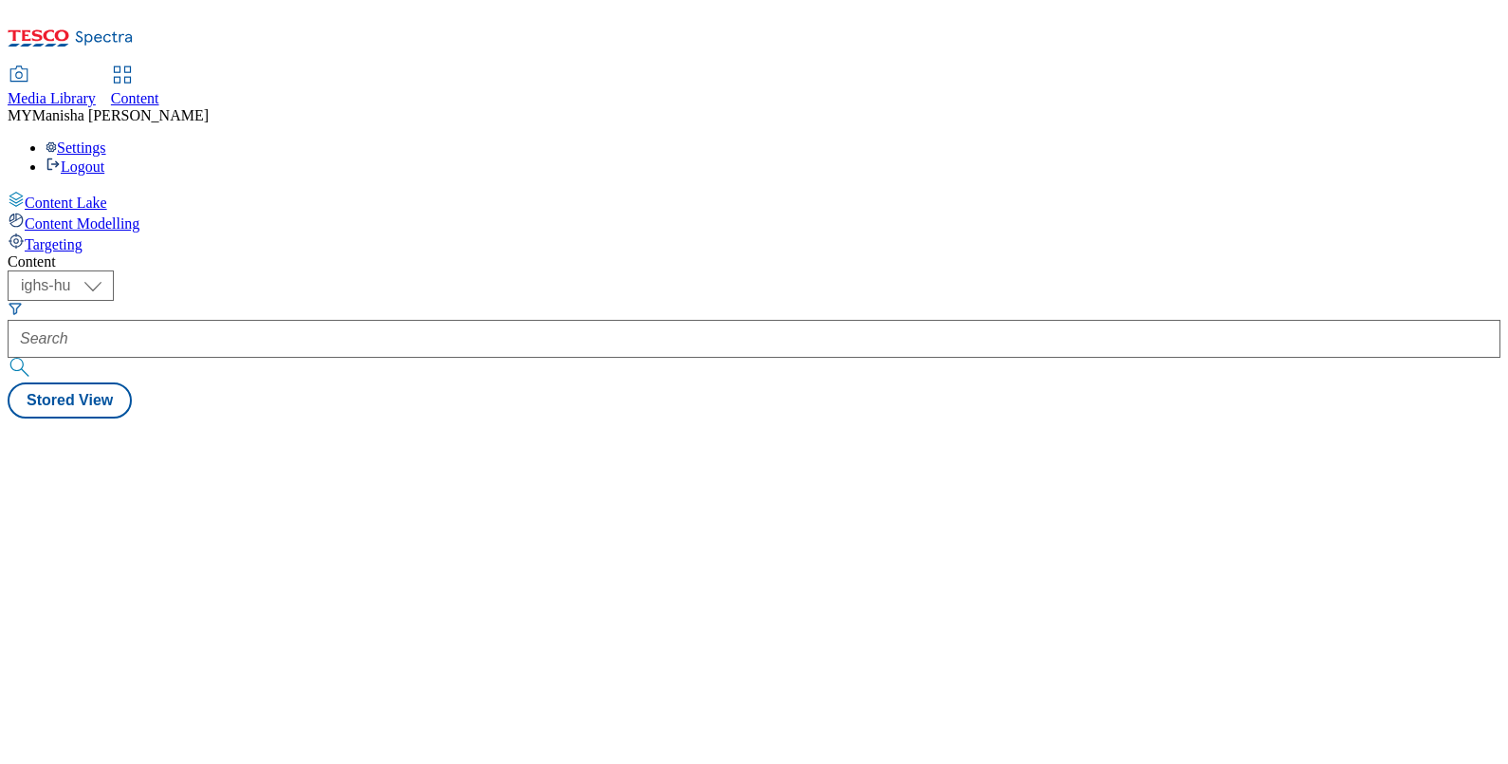
select select "ighs-hu"
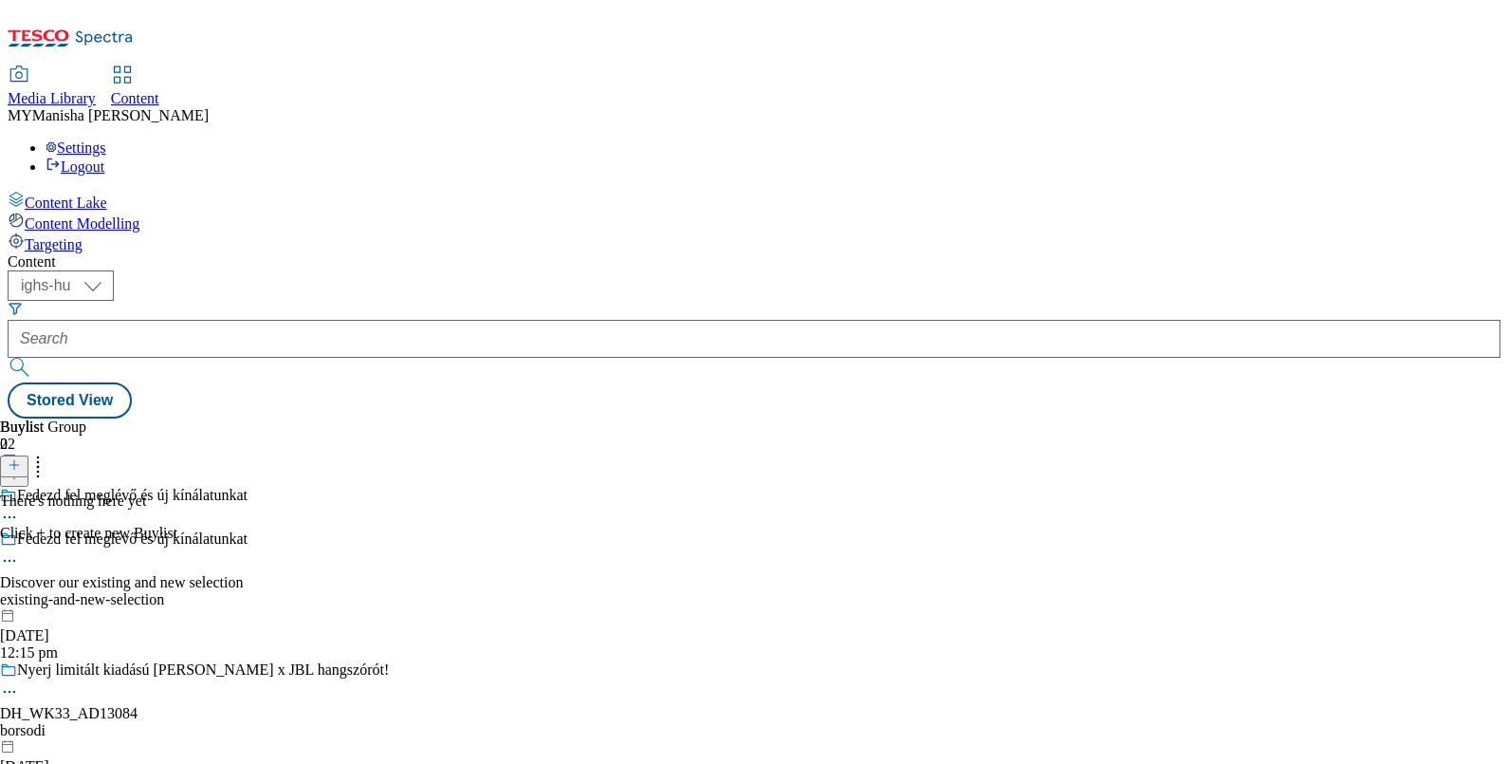
scroll to position [817, 0]
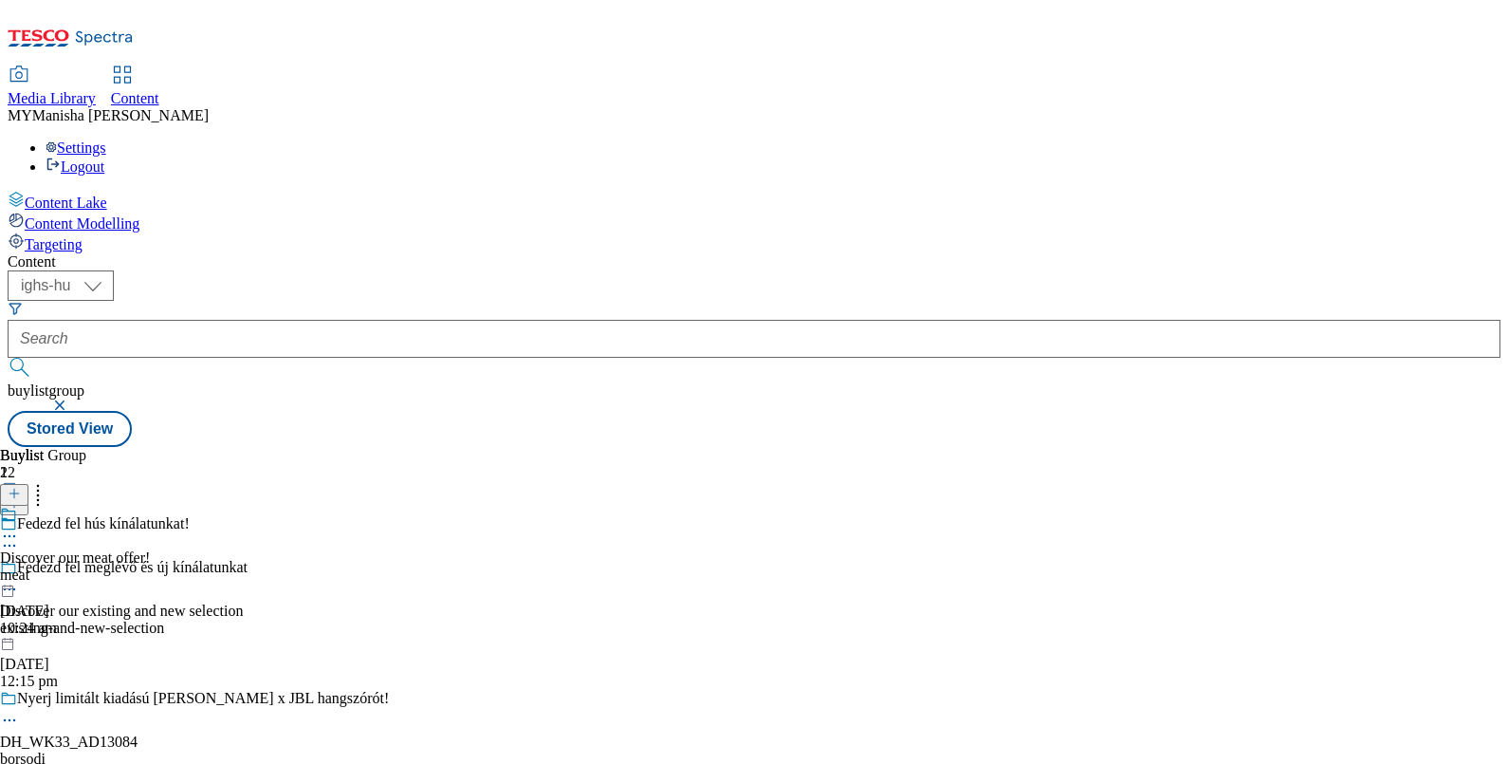
click at [19, 526] on icon at bounding box center [9, 535] width 19 height 19
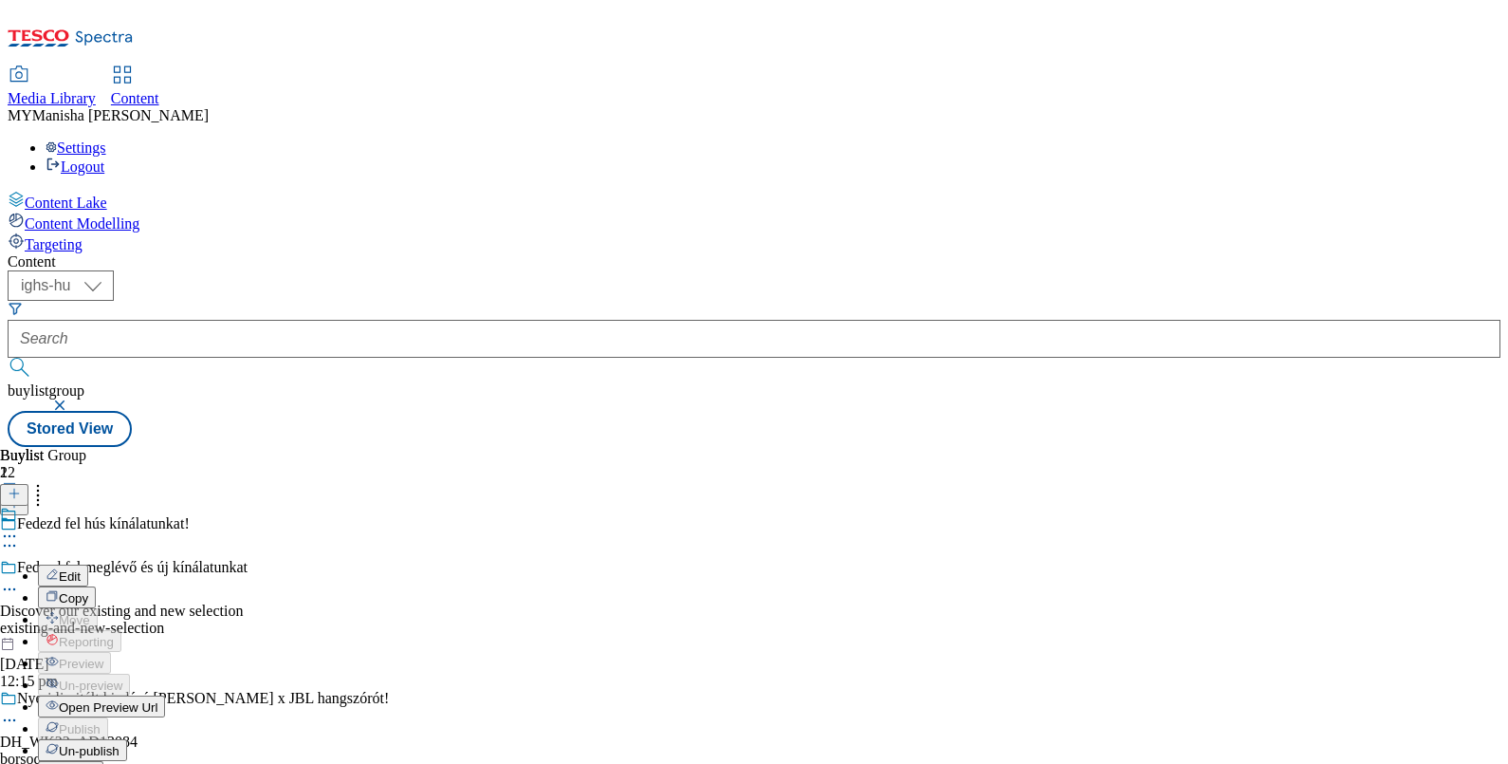
click at [88, 564] on button "Edit" at bounding box center [63, 575] width 50 height 22
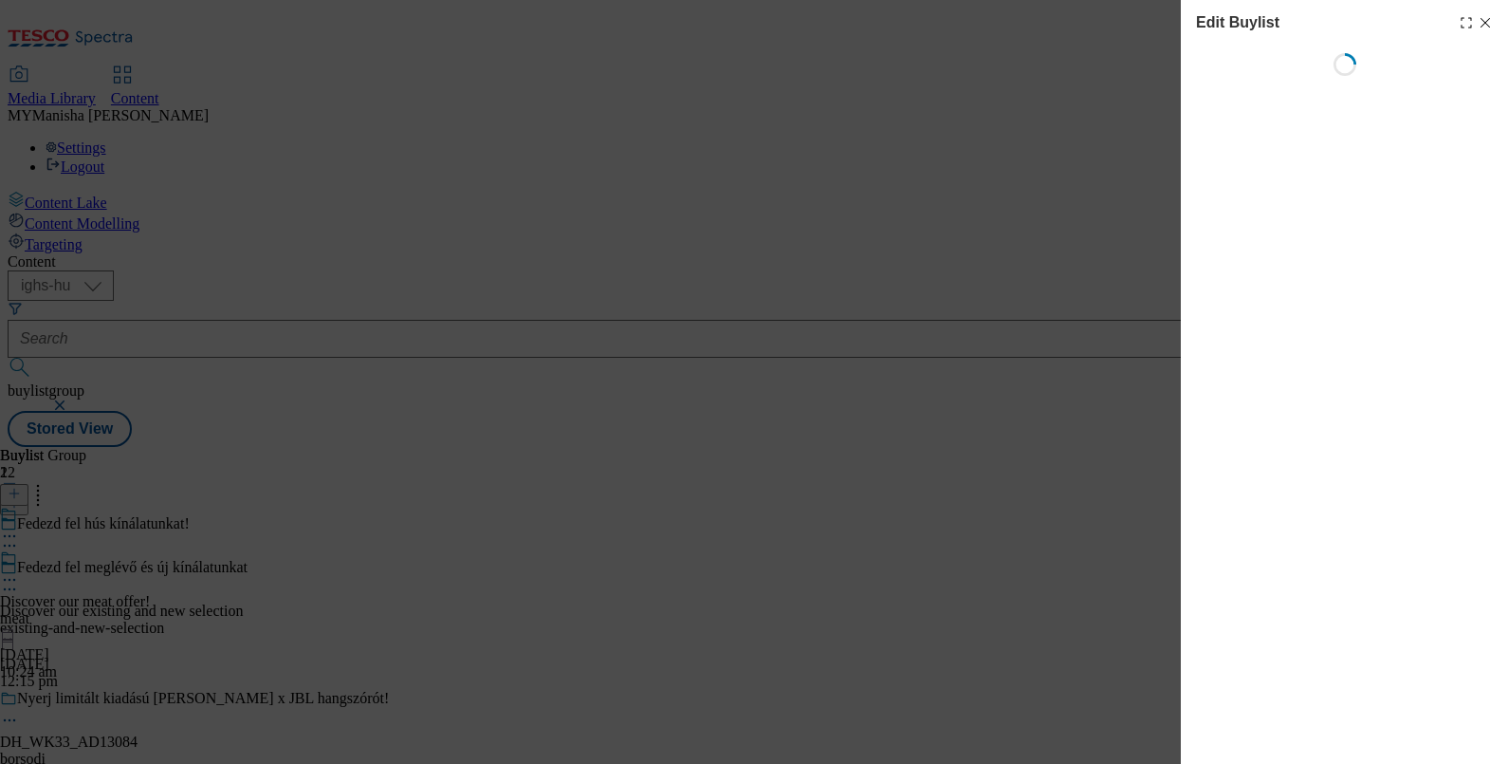
select select "evergreen"
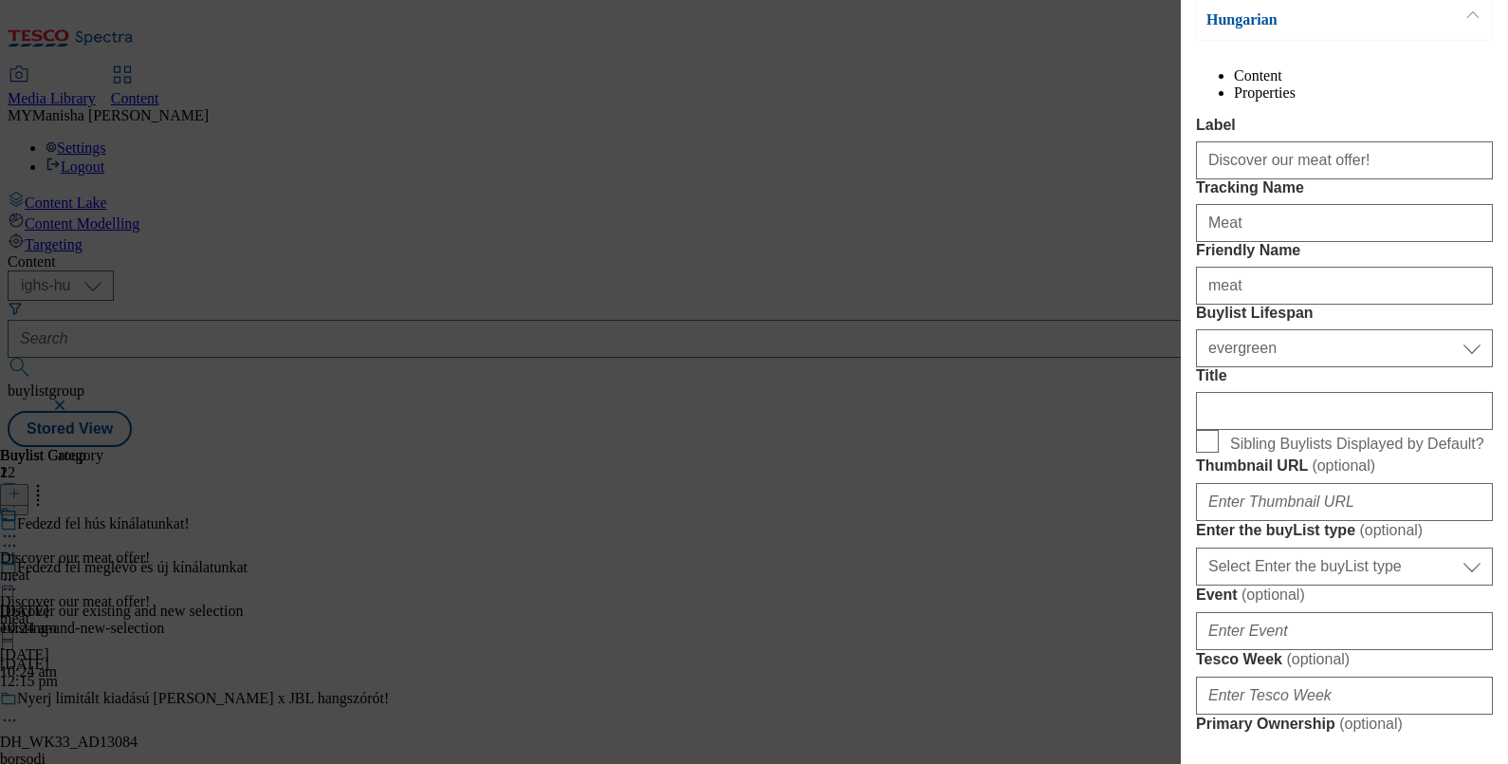
scroll to position [0, 4]
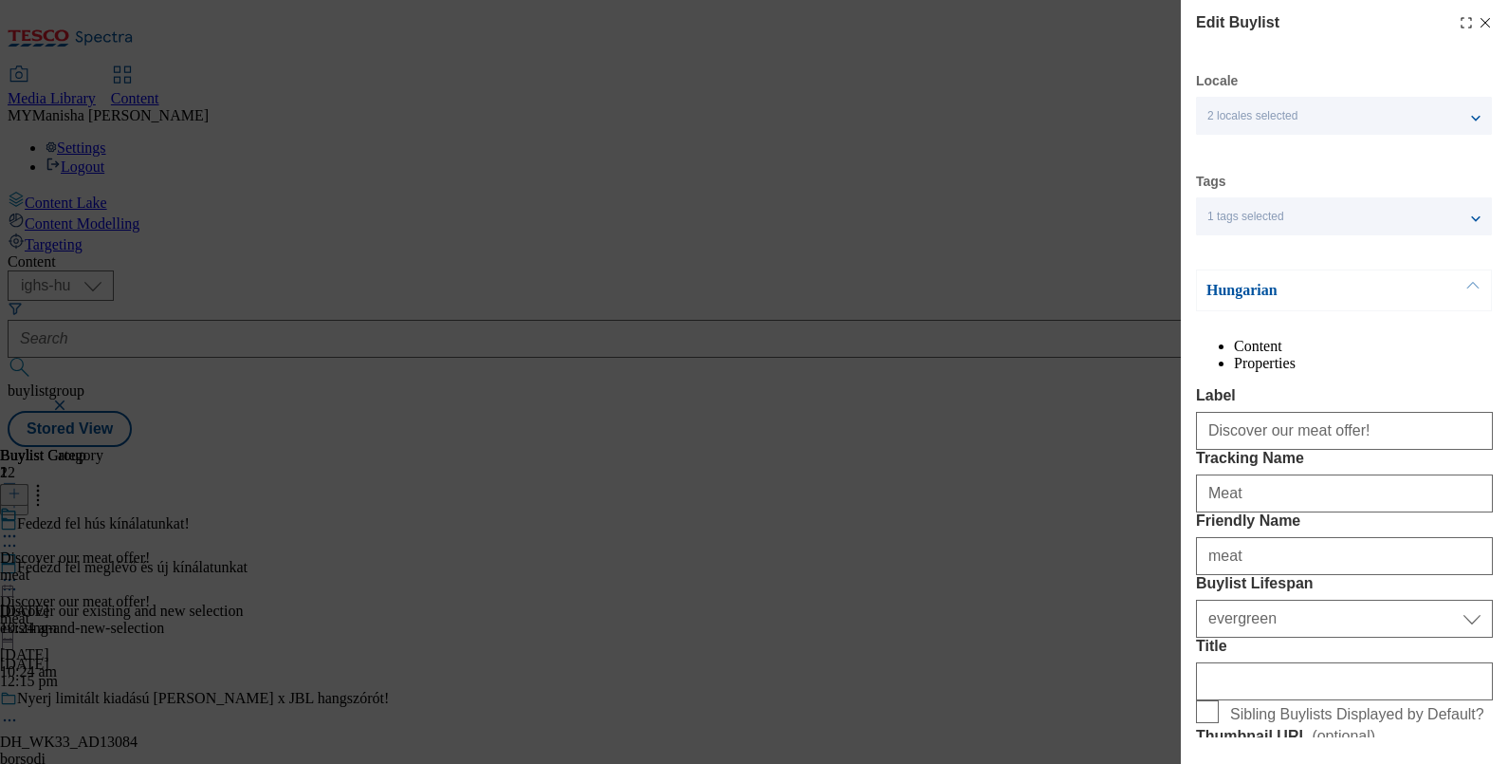
drag, startPoint x: 1471, startPoint y: 20, endPoint x: 1458, endPoint y: 20, distance: 13.3
click at [1458, 20] on div "Edit Buylist Locale 2 locales selected Hungarian English Tags 1 tags selected b…" at bounding box center [1344, 368] width 327 height 737
click at [1478, 20] on icon "Modal" at bounding box center [1485, 22] width 15 height 15
select select "evergreen"
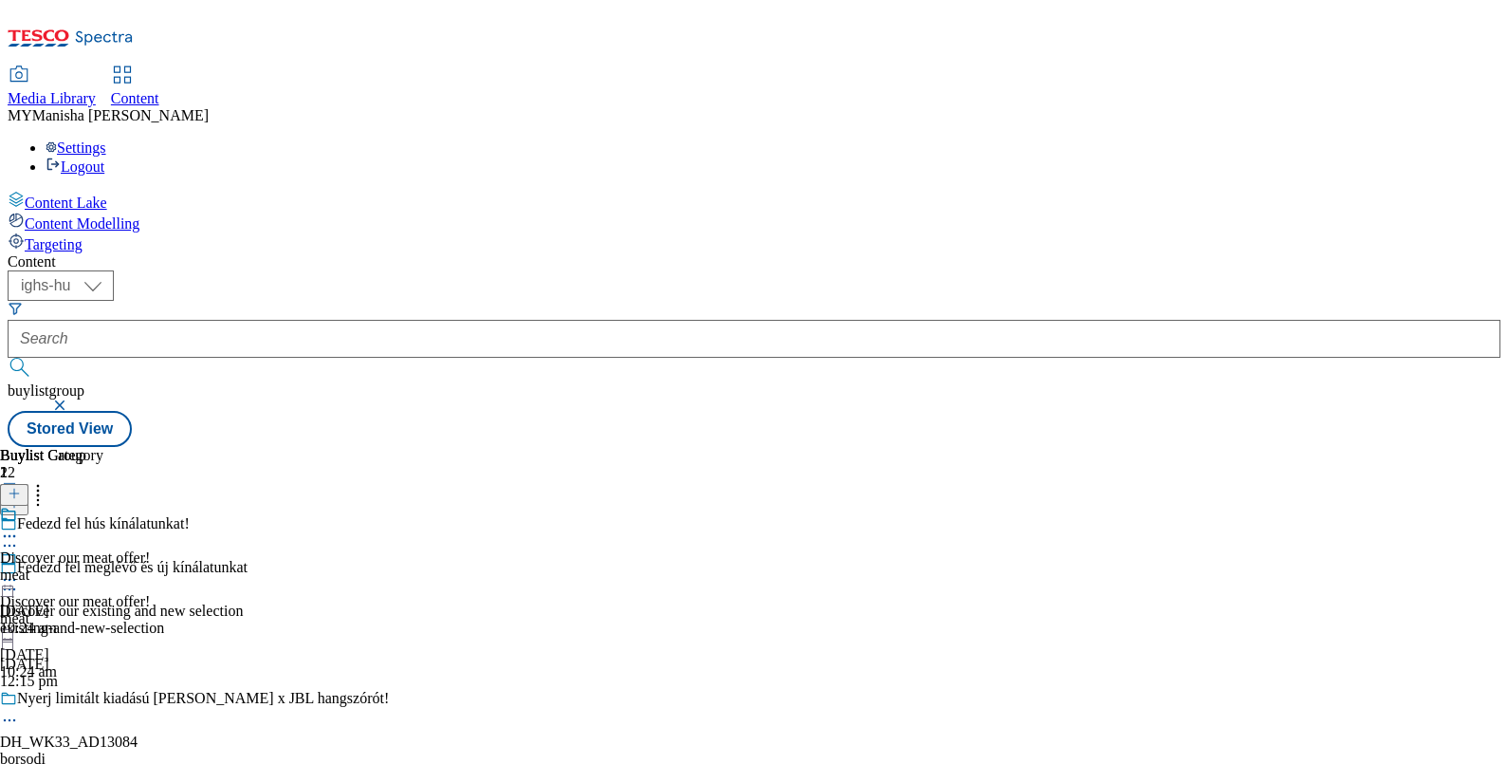
click at [19, 526] on icon at bounding box center [9, 535] width 19 height 19
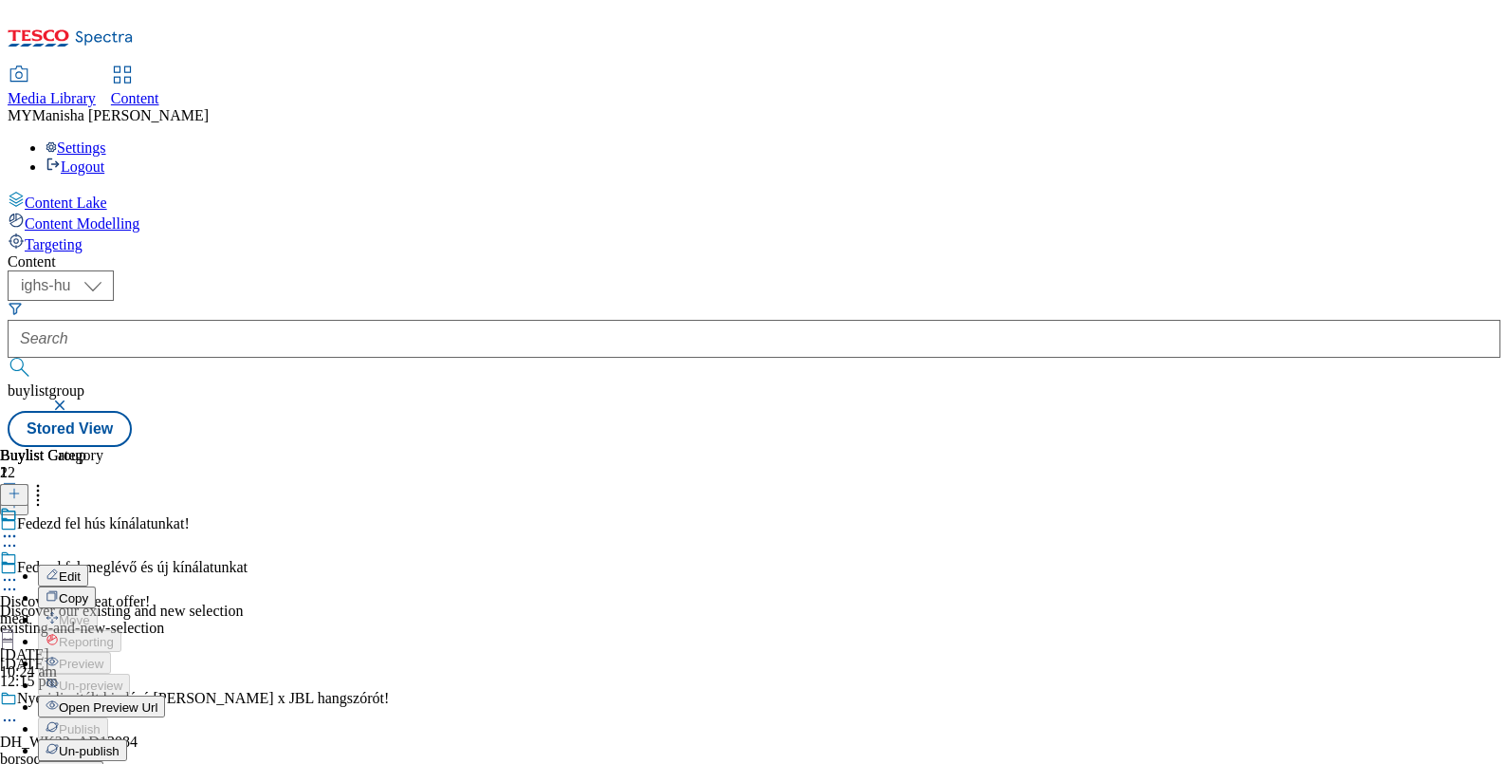
click at [88, 564] on button "Edit" at bounding box center [63, 575] width 50 height 22
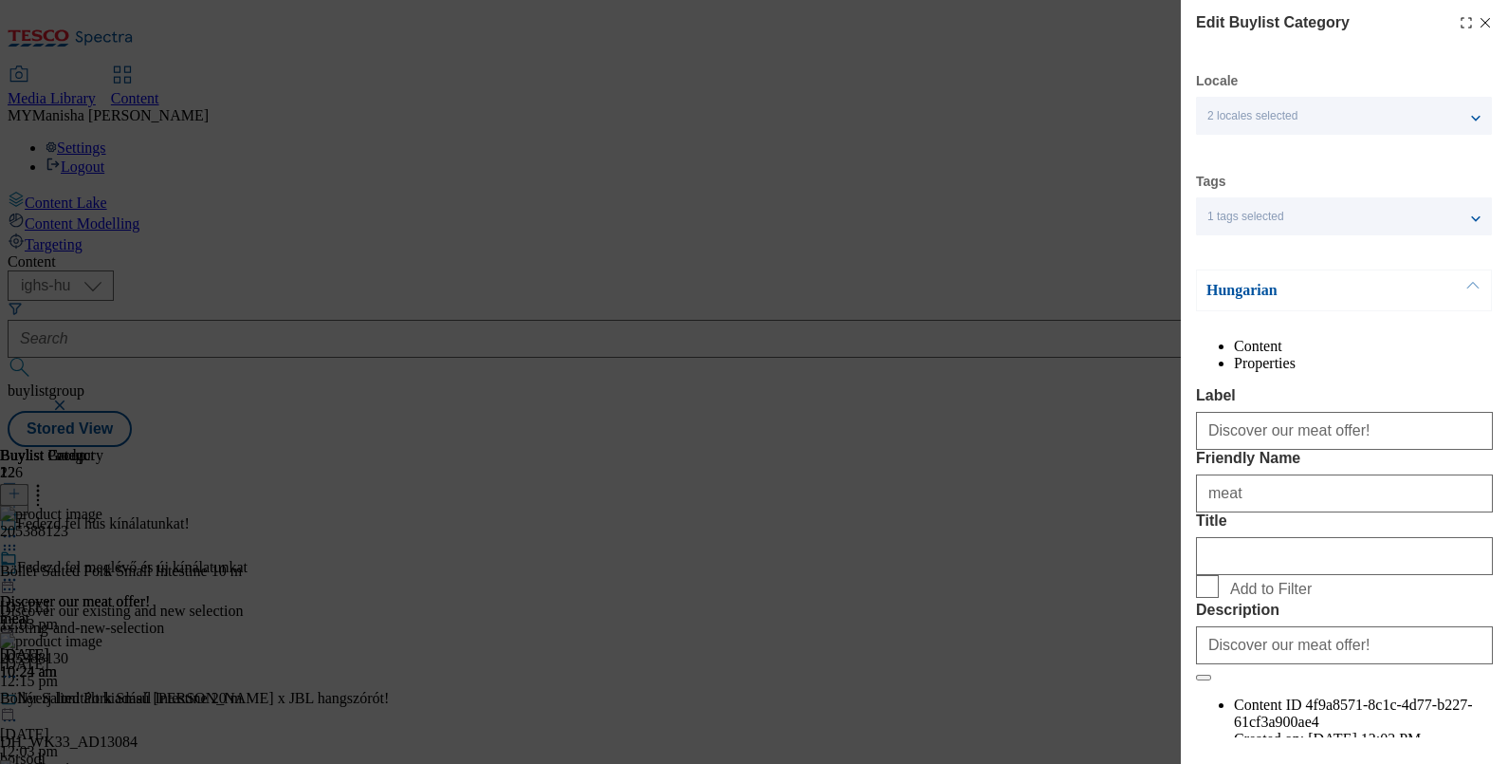
click at [1475, 24] on div "Edit Buylist Category Locale 2 locales selected Hungarian English Tags 1 tags s…" at bounding box center [1344, 368] width 327 height 737
click at [1482, 24] on line "Modal" at bounding box center [1486, 23] width 9 height 9
